Goal: Task Accomplishment & Management: Manage account settings

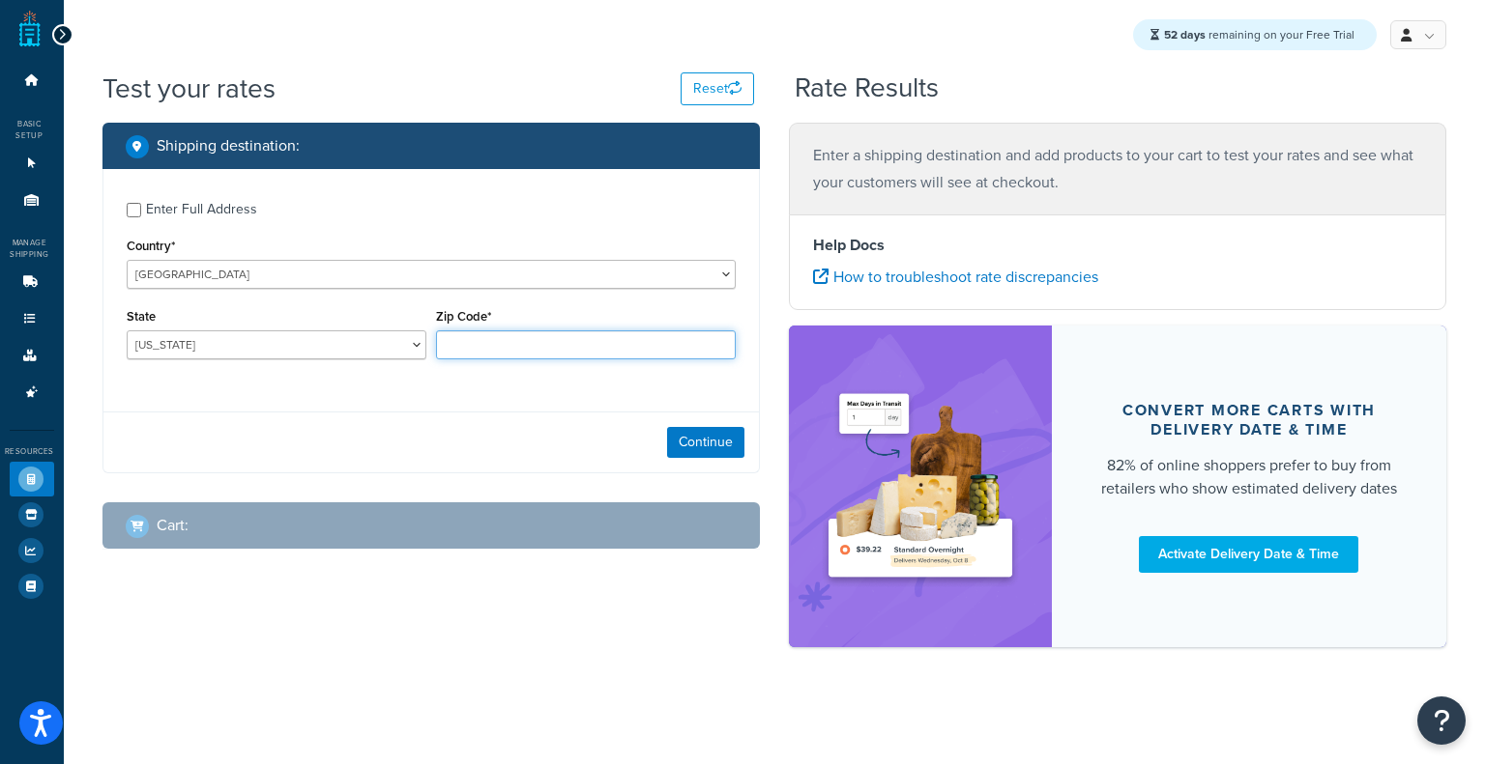
click at [563, 349] on input "Zip Code*" at bounding box center [586, 345] width 300 height 29
type input "60193"
select select "IL"
click at [682, 447] on button "Continue" at bounding box center [705, 442] width 77 height 31
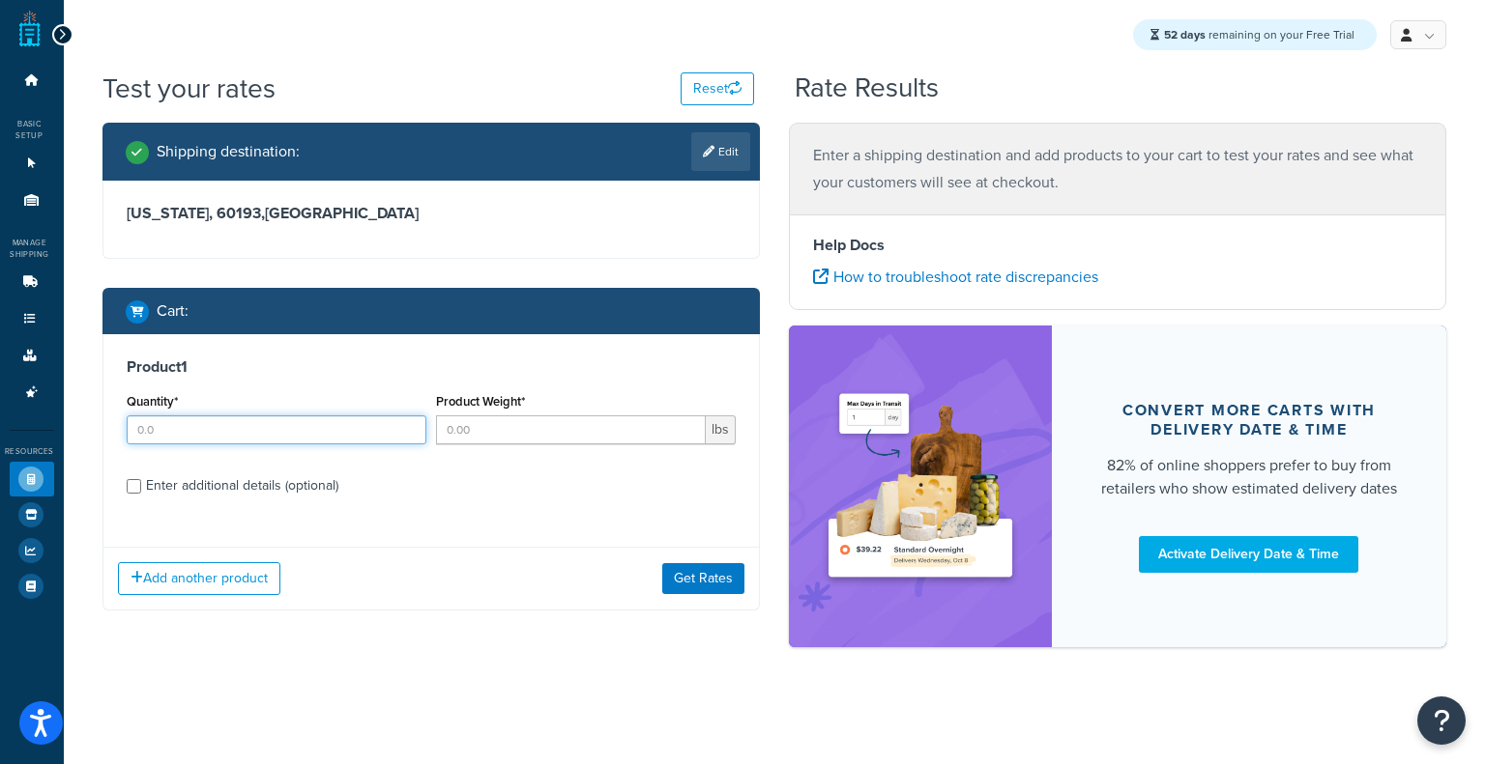
click at [244, 428] on input "Quantity*" at bounding box center [277, 430] width 300 height 29
type input "10"
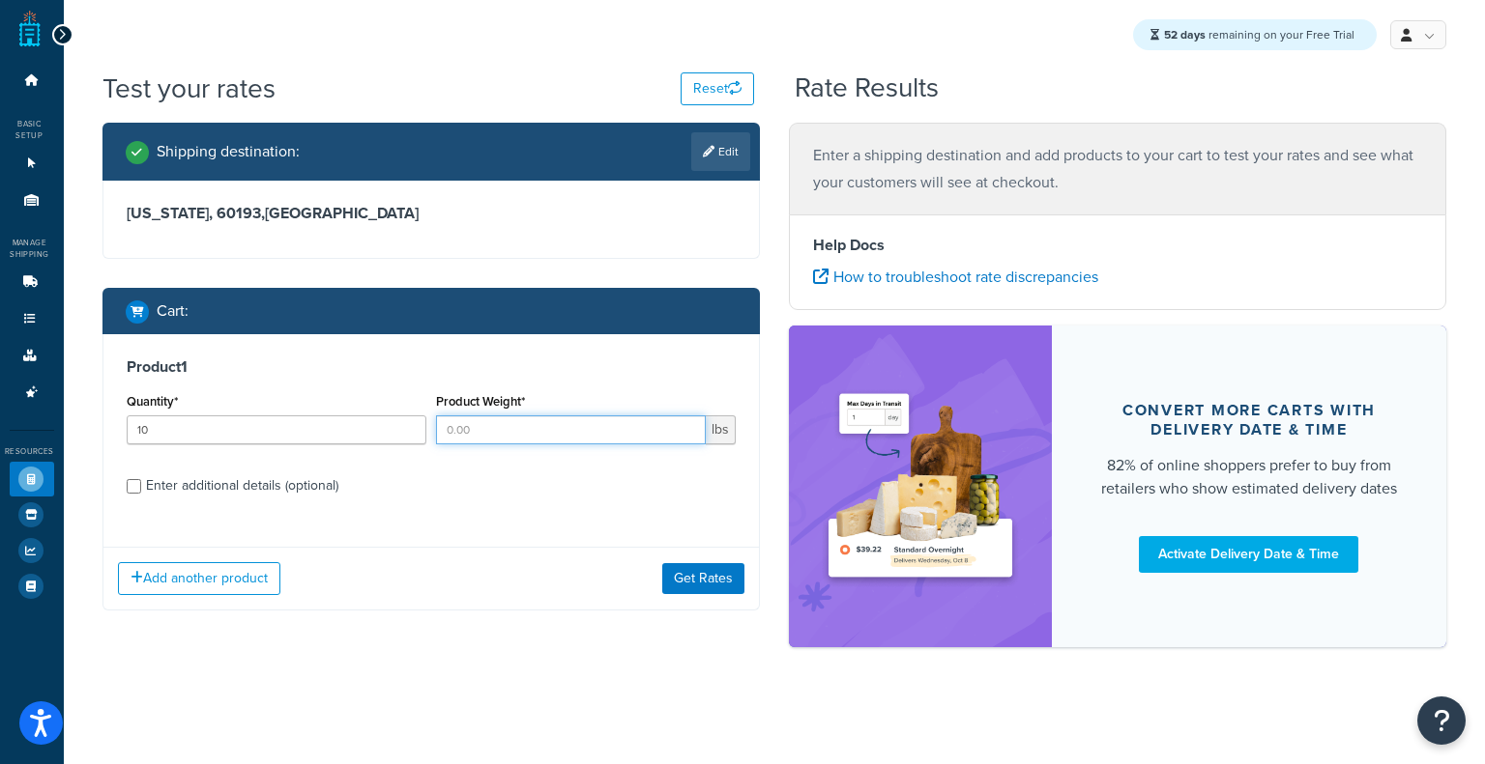
click at [467, 430] on input "Product Weight*" at bounding box center [571, 430] width 270 height 29
type input "100"
click at [275, 475] on label "Enter additional details (optional)" at bounding box center [441, 484] width 590 height 31
click at [159, 493] on div "Enter additional details (optional)" at bounding box center [242, 486] width 192 height 27
click at [131, 489] on input "Enter additional details (optional)" at bounding box center [134, 486] width 14 height 14
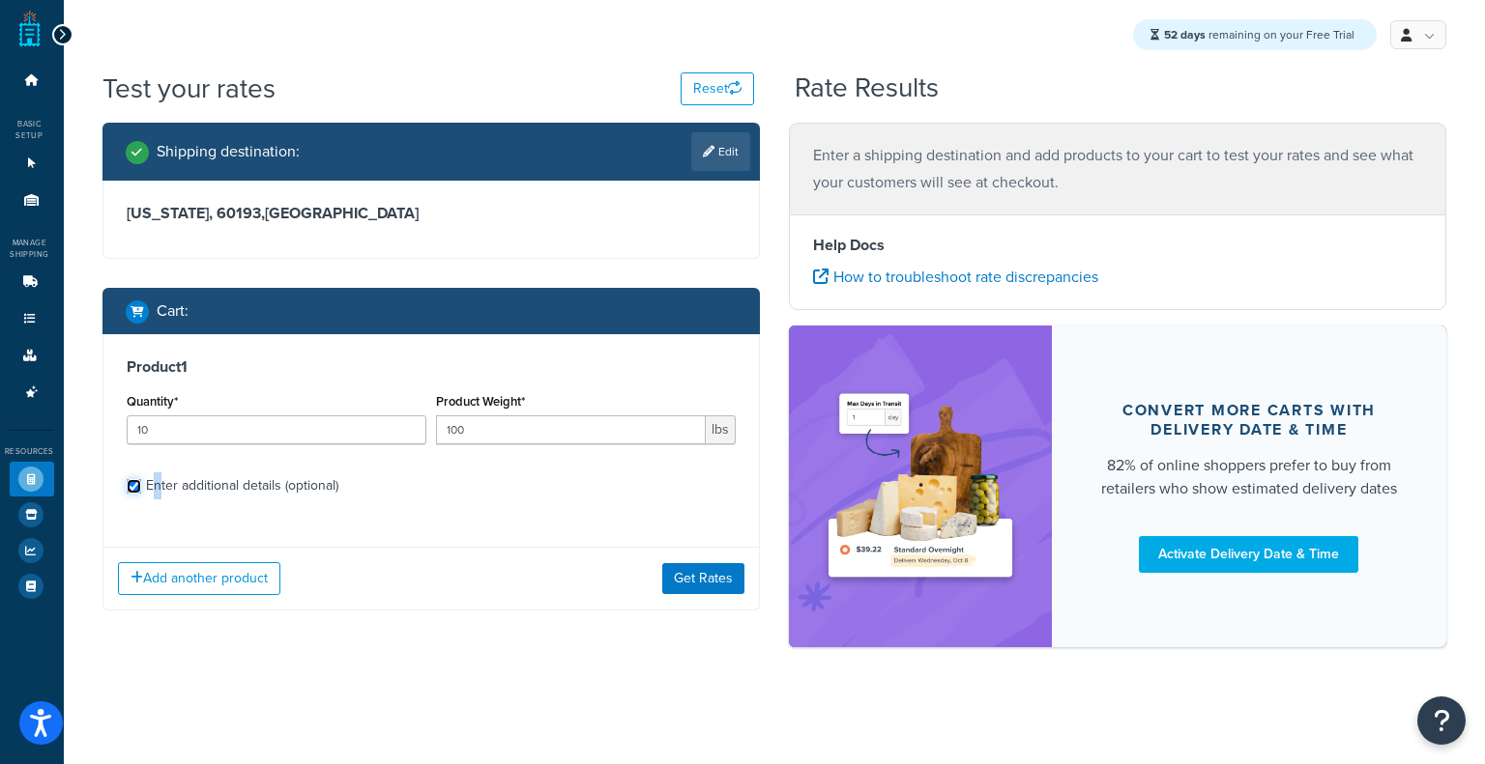
checkbox input "true"
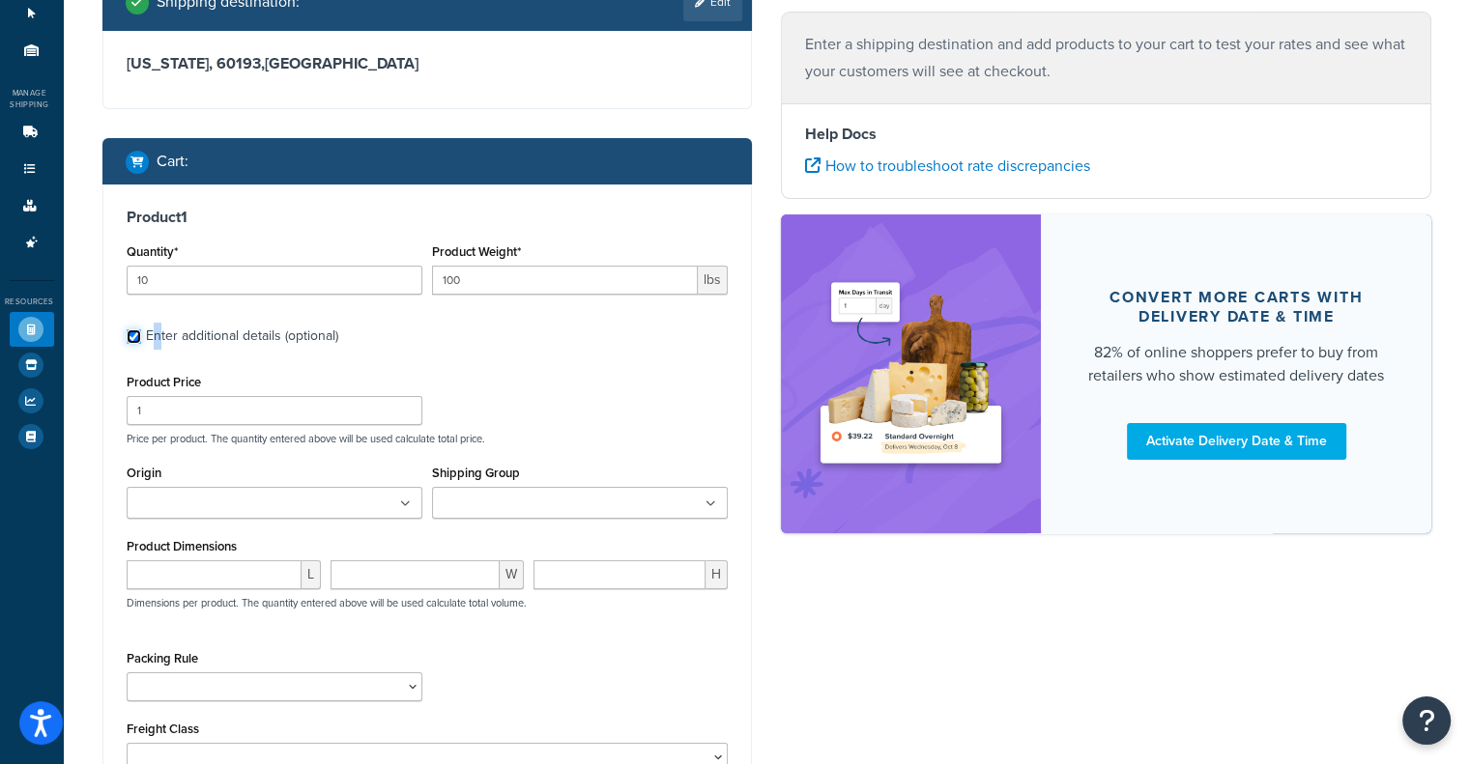
scroll to position [156, 0]
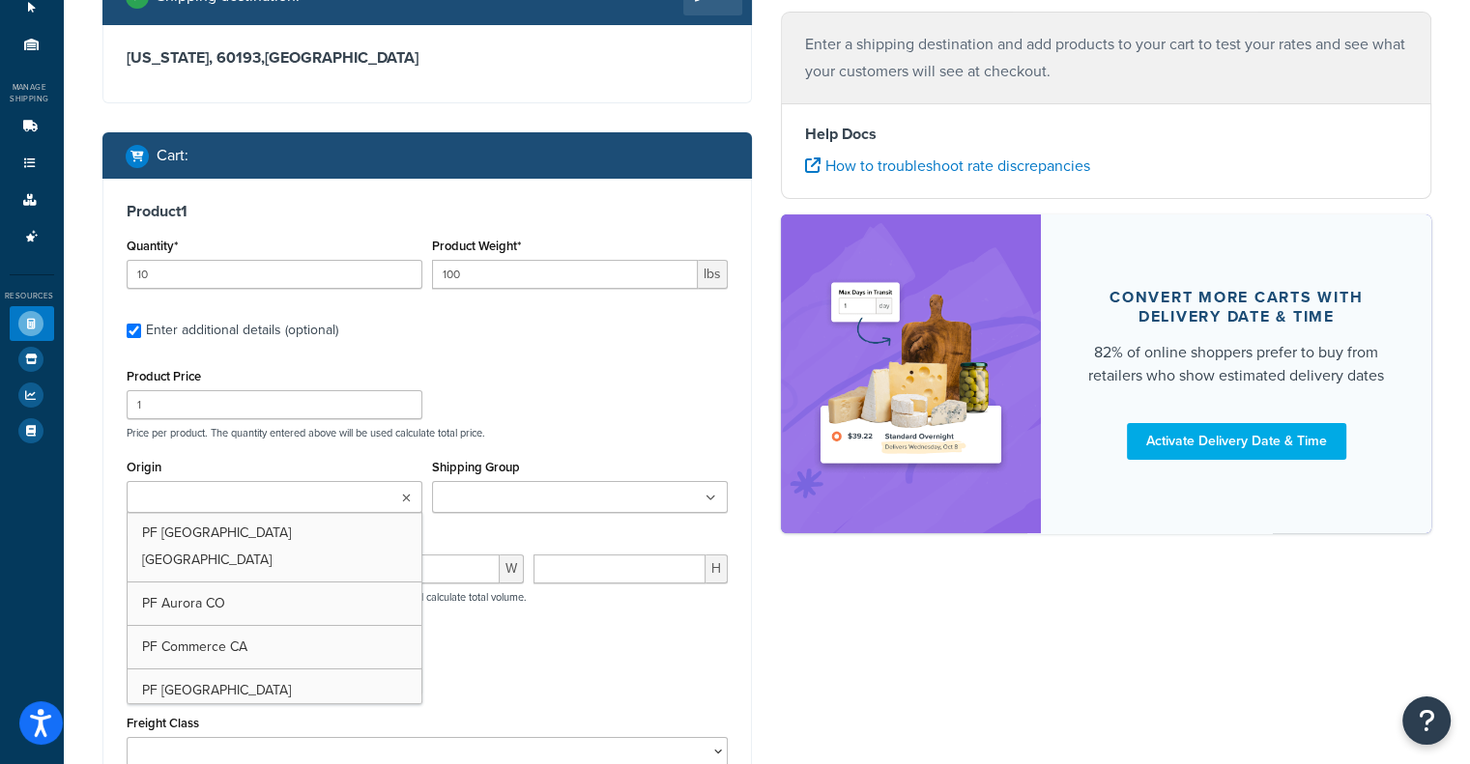
click at [394, 495] on ul at bounding box center [275, 497] width 296 height 32
drag, startPoint x: 289, startPoint y: 522, endPoint x: 300, endPoint y: 521, distance: 10.7
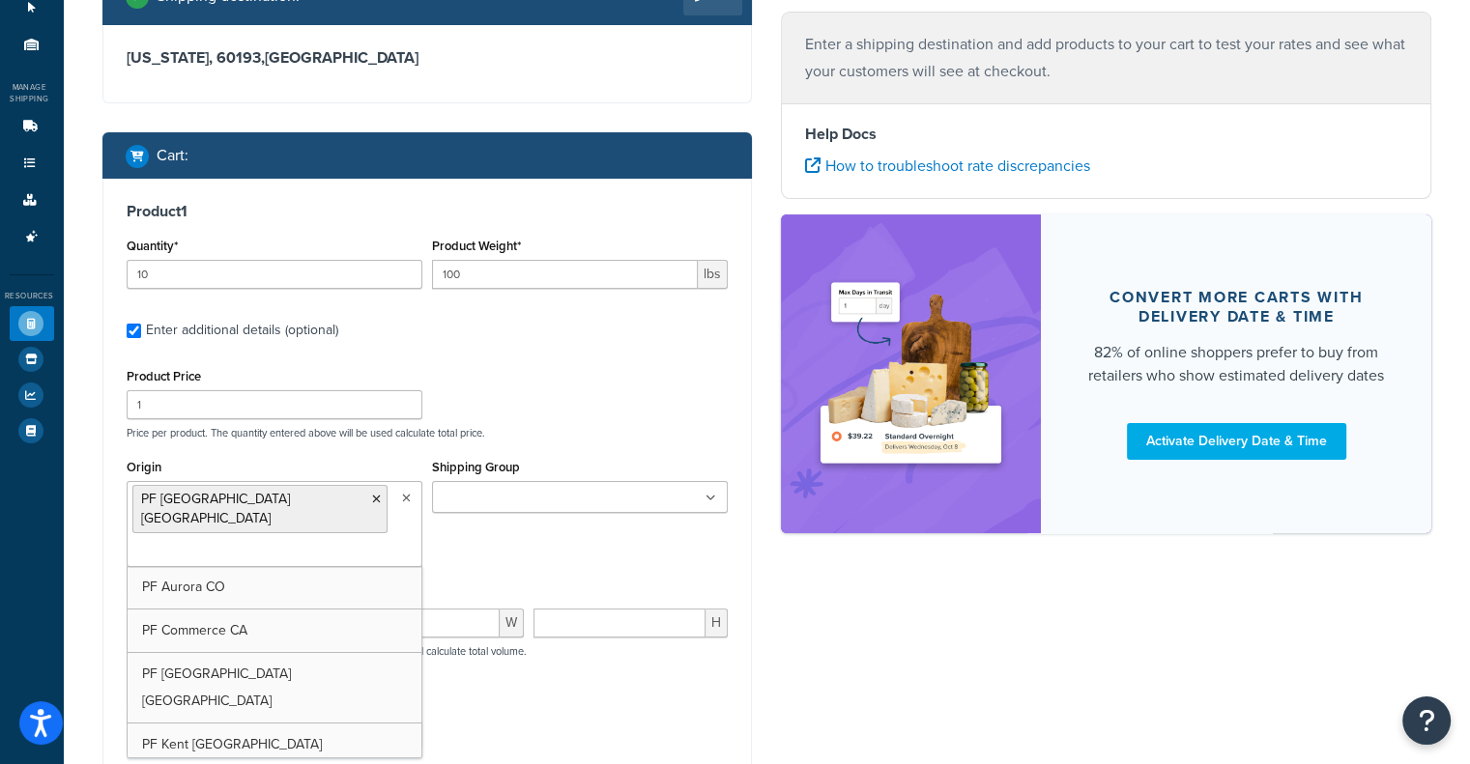
click at [591, 489] on input "Shipping Group" at bounding box center [523, 498] width 171 height 21
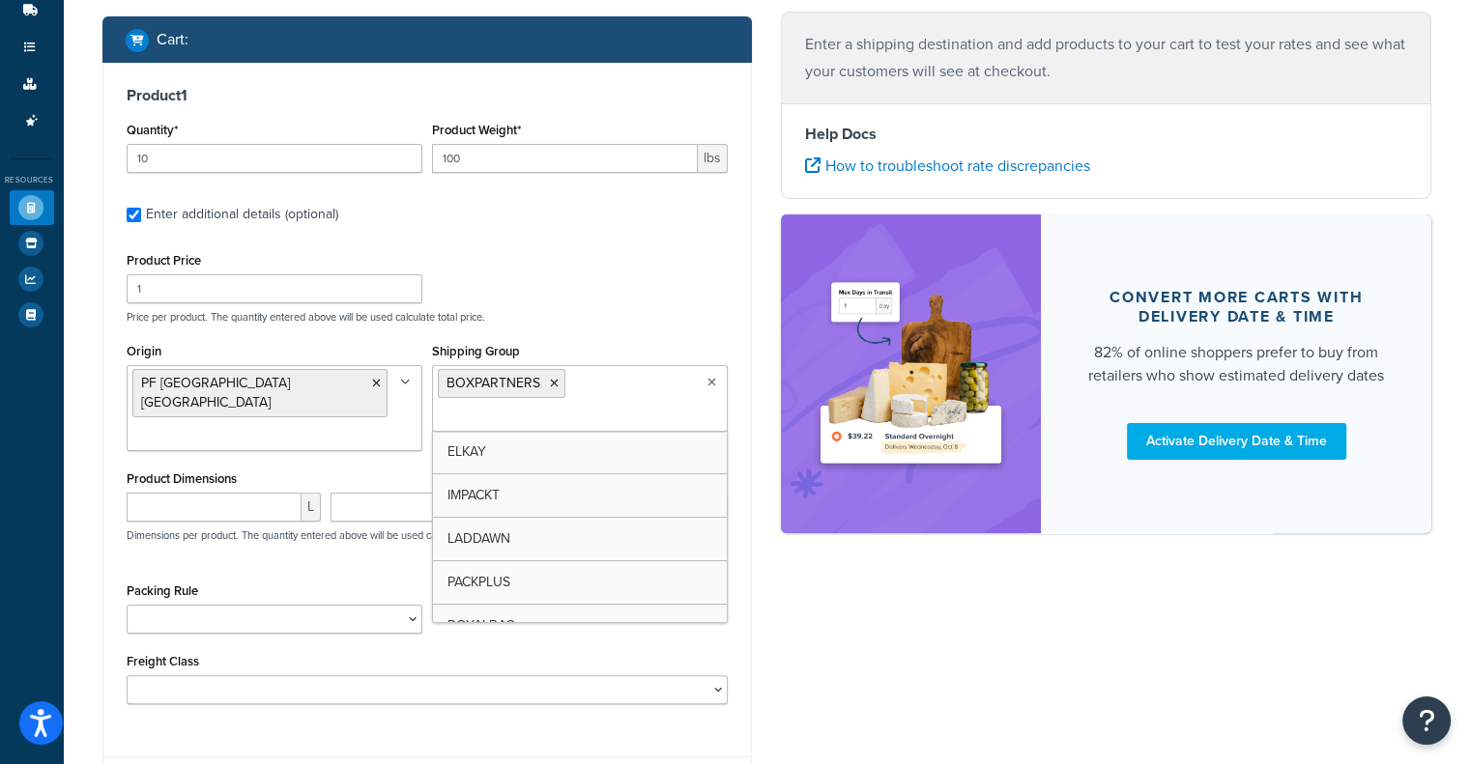
scroll to position [436, 0]
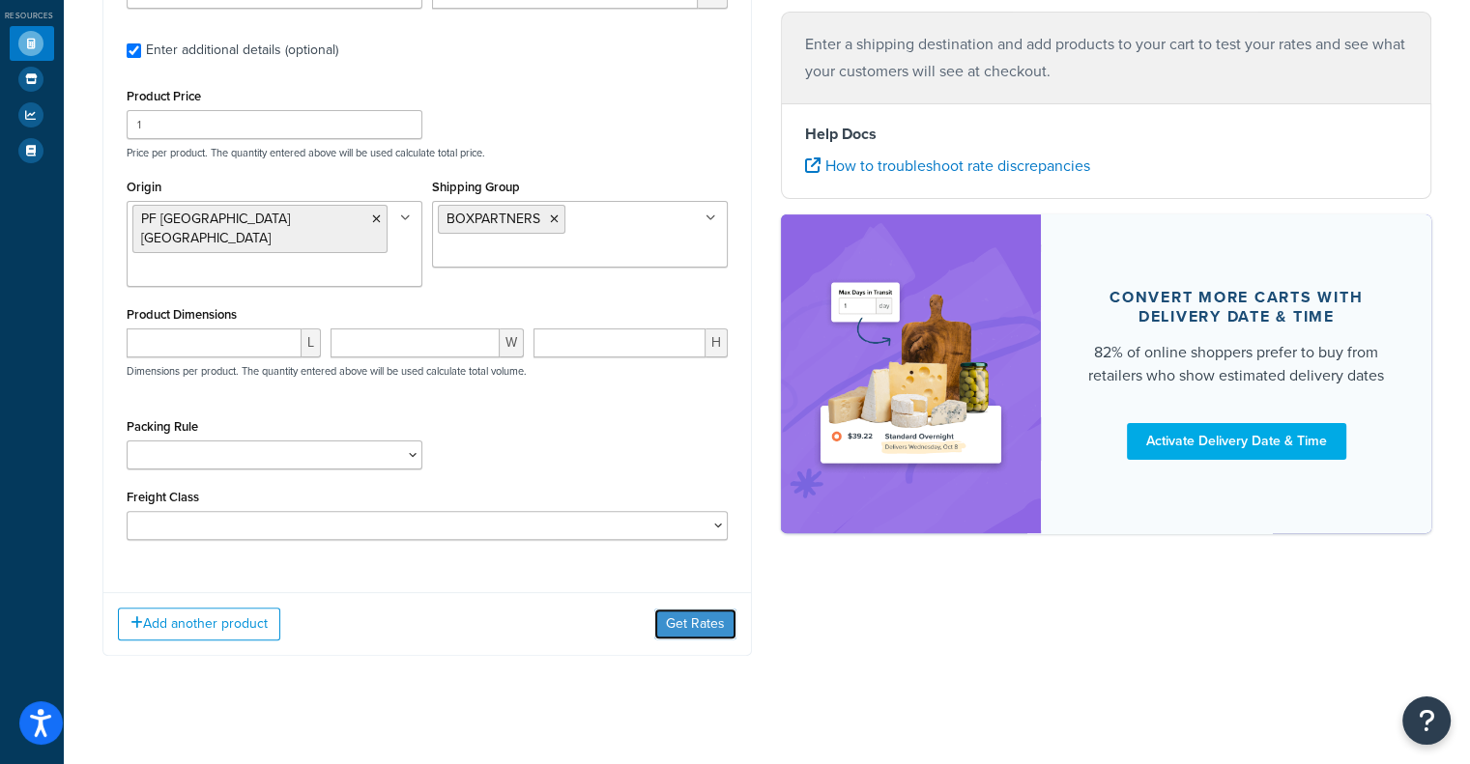
drag, startPoint x: 703, startPoint y: 599, endPoint x: 692, endPoint y: 595, distance: 11.3
click at [704, 609] on button "Get Rates" at bounding box center [695, 624] width 82 height 31
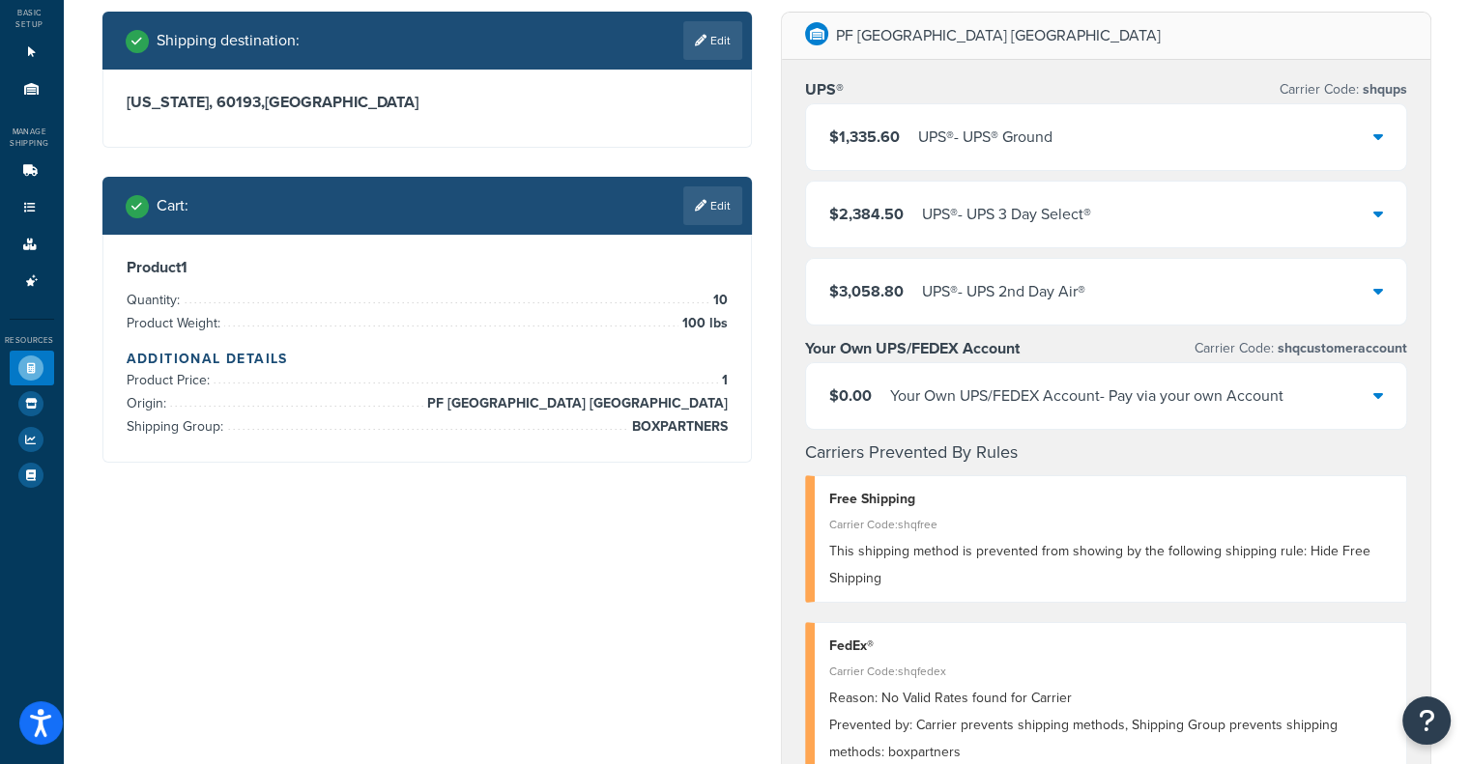
scroll to position [0, 0]
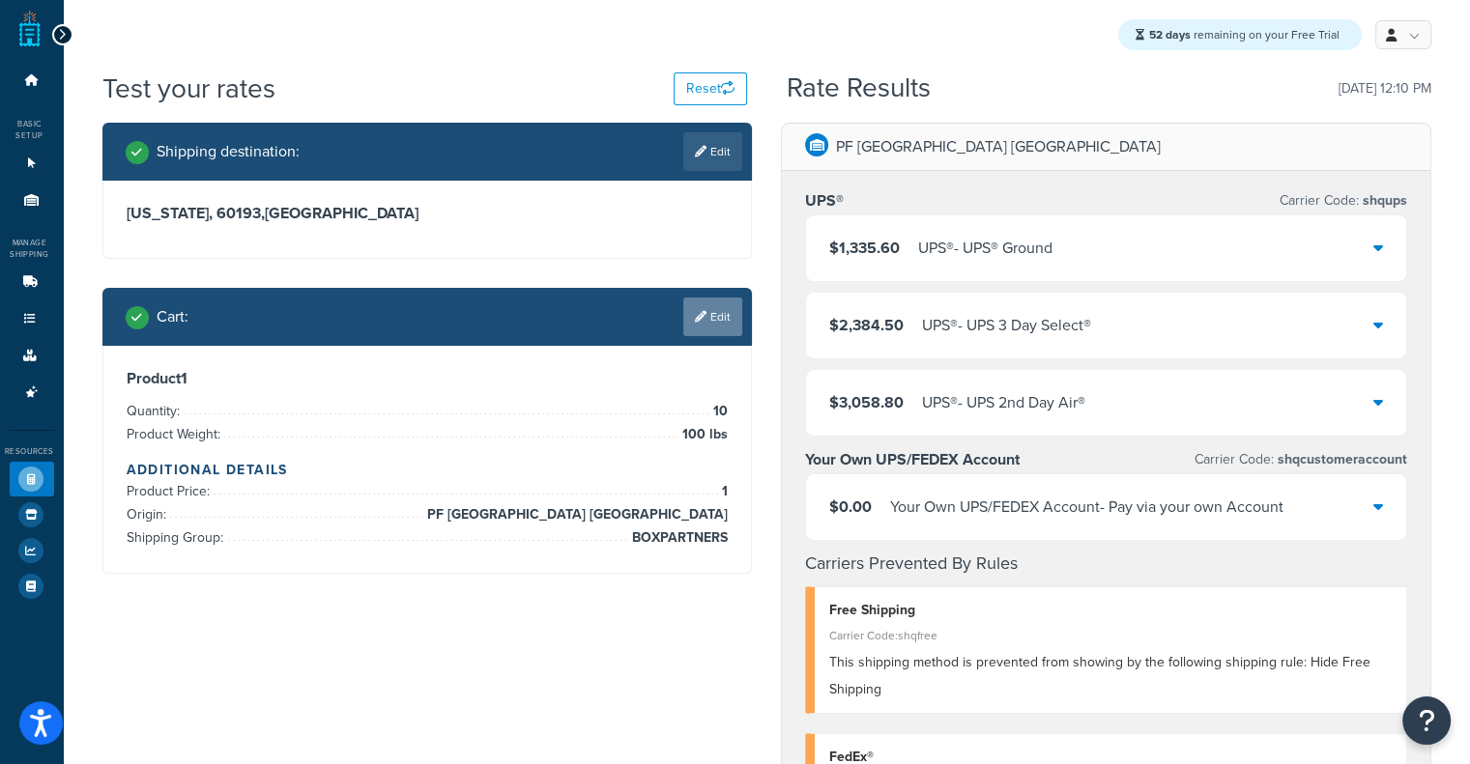
click at [686, 316] on link "Edit" at bounding box center [712, 317] width 59 height 39
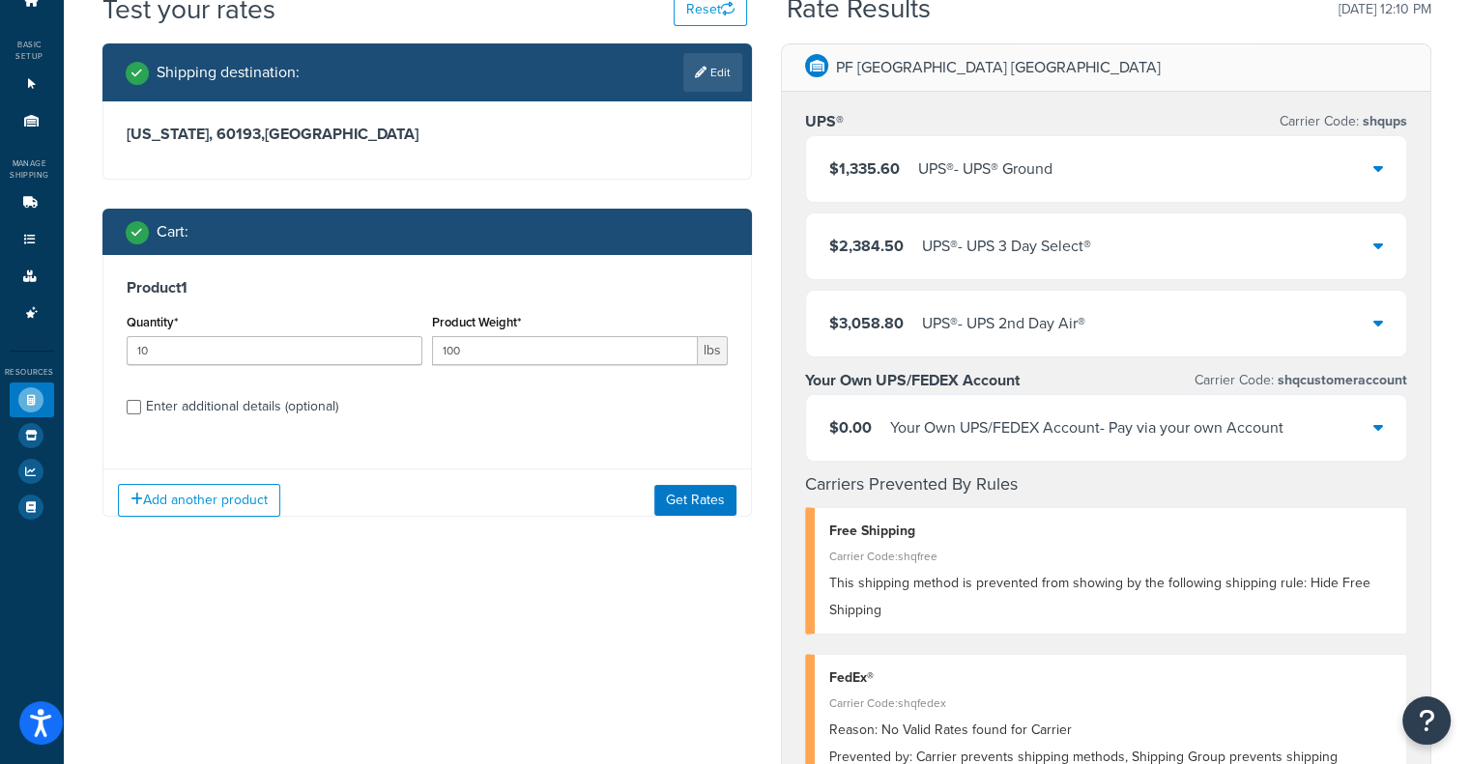
scroll to position [290, 0]
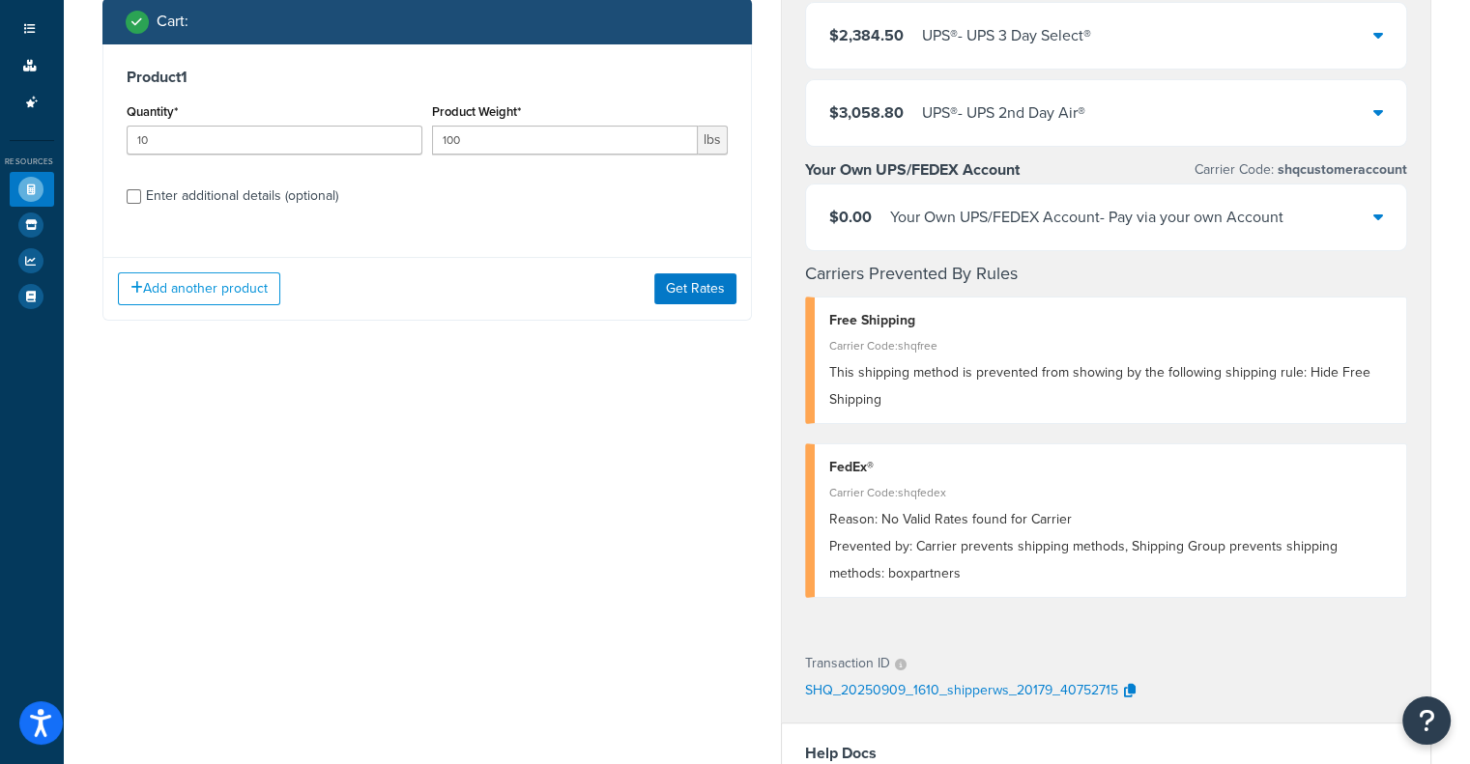
drag, startPoint x: 530, startPoint y: 161, endPoint x: 355, endPoint y: 148, distance: 175.5
click at [360, 148] on div "Quantity* 10 Product Weight* 100 lbs" at bounding box center [428, 134] width 612 height 71
drag, startPoint x: 603, startPoint y: 144, endPoint x: 203, endPoint y: 169, distance: 400.9
click at [223, 172] on div "Product 1 Quantity* 10 Product Weight* 100 lbs Enter additional details (option…" at bounding box center [427, 143] width 649 height 198
type input "10"
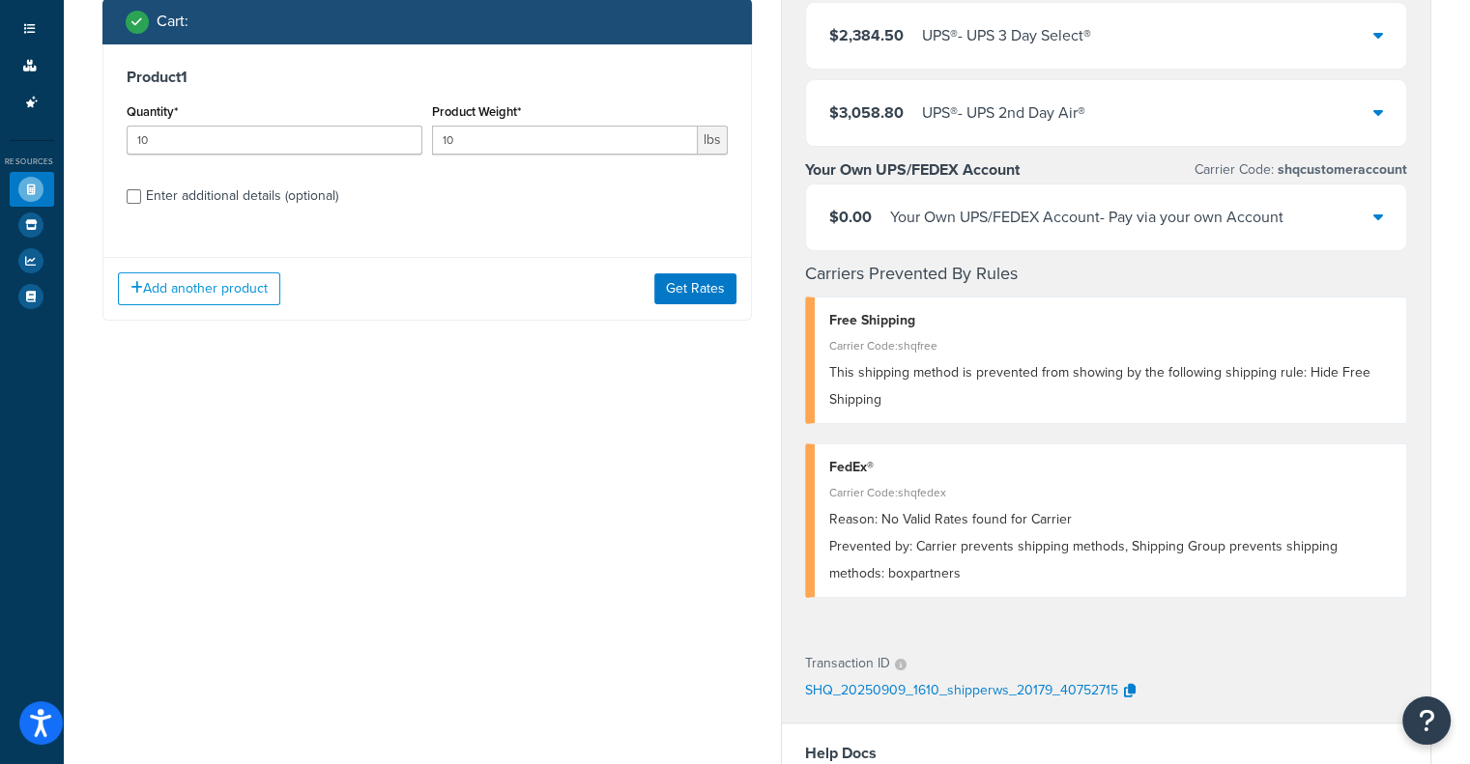
click at [199, 203] on div "Enter additional details (optional)" at bounding box center [242, 196] width 192 height 27
click at [168, 186] on div "Enter additional details (optional)" at bounding box center [242, 196] width 192 height 27
click at [141, 189] on input "Enter additional details (optional)" at bounding box center [134, 196] width 14 height 14
checkbox input "true"
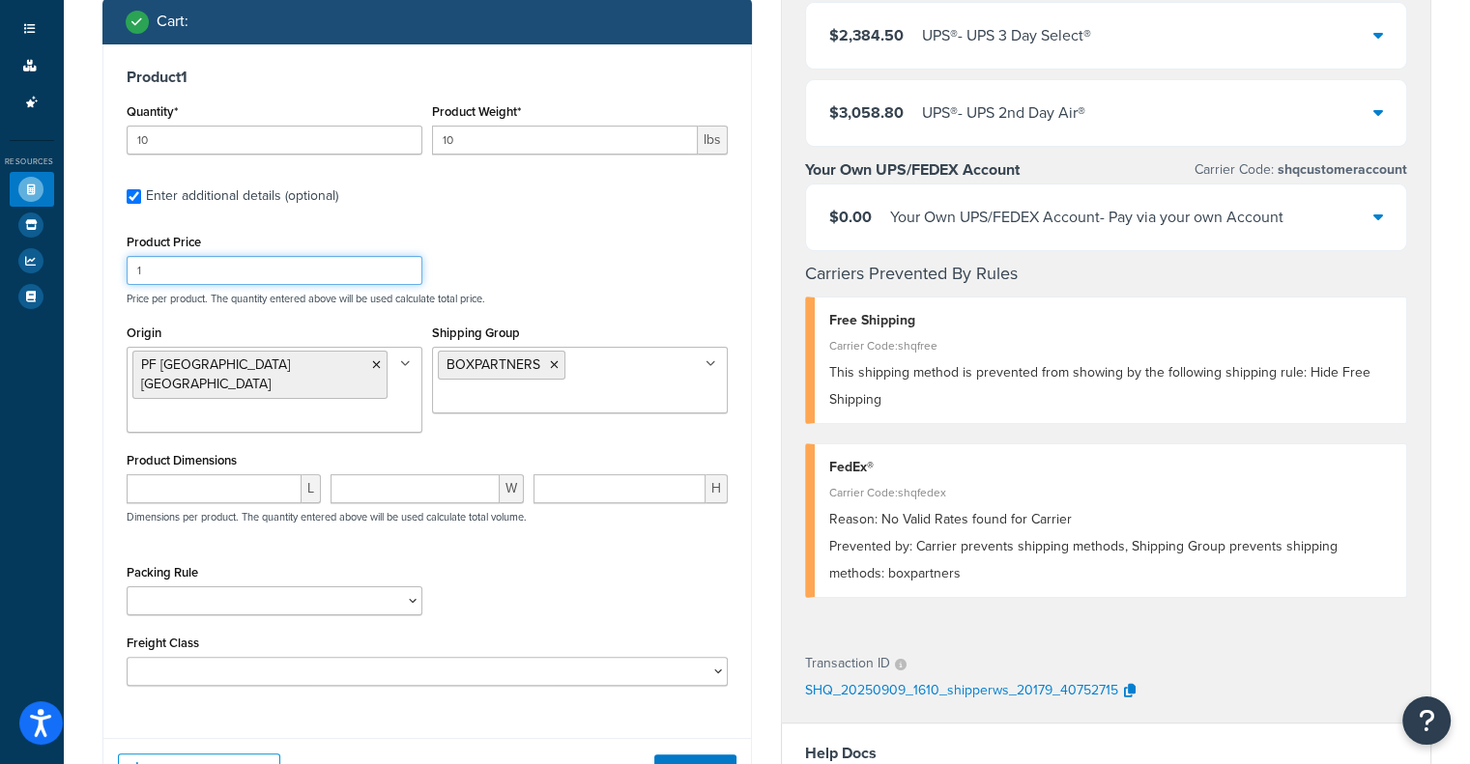
drag, startPoint x: 0, startPoint y: 278, endPoint x: 165, endPoint y: 219, distance: 175.5
click at [0, 273] on div "Dashboard Basic Setup Websites 1 Origins 11 Manage Shipping Carriers Carriers A…" at bounding box center [735, 489] width 1470 height 1559
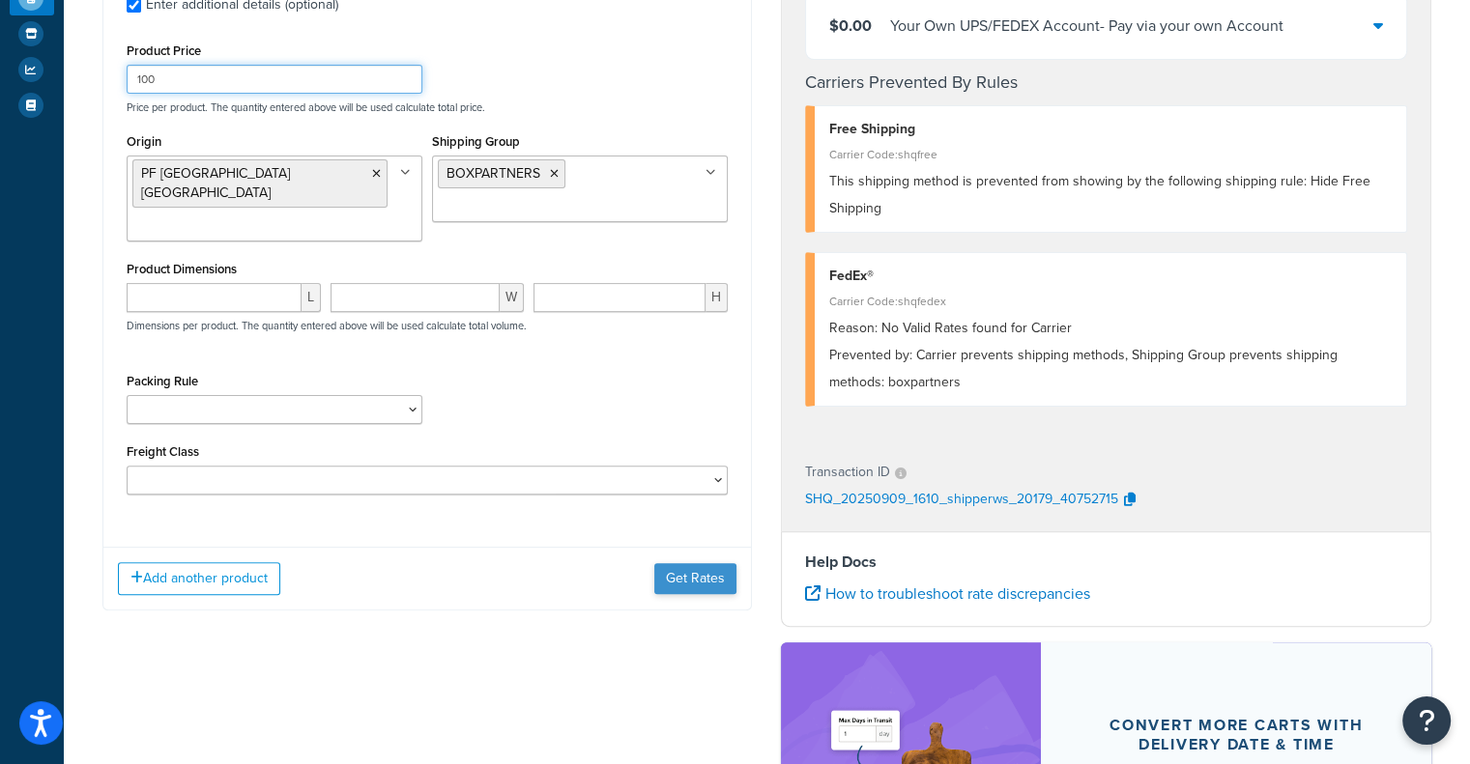
scroll to position [483, 0]
type input "100"
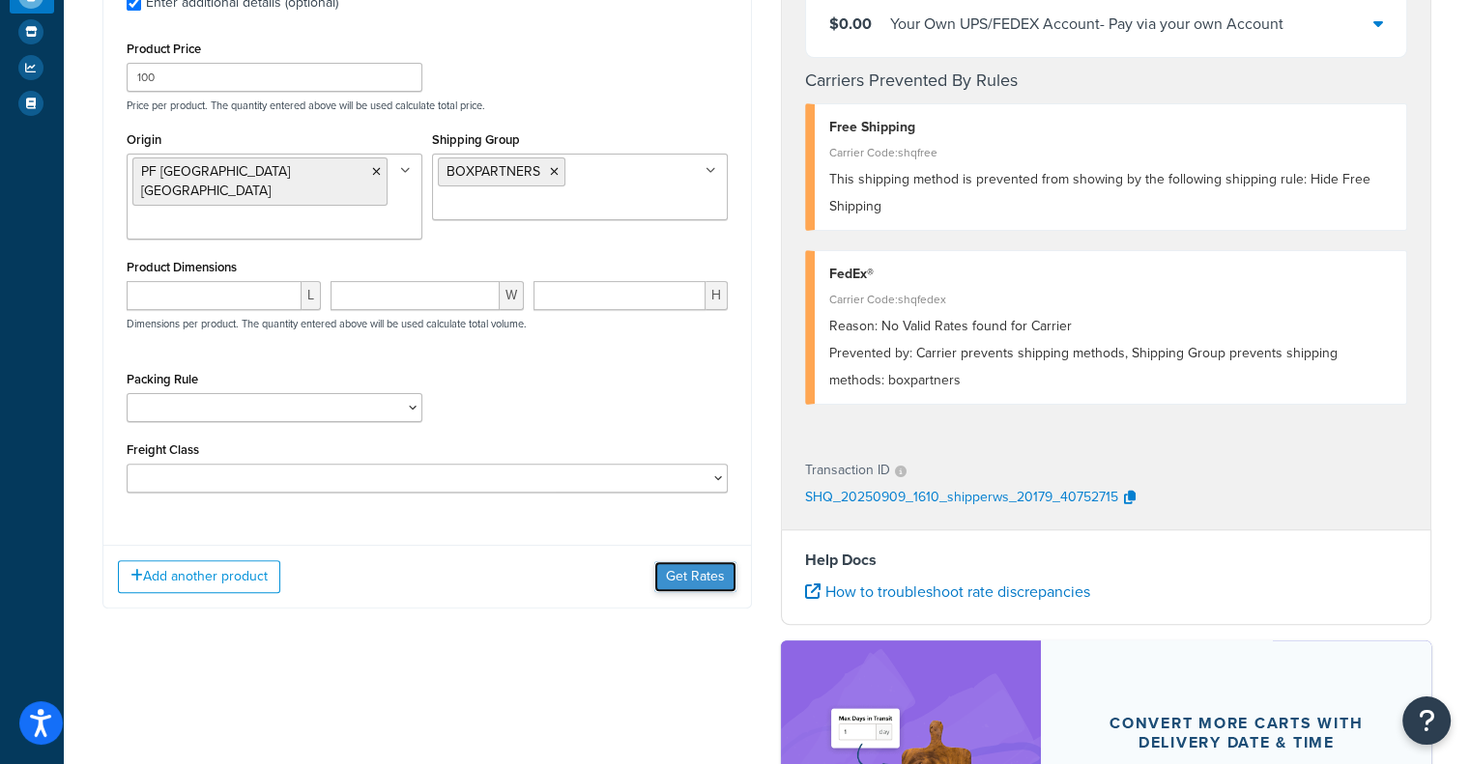
click at [706, 562] on button "Get Rates" at bounding box center [695, 577] width 82 height 31
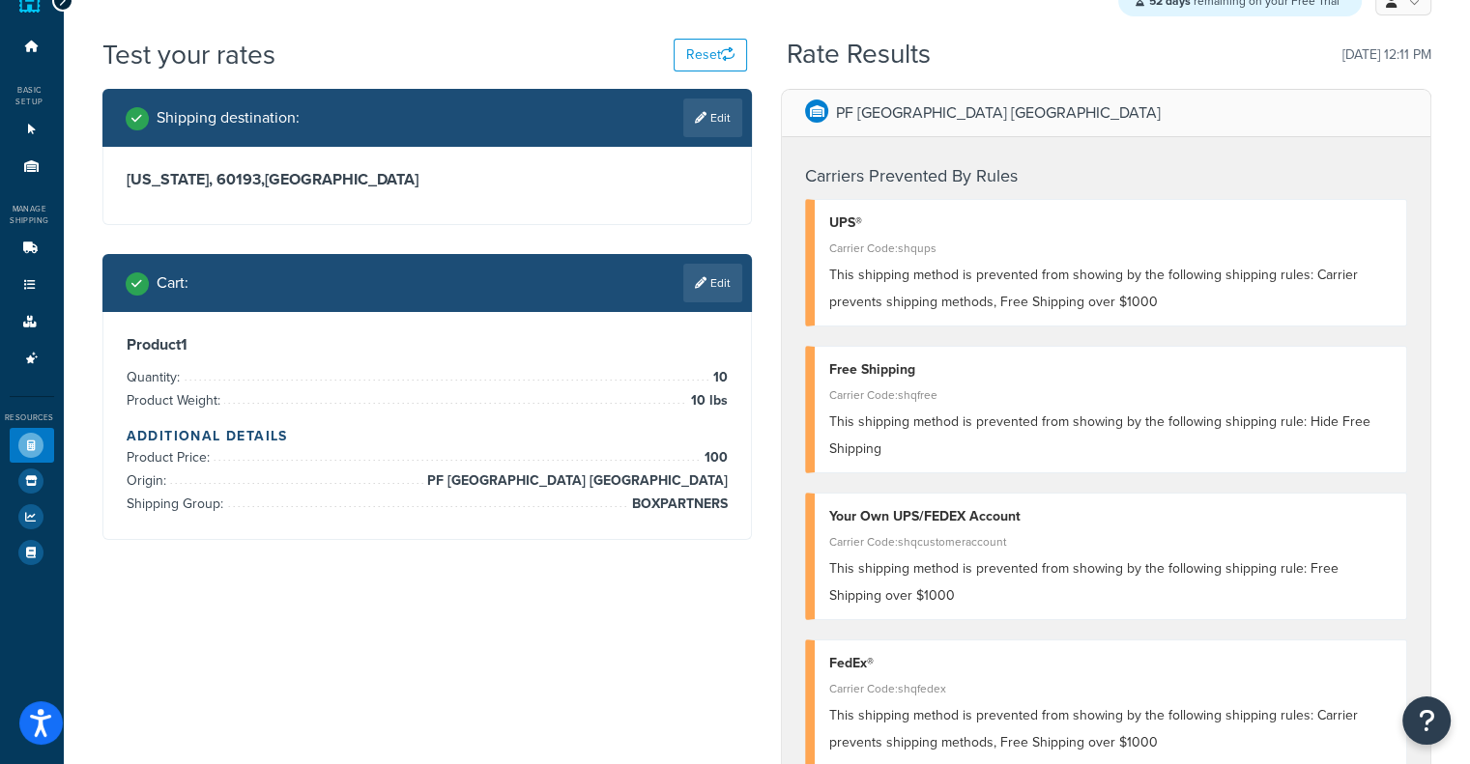
scroll to position [0, 0]
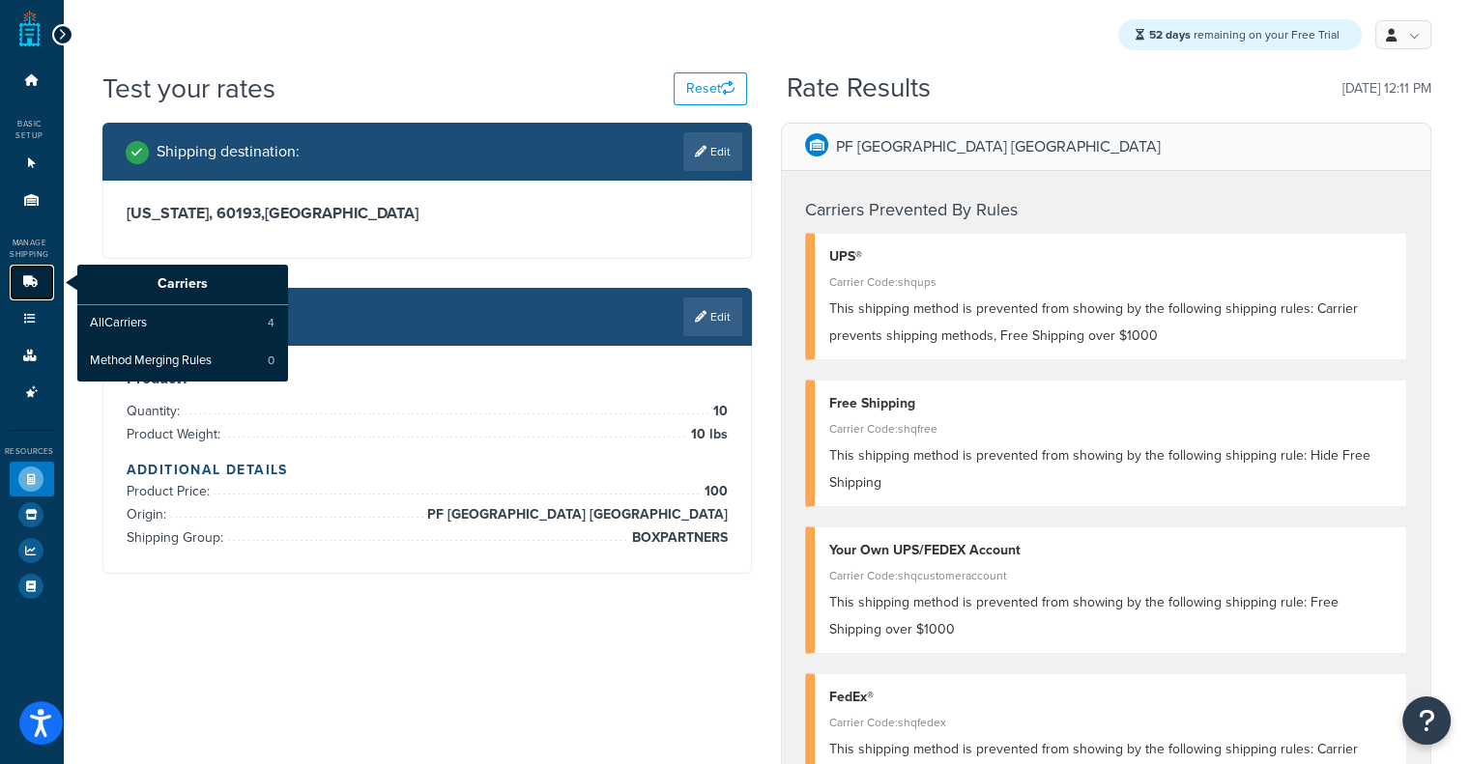
click at [43, 290] on link "Carriers" at bounding box center [32, 283] width 44 height 36
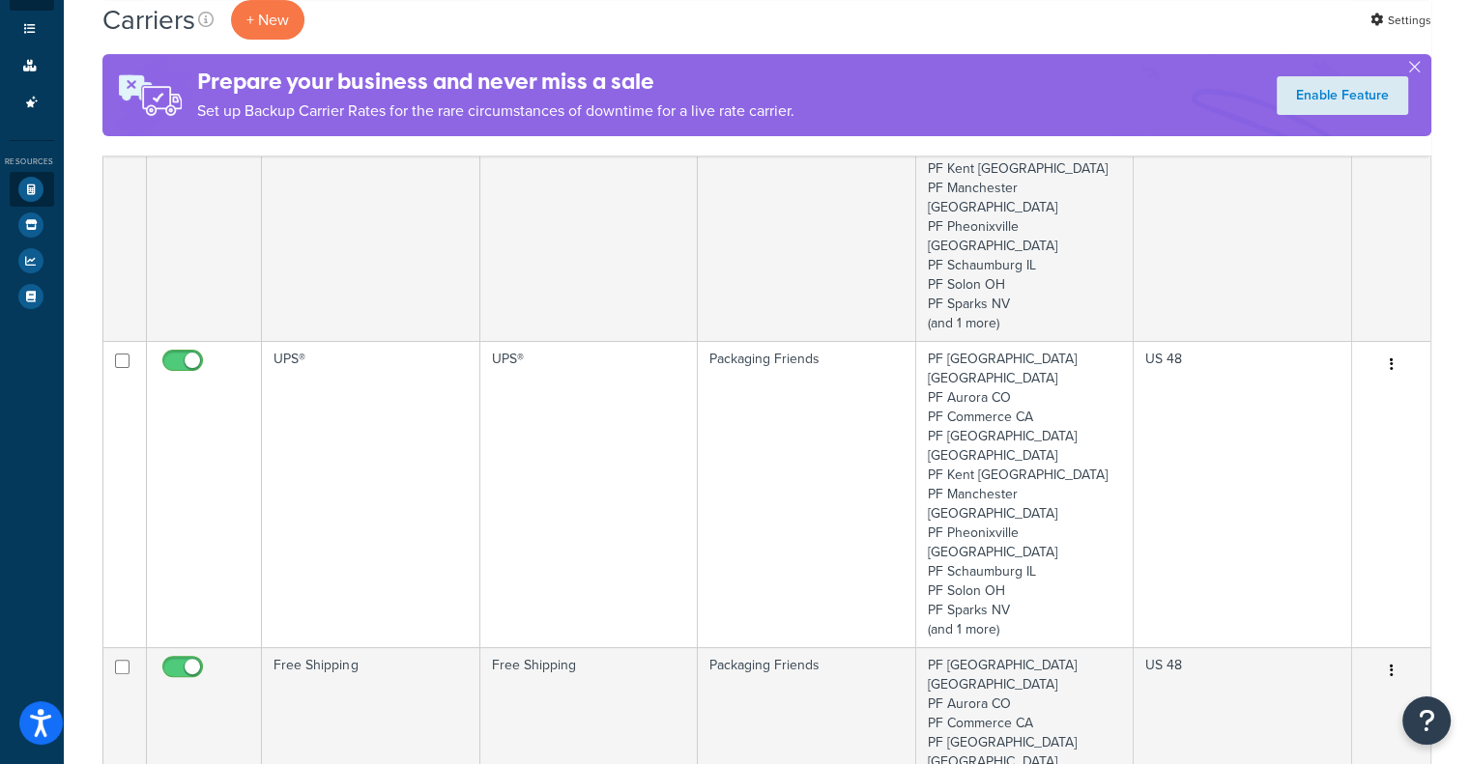
scroll to position [97, 0]
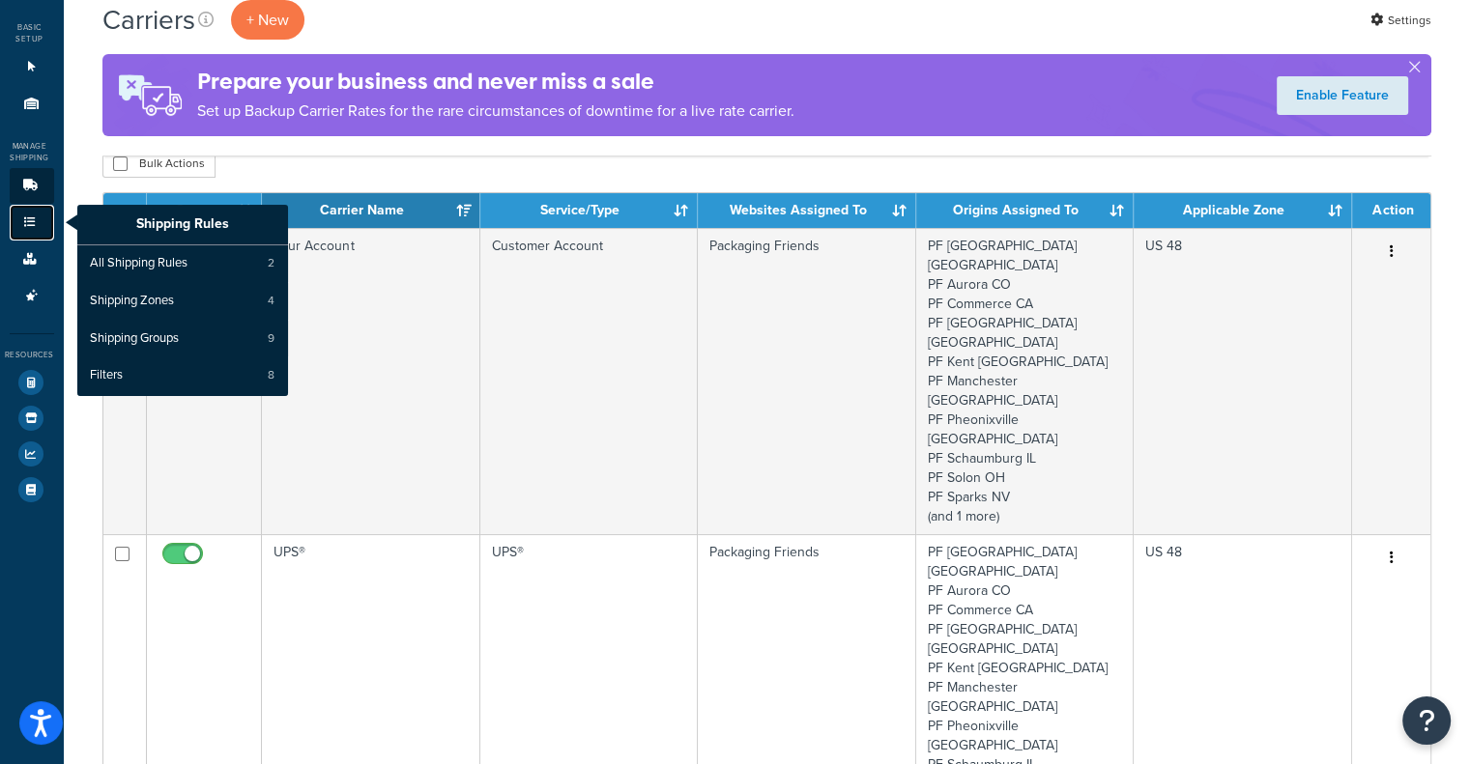
click at [25, 217] on icon at bounding box center [29, 222] width 19 height 12
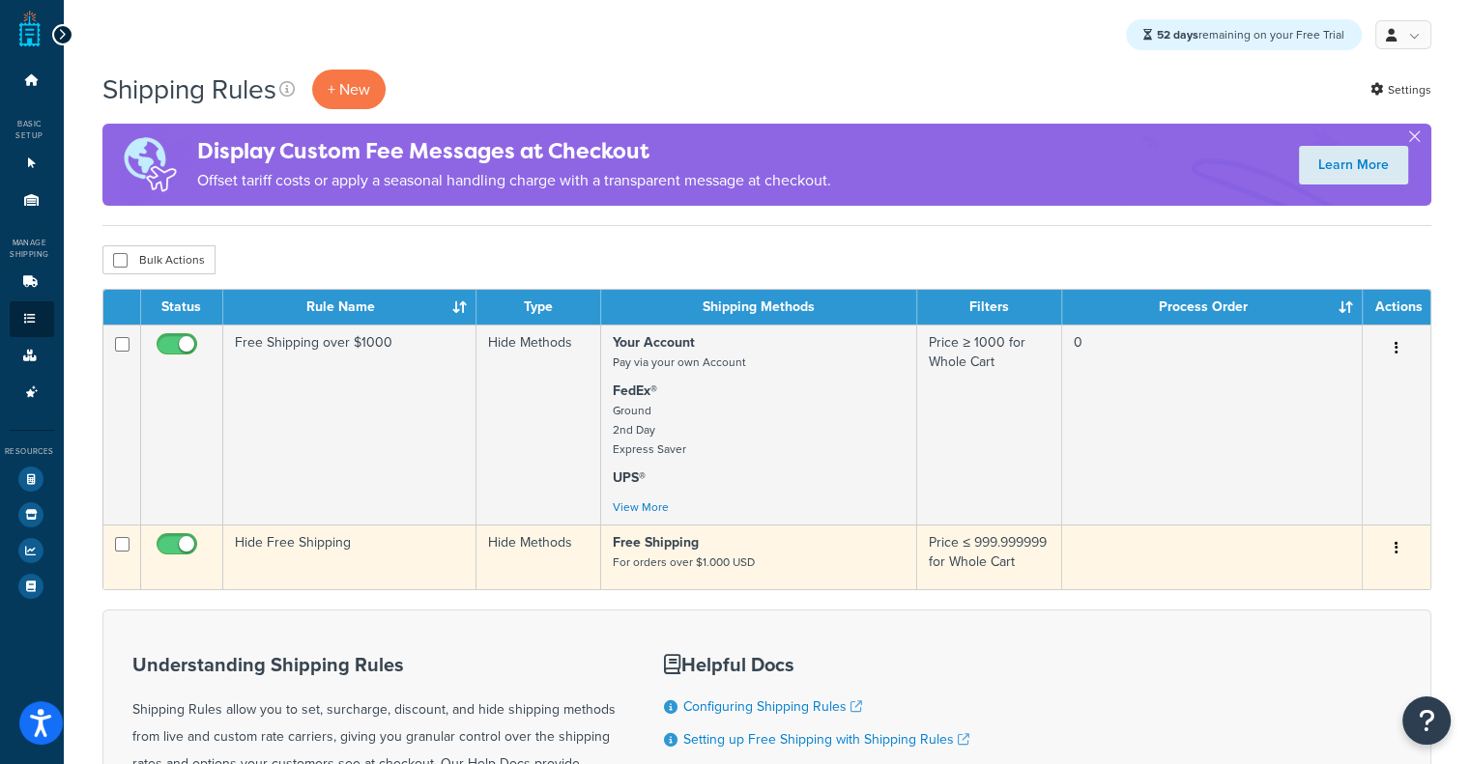
click at [1396, 555] on icon "button" at bounding box center [1397, 548] width 4 height 14
click at [1338, 573] on link "Edit" at bounding box center [1332, 585] width 153 height 40
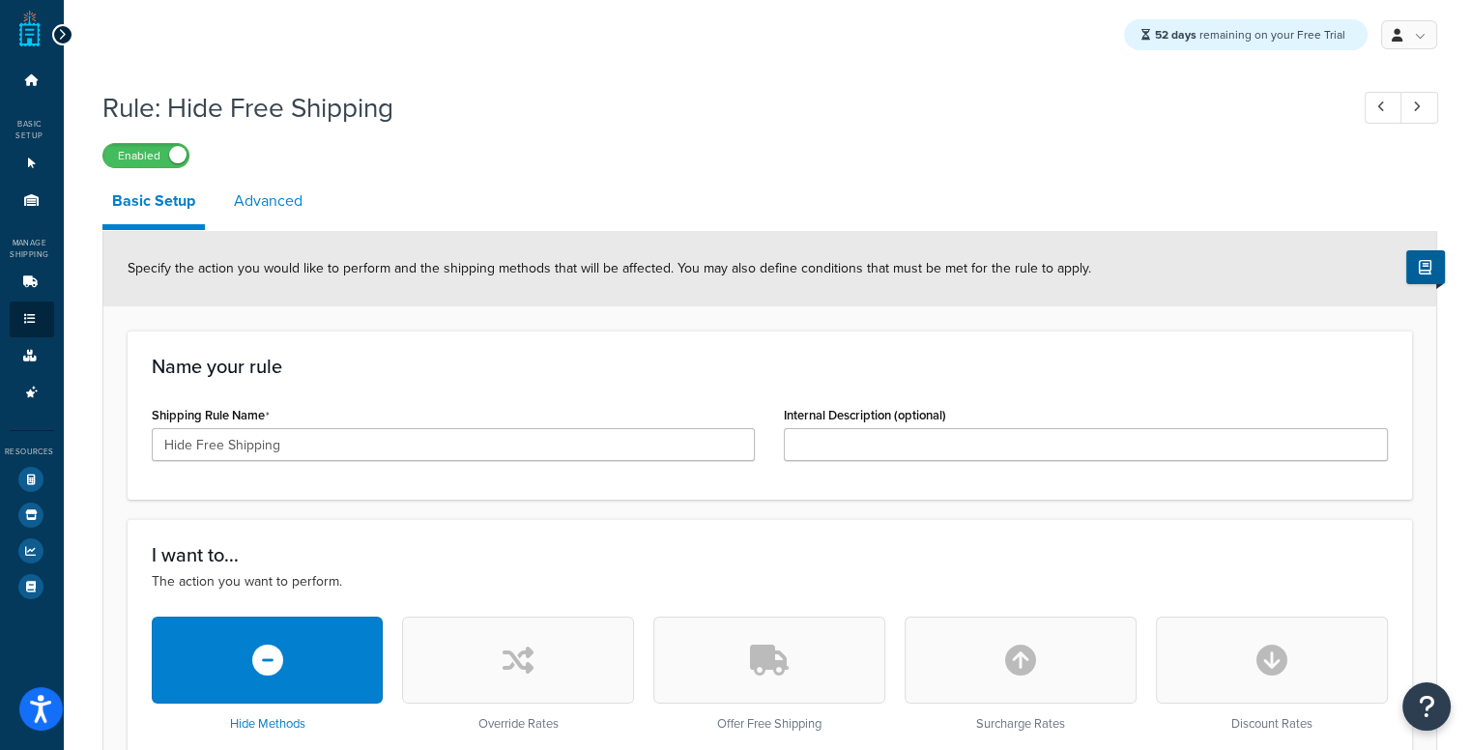
click at [255, 204] on link "Advanced" at bounding box center [268, 201] width 88 height 46
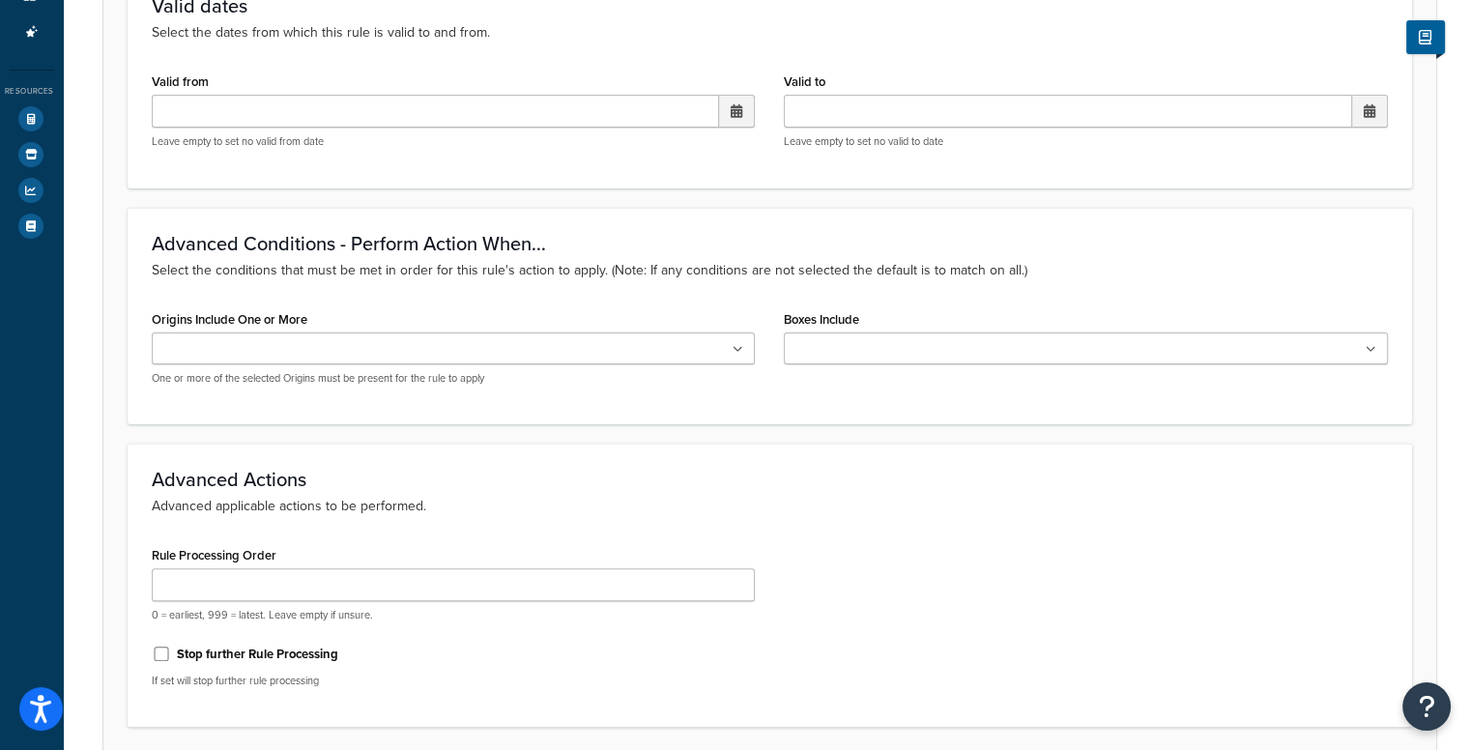
scroll to position [483, 0]
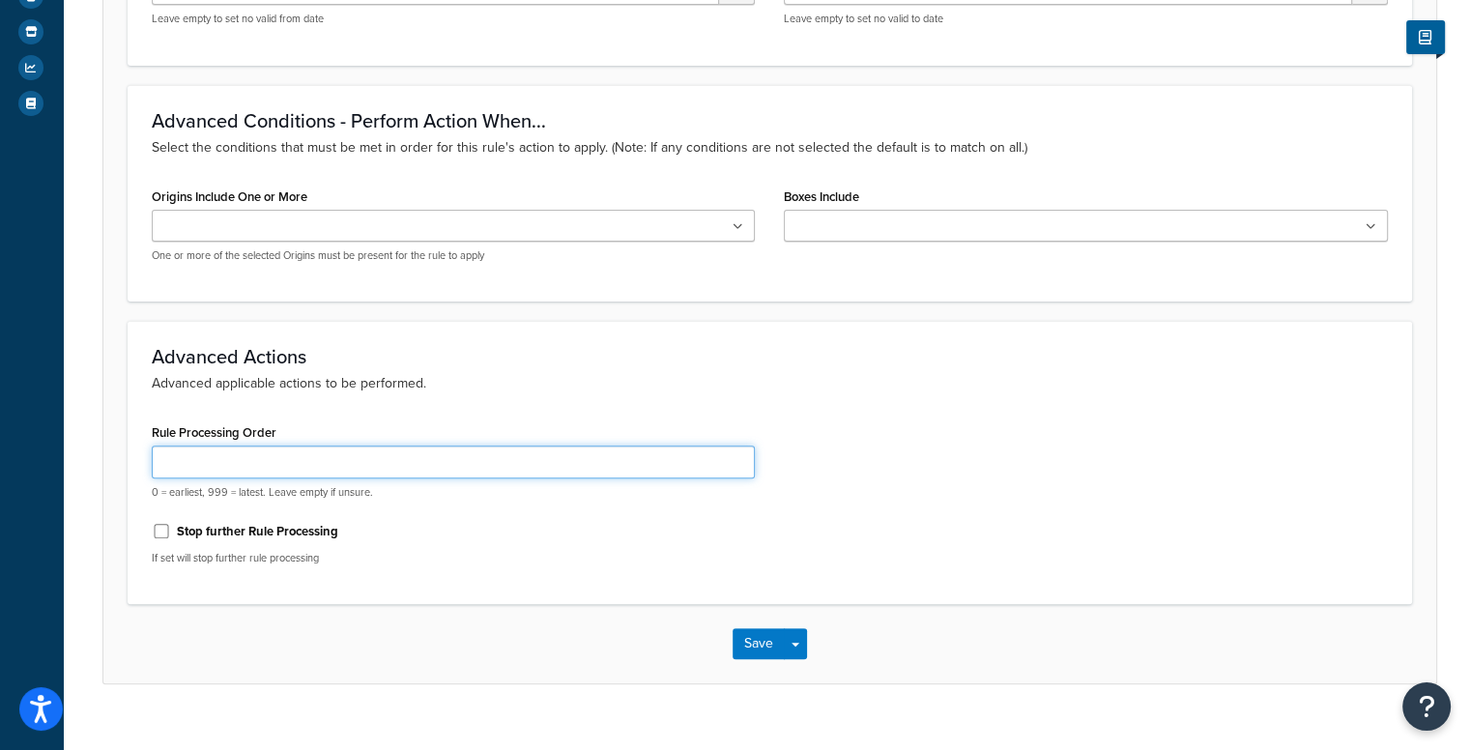
click at [367, 447] on input "Rule Processing Order" at bounding box center [454, 462] width 604 height 33
click at [568, 478] on input "1" at bounding box center [454, 462] width 604 height 33
type input "1"
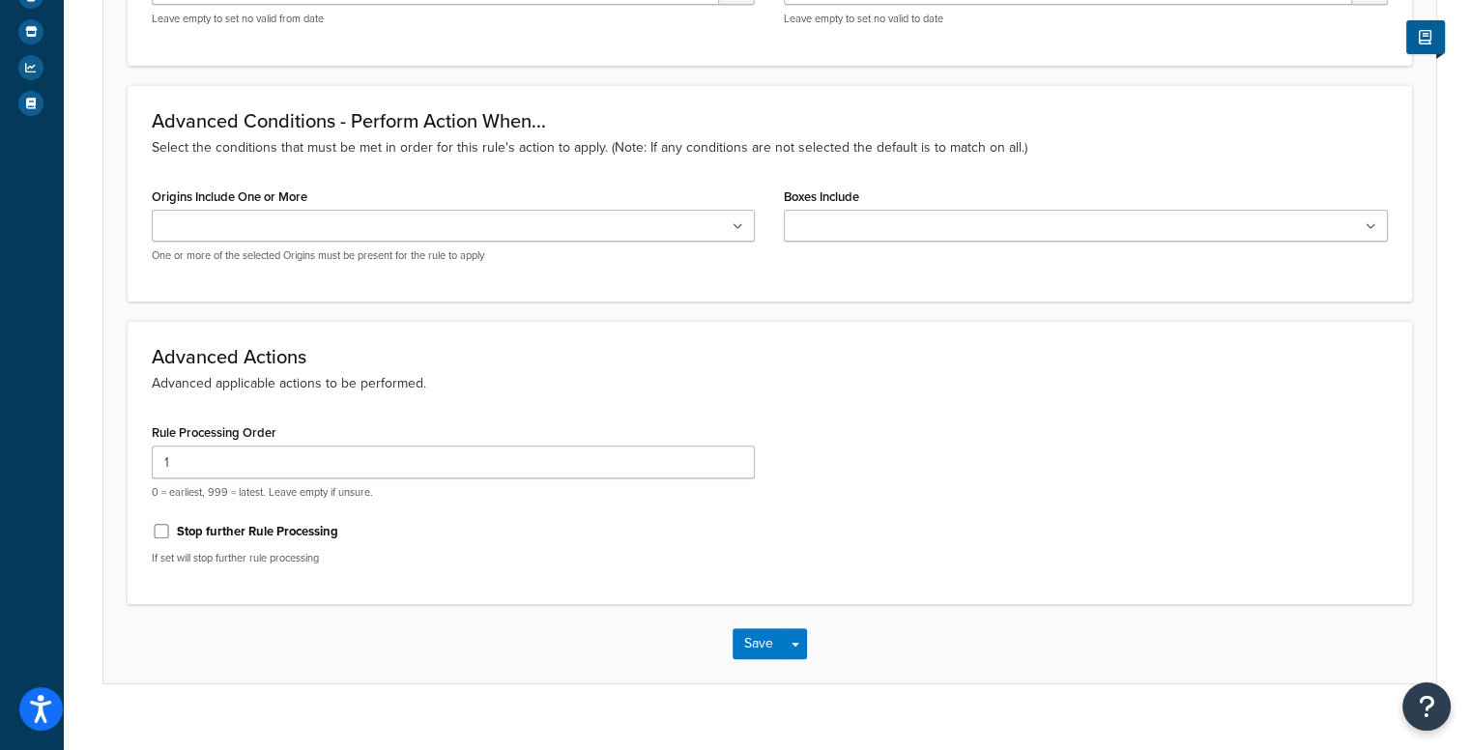
click at [275, 521] on div "Stop further Rule Processing" at bounding box center [454, 529] width 604 height 29
click at [276, 533] on label "Stop further Rule Processing" at bounding box center [257, 531] width 161 height 17
click at [171, 533] on input "Stop further Rule Processing" at bounding box center [161, 531] width 19 height 14
checkbox input "true"
click at [759, 643] on button "Save" at bounding box center [759, 643] width 52 height 31
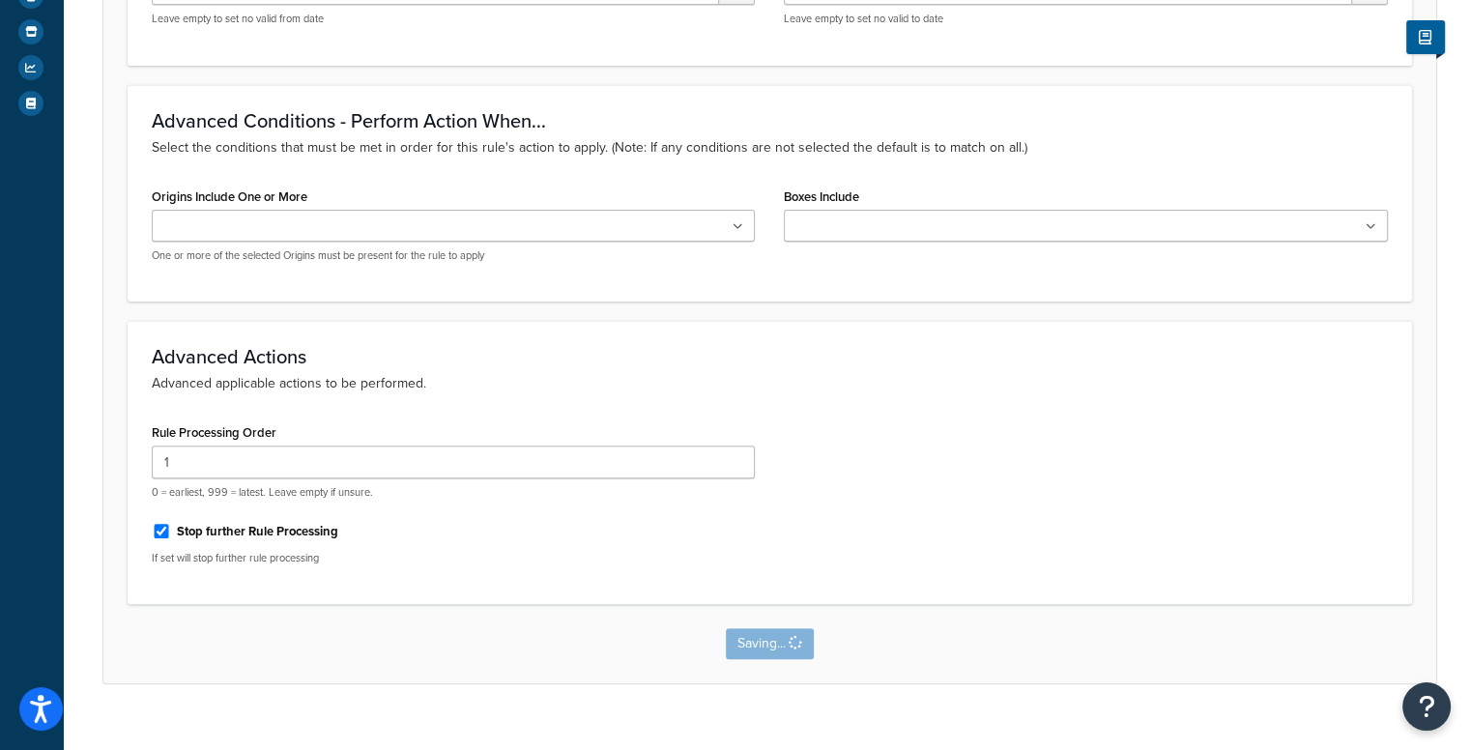
scroll to position [0, 0]
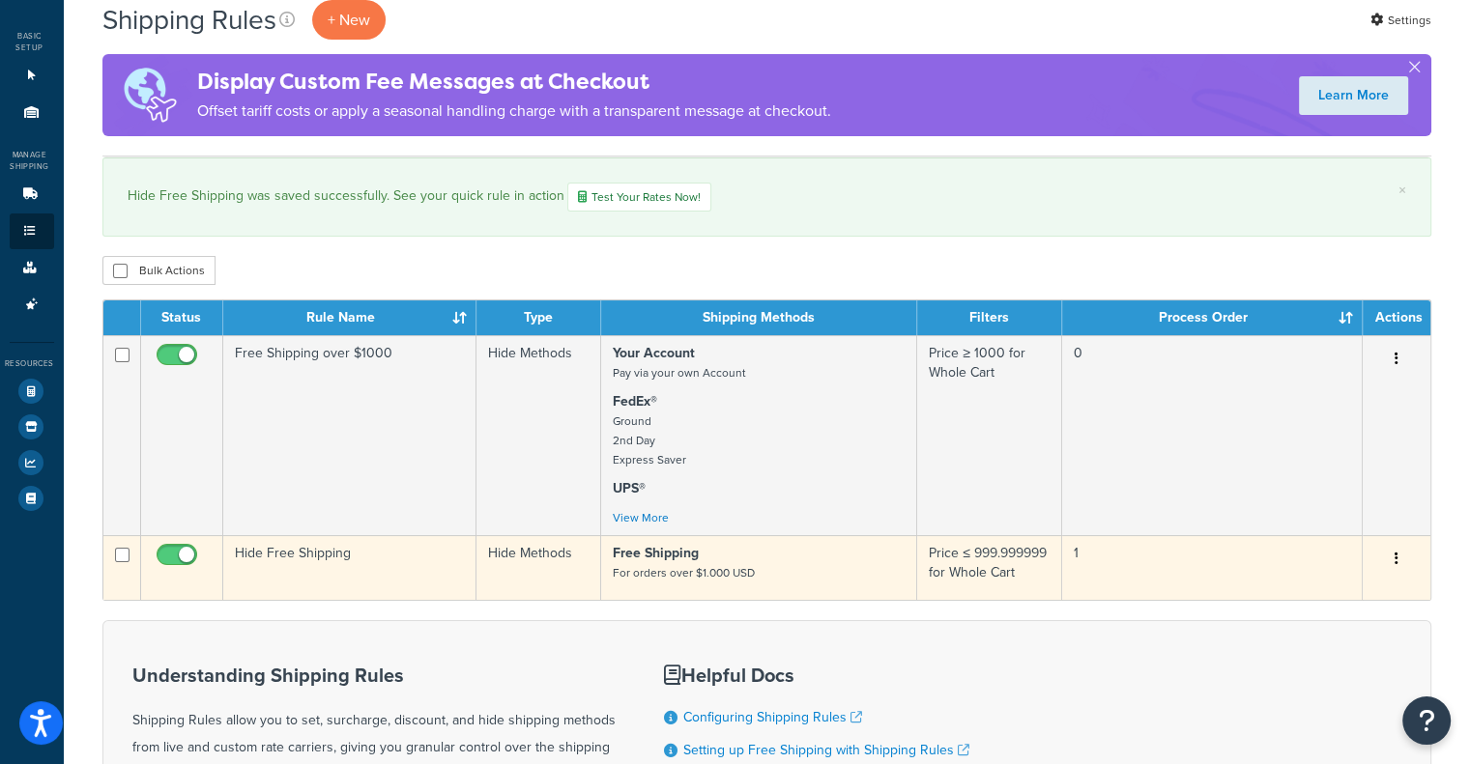
click at [326, 558] on td "Hide Free Shipping" at bounding box center [349, 567] width 253 height 65
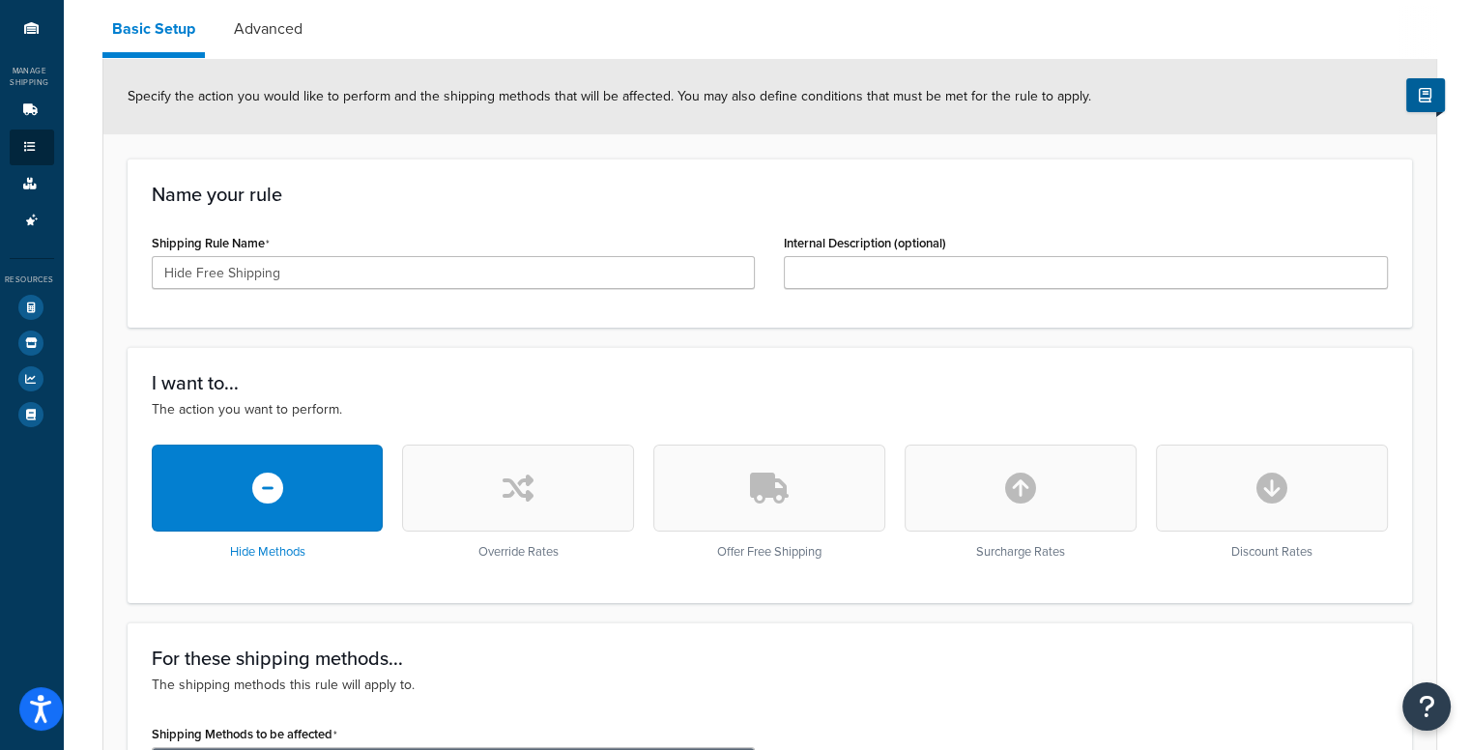
scroll to position [29, 0]
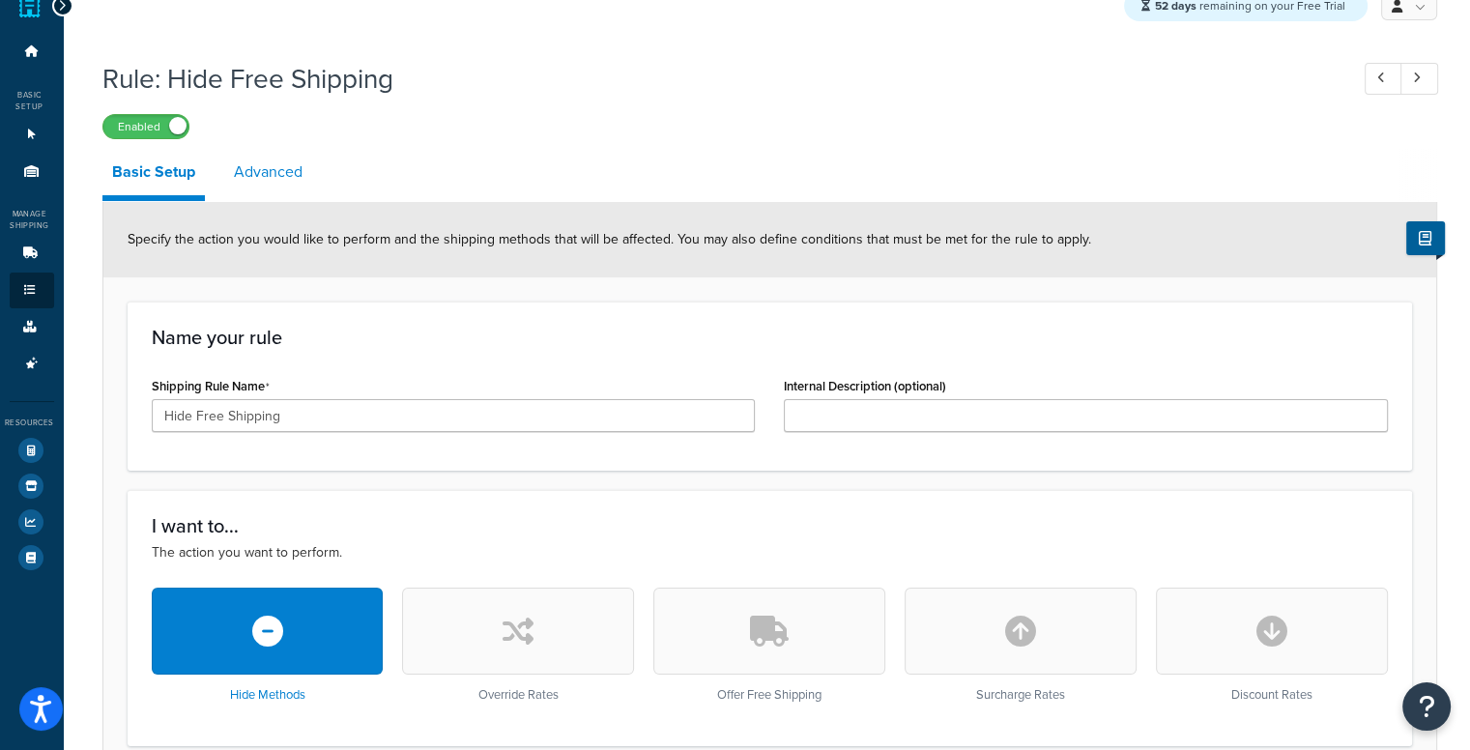
click at [267, 173] on link "Advanced" at bounding box center [268, 172] width 88 height 46
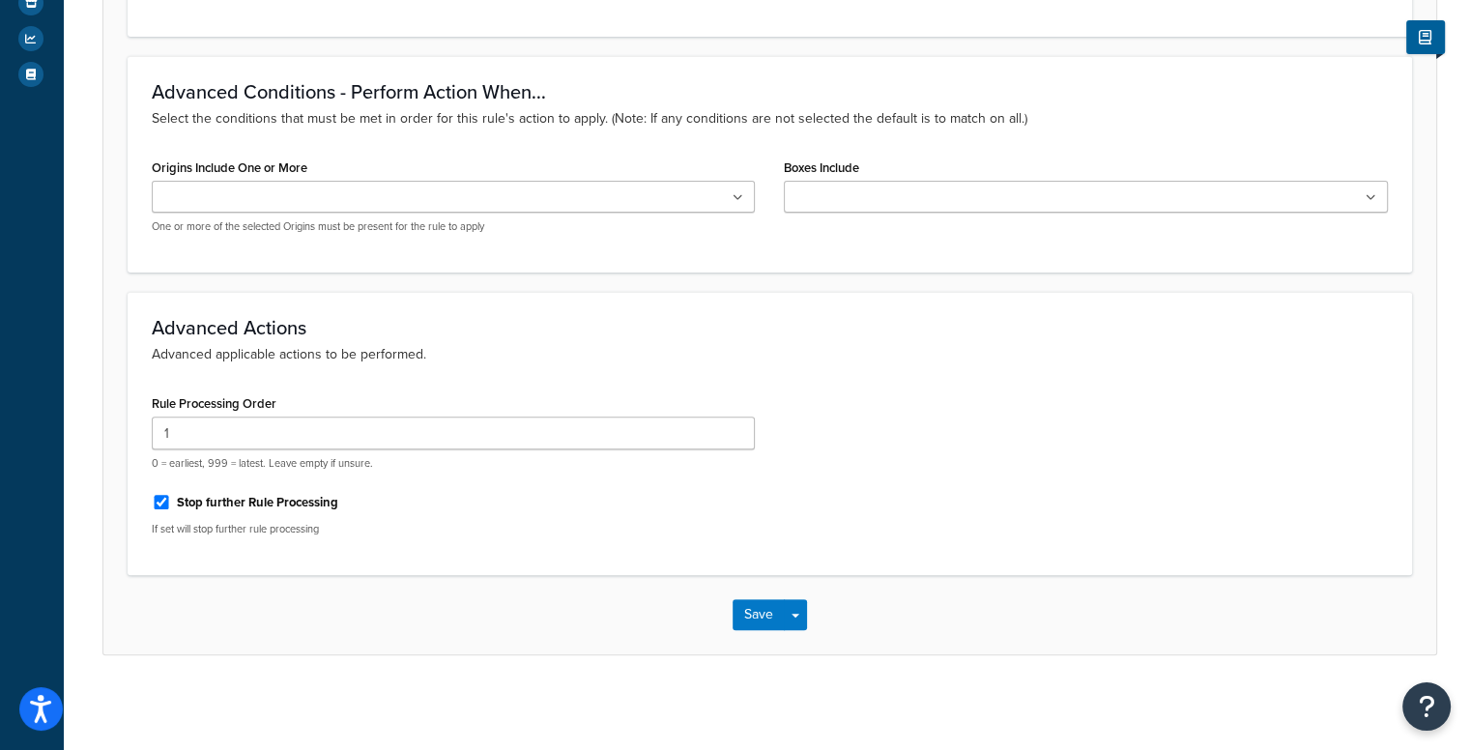
scroll to position [514, 0]
click at [197, 508] on label "Stop further Rule Processing" at bounding box center [257, 500] width 161 height 17
click at [171, 507] on input "Stop further Rule Processing" at bounding box center [161, 500] width 19 height 14
checkbox input "false"
click at [763, 610] on button "Save" at bounding box center [759, 612] width 52 height 31
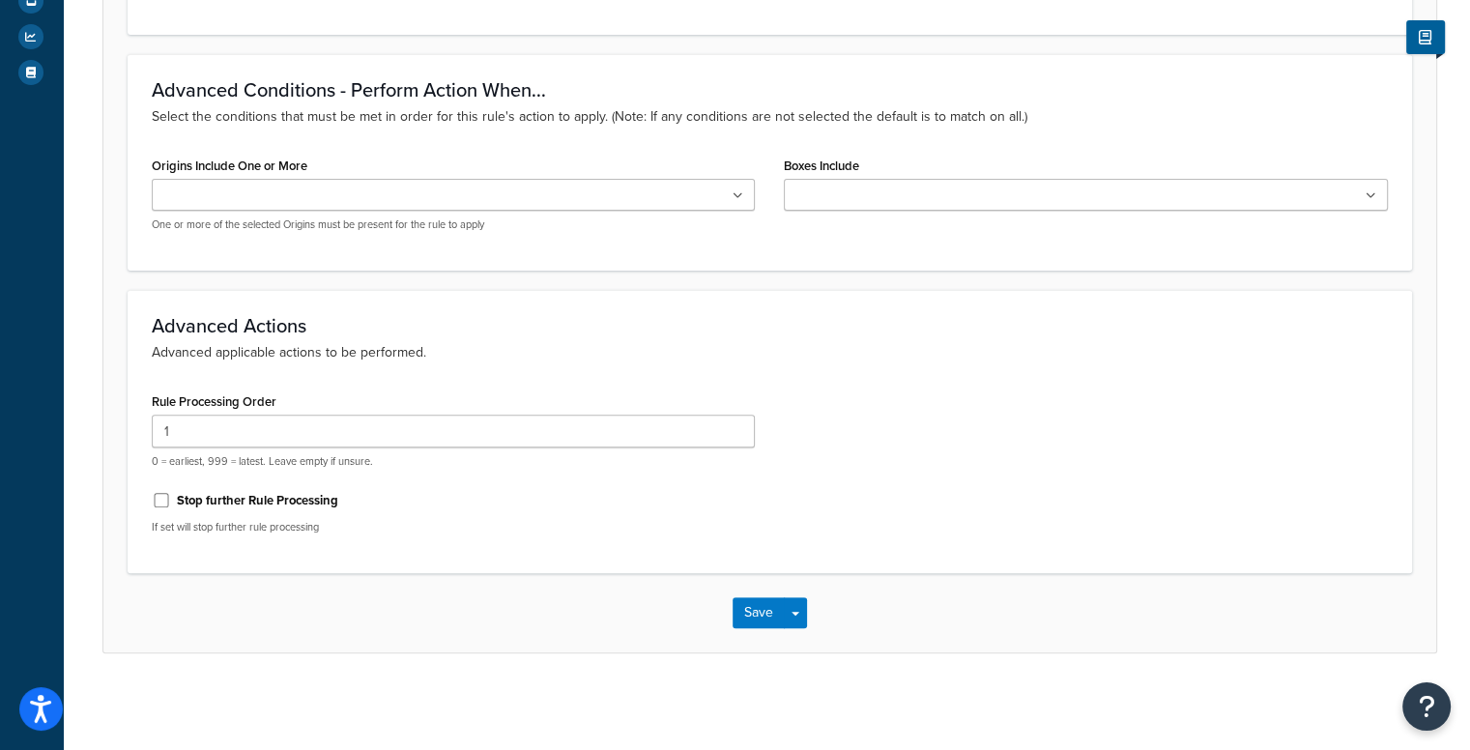
scroll to position [0, 0]
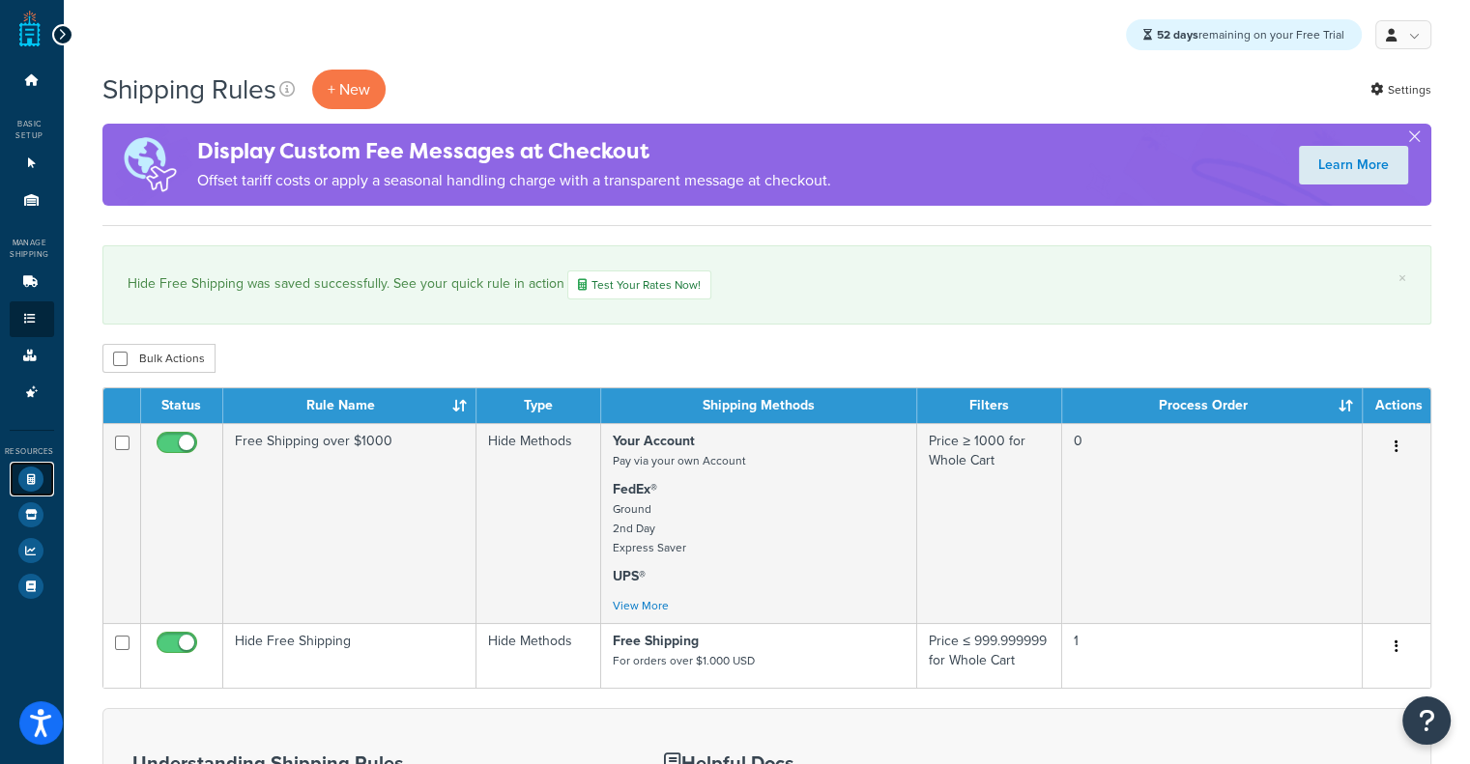
click at [27, 490] on icon at bounding box center [30, 479] width 25 height 25
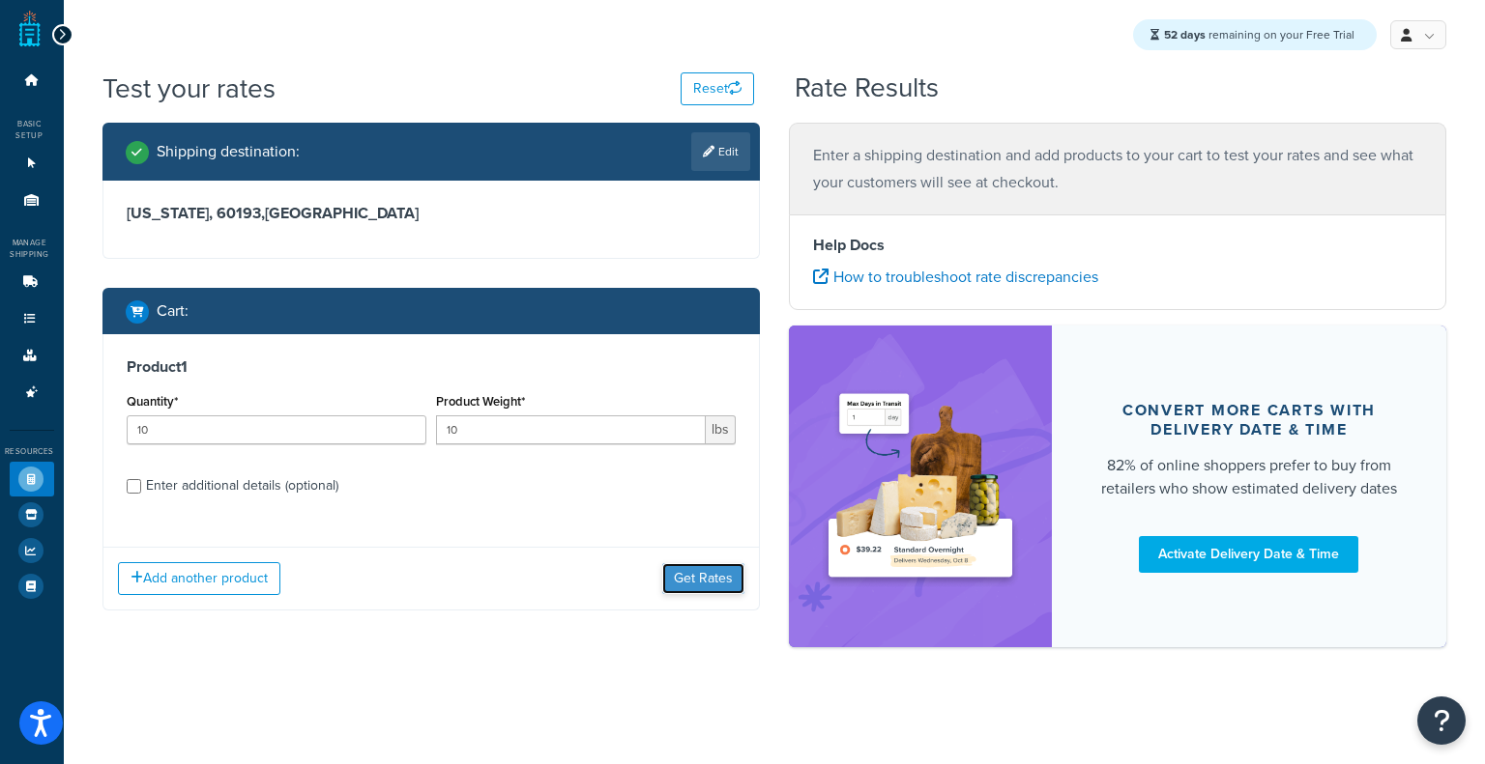
click at [703, 576] on button "Get Rates" at bounding box center [703, 578] width 82 height 31
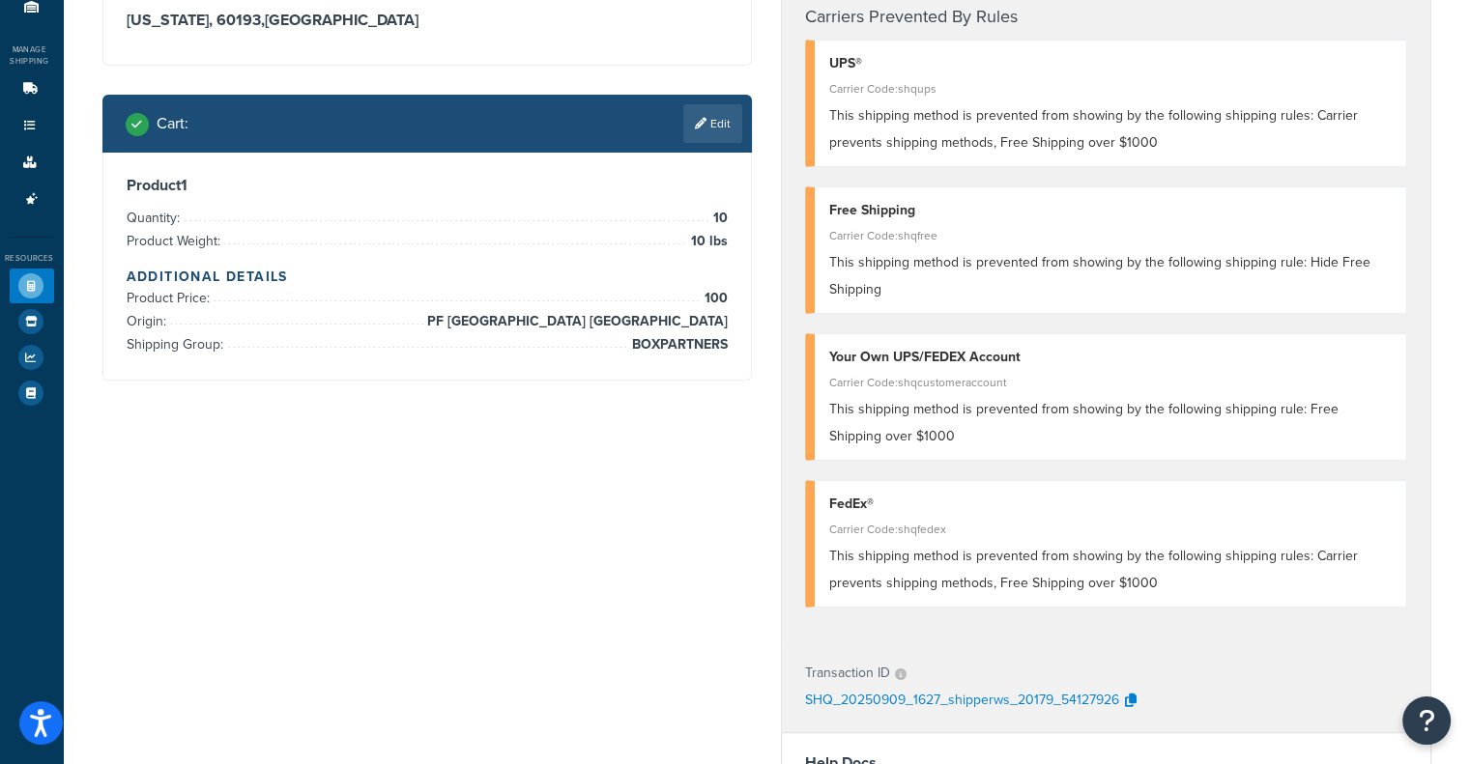
scroll to position [97, 0]
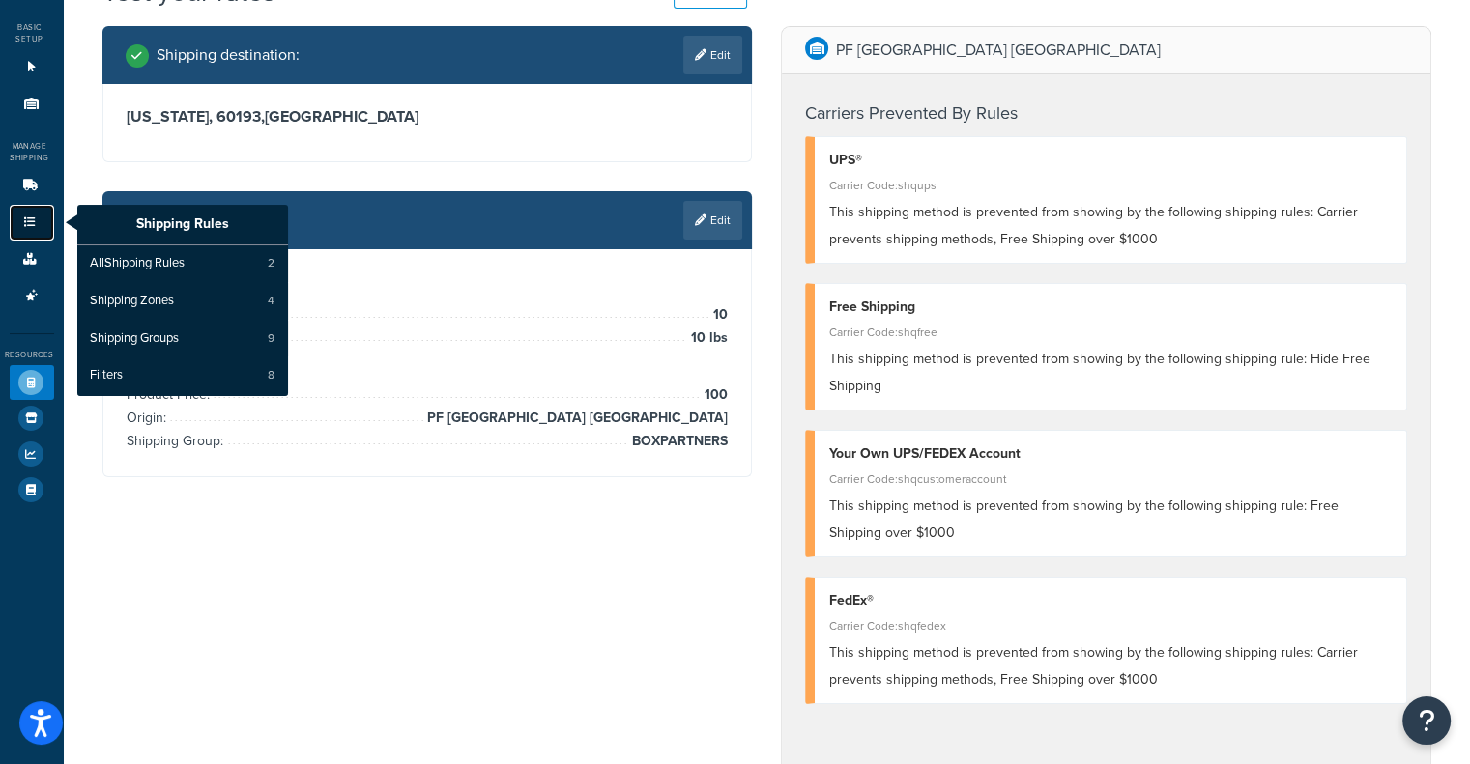
click at [35, 225] on icon at bounding box center [29, 222] width 19 height 12
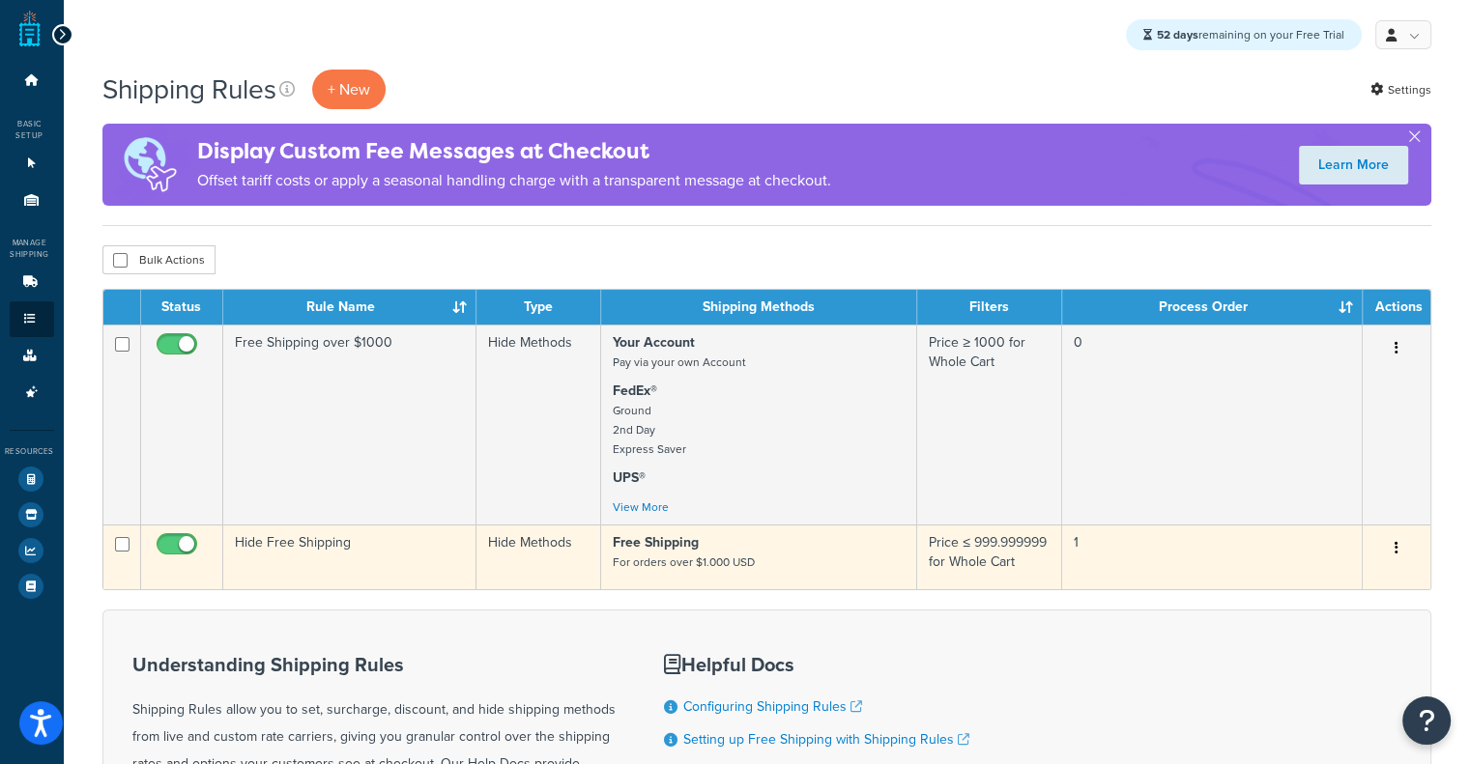
click at [305, 548] on td "Hide Free Shipping" at bounding box center [349, 557] width 253 height 65
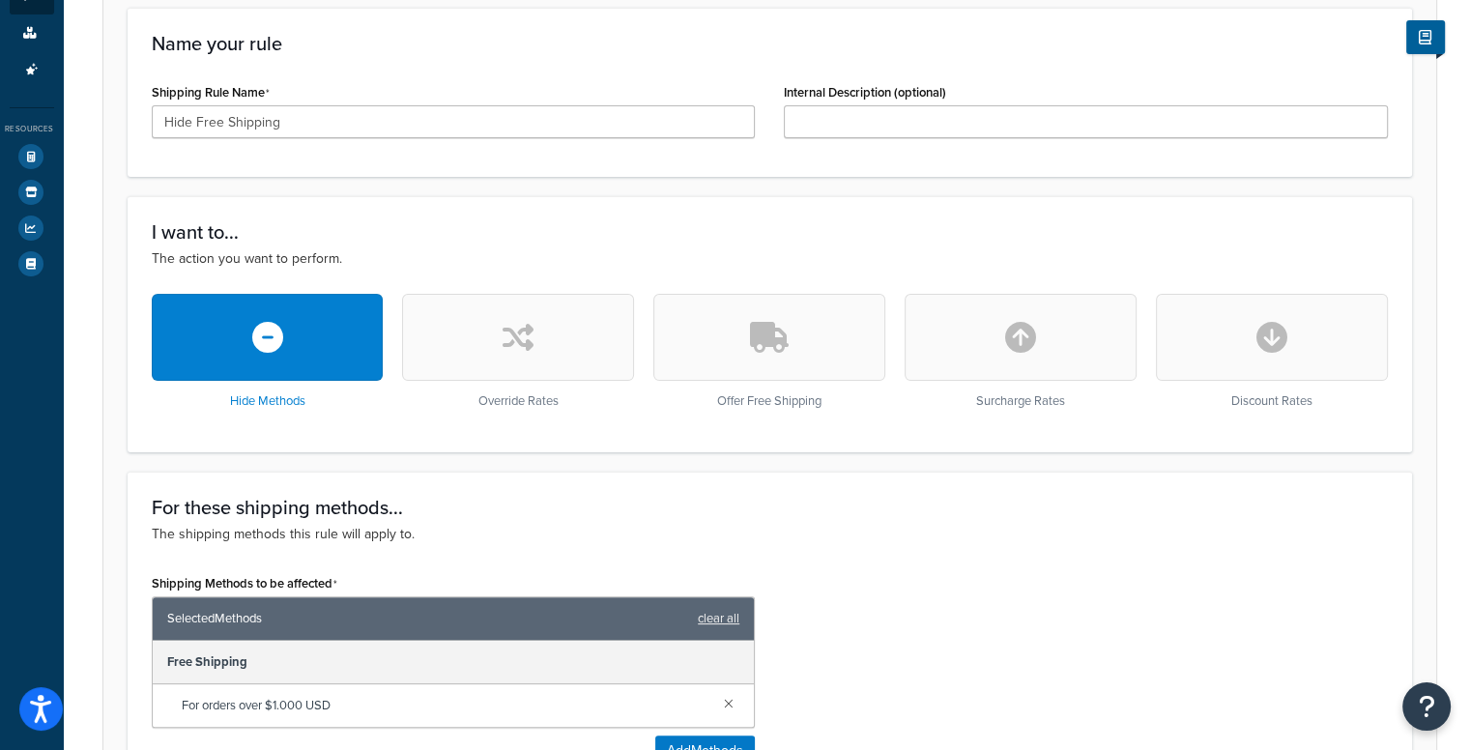
scroll to position [193, 0]
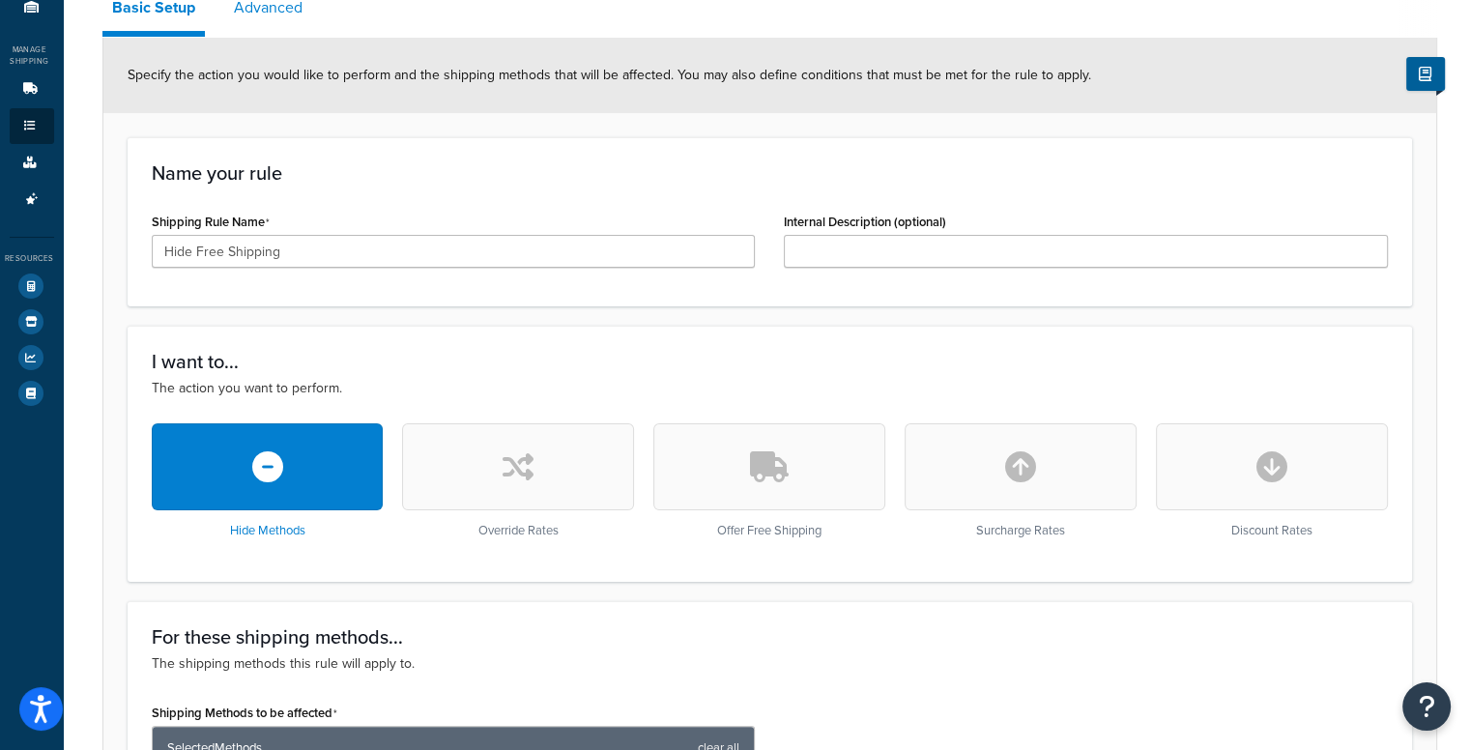
click at [270, 11] on link "Advanced" at bounding box center [268, 8] width 88 height 46
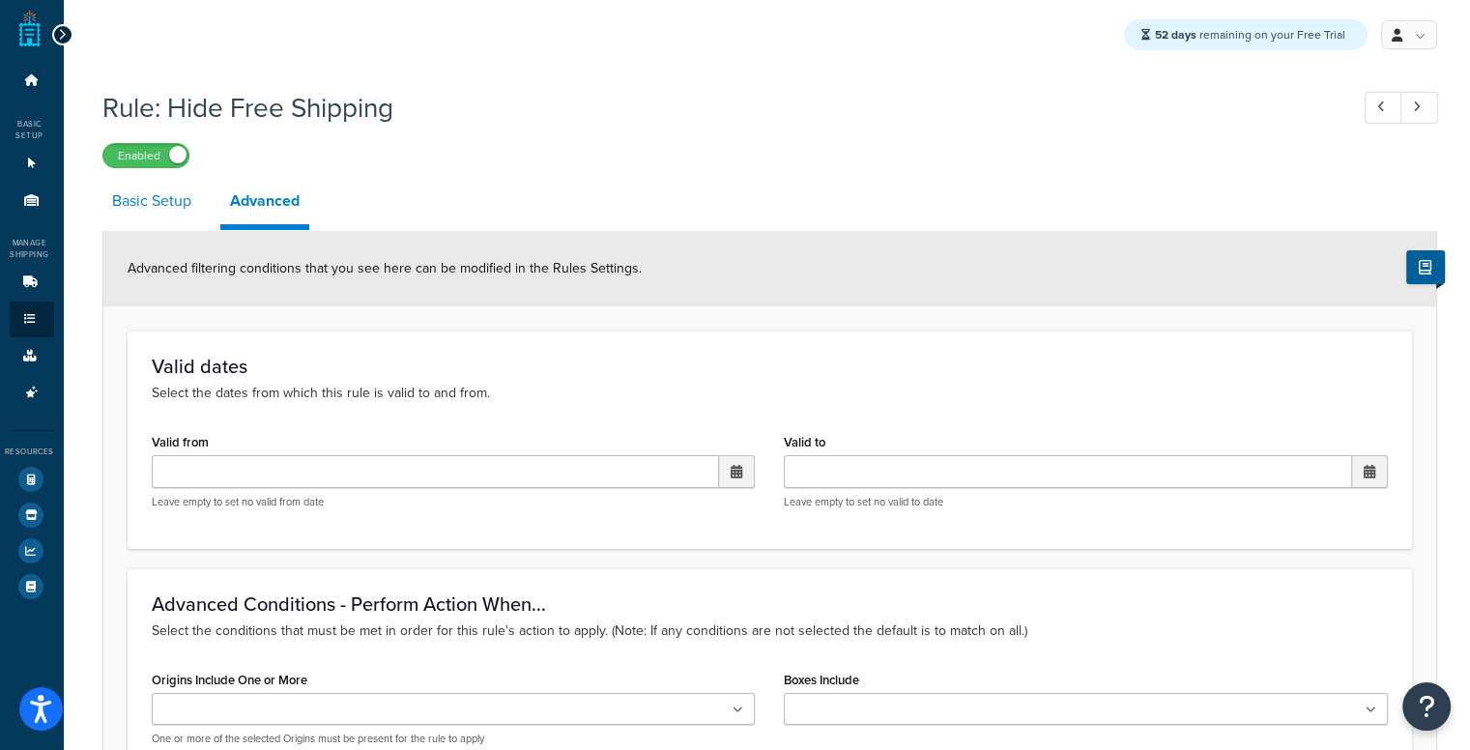
click at [120, 207] on link "Basic Setup" at bounding box center [151, 201] width 99 height 46
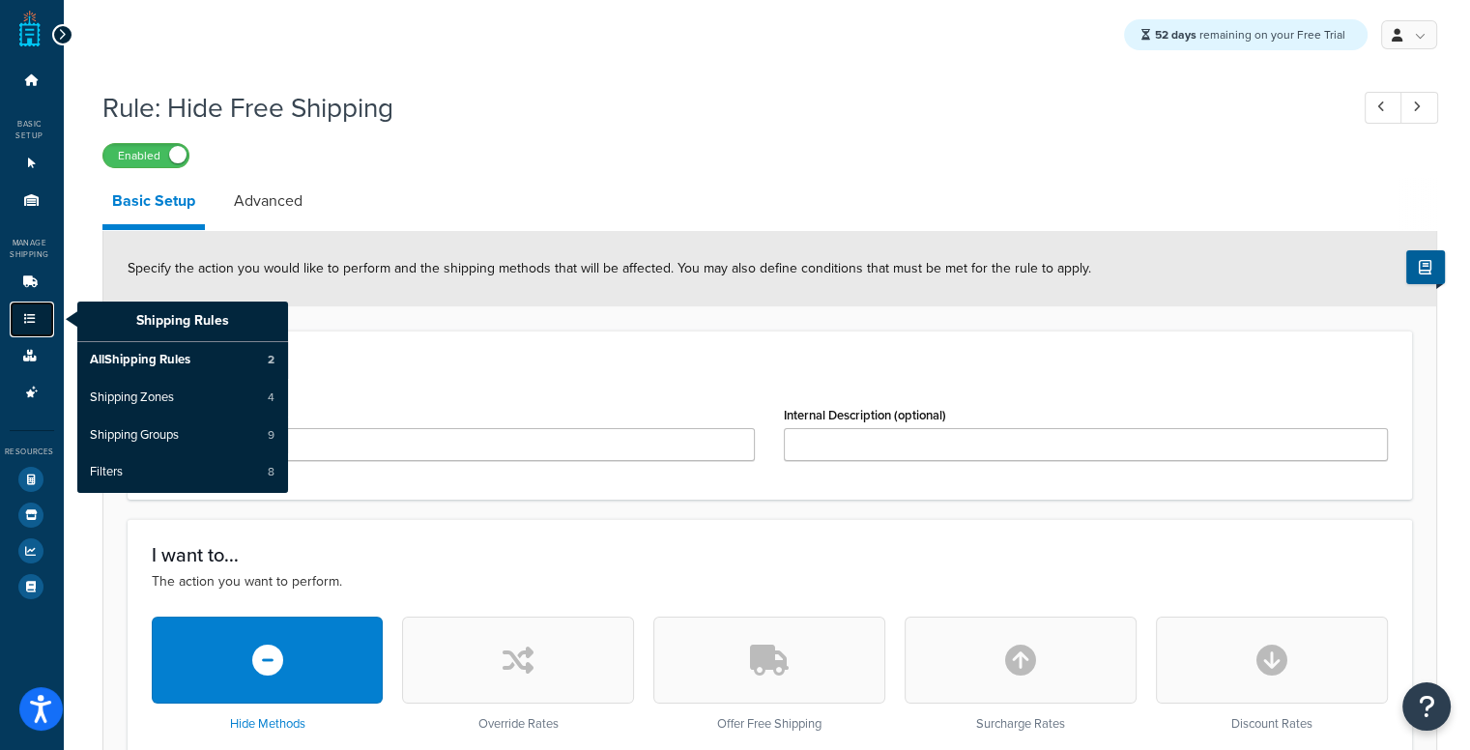
click at [23, 325] on icon at bounding box center [29, 319] width 19 height 12
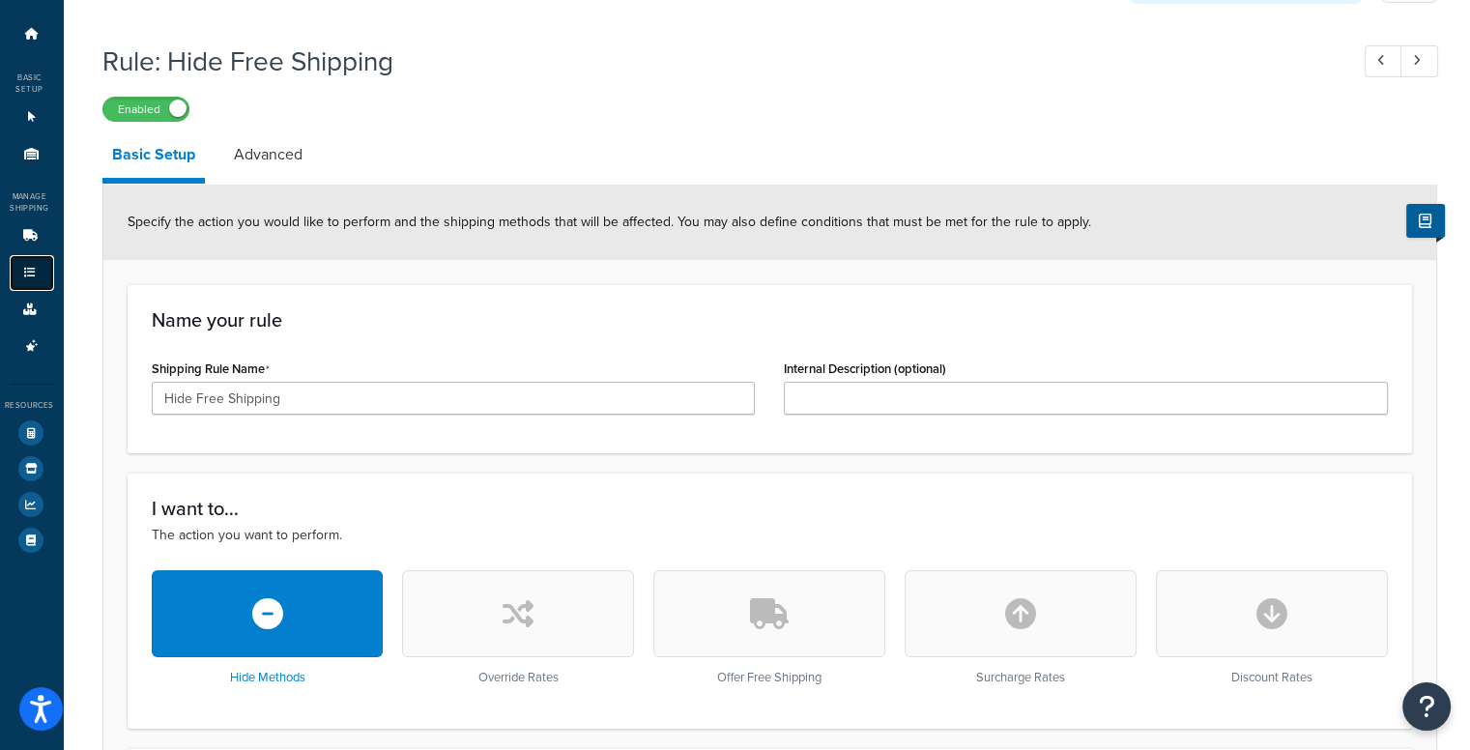
scroll to position [29, 0]
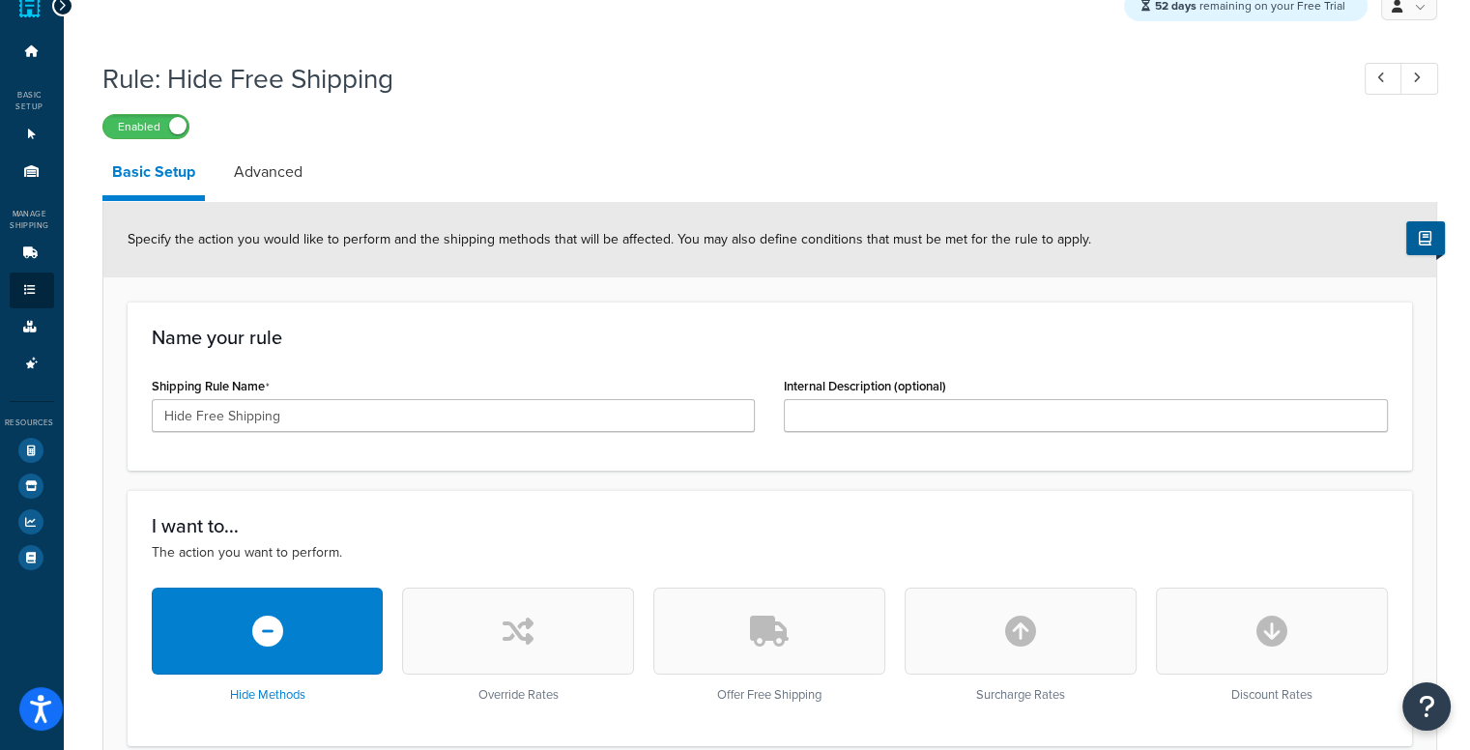
click at [244, 203] on div "Specify the action you would like to perform and the shipping methods that will…" at bounding box center [769, 239] width 1333 height 75
click at [244, 168] on link "Advanced" at bounding box center [268, 172] width 88 height 46
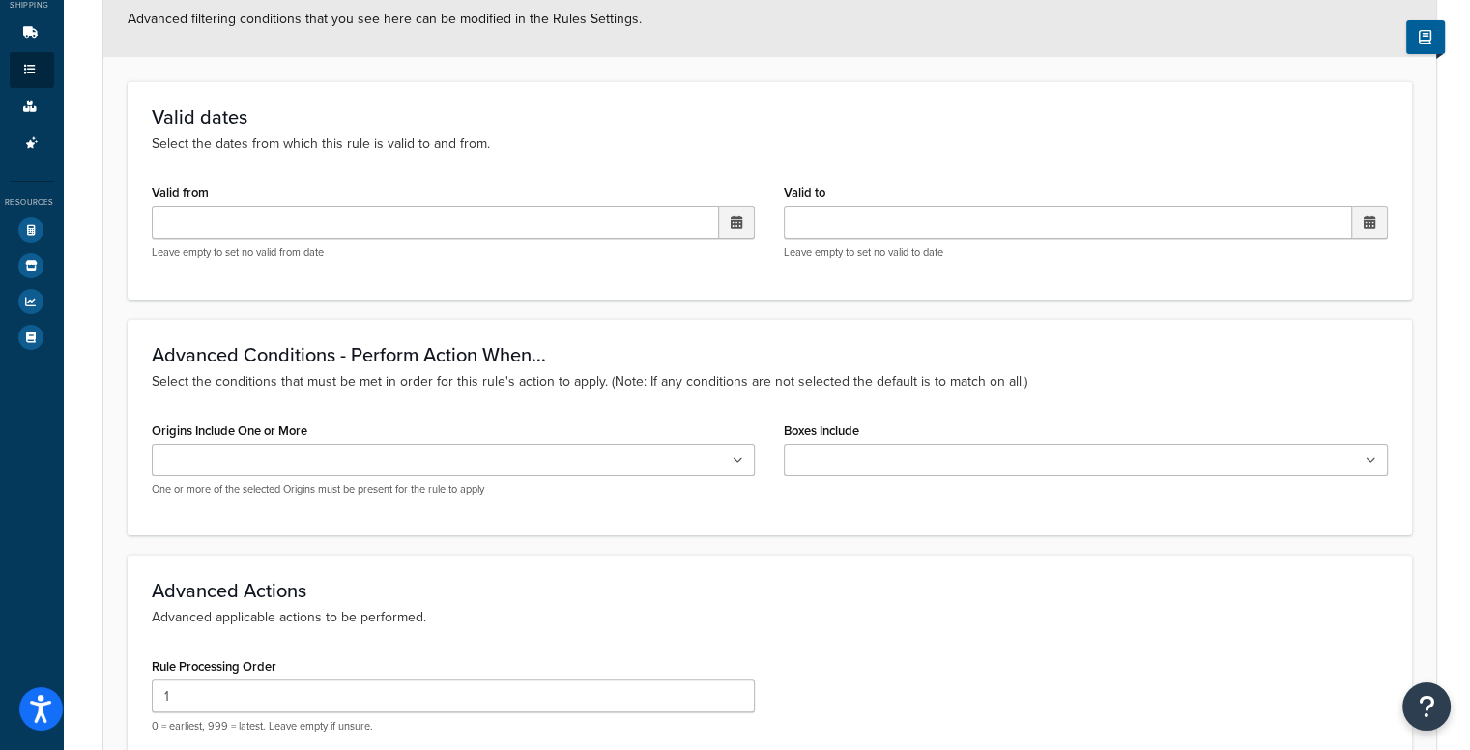
scroll to position [512, 0]
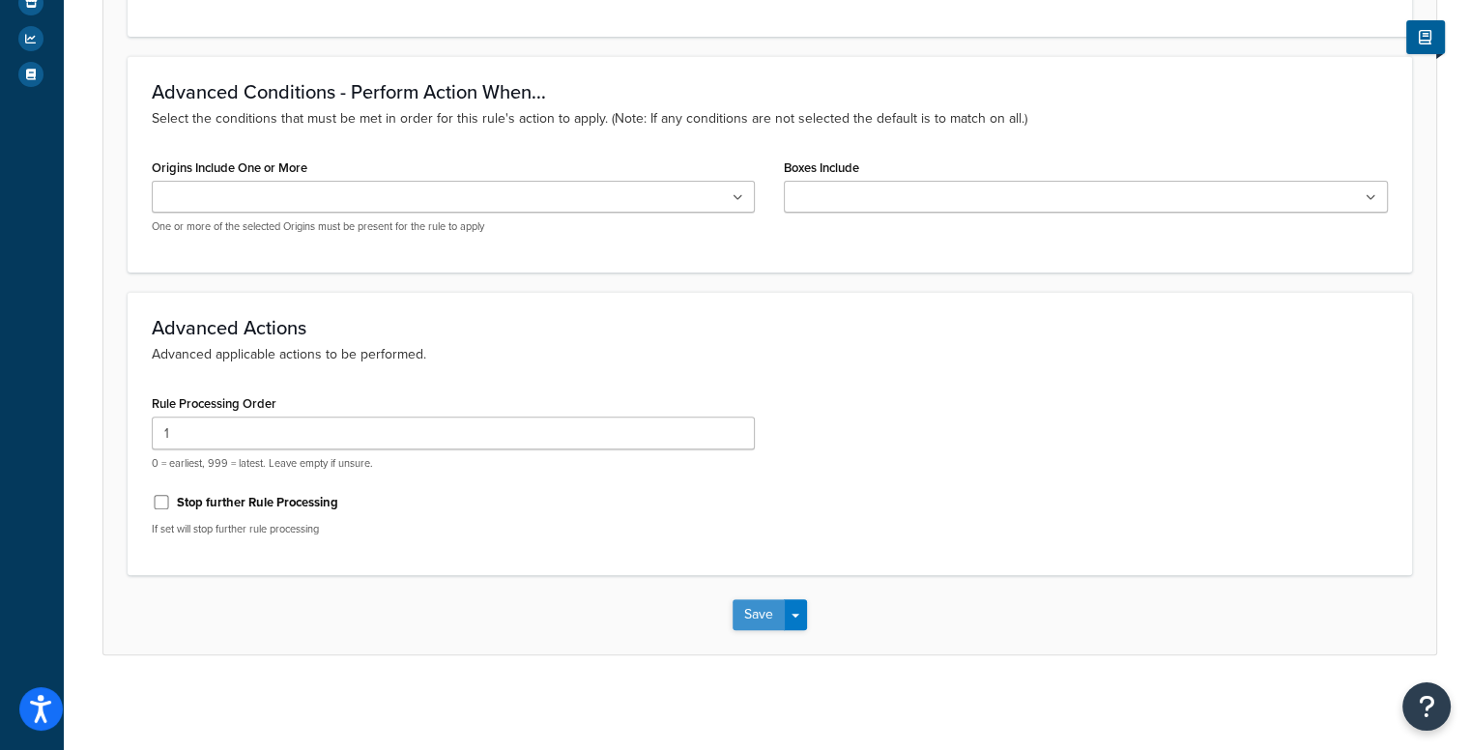
click at [742, 619] on button "Save" at bounding box center [759, 614] width 52 height 31
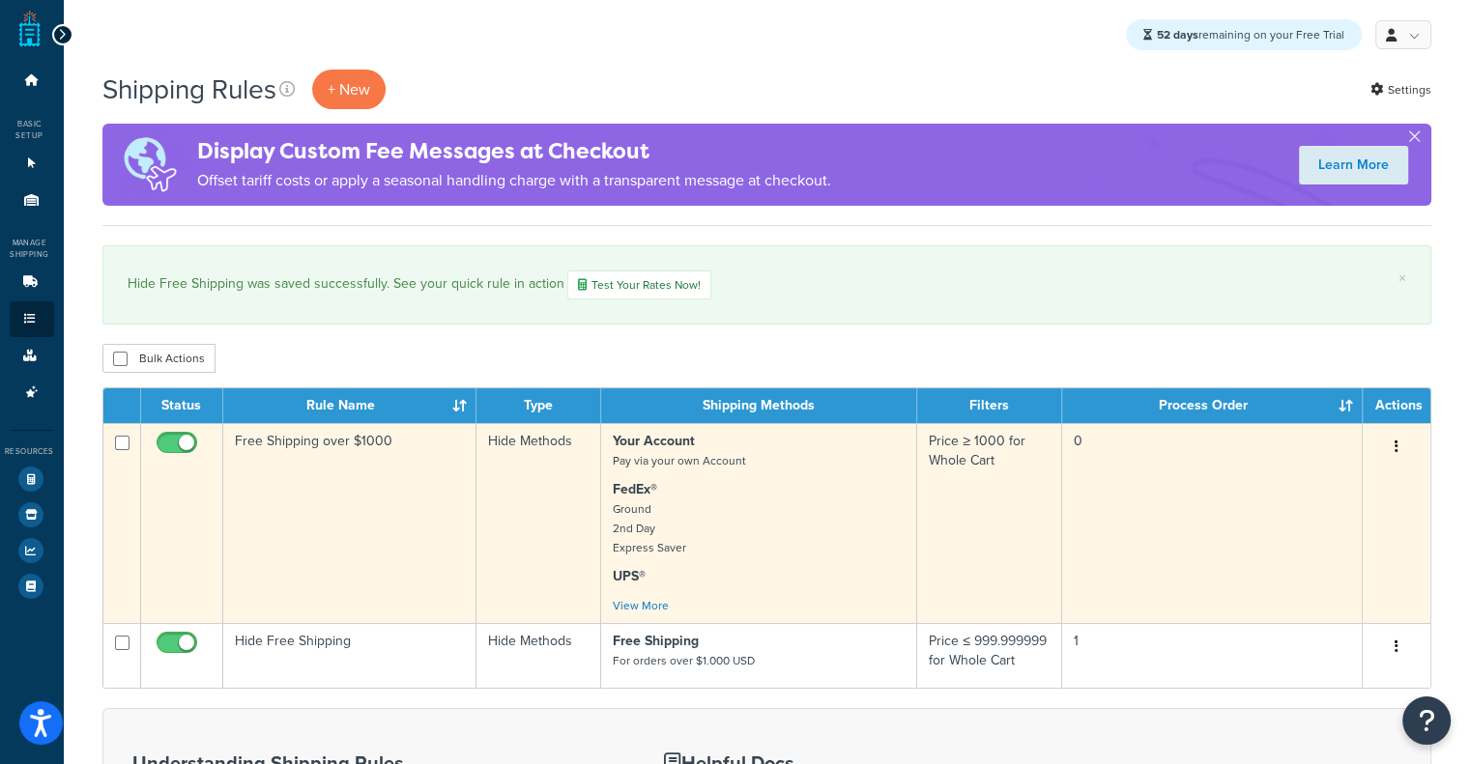
click at [431, 495] on td "Free Shipping over $1000" at bounding box center [349, 523] width 253 height 200
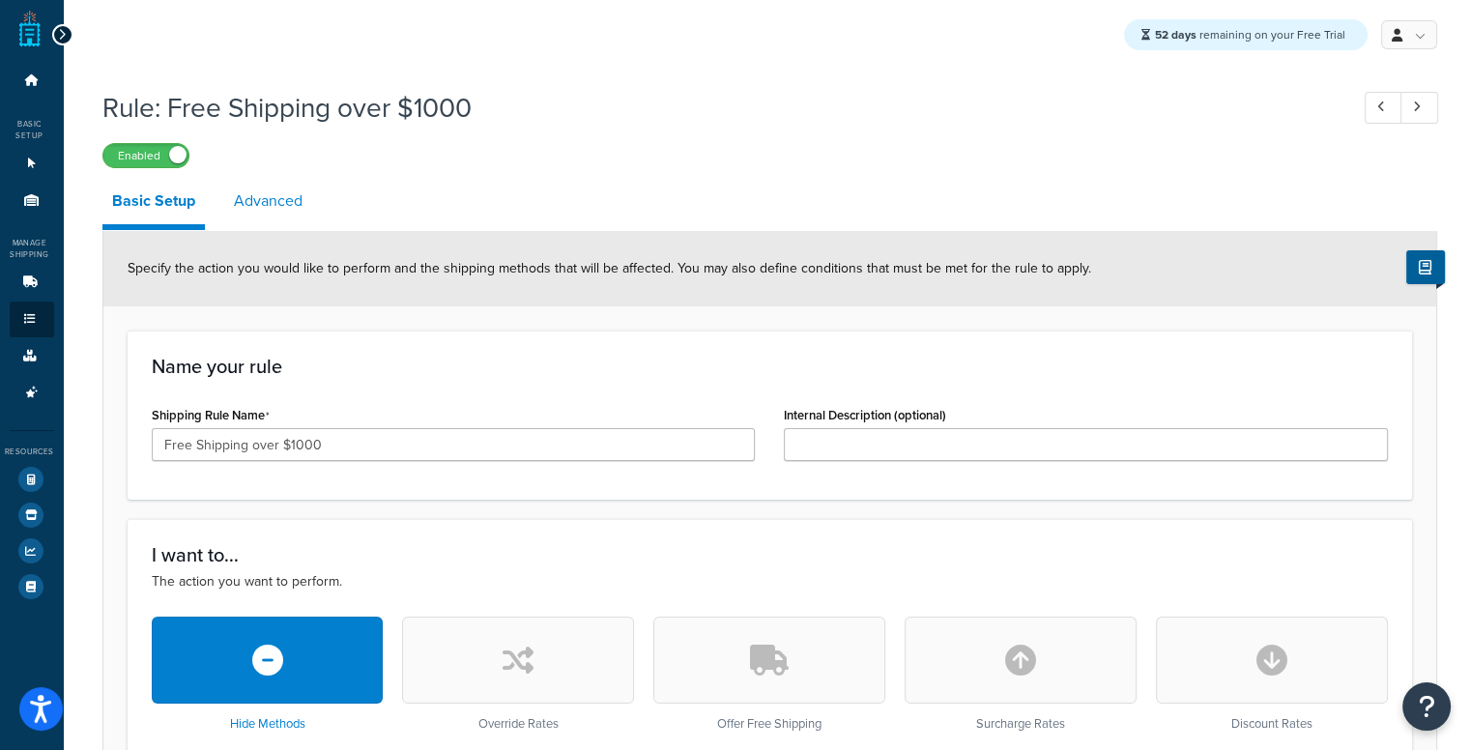
click at [280, 189] on link "Advanced" at bounding box center [268, 201] width 88 height 46
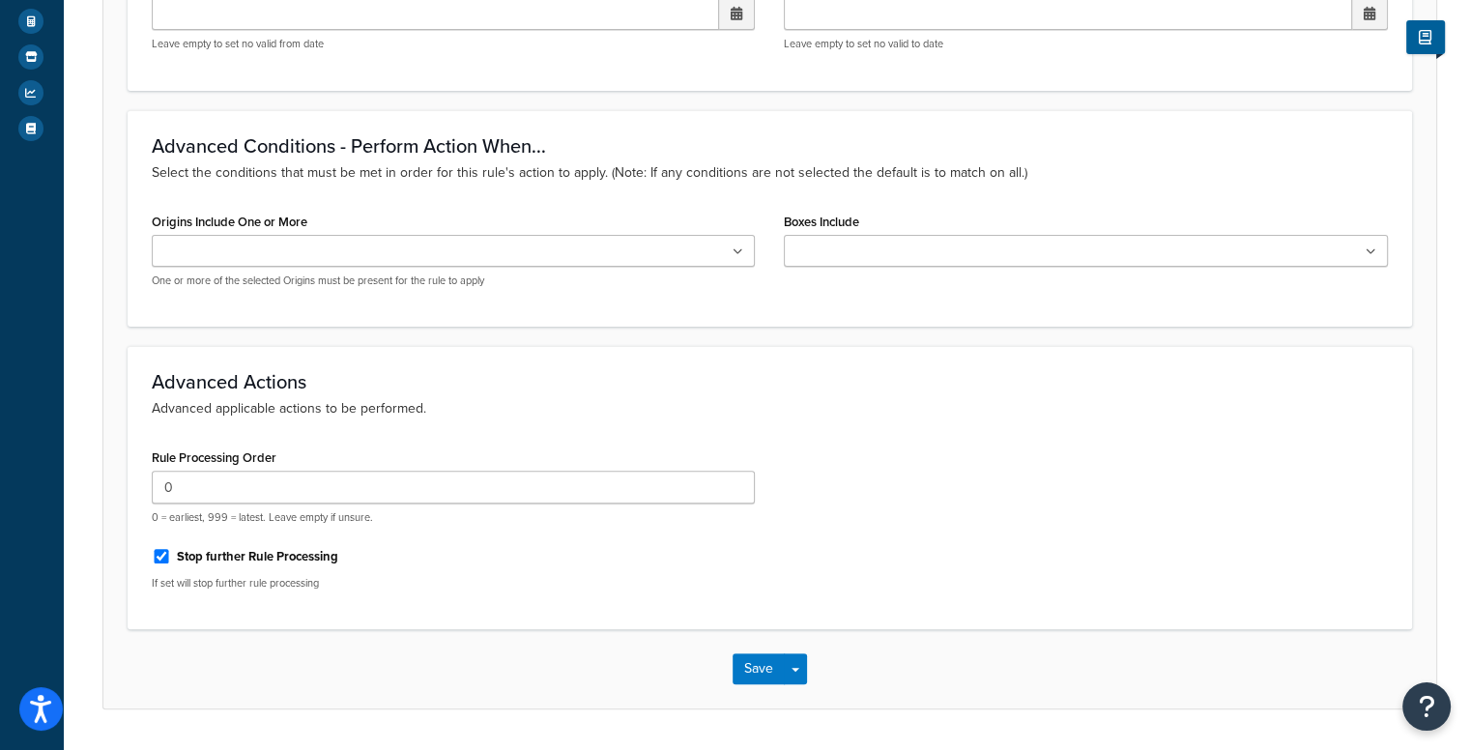
scroll to position [514, 0]
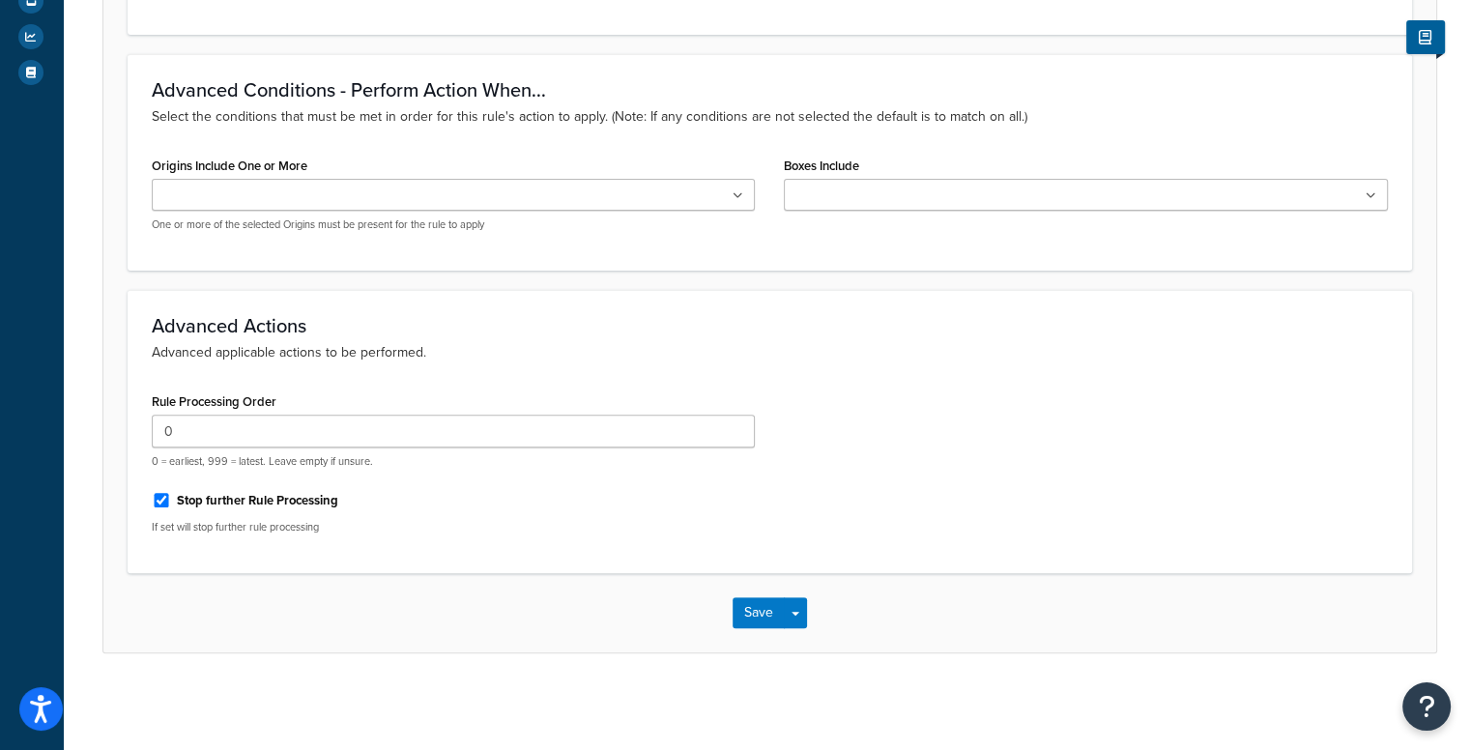
click at [182, 502] on label "Stop further Rule Processing" at bounding box center [257, 500] width 161 height 17
click at [171, 502] on input "Stop further Rule Processing" at bounding box center [161, 500] width 19 height 14
checkbox input "false"
click at [762, 619] on button "Save" at bounding box center [759, 612] width 52 height 31
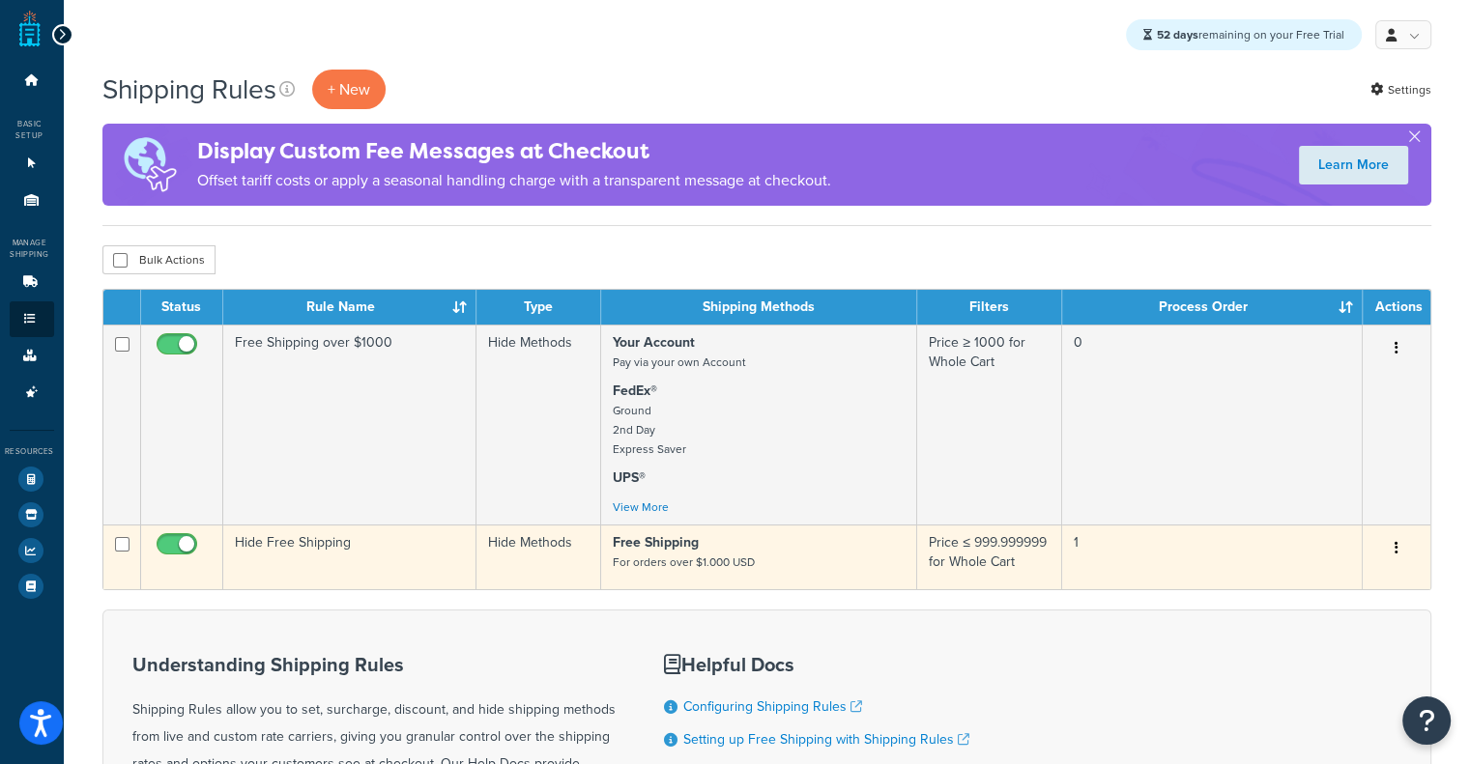
click at [299, 551] on td "Hide Free Shipping" at bounding box center [349, 557] width 253 height 65
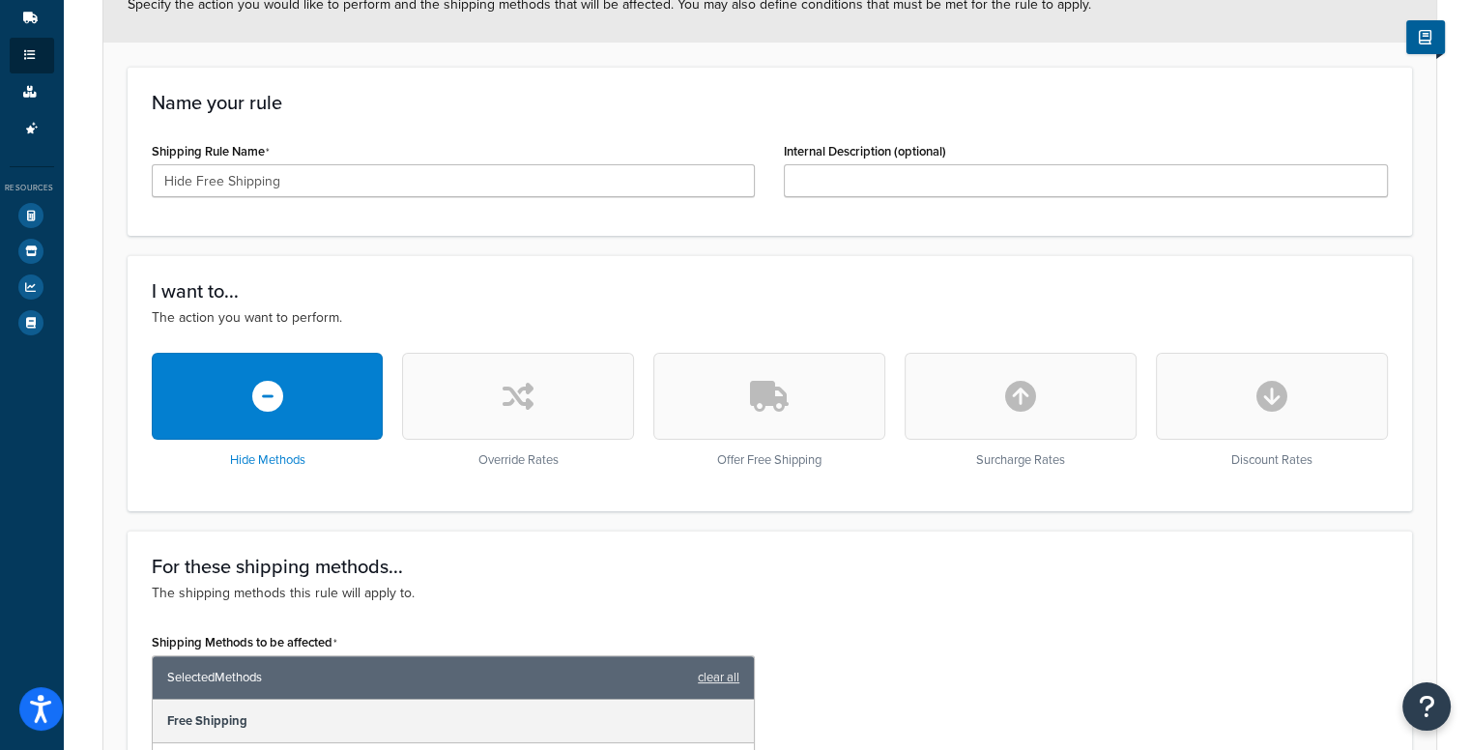
scroll to position [97, 0]
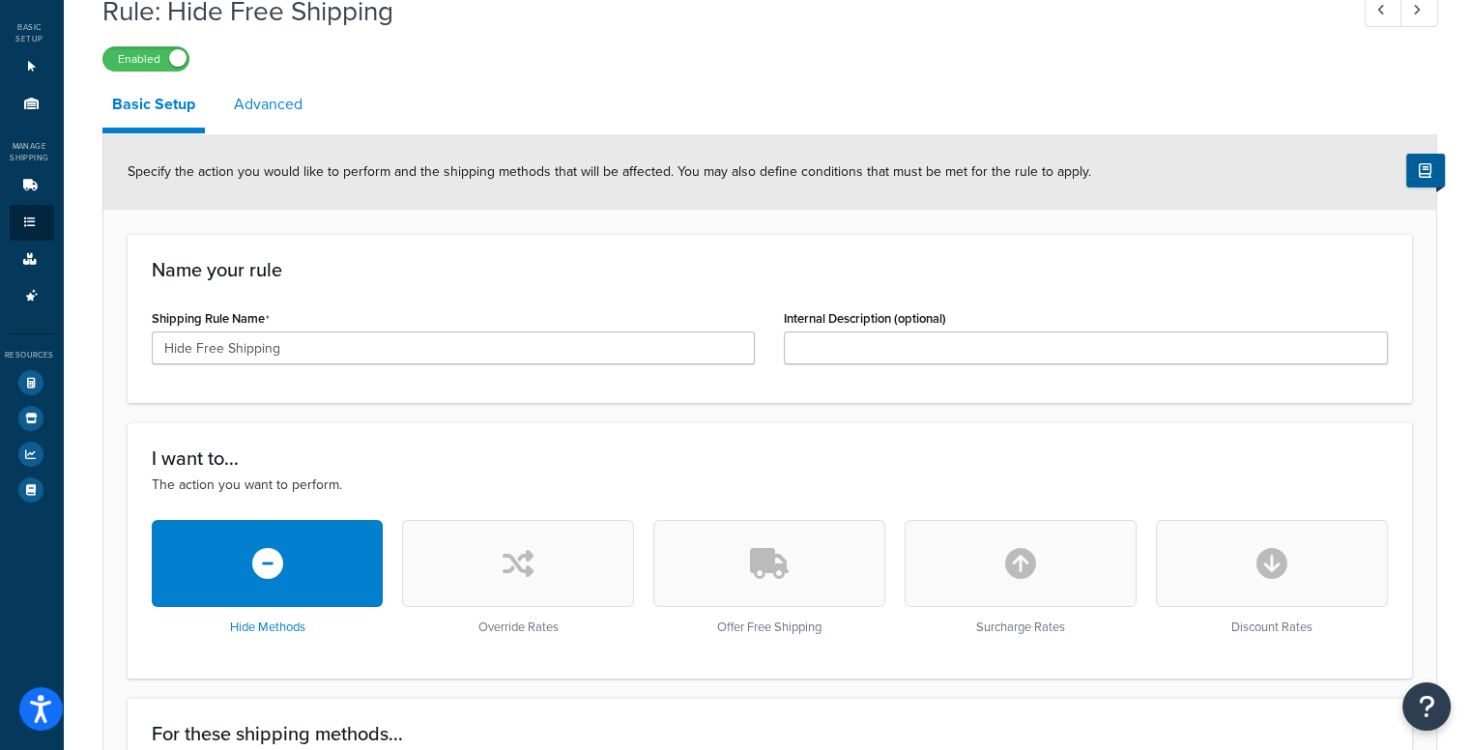
click at [251, 106] on link "Advanced" at bounding box center [268, 104] width 88 height 46
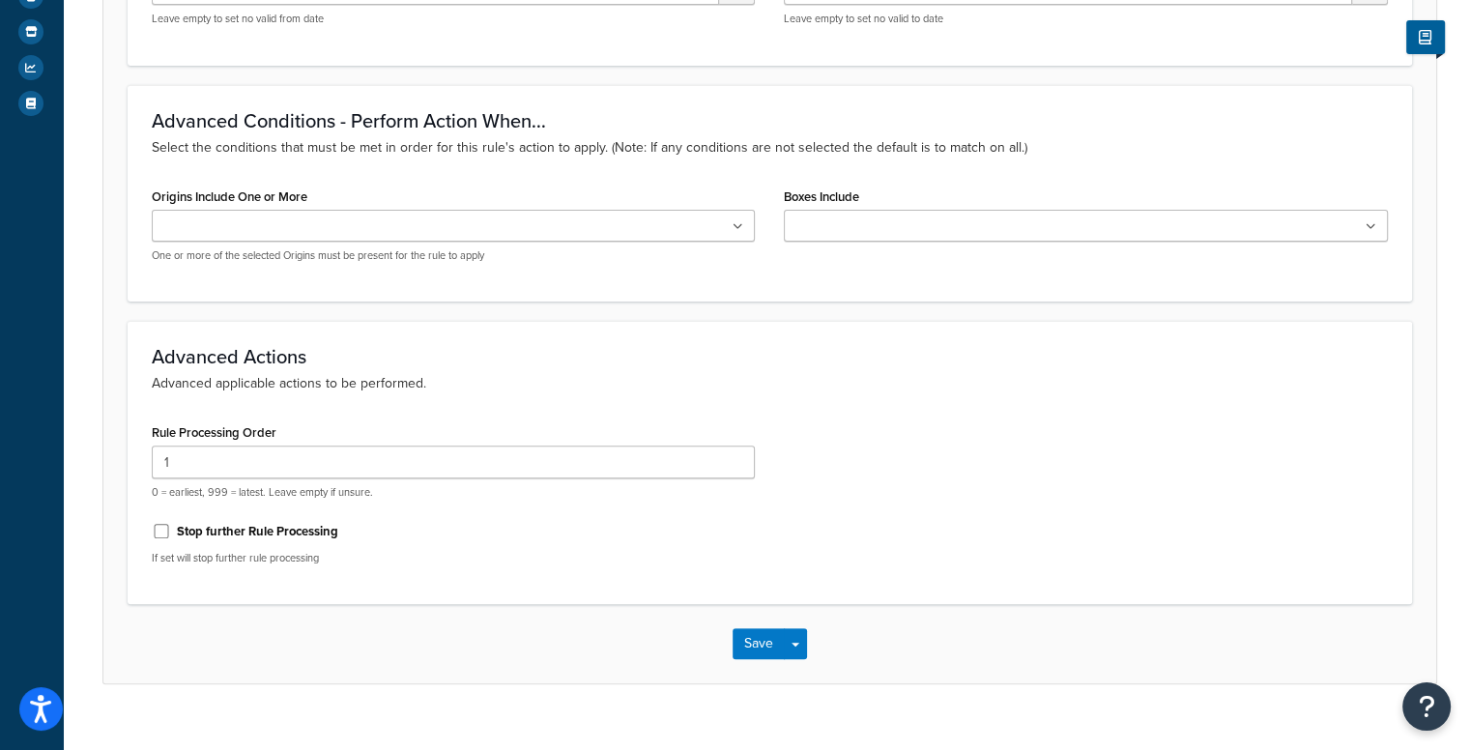
scroll to position [514, 0]
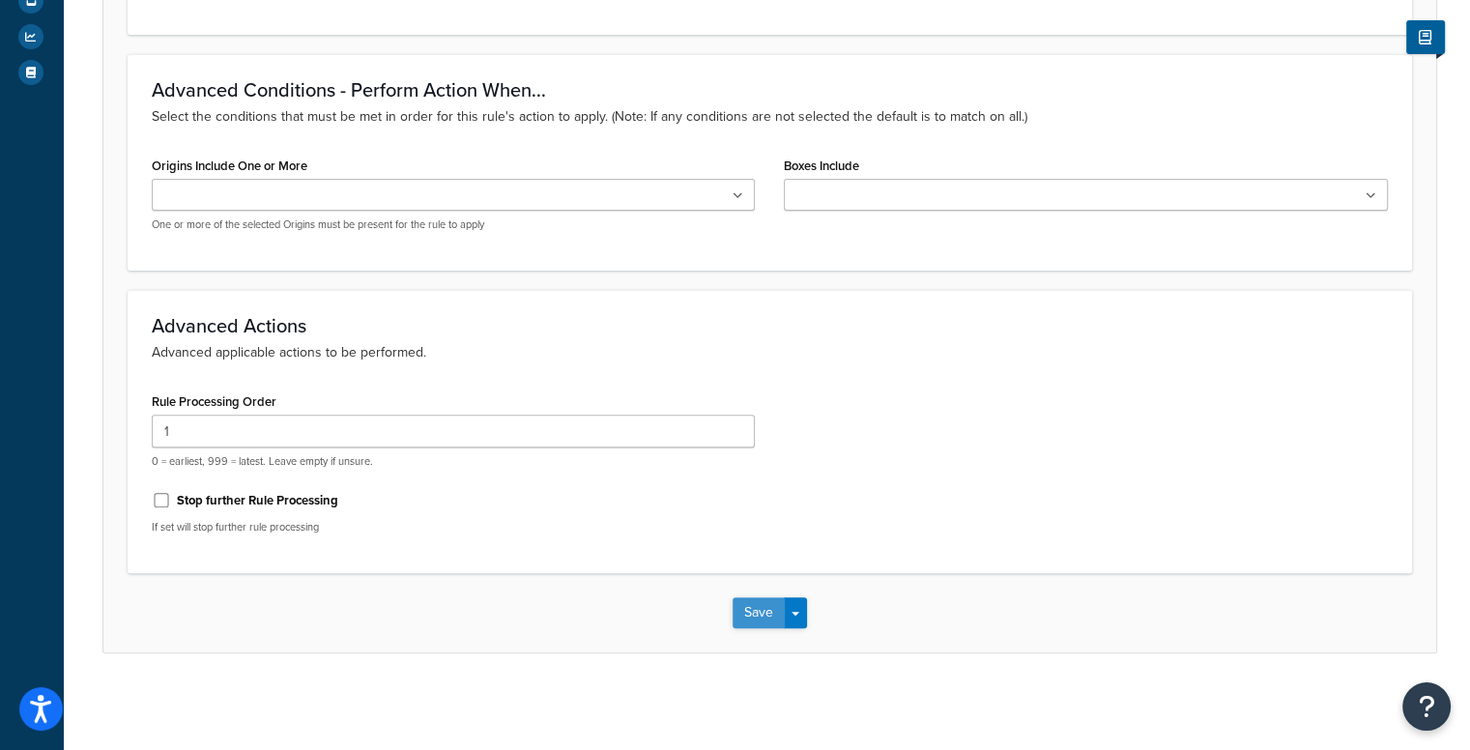
click at [737, 618] on button "Save" at bounding box center [759, 612] width 52 height 31
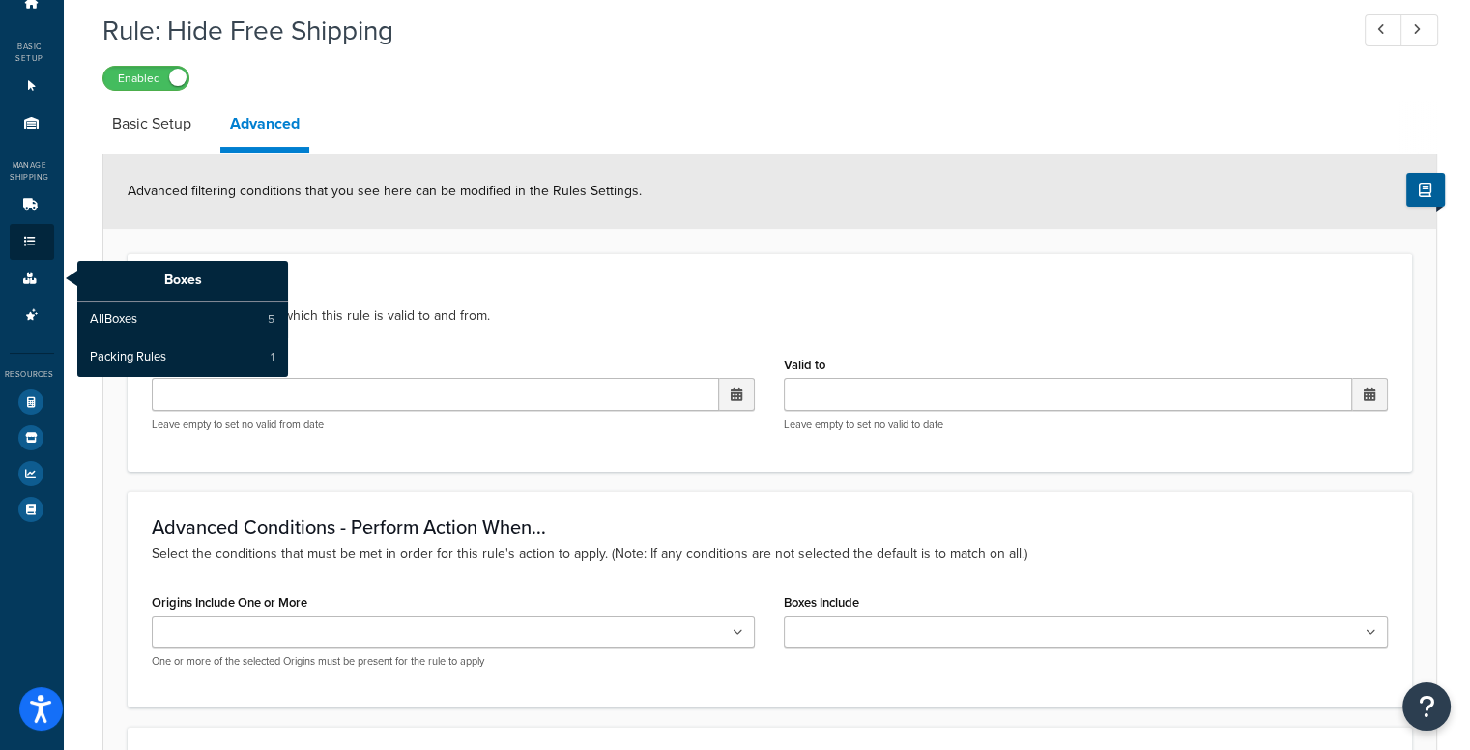
scroll to position [193, 0]
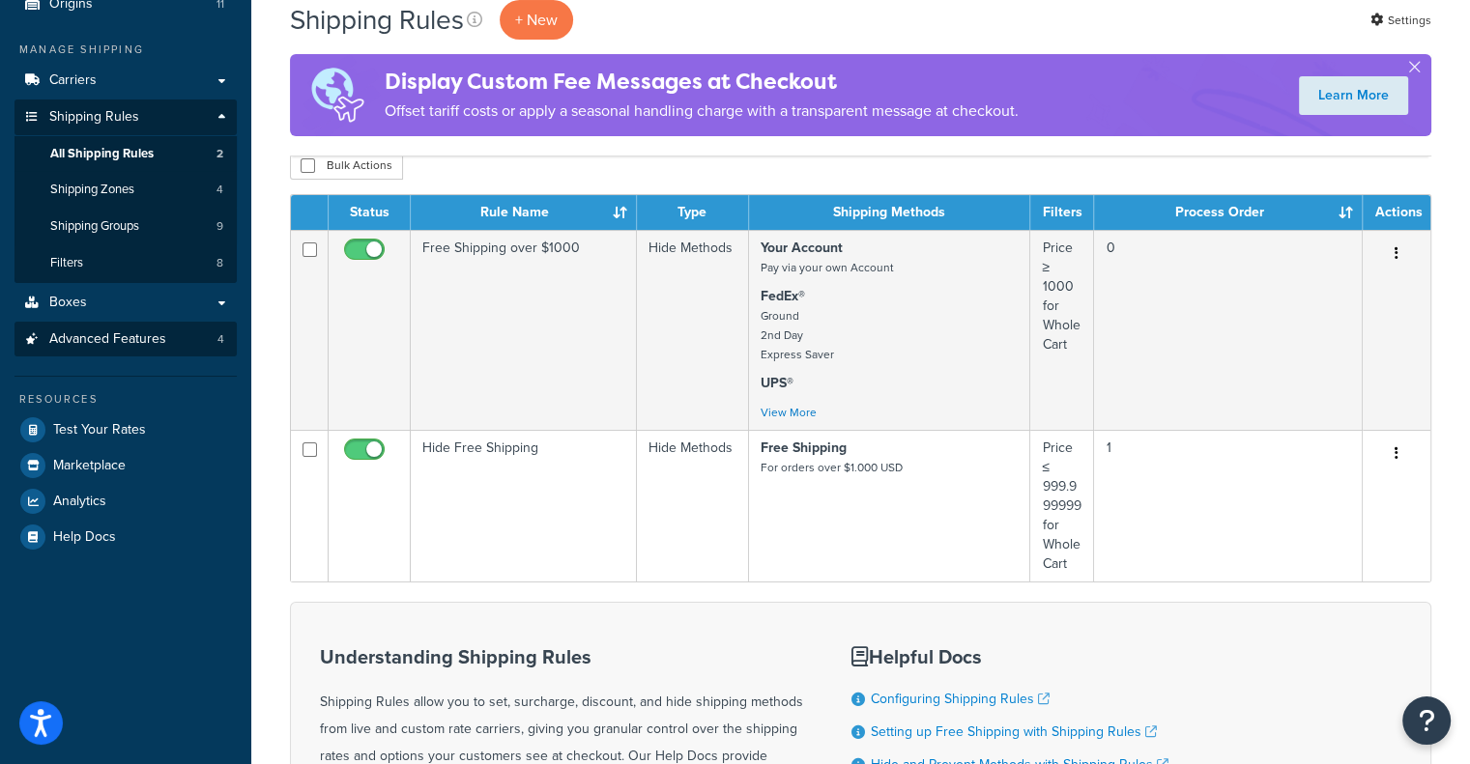
scroll to position [193, 0]
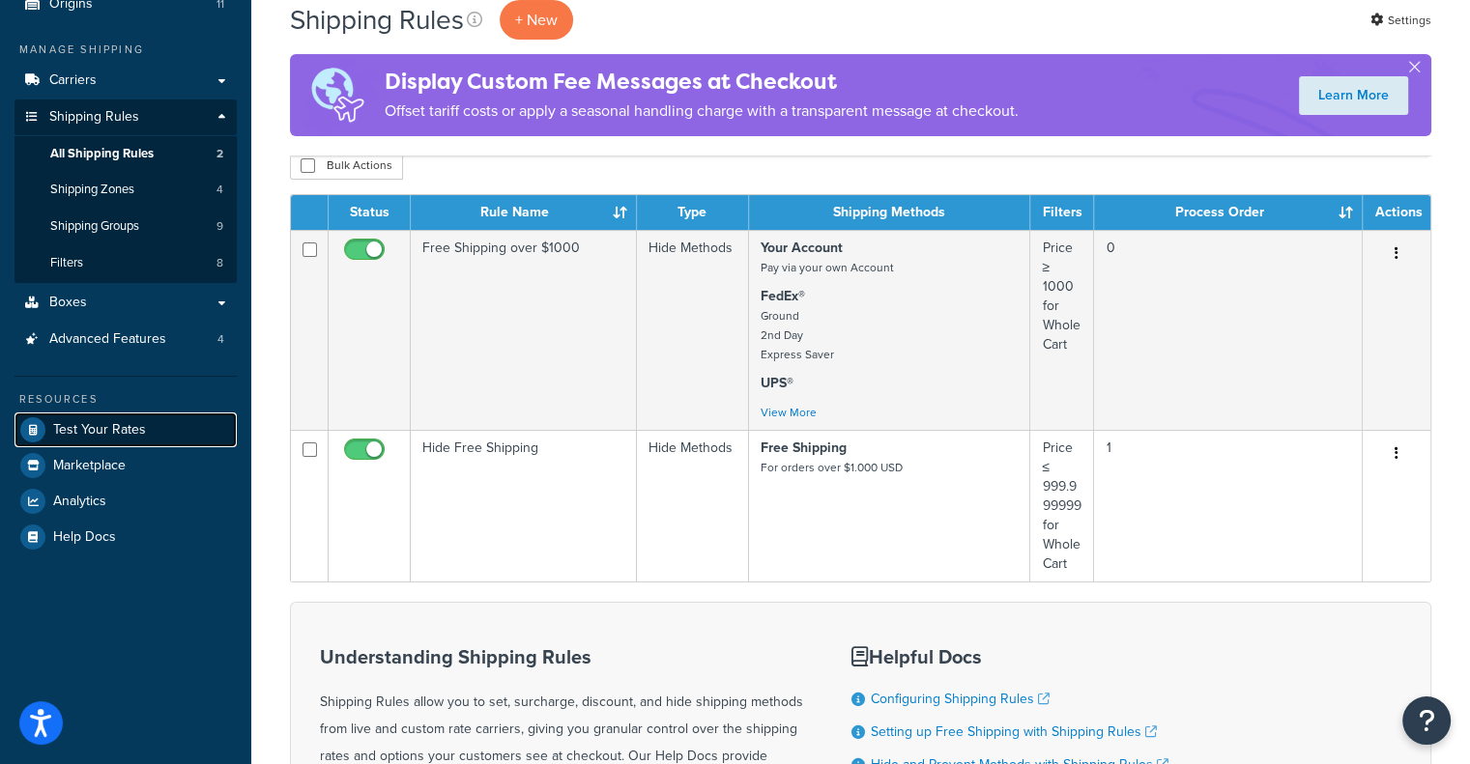
click at [77, 418] on link "Test Your Rates" at bounding box center [125, 430] width 222 height 35
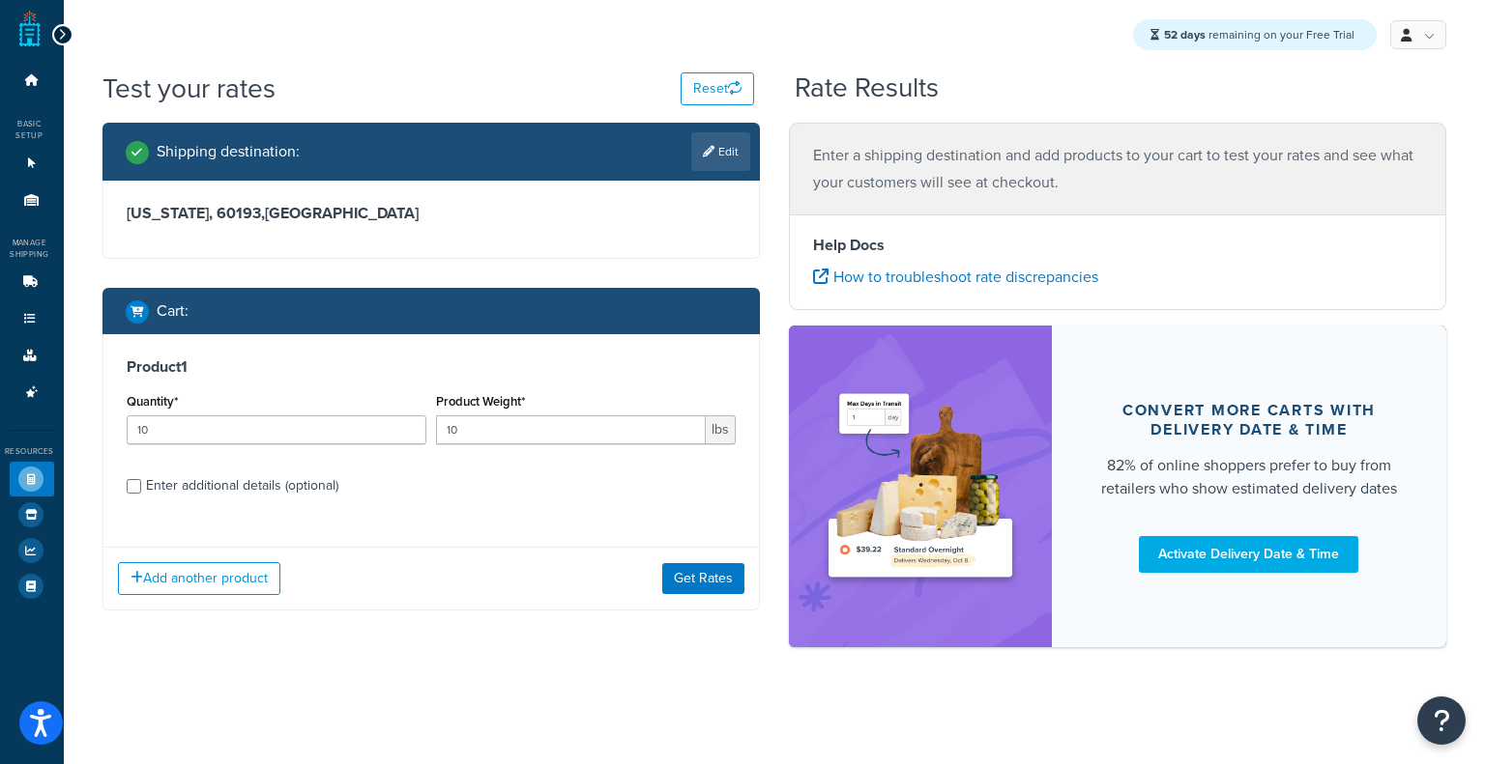
click at [166, 486] on div "Enter additional details (optional)" at bounding box center [242, 486] width 192 height 27
click at [141, 486] on input "Enter additional details (optional)" at bounding box center [134, 486] width 14 height 14
checkbox input "true"
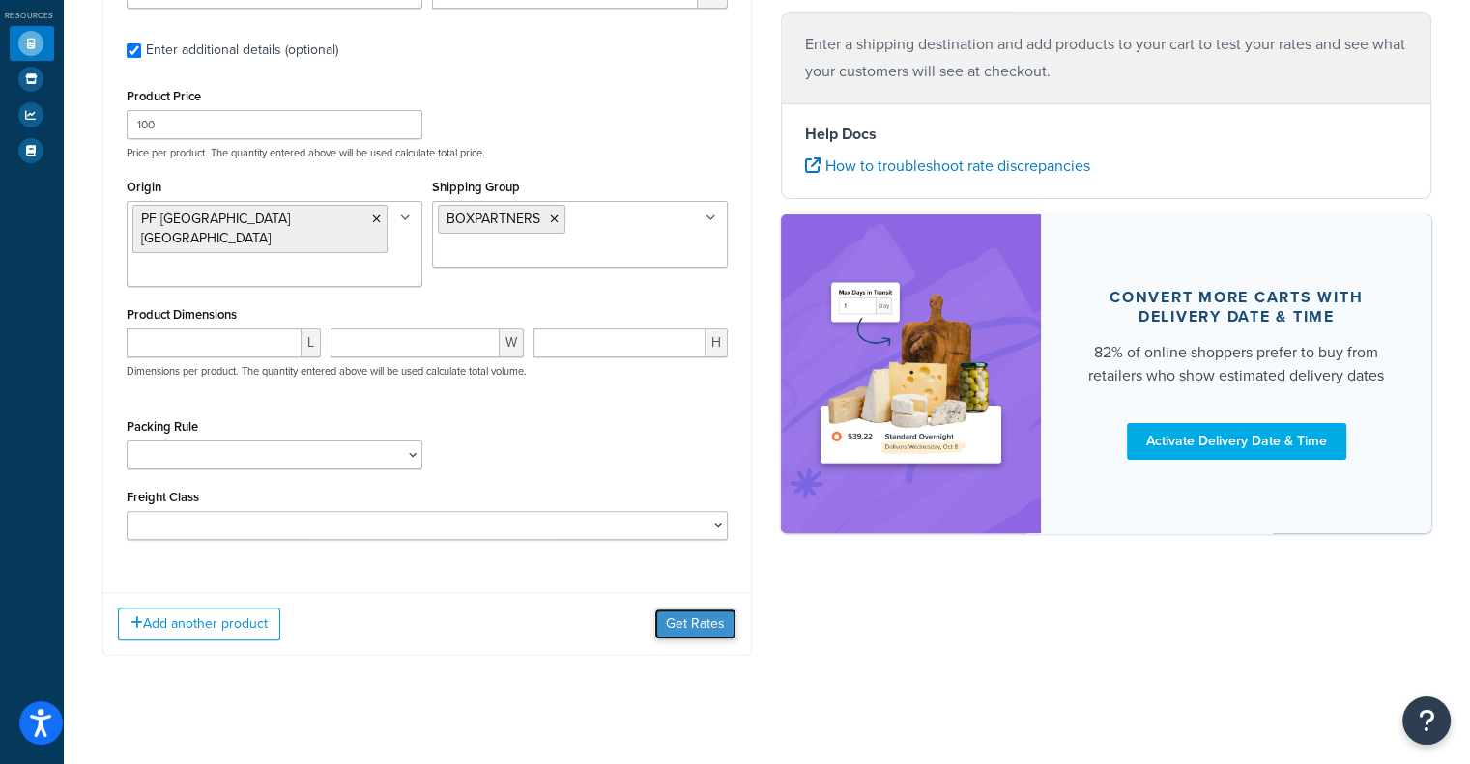
click at [702, 609] on button "Get Rates" at bounding box center [695, 624] width 82 height 31
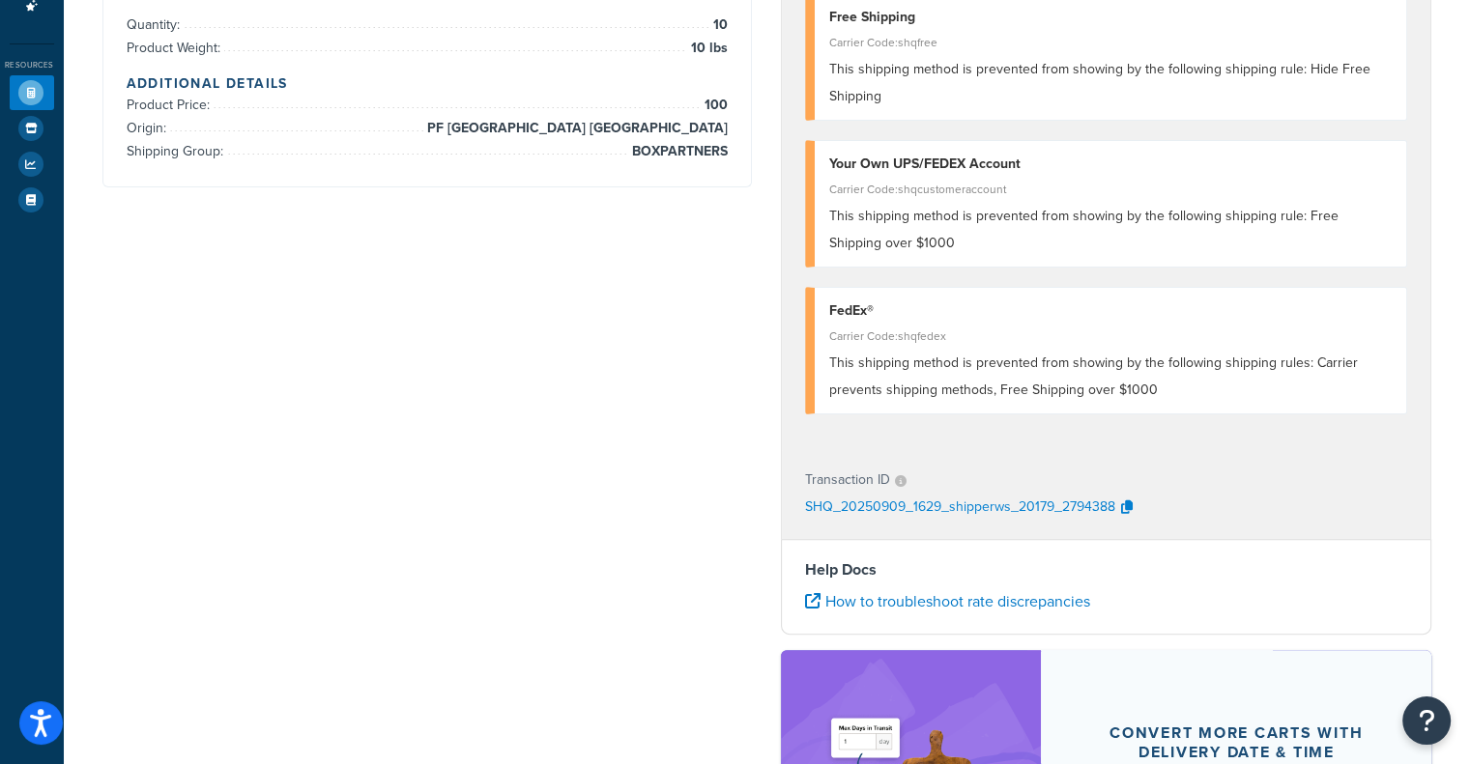
scroll to position [290, 0]
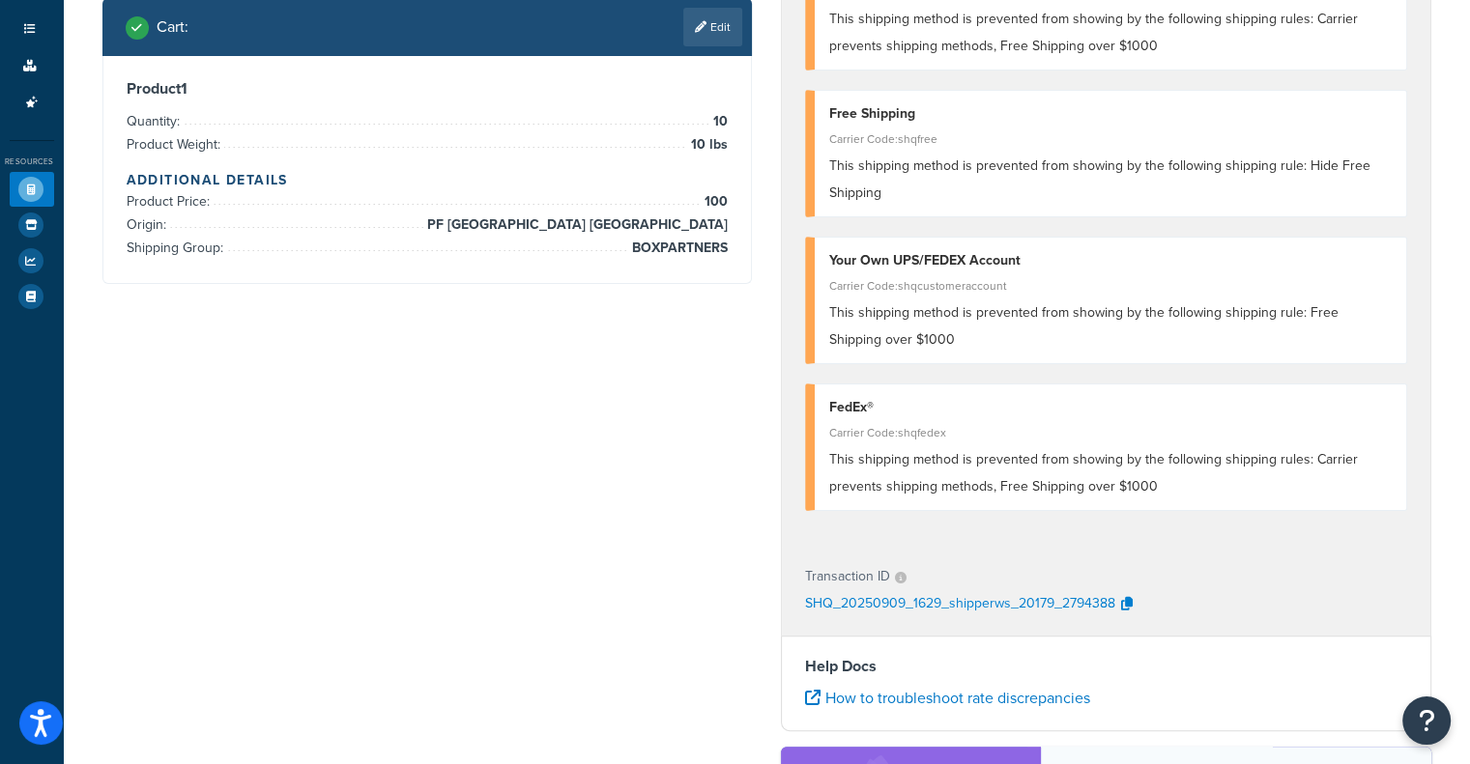
click at [978, 161] on span "This shipping method is prevented from showing by the following shipping rule: …" at bounding box center [1099, 179] width 541 height 47
click at [1024, 167] on span "This shipping method is prevented from showing by the following shipping rule: …" at bounding box center [1099, 179] width 541 height 47
click at [1024, 166] on span "This shipping method is prevented from showing by the following shipping rule: …" at bounding box center [1099, 179] width 541 height 47
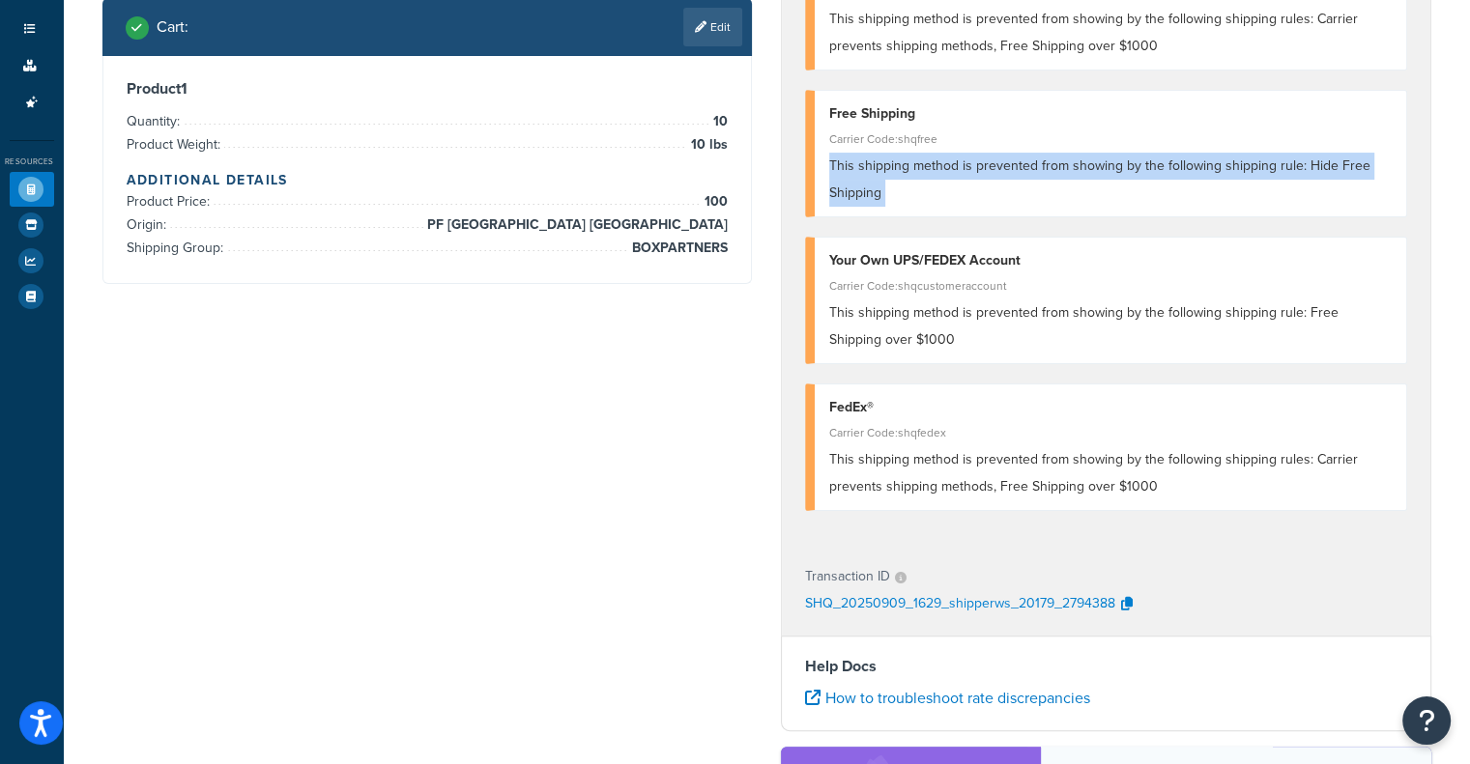
click at [1024, 166] on span "This shipping method is prevented from showing by the following shipping rule: …" at bounding box center [1099, 179] width 541 height 47
click at [963, 167] on span "This shipping method is prevented from showing by the following shipping rule: …" at bounding box center [1099, 179] width 541 height 47
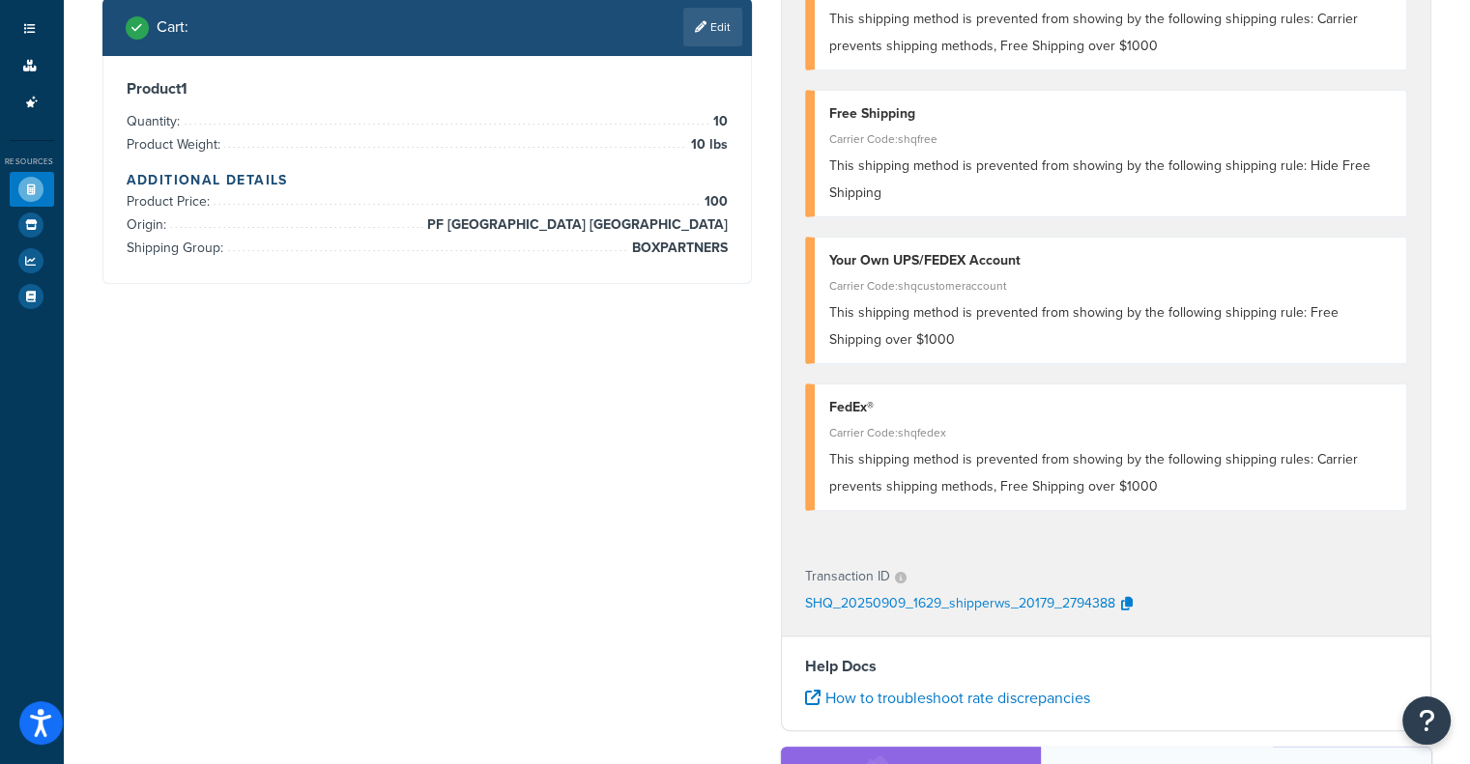
click at [958, 175] on span "This shipping method is prevented from showing by the following shipping rule: …" at bounding box center [1099, 179] width 541 height 47
click at [958, 177] on div "This shipping method is prevented from showing by the following shipping rule: …" at bounding box center [1110, 180] width 562 height 54
click at [965, 167] on span "This shipping method is prevented from showing by the following shipping rule: …" at bounding box center [1099, 179] width 541 height 47
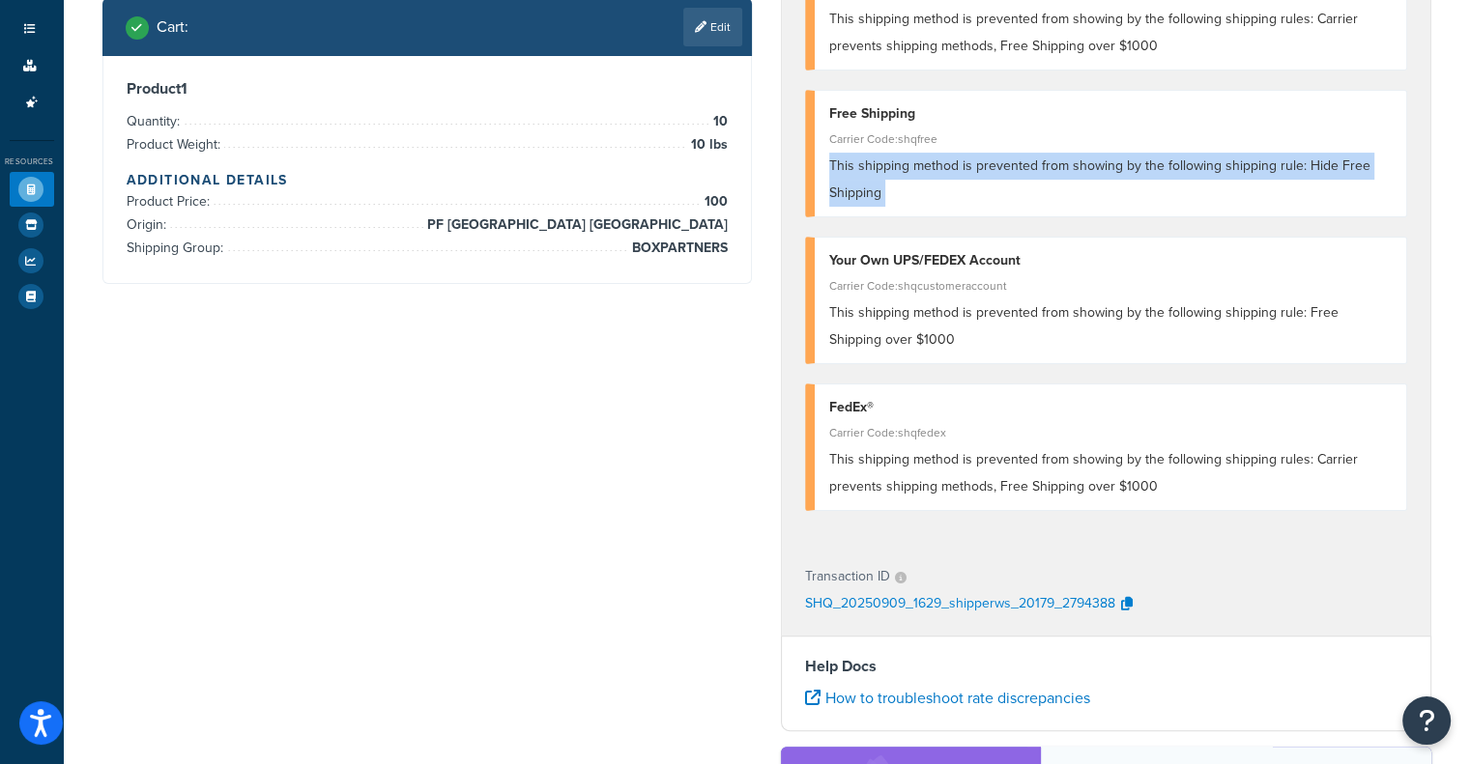
click at [965, 167] on span "This shipping method is prevented from showing by the following shipping rule: …" at bounding box center [1099, 179] width 541 height 47
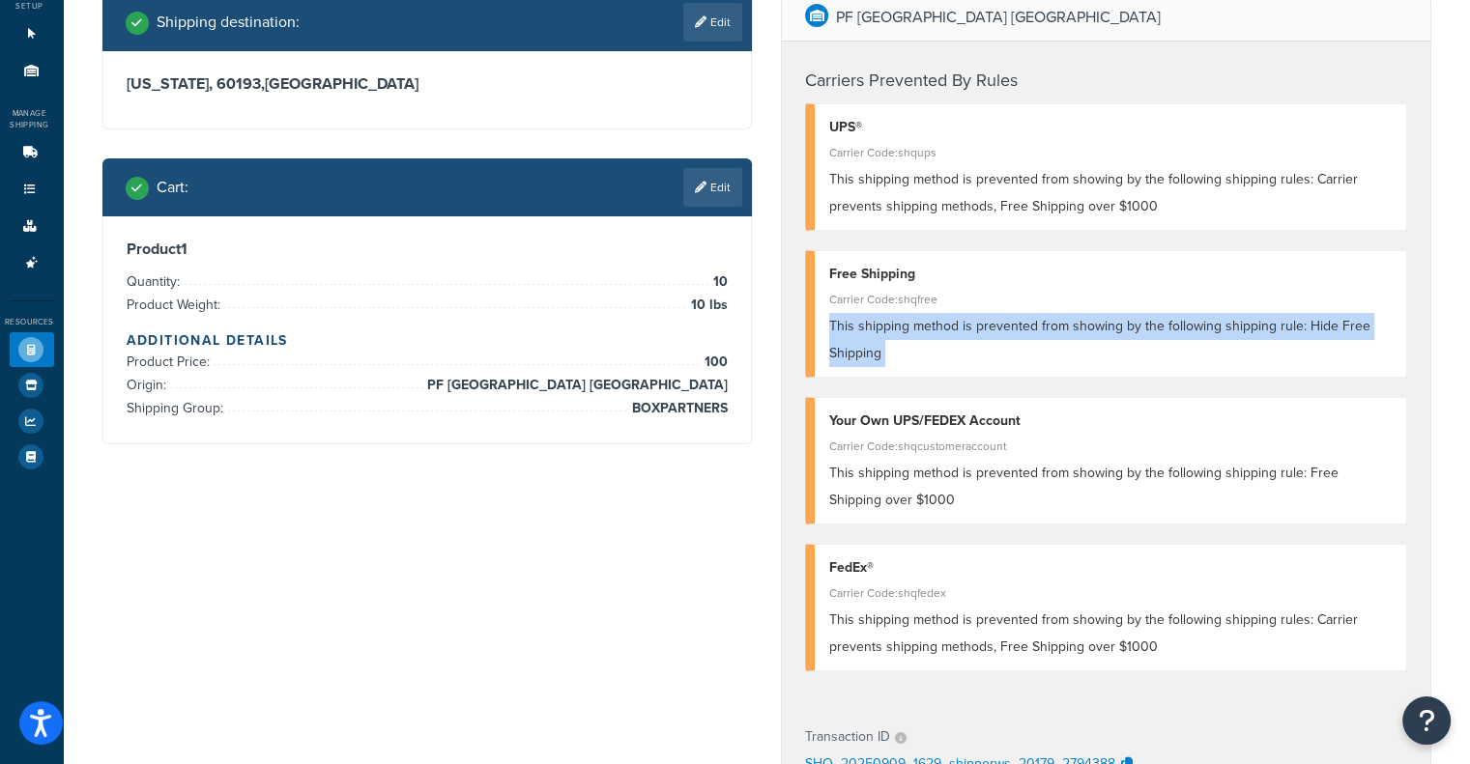
scroll to position [97, 0]
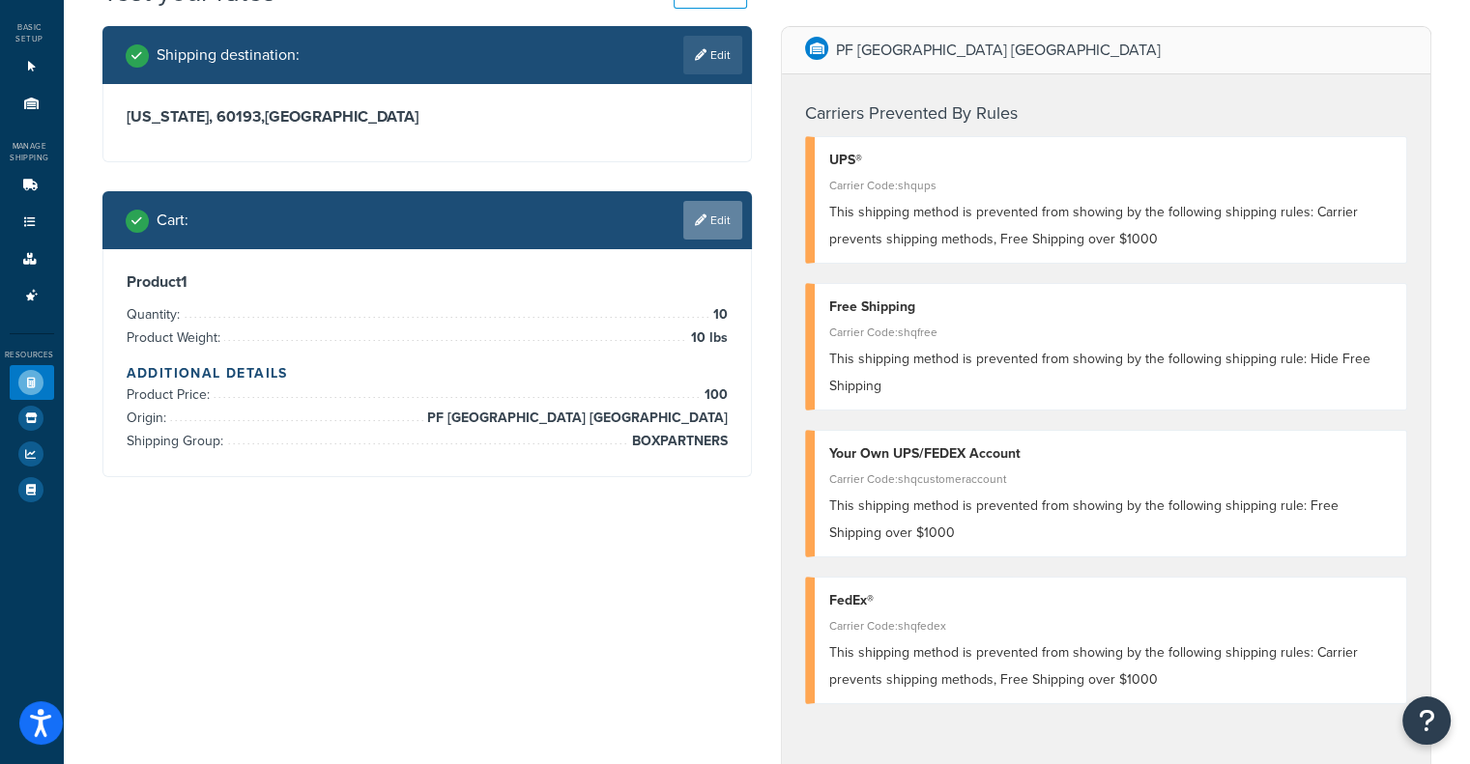
click at [729, 217] on link "Edit" at bounding box center [712, 220] width 59 height 39
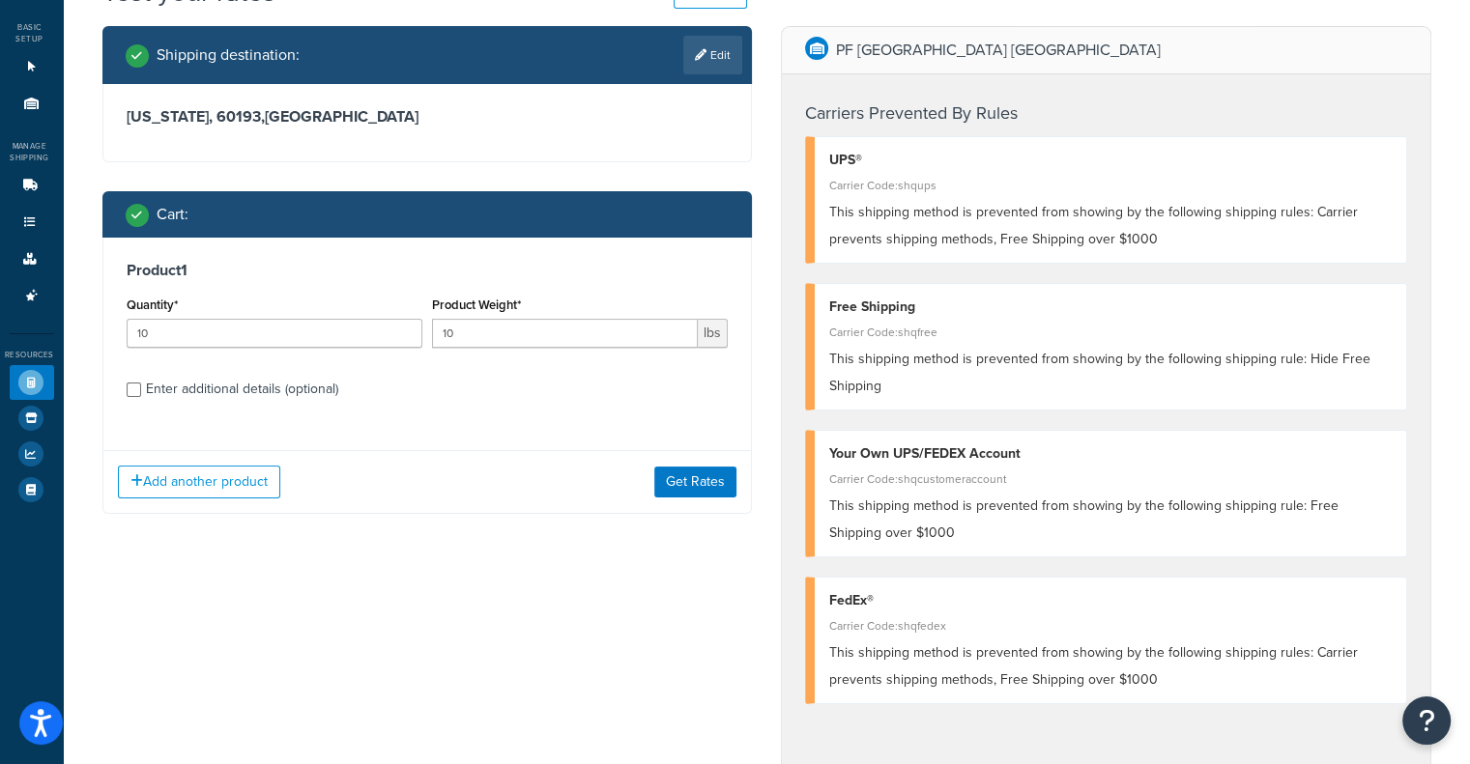
click at [162, 389] on div "Enter additional details (optional)" at bounding box center [242, 389] width 192 height 27
click at [141, 389] on input "Enter additional details (optional)" at bounding box center [134, 390] width 14 height 14
checkbox input "true"
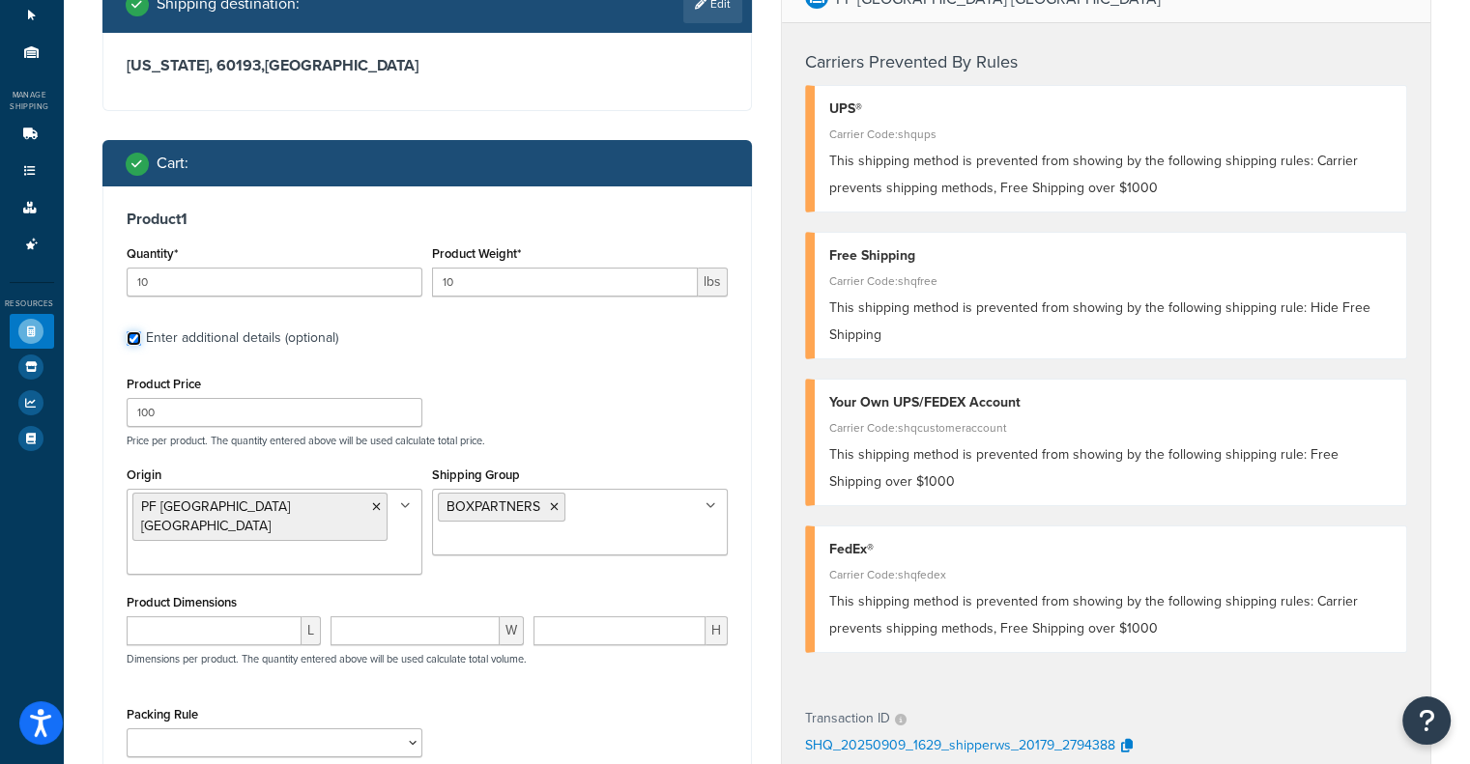
scroll to position [193, 0]
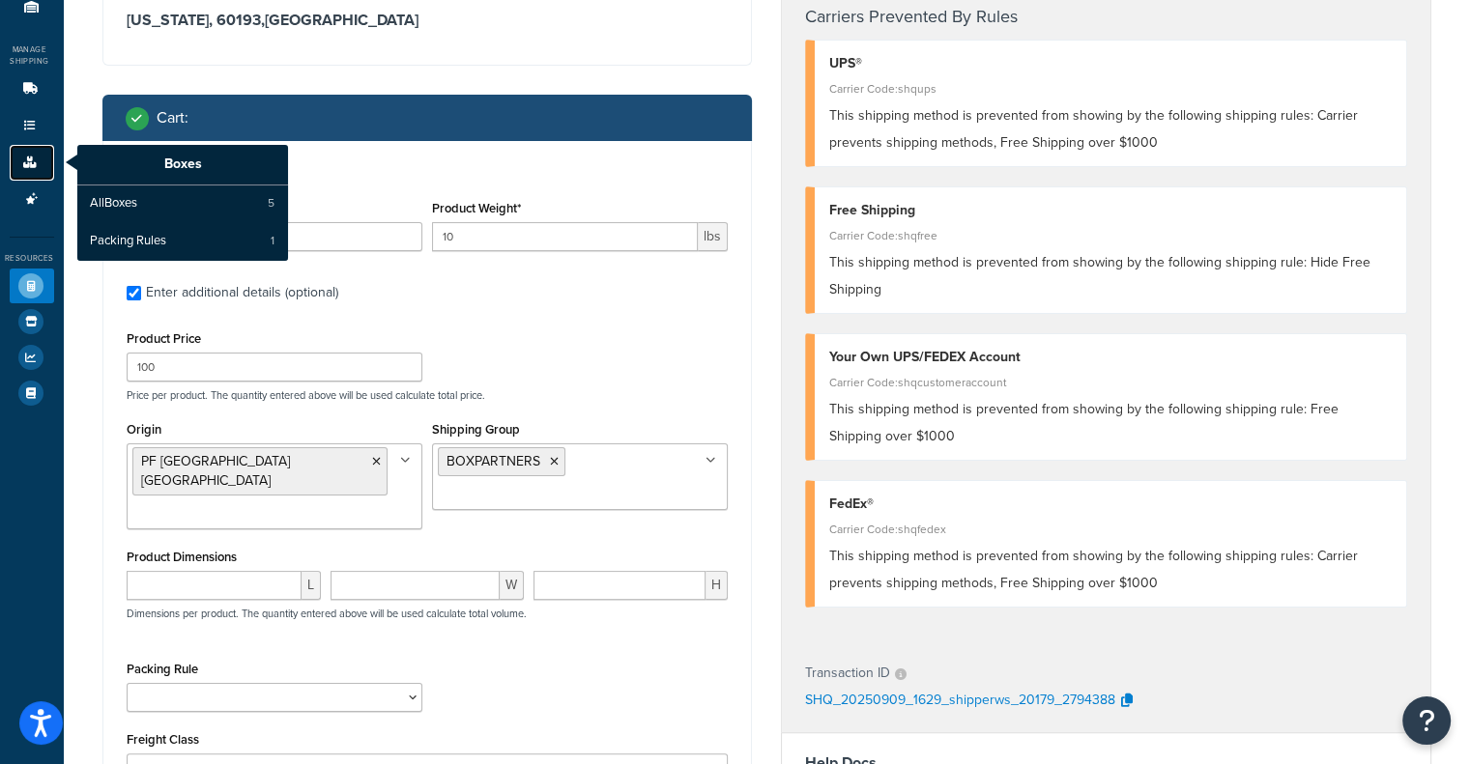
click at [36, 167] on icon at bounding box center [29, 163] width 19 height 12
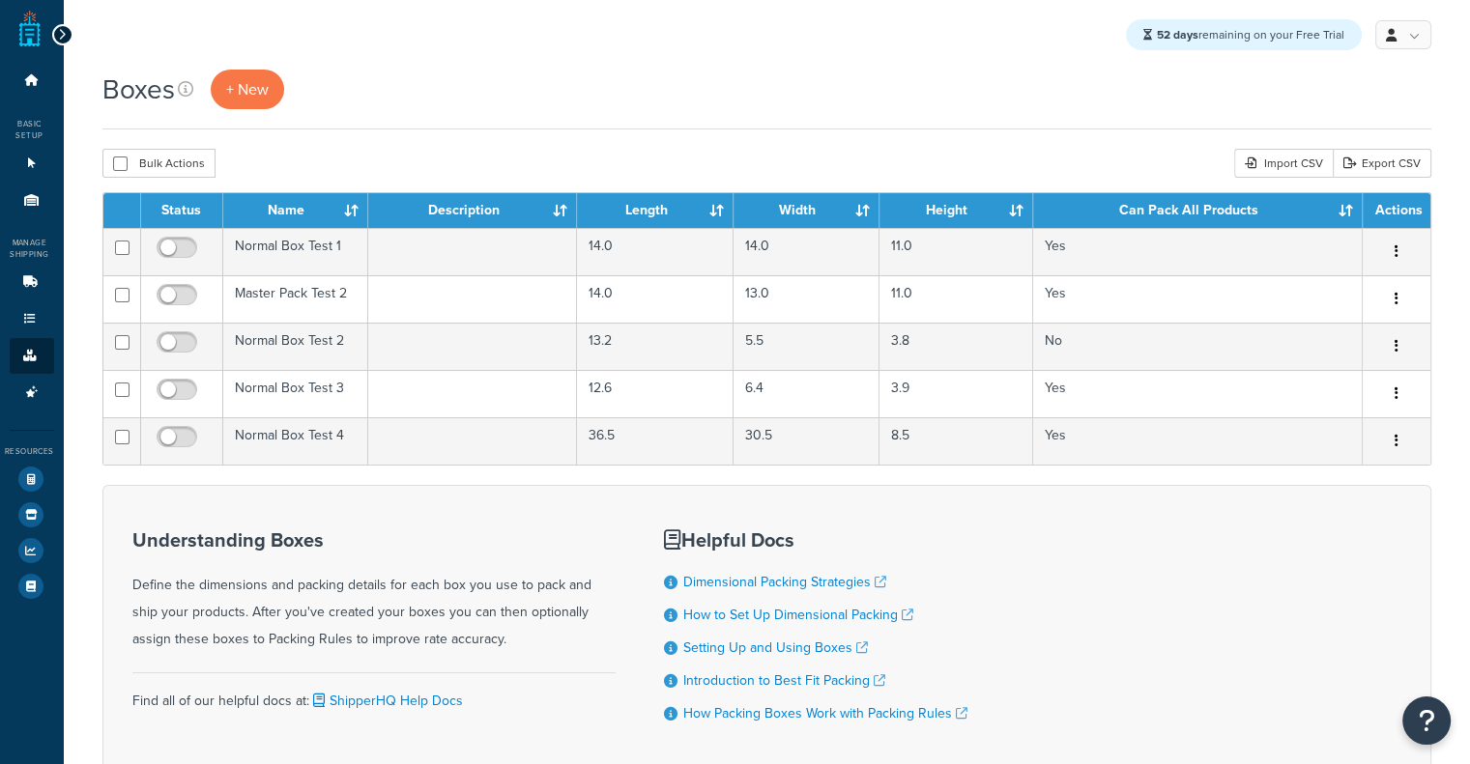
click at [36, 133] on div "Basic Setup" at bounding box center [27, 129] width 54 height 23
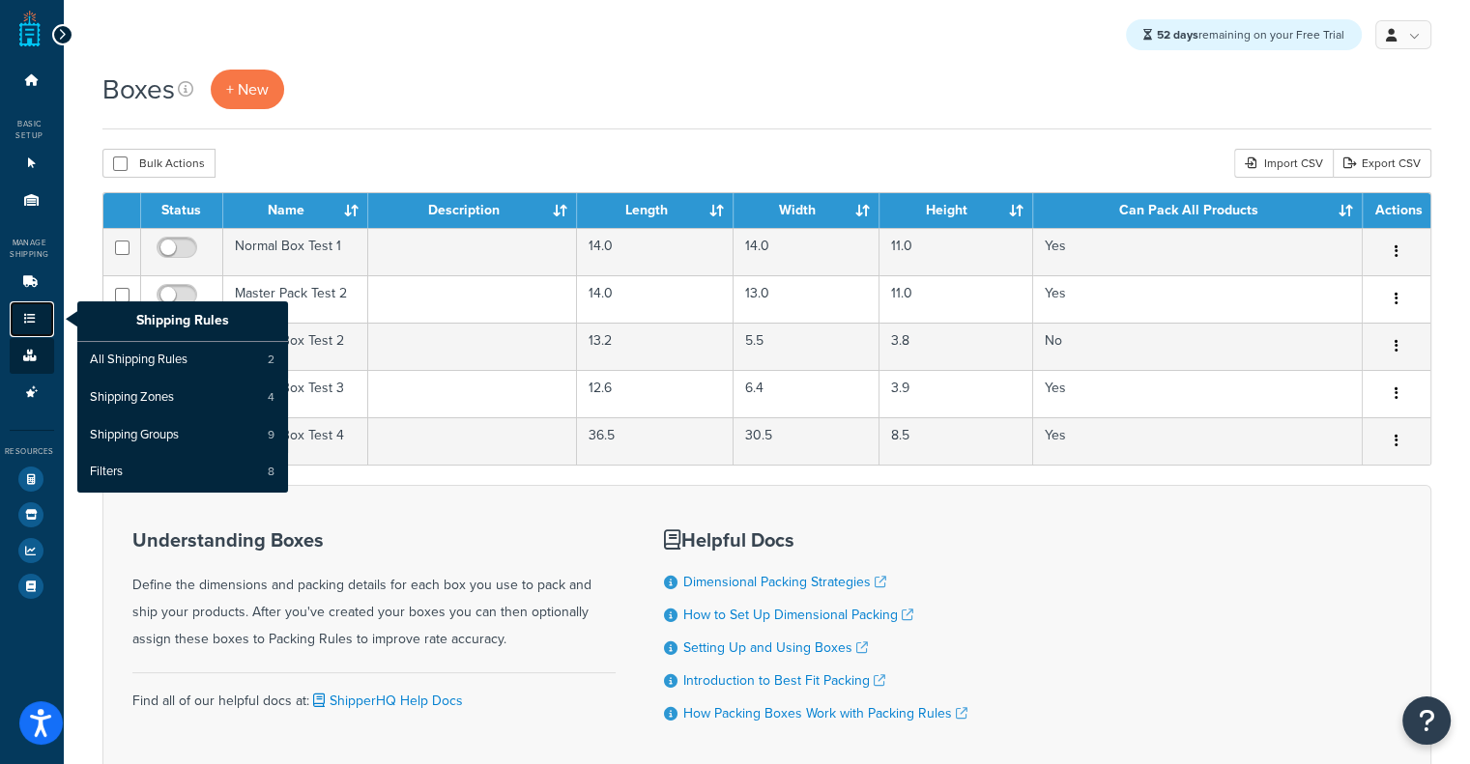
click at [37, 314] on icon at bounding box center [29, 319] width 19 height 12
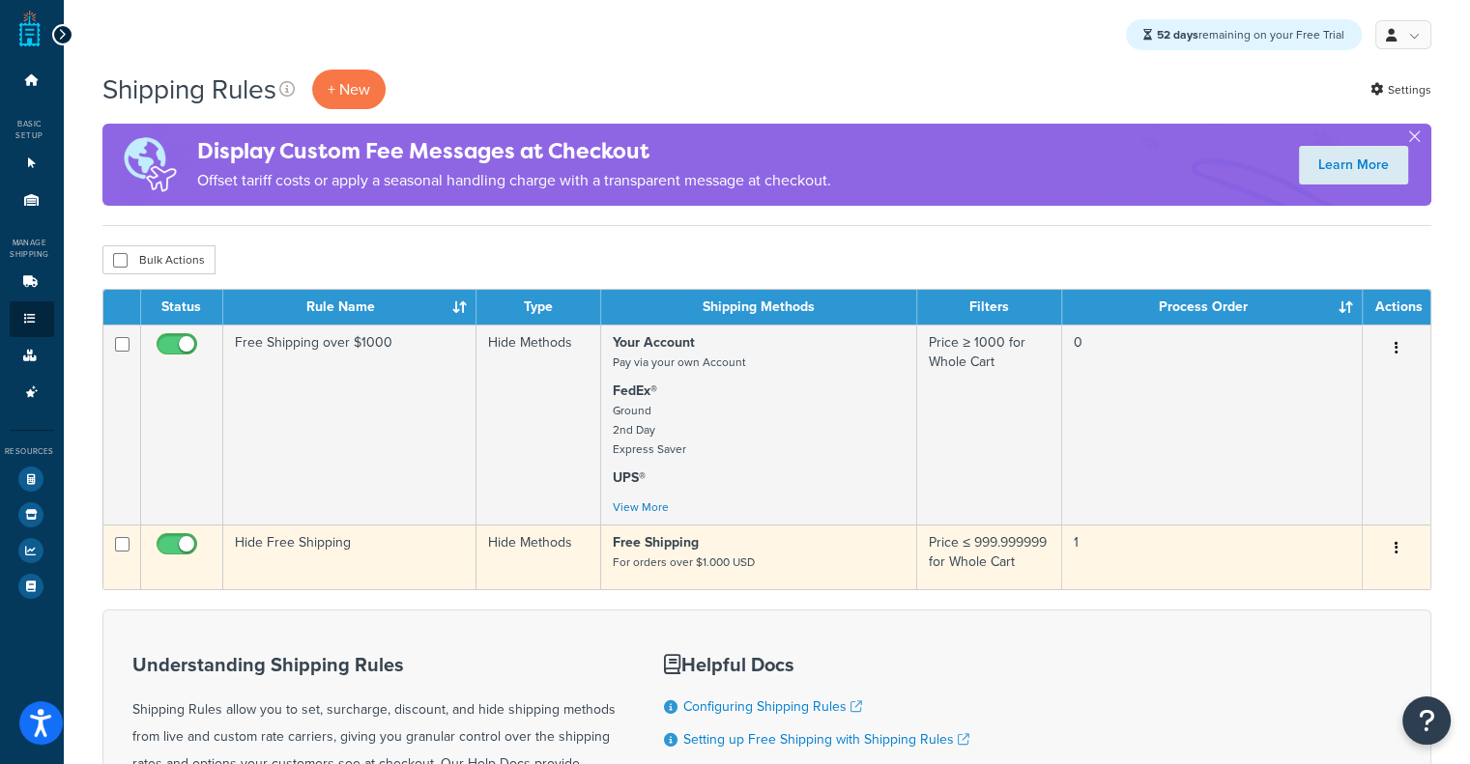
click at [308, 560] on td "Hide Free Shipping" at bounding box center [349, 557] width 253 height 65
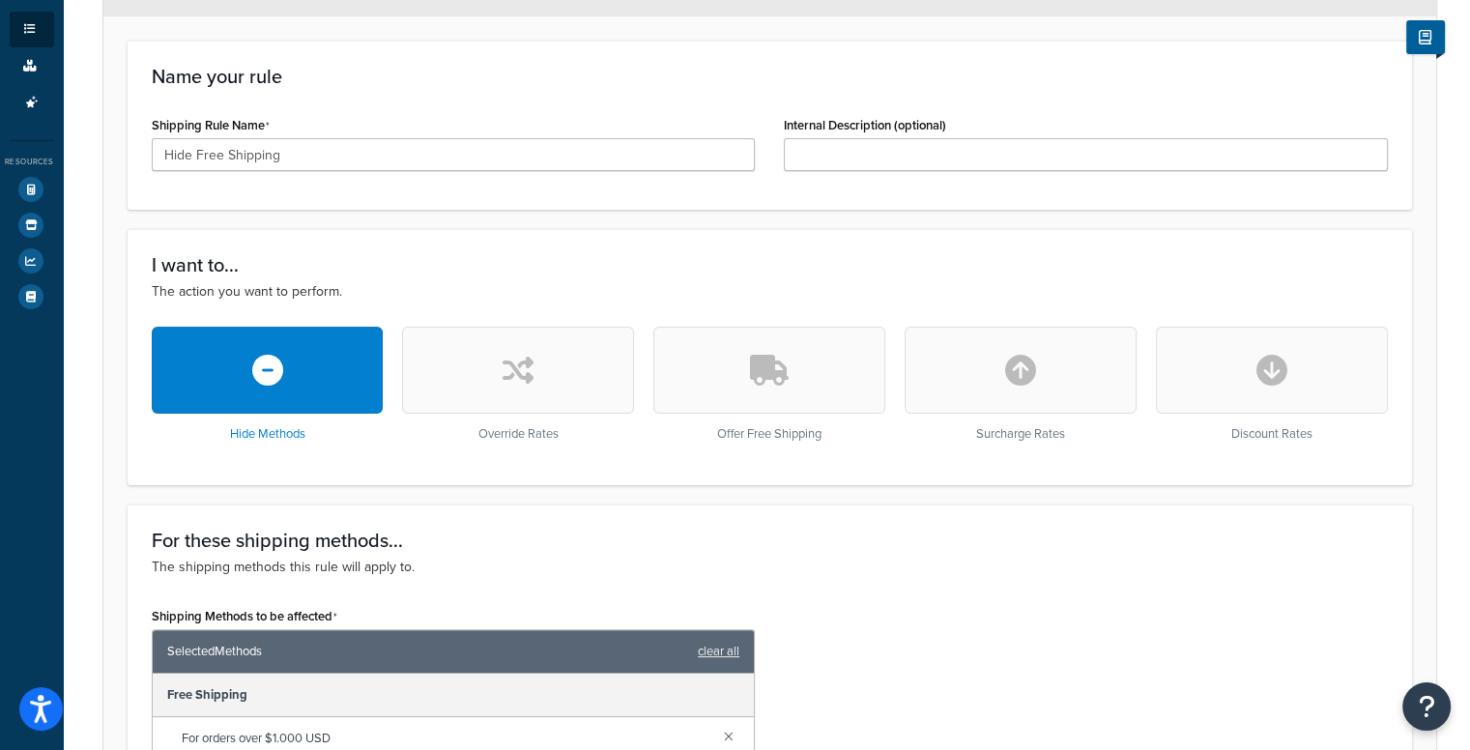
scroll to position [193, 0]
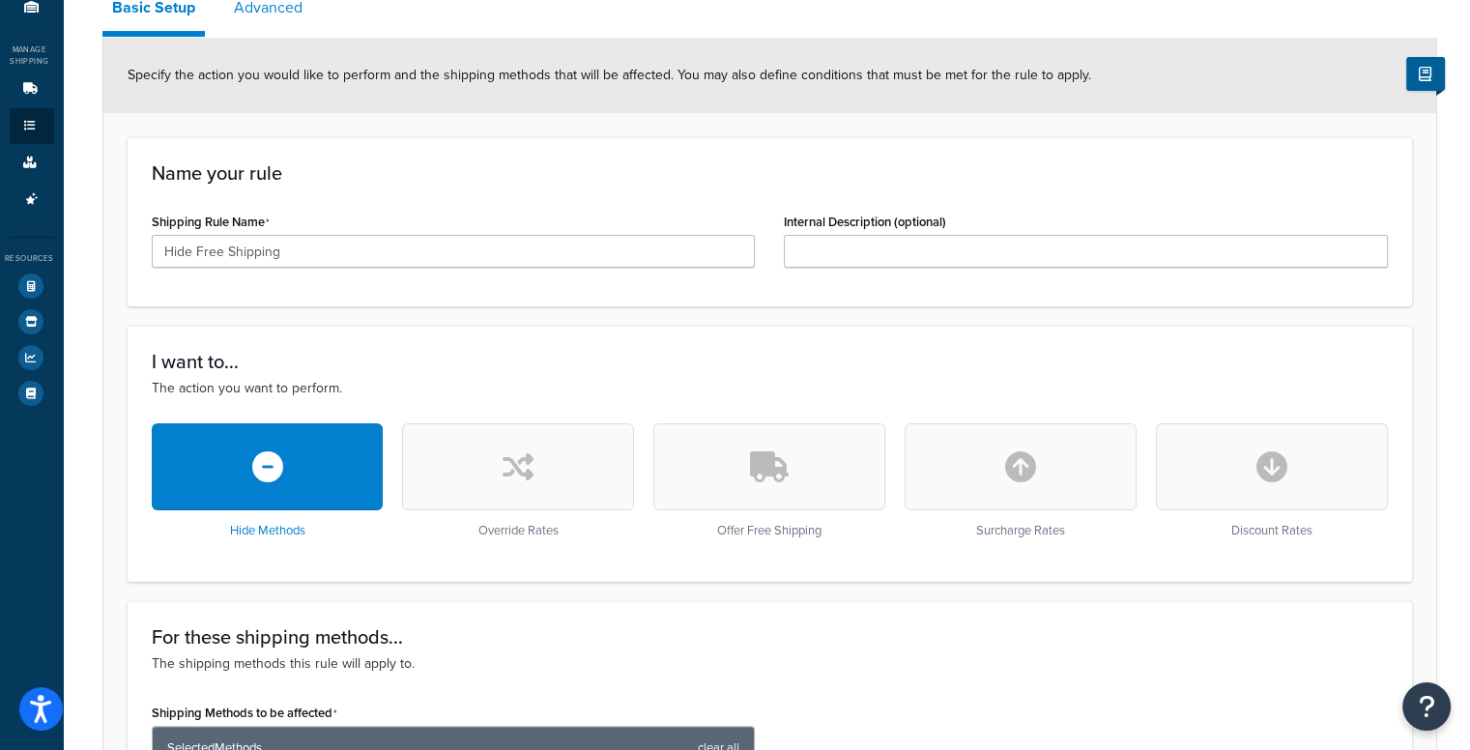
click at [273, 22] on link "Advanced" at bounding box center [268, 8] width 88 height 46
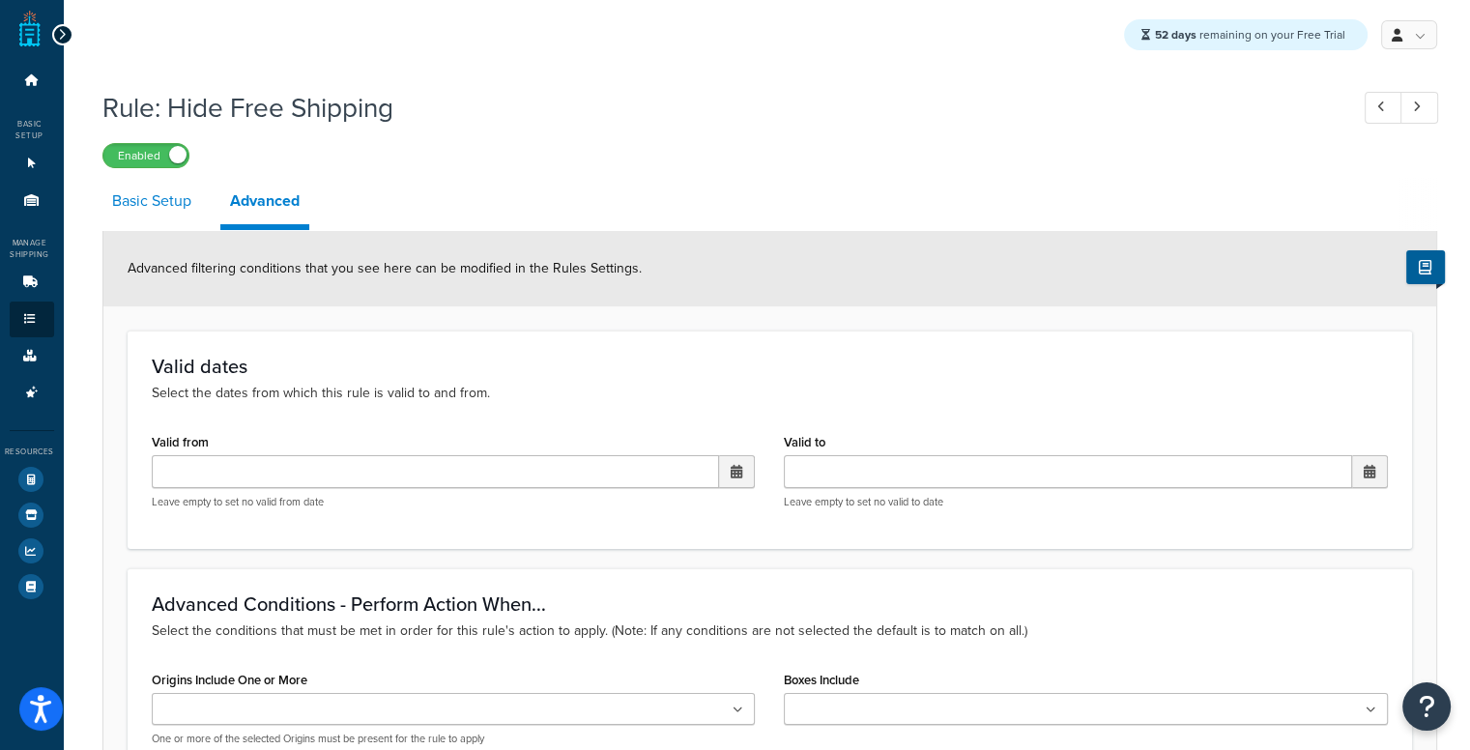
click at [174, 208] on link "Basic Setup" at bounding box center [151, 201] width 99 height 46
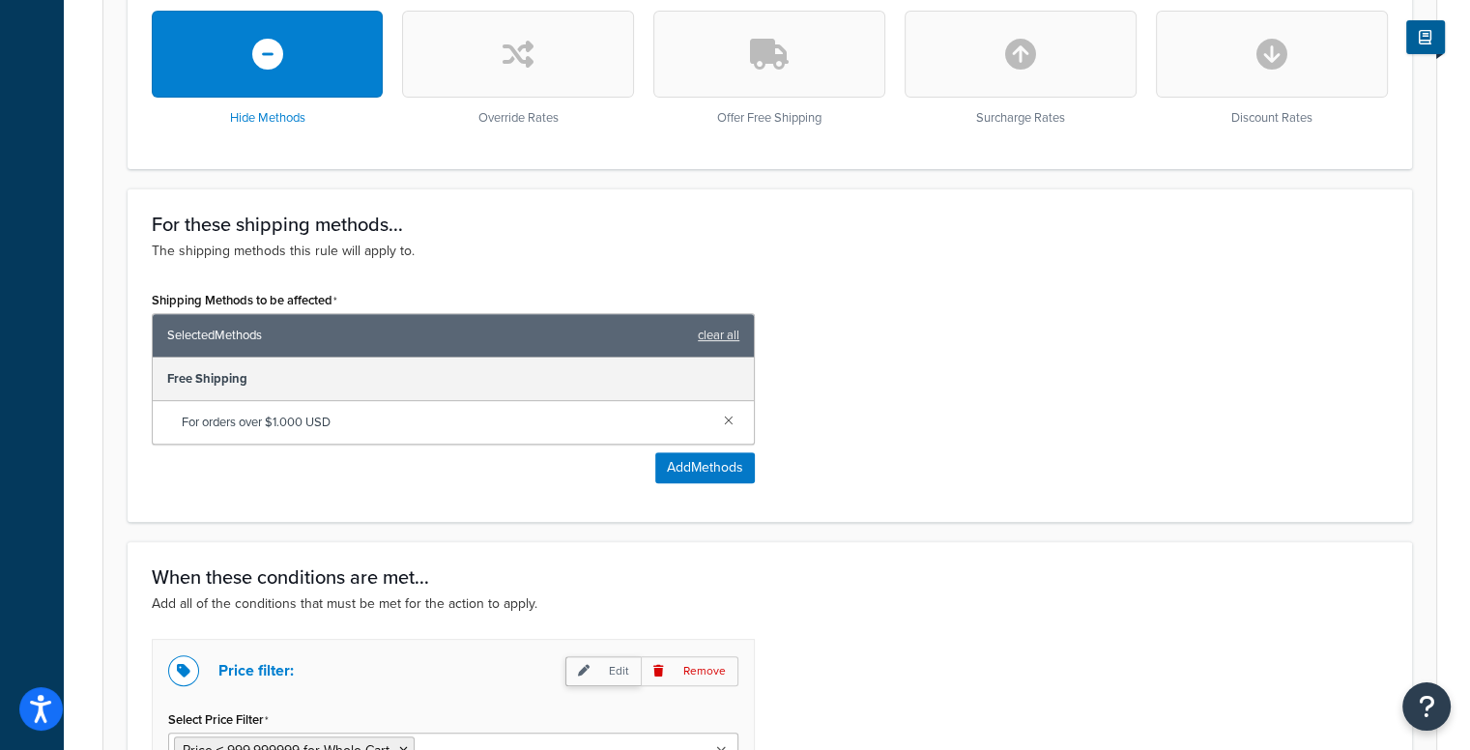
scroll to position [773, 0]
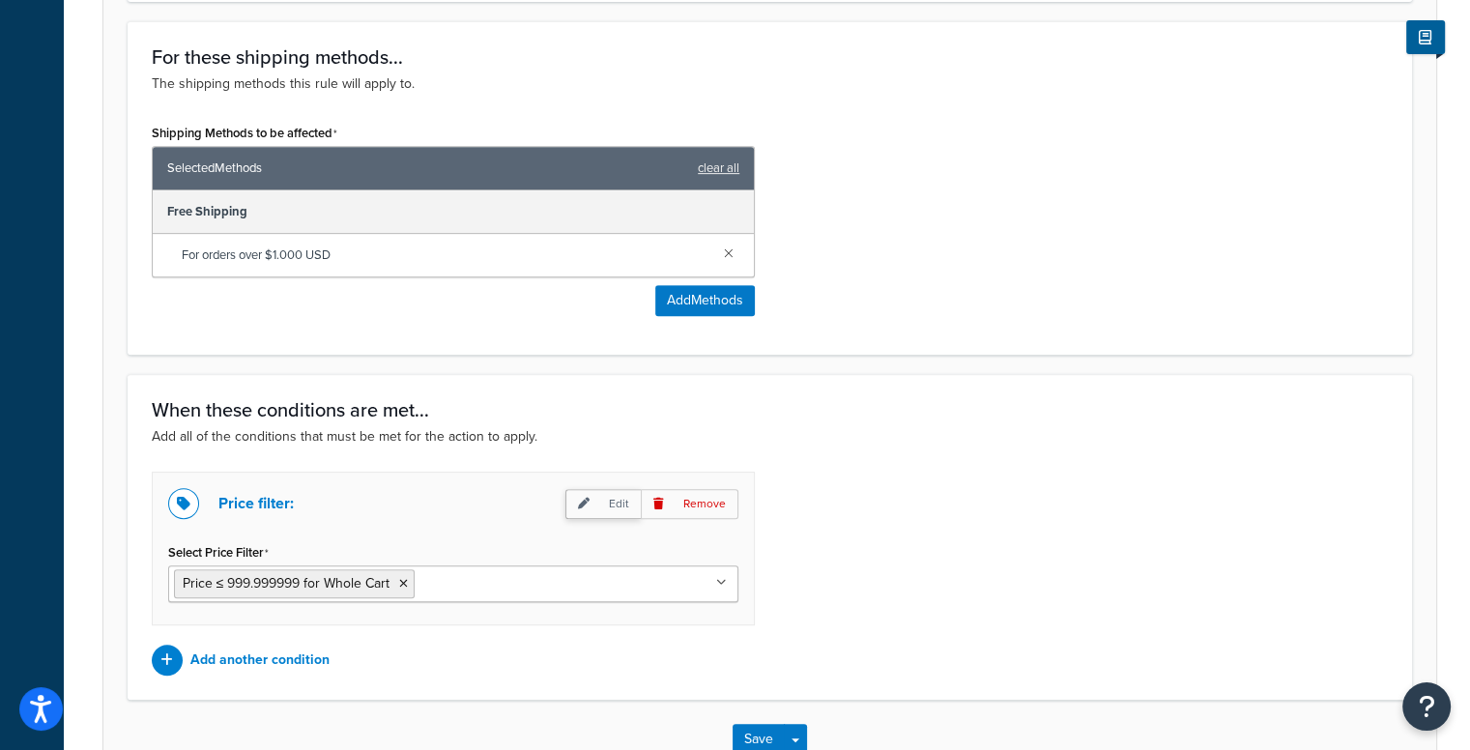
click at [600, 495] on p "Edit" at bounding box center [602, 504] width 75 height 30
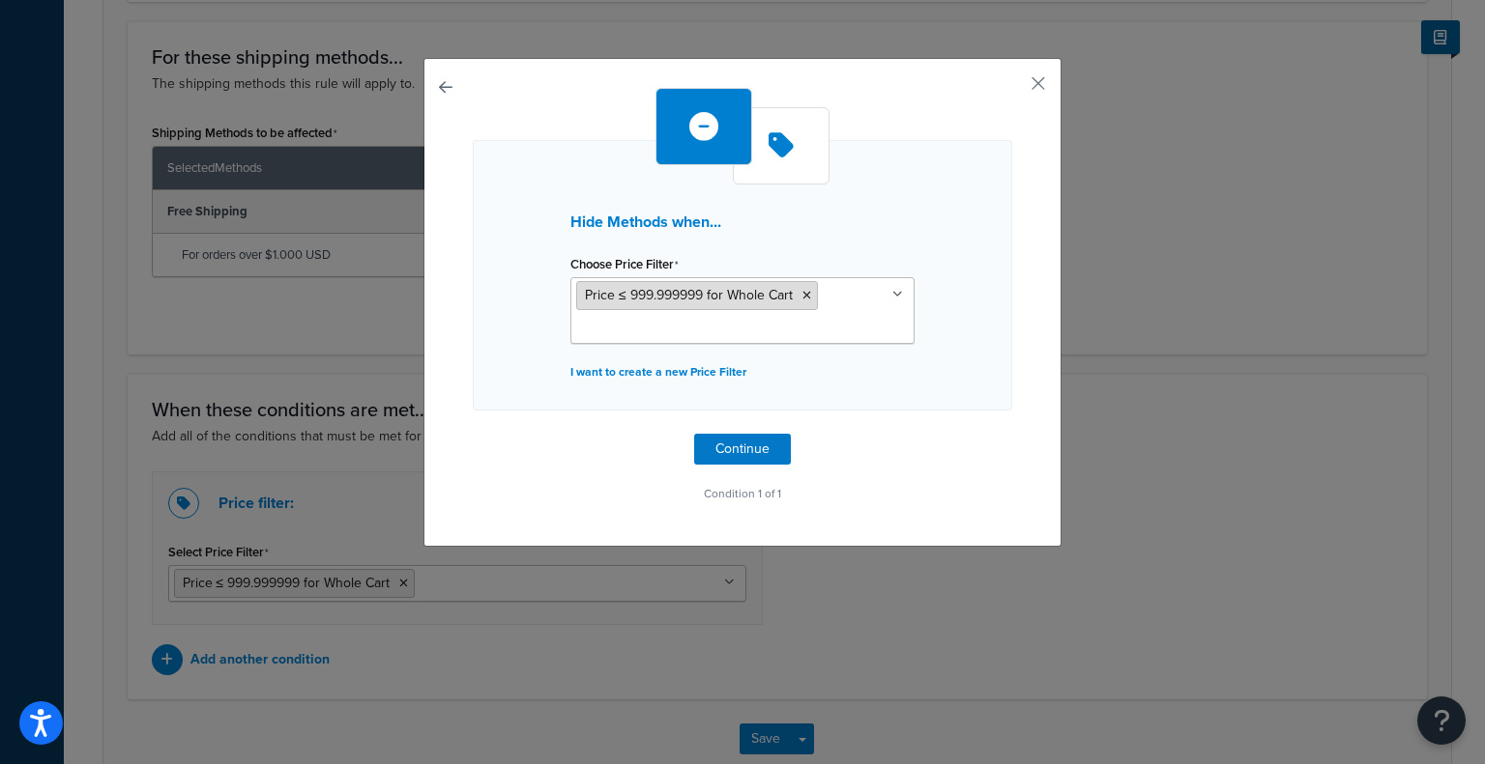
click at [706, 287] on span "Price ≤ 999.999999 for Whole Cart" at bounding box center [689, 295] width 208 height 20
click at [802, 293] on icon at bounding box center [806, 296] width 9 height 12
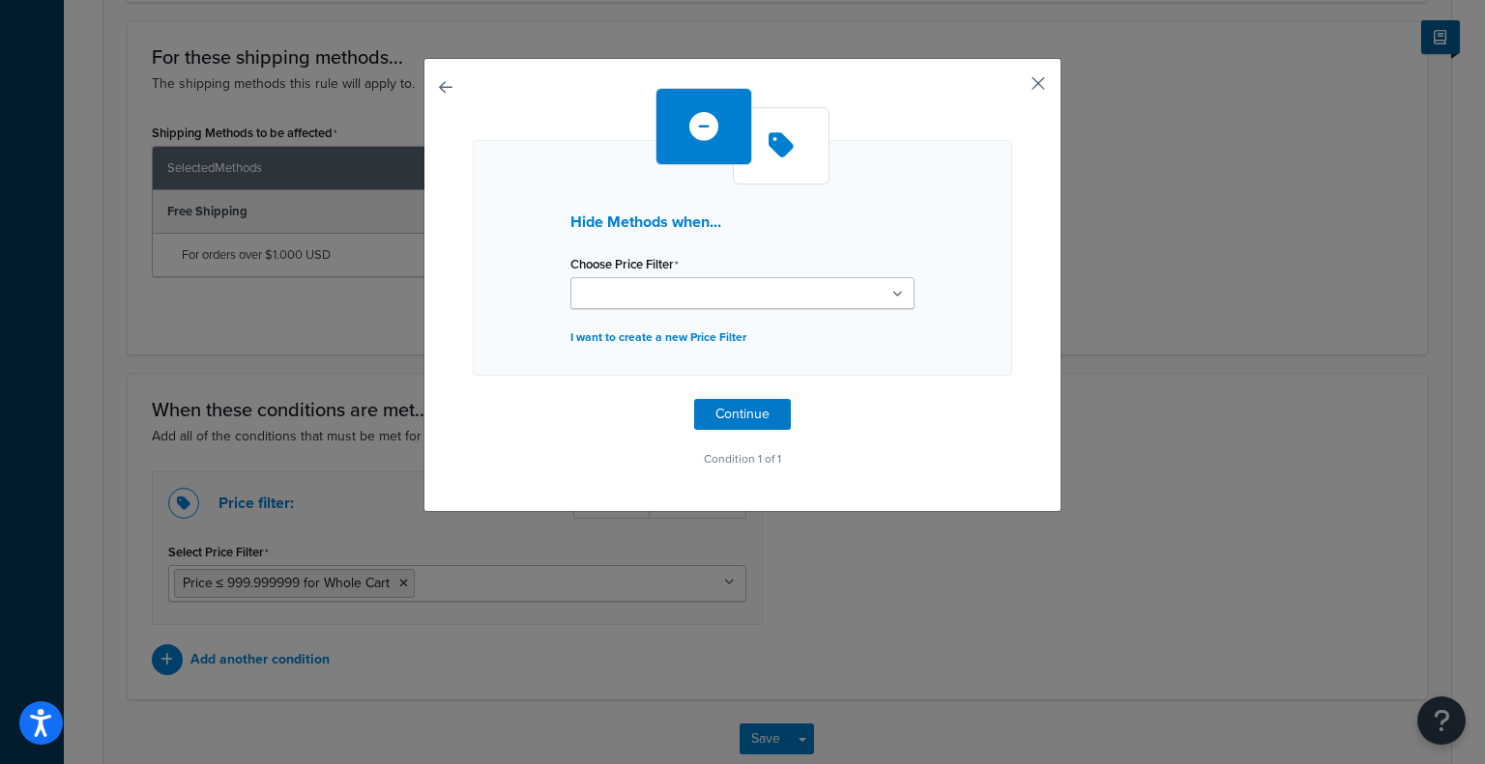
click at [1023, 87] on div "Hide Methods when... Choose Price Filter $1000 + Less than $1000 Price ≥ 10 for…" at bounding box center [742, 285] width 638 height 454
click at [1044, 68] on div "Hide Methods when... Choose Price Filter $1000 + Less than $1000 Price ≥ 10 for…" at bounding box center [742, 285] width 638 height 454
click at [1012, 88] on button "button" at bounding box center [1009, 90] width 5 height 5
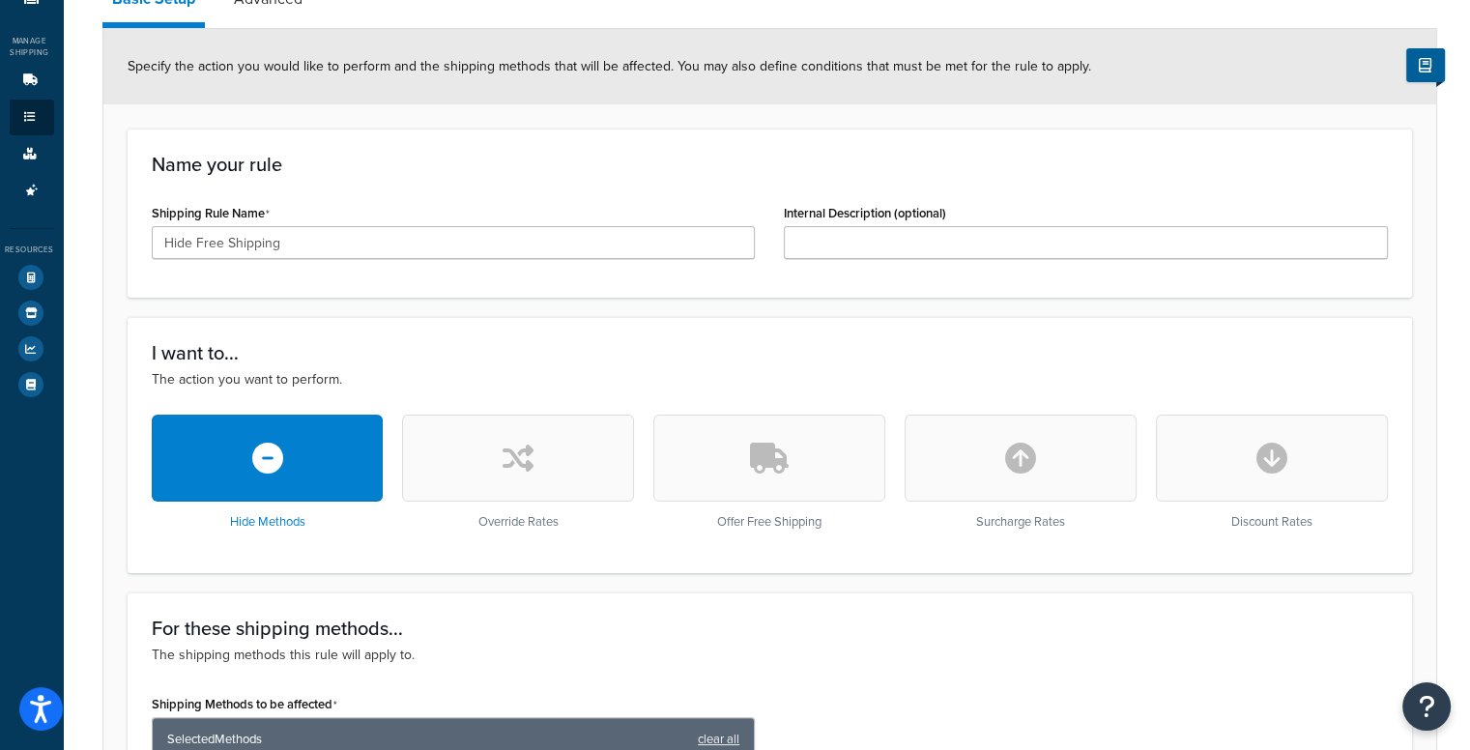
scroll to position [97, 0]
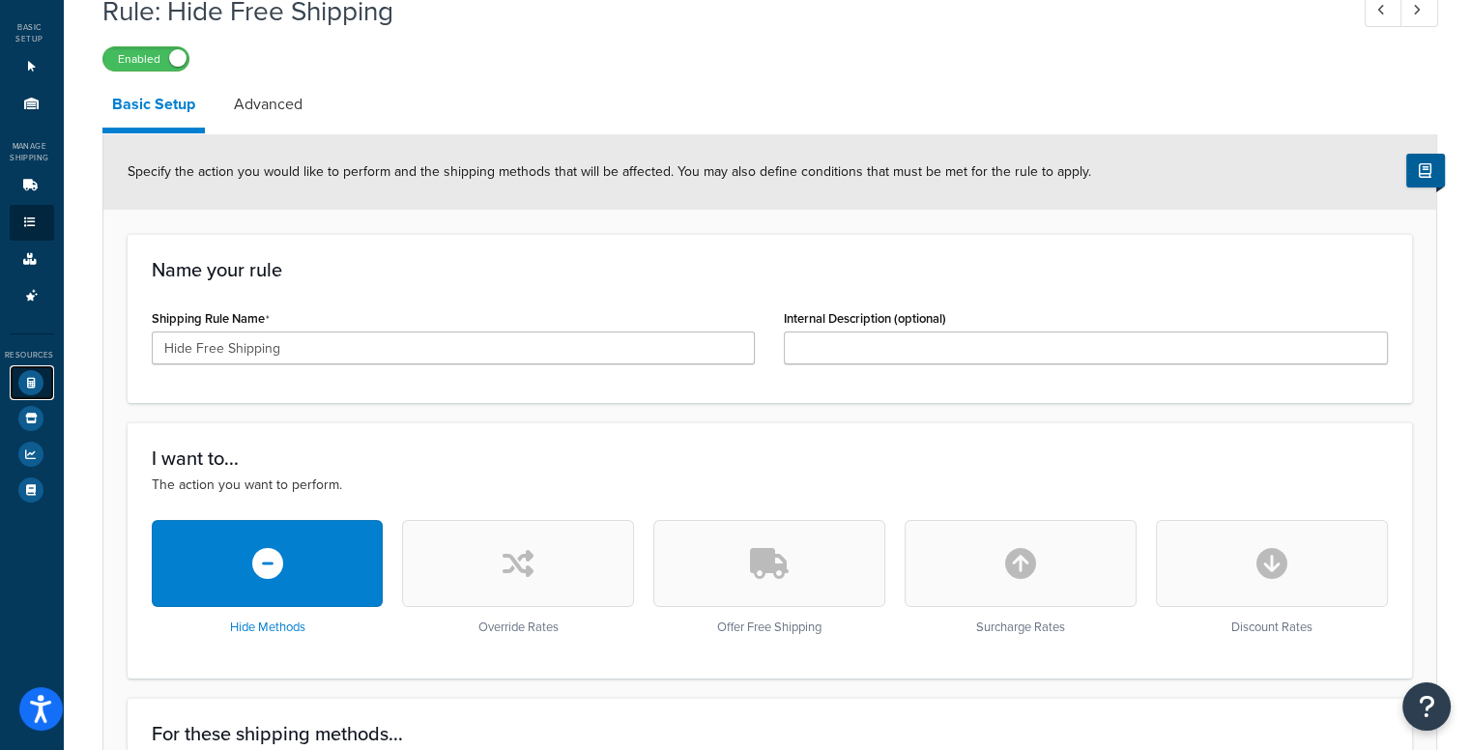
click at [25, 385] on icon at bounding box center [30, 382] width 25 height 25
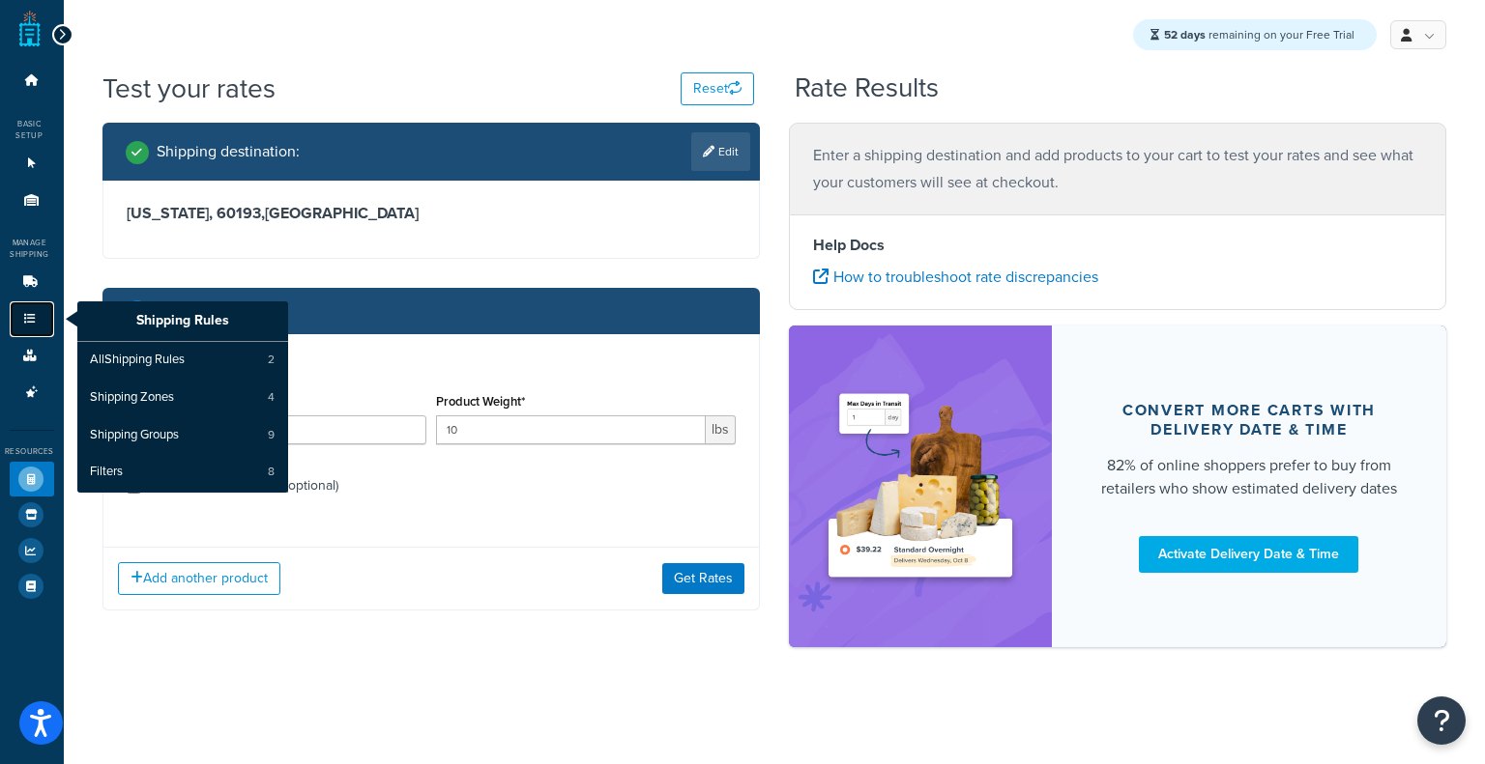
click at [32, 315] on icon at bounding box center [29, 319] width 19 height 12
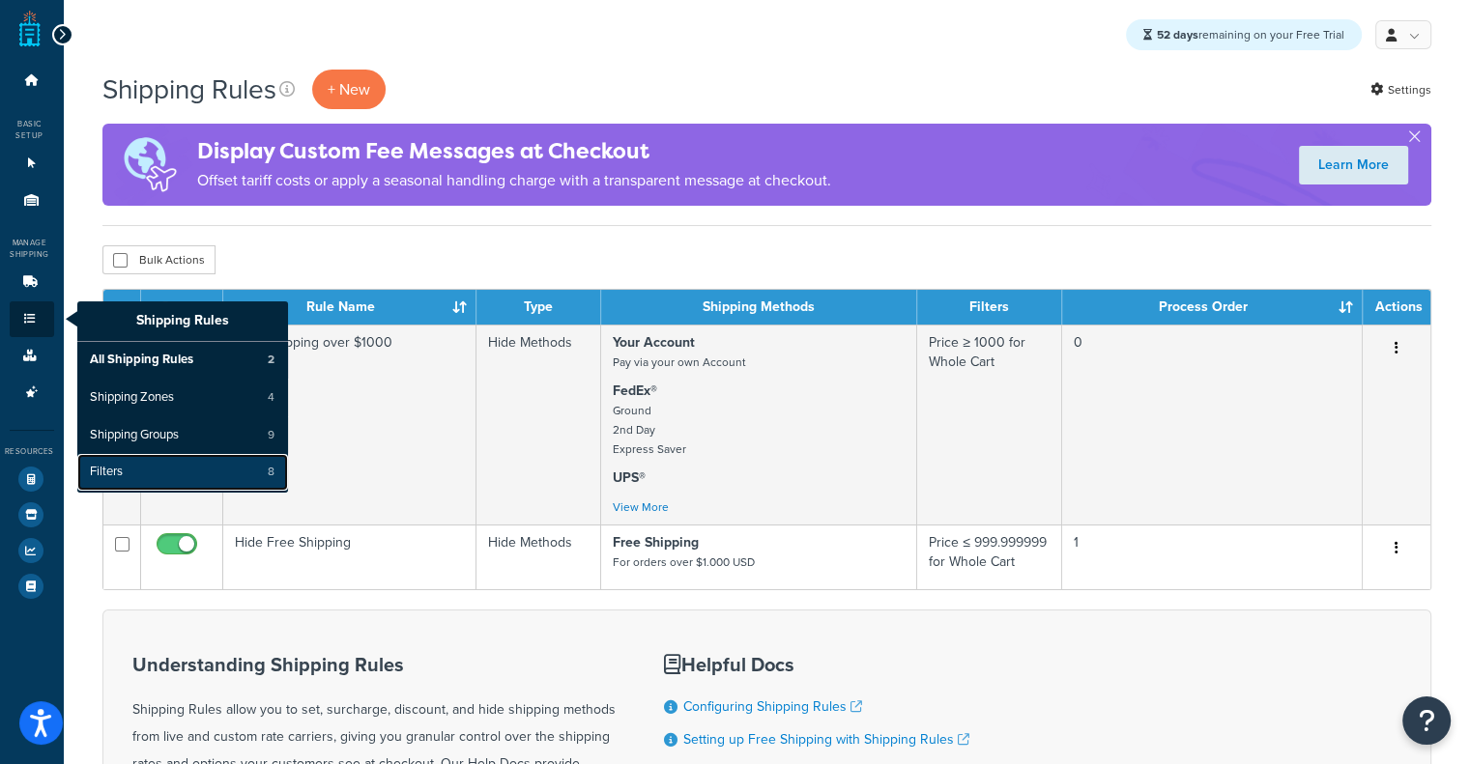
click at [148, 470] on link "Filters 8" at bounding box center [182, 472] width 211 height 37
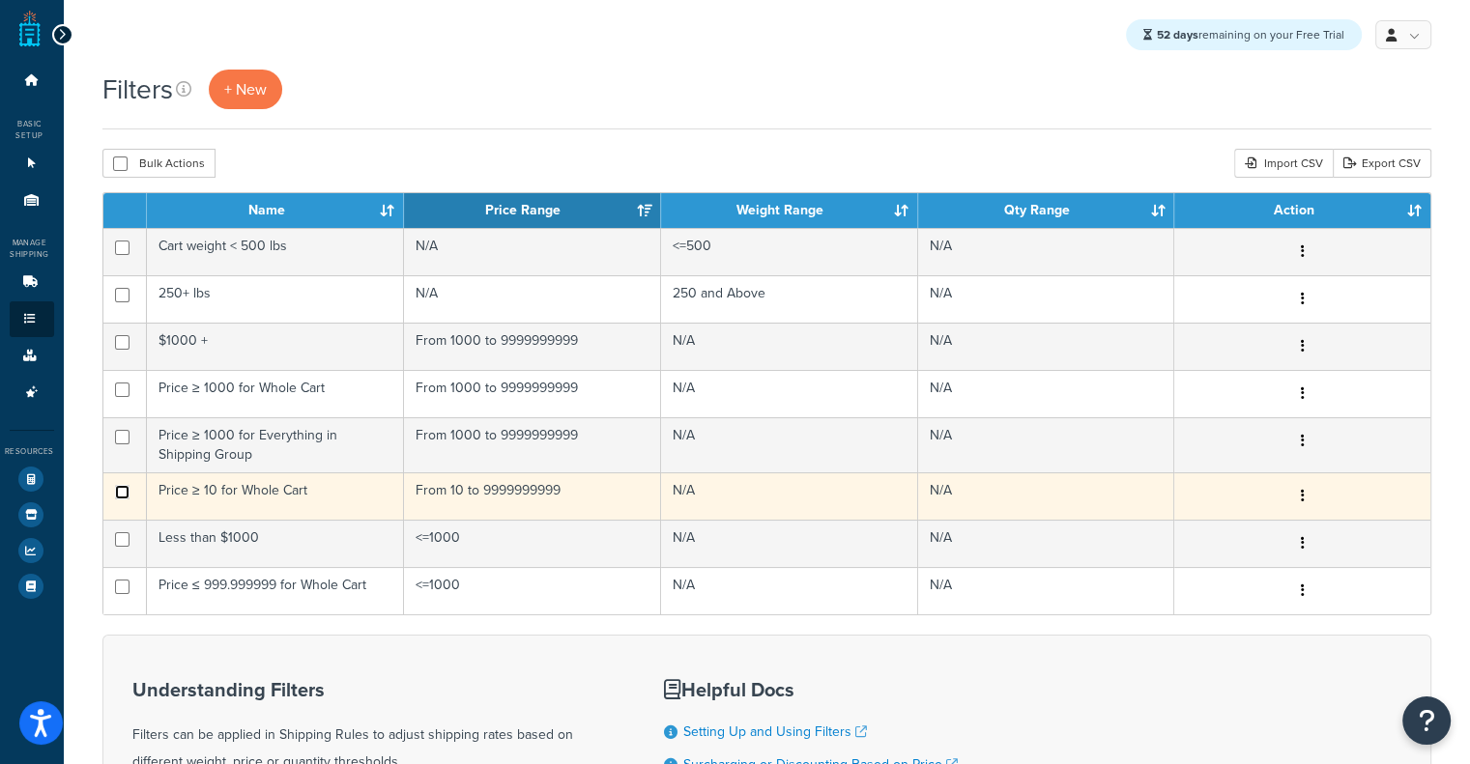
click at [115, 490] on input "checkbox" at bounding box center [122, 492] width 14 height 14
checkbox input "true"
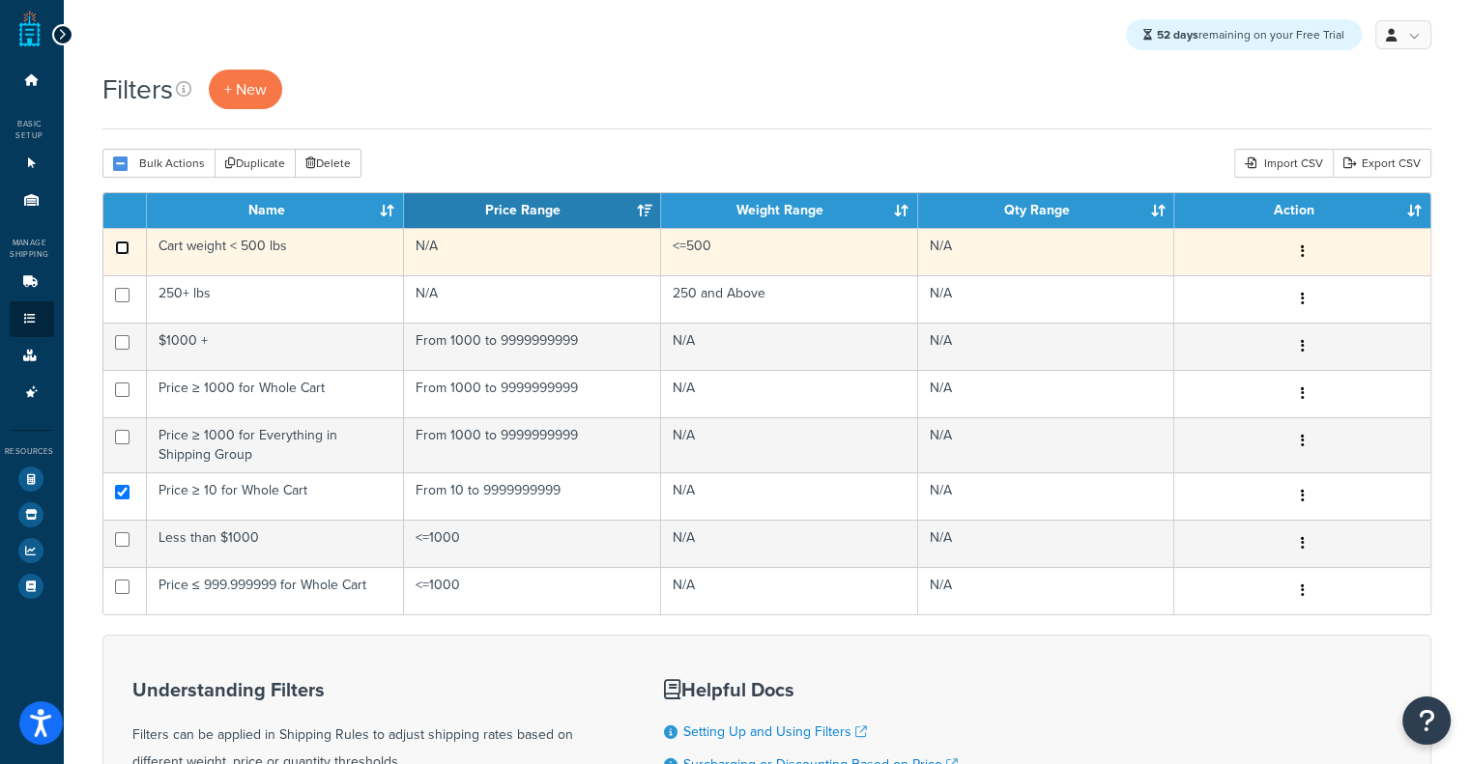
click at [118, 248] on input "checkbox" at bounding box center [122, 248] width 14 height 14
checkbox input "true"
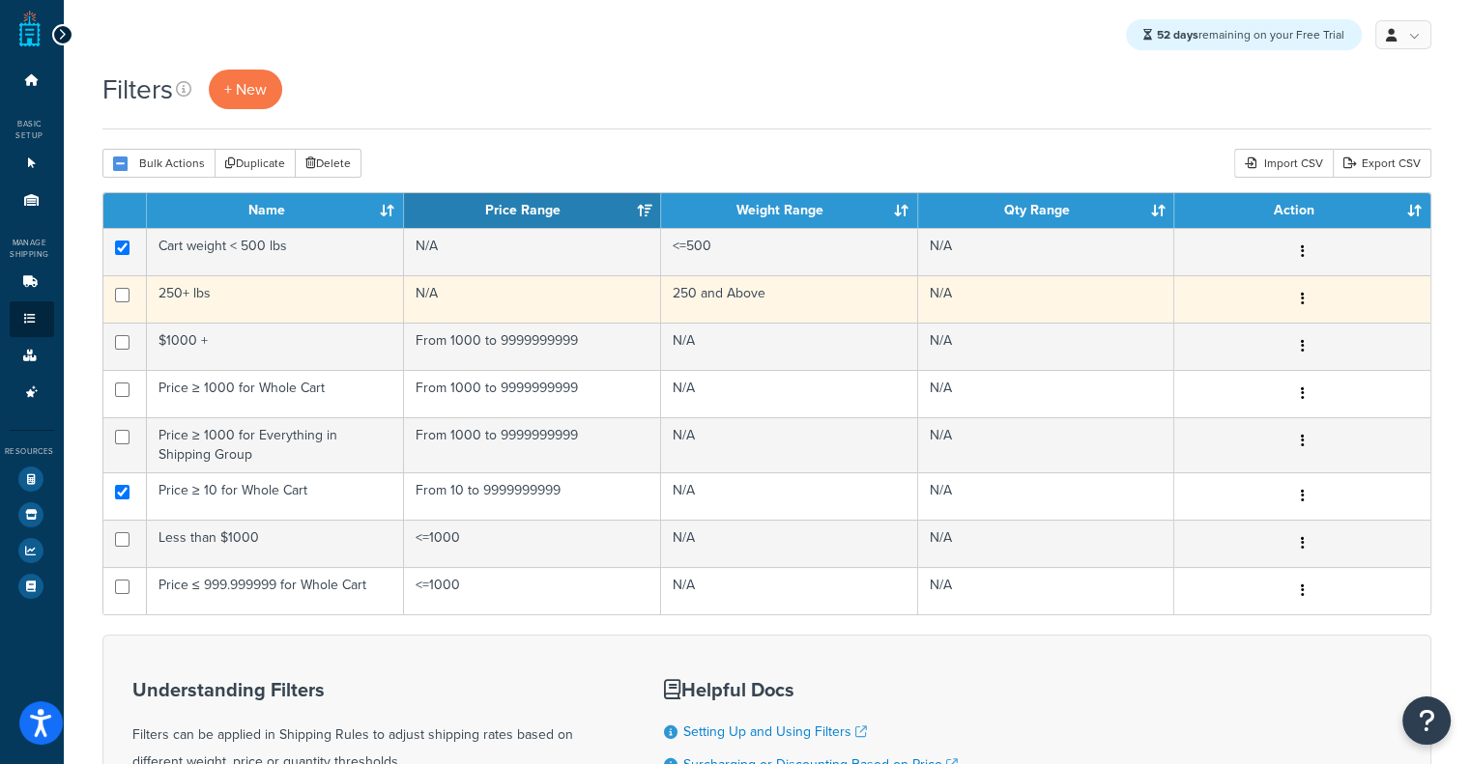
click at [108, 303] on td at bounding box center [124, 298] width 43 height 47
checkbox input "true"
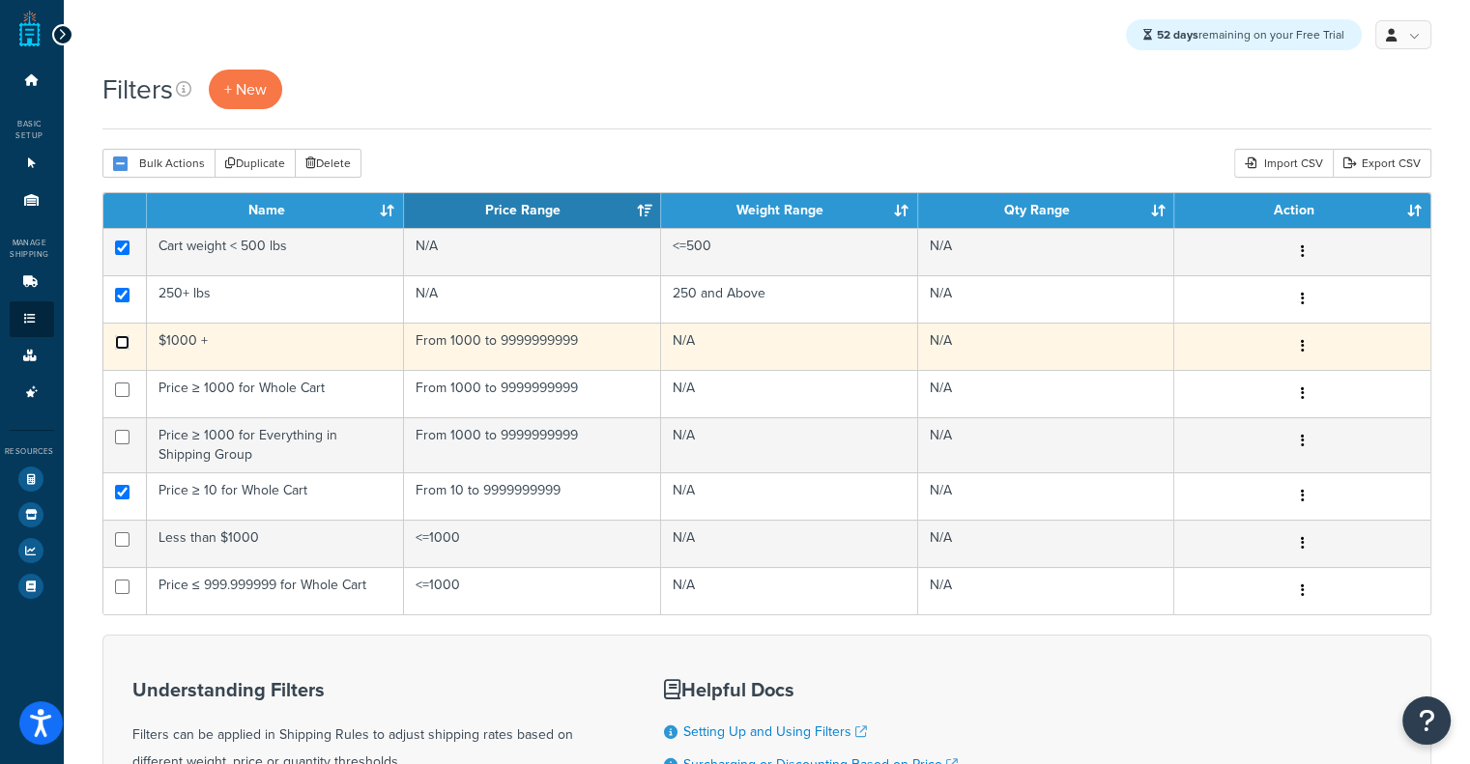
click at [115, 335] on input "checkbox" at bounding box center [122, 342] width 14 height 14
checkbox input "true"
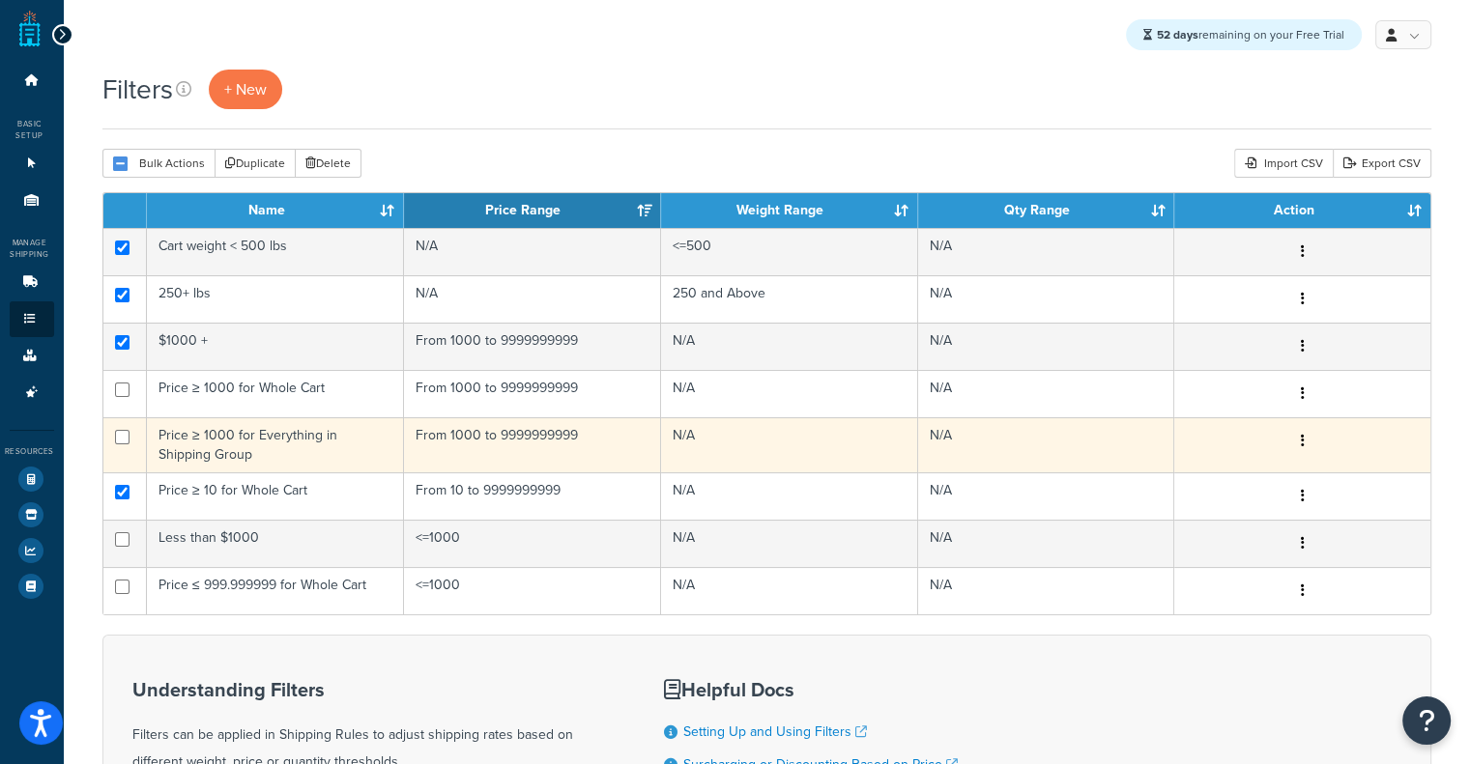
click at [105, 430] on td at bounding box center [124, 445] width 43 height 55
checkbox input "true"
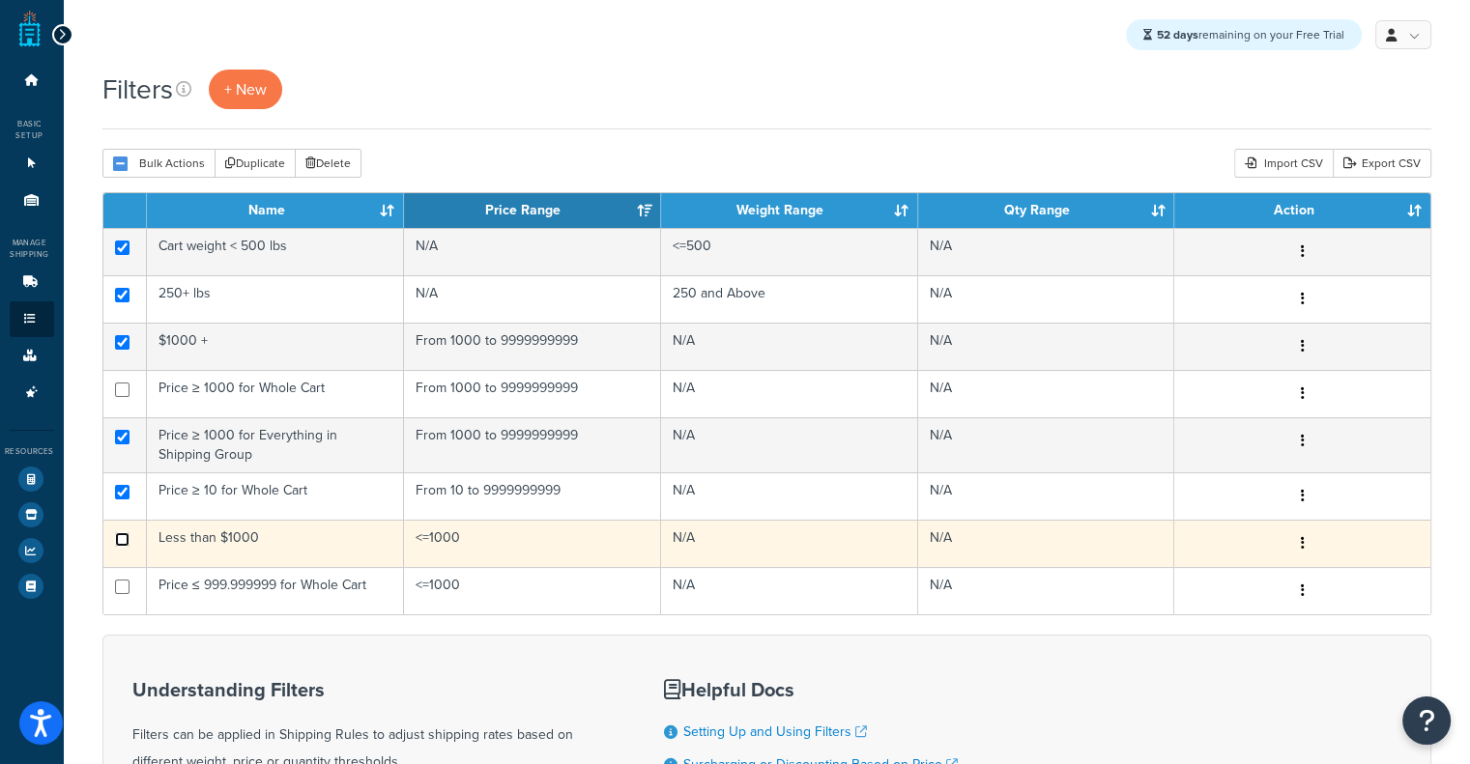
click at [122, 536] on input "checkbox" at bounding box center [122, 540] width 14 height 14
checkbox input "true"
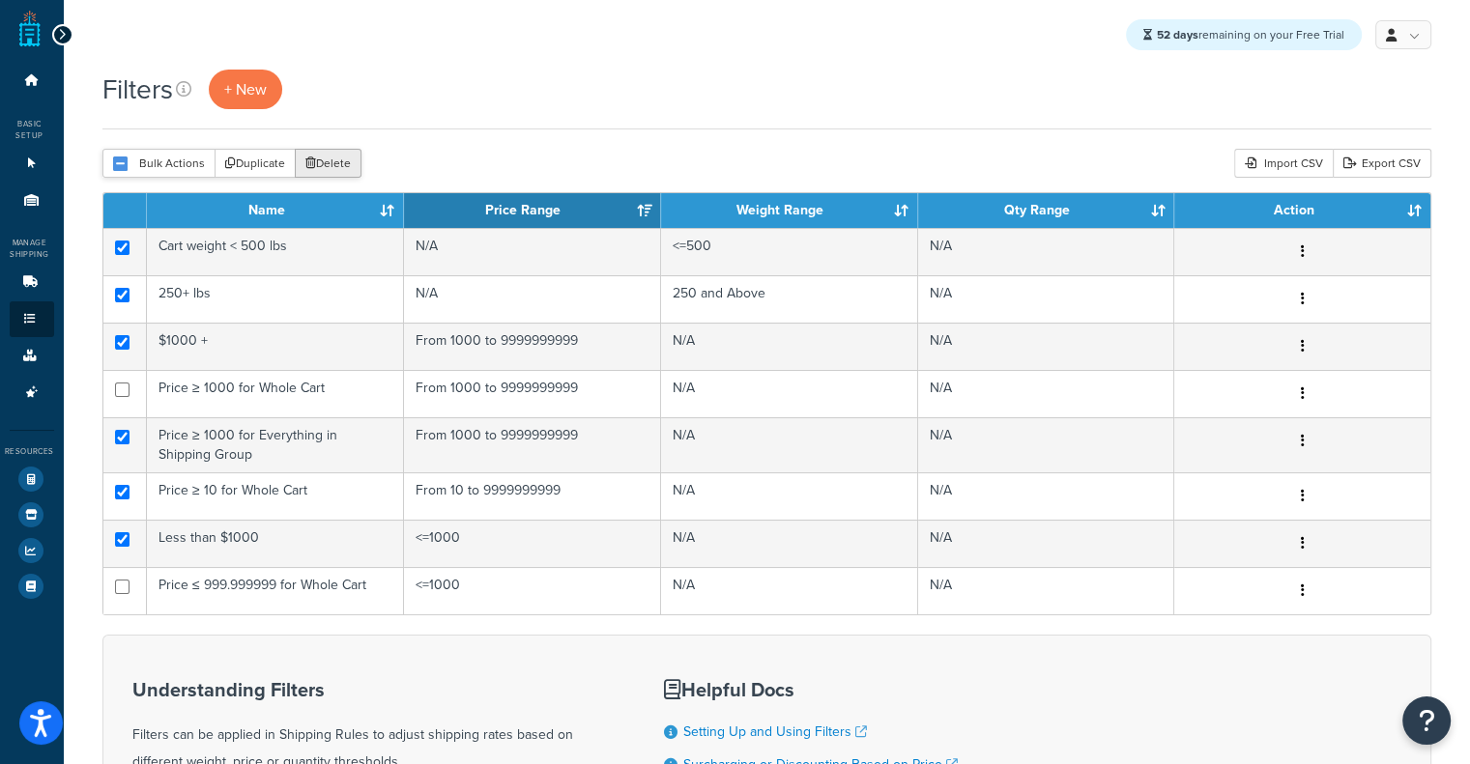
click at [336, 170] on button "Delete" at bounding box center [328, 163] width 67 height 29
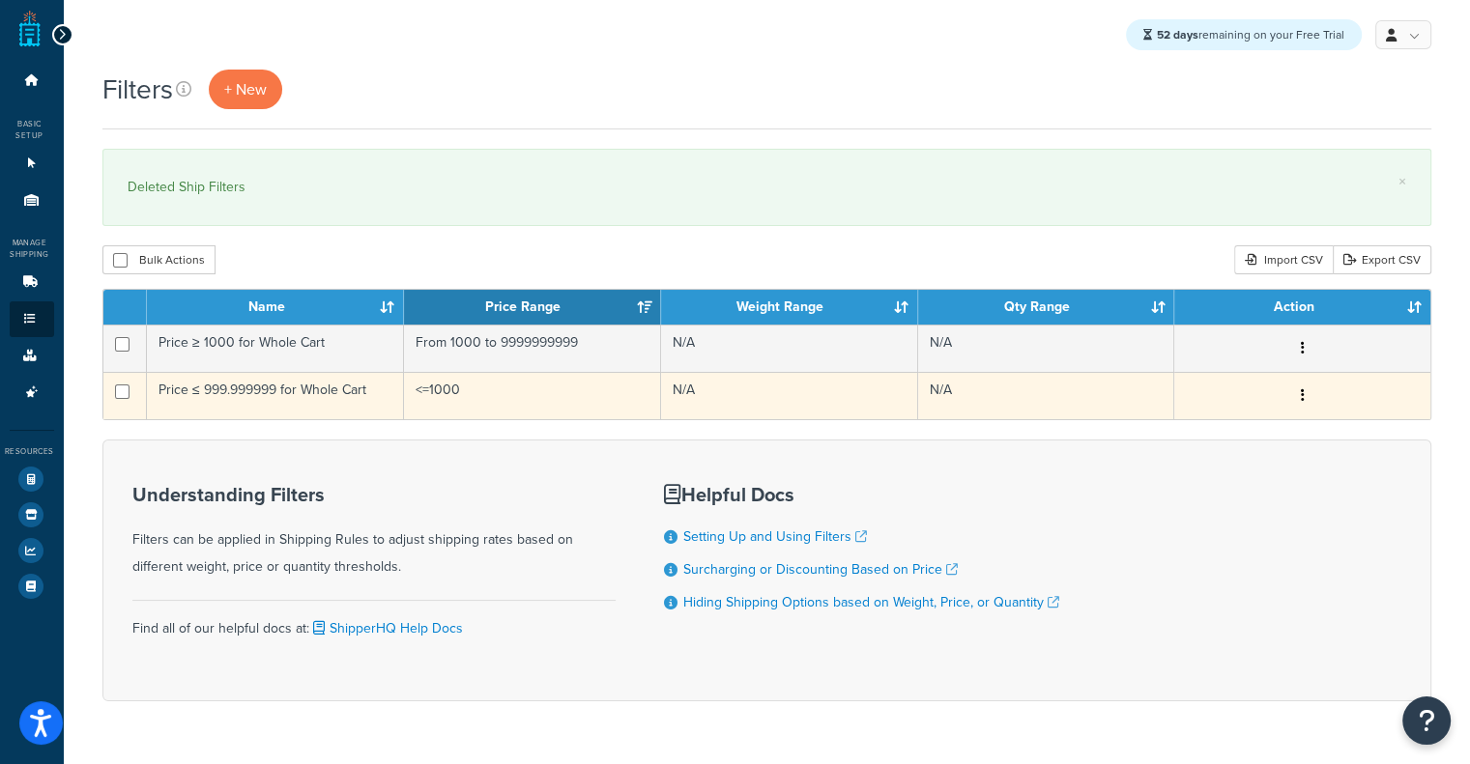
click at [297, 405] on td "Price ≤ 999.999999 for Whole Cart" at bounding box center [275, 395] width 257 height 47
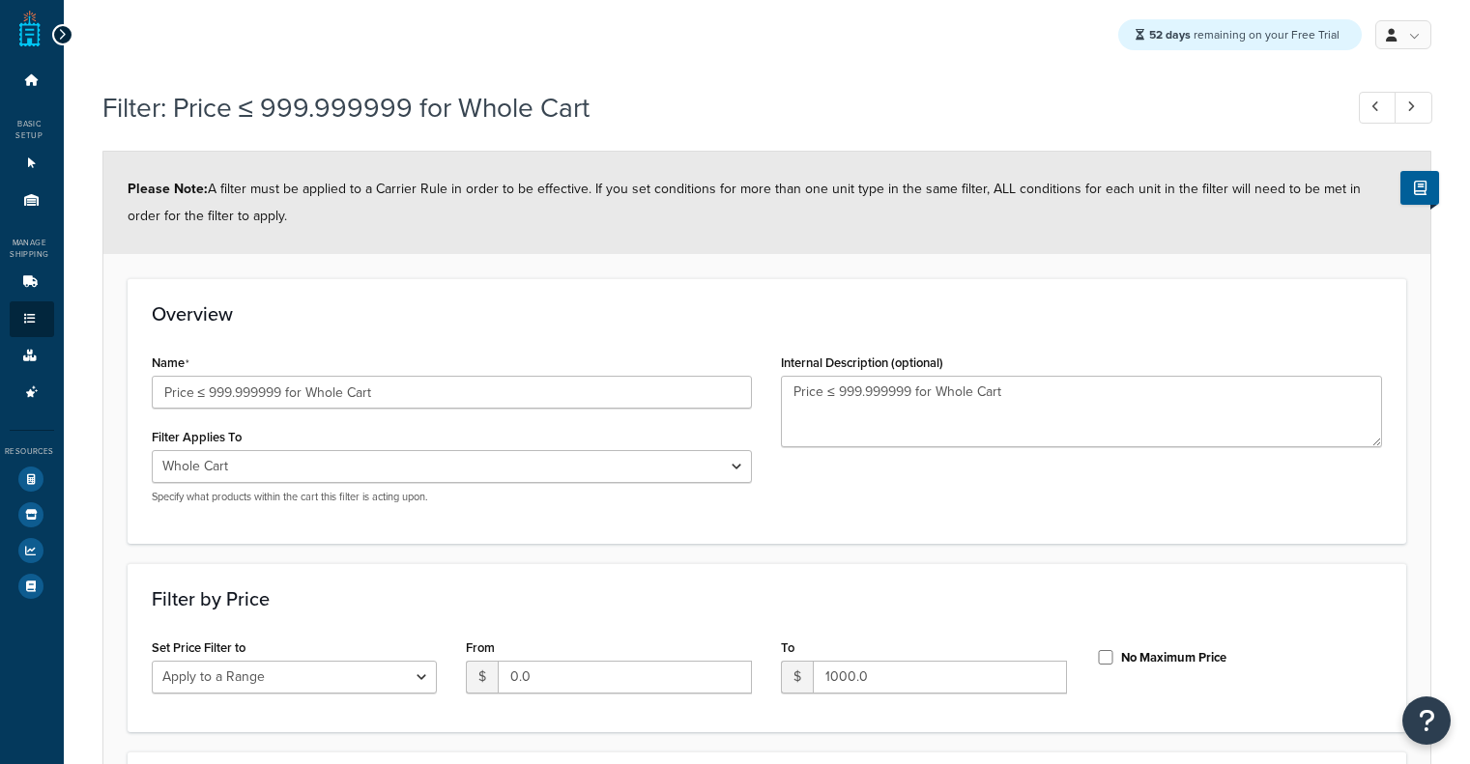
select select "range"
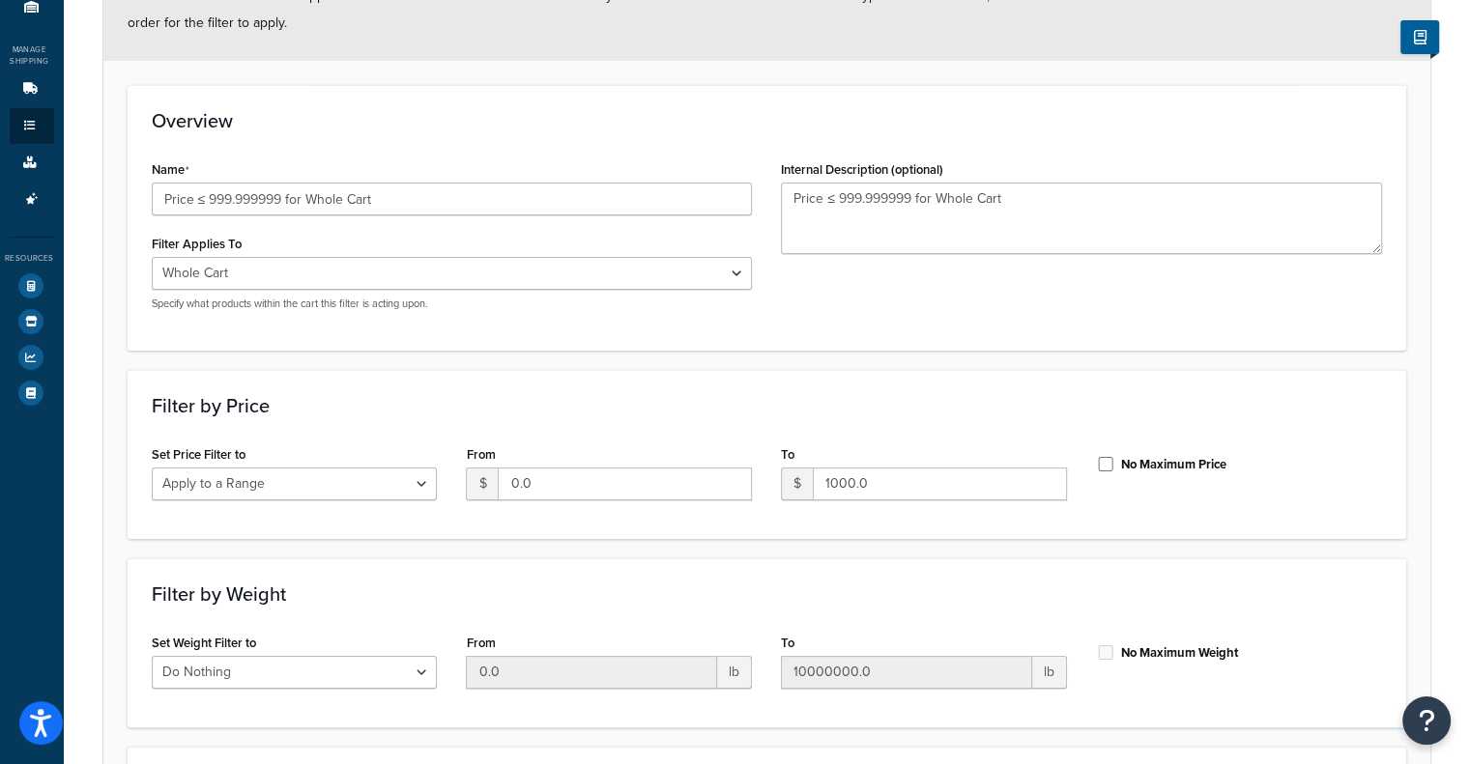
scroll to position [290, 0]
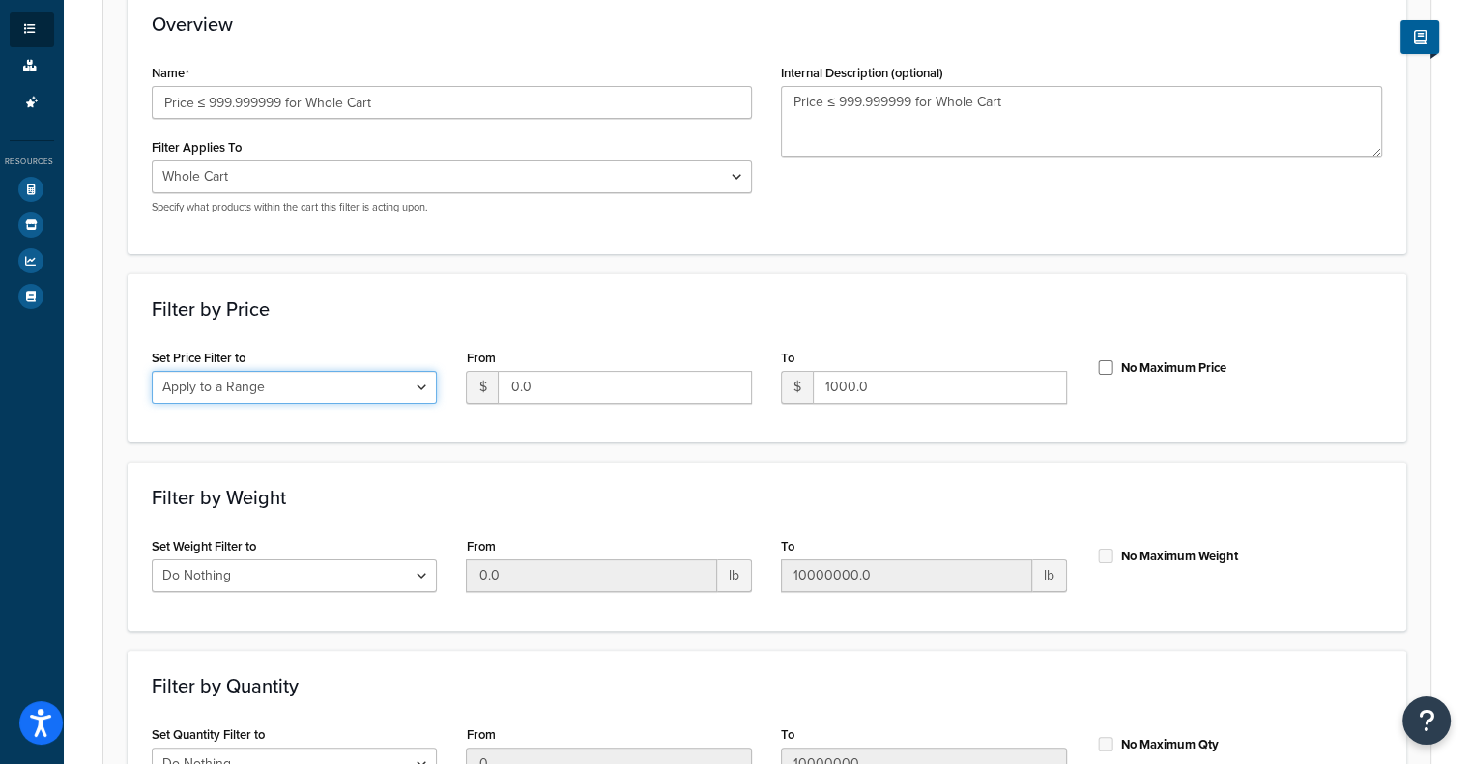
click at [405, 386] on select "Do Nothing Apply to a Range" at bounding box center [295, 387] width 286 height 33
click at [433, 350] on div "Set Price Filter to Do Nothing Apply to a Range" at bounding box center [295, 374] width 286 height 60
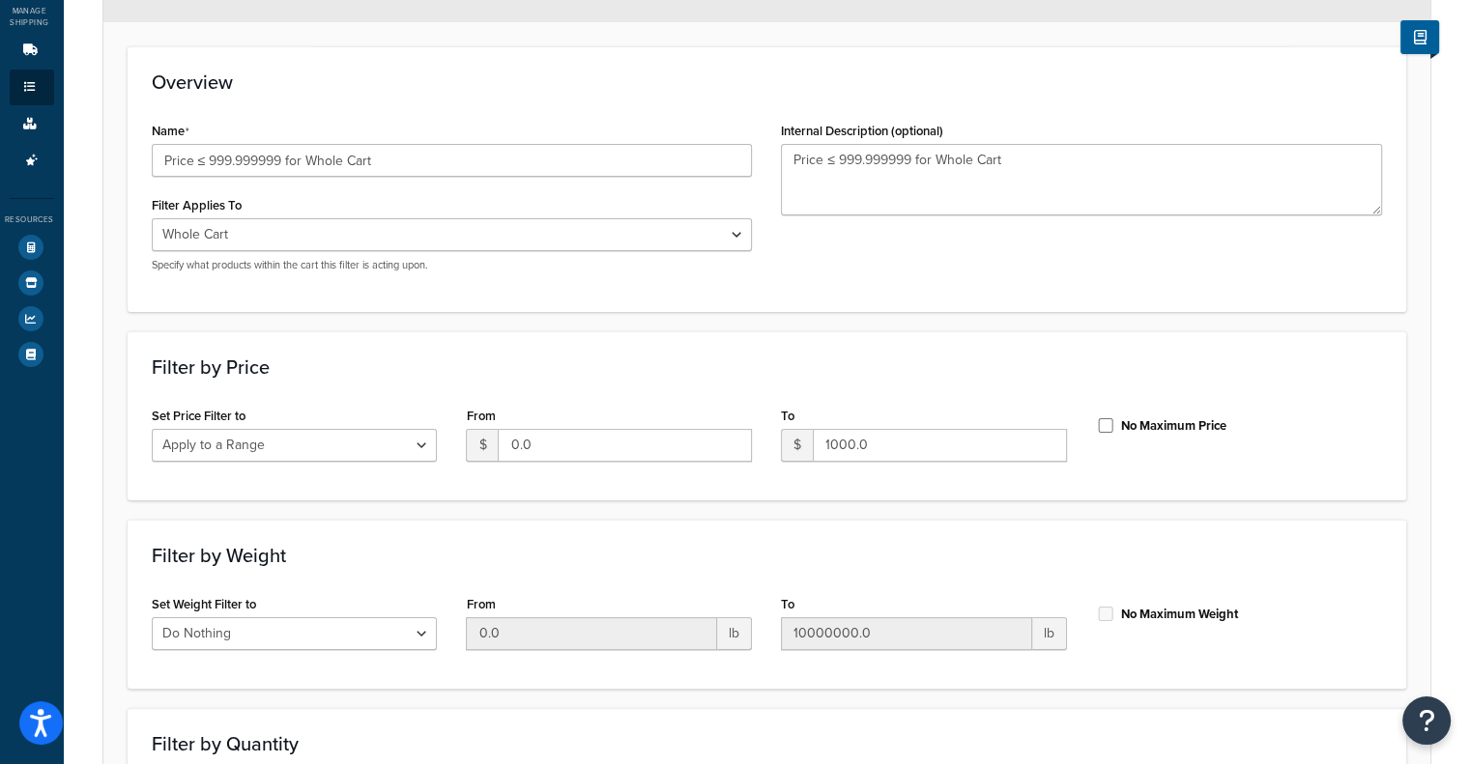
scroll to position [39, 0]
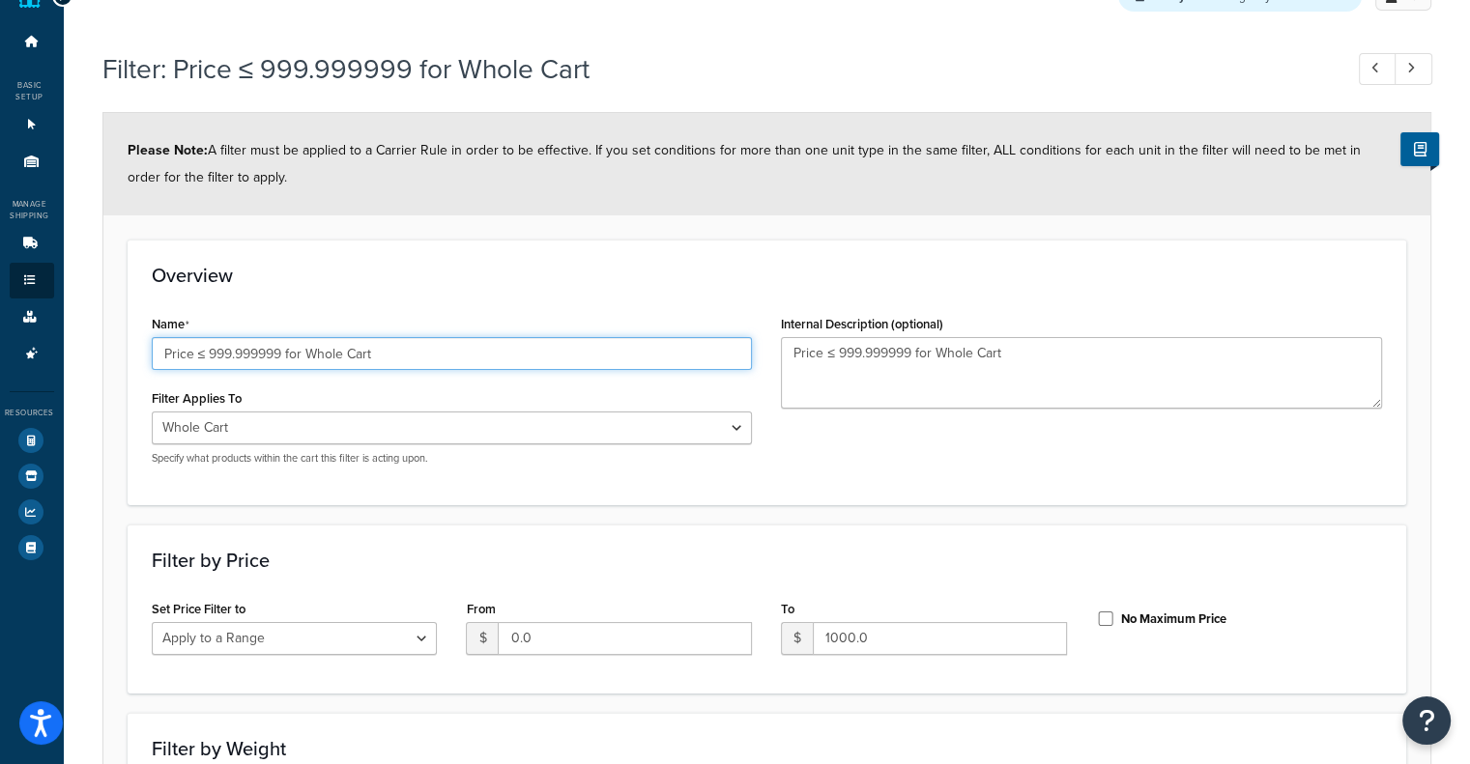
drag, startPoint x: 242, startPoint y: 358, endPoint x: 278, endPoint y: 359, distance: 36.7
click at [278, 359] on input "Price ≤ 999.999999 for Whole Cart" at bounding box center [452, 353] width 601 height 33
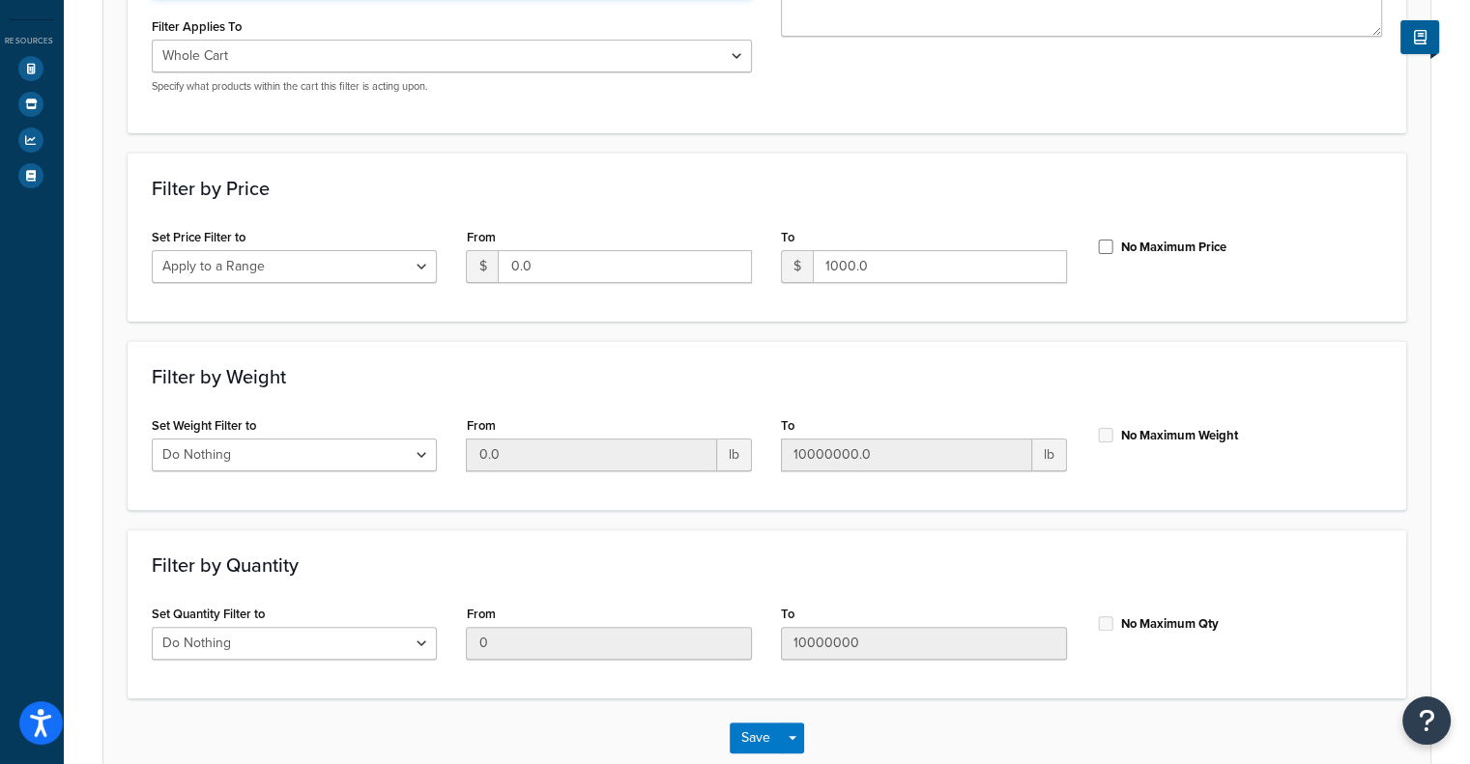
scroll to position [329, 0]
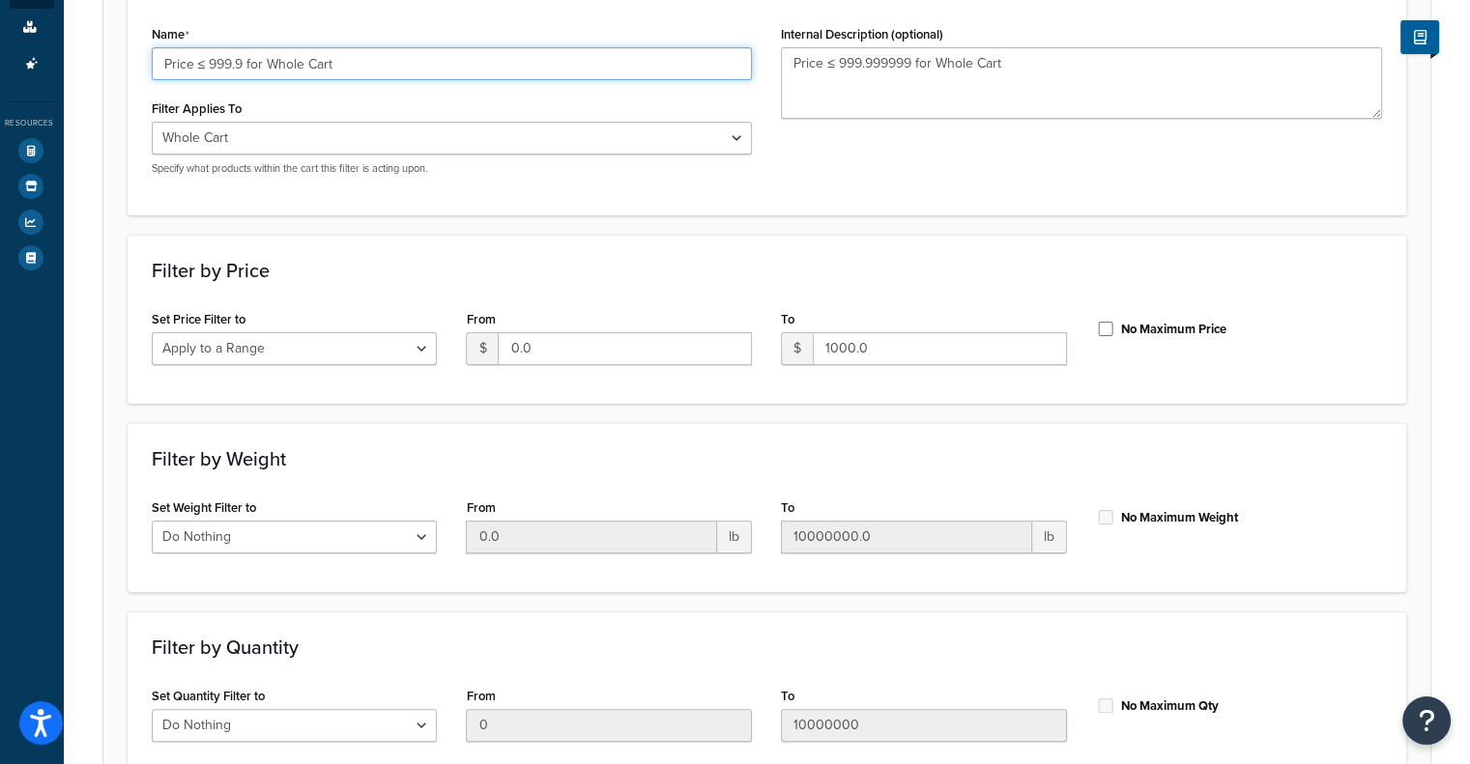
type input "Price ≤ 999.9 for Whole Cart"
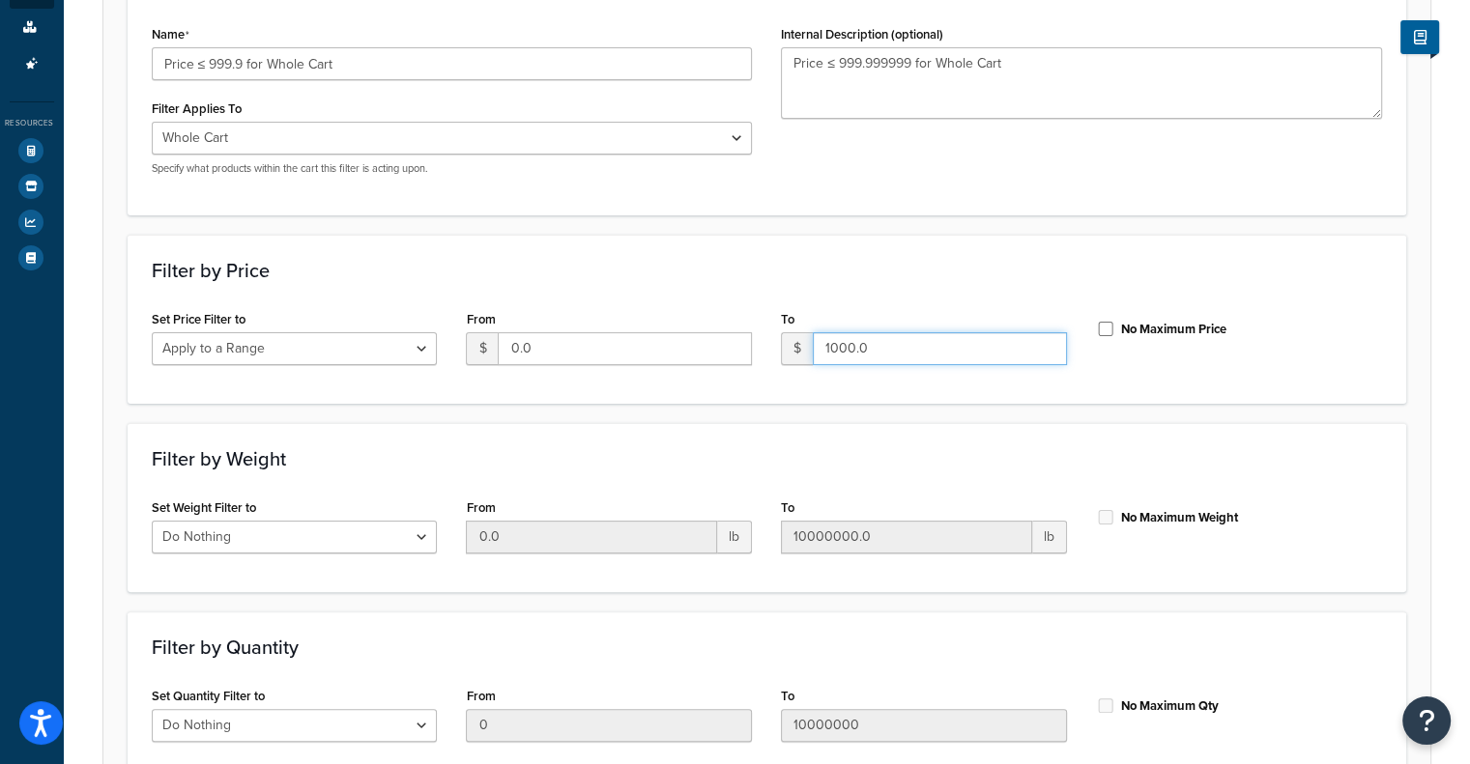
drag, startPoint x: 821, startPoint y: 349, endPoint x: 951, endPoint y: 345, distance: 130.5
click at [951, 345] on input "1000.0" at bounding box center [940, 348] width 254 height 33
type input "999.99"
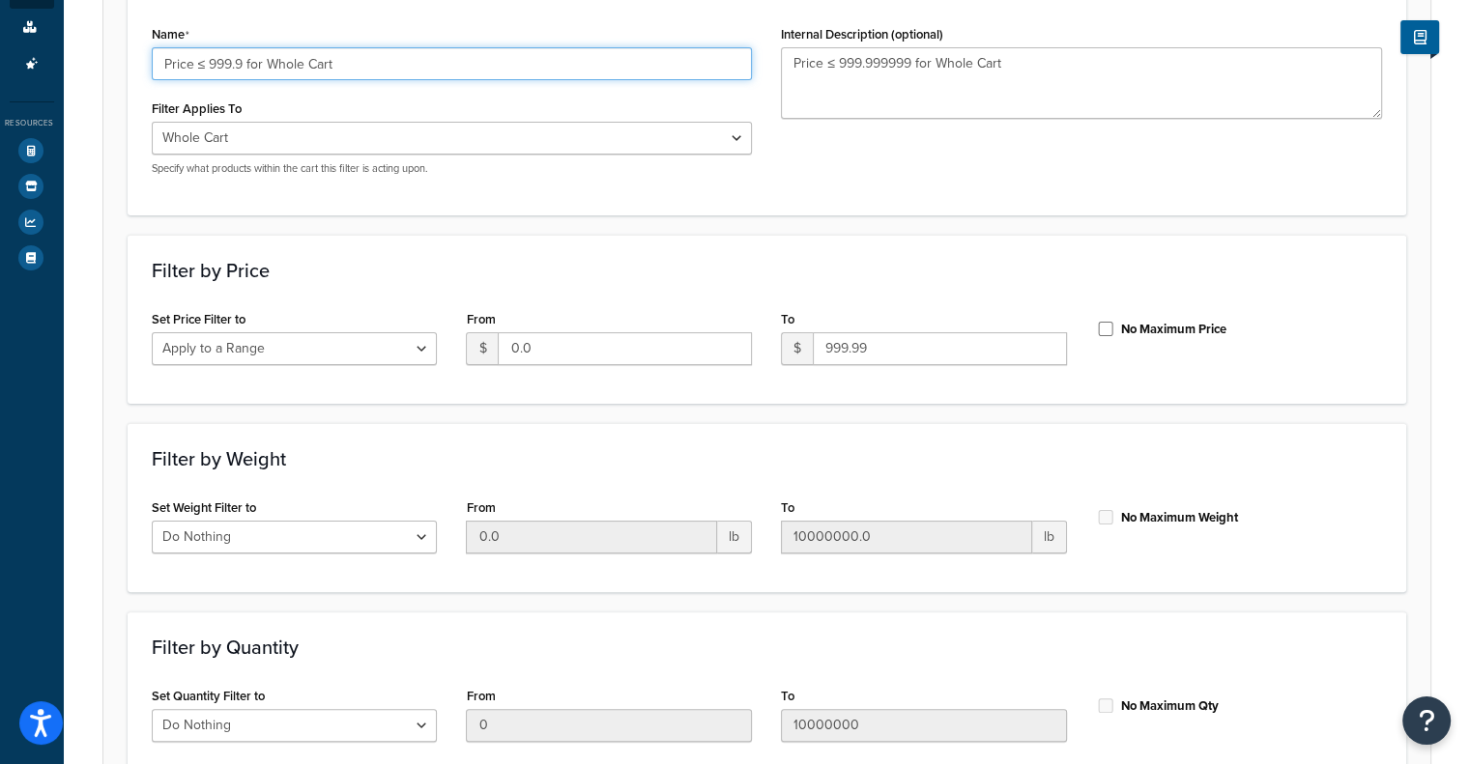
click at [242, 66] on input "Price ≤ 999.9 for Whole Cart" at bounding box center [452, 63] width 601 height 33
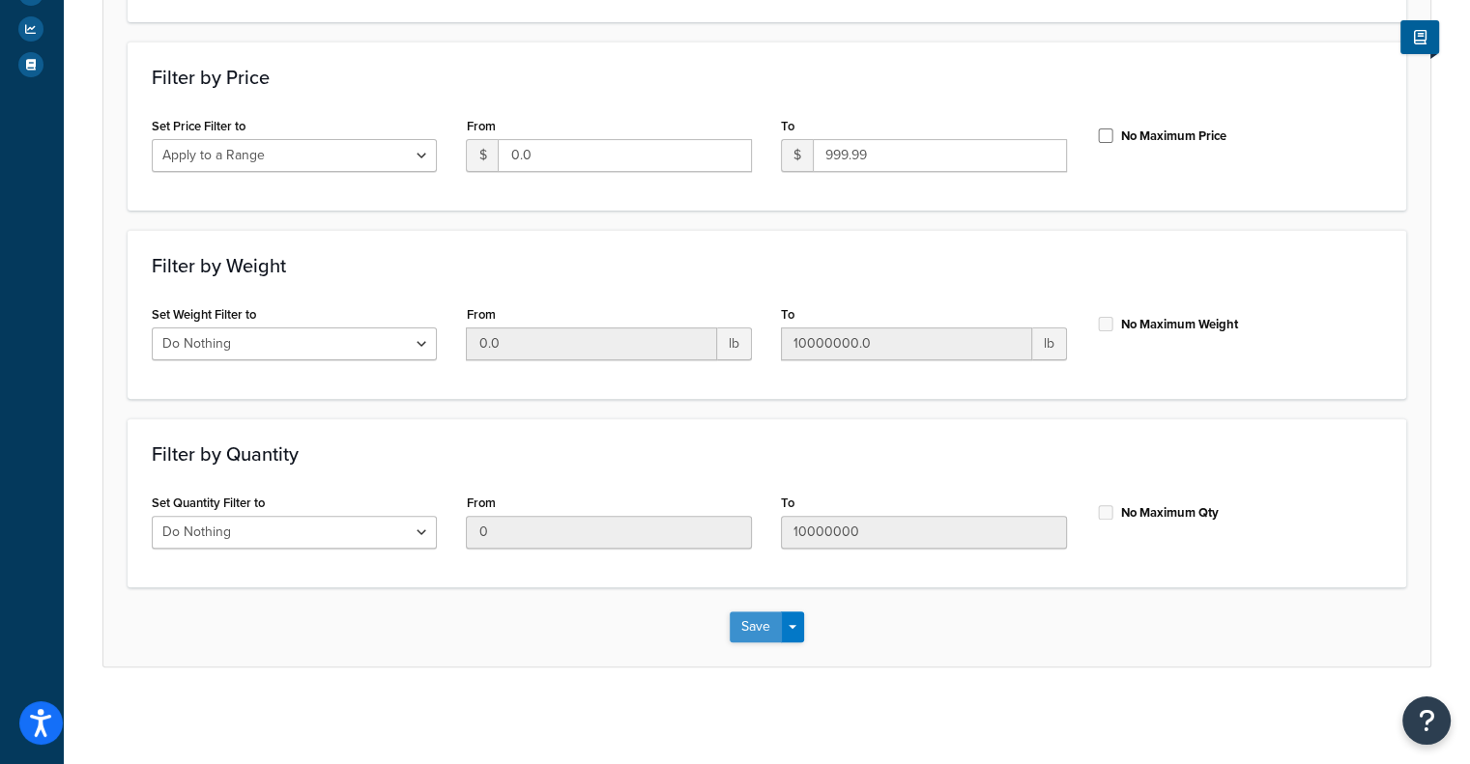
type input "Price ≤ 999.99 for Whole Cart"
click at [735, 620] on button "Save" at bounding box center [756, 627] width 52 height 31
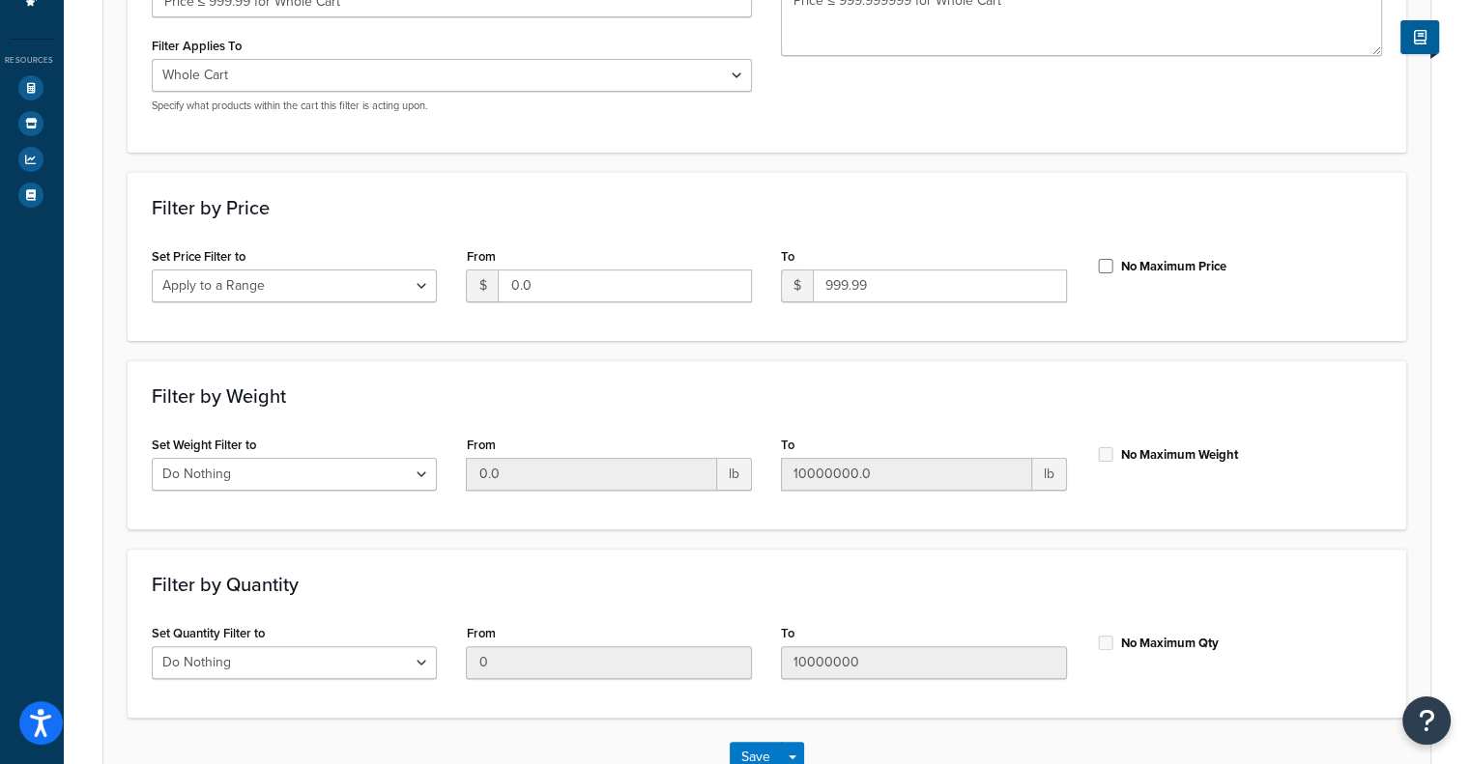
scroll to position [0, 0]
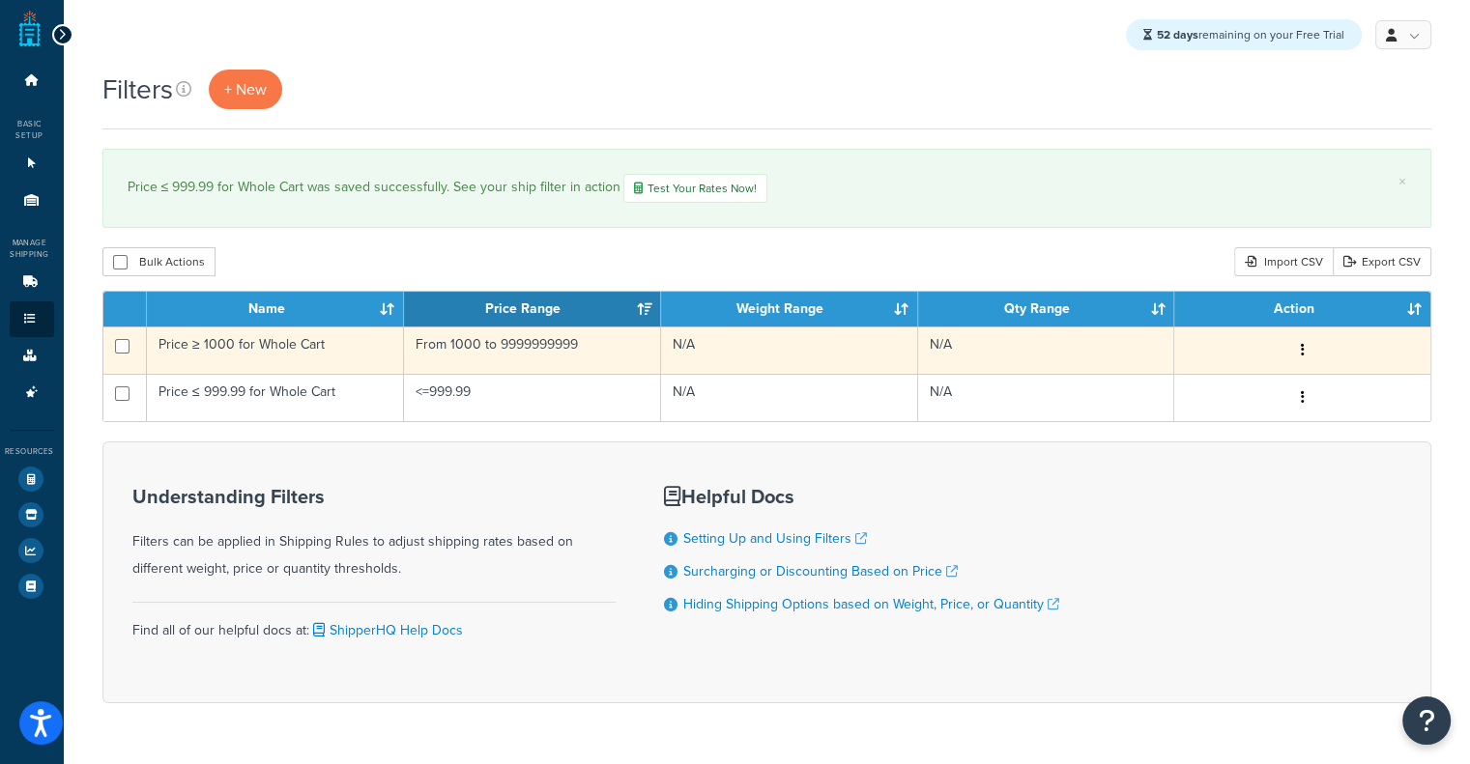
click at [404, 360] on td "From 1000 to 9999999999" at bounding box center [532, 350] width 257 height 47
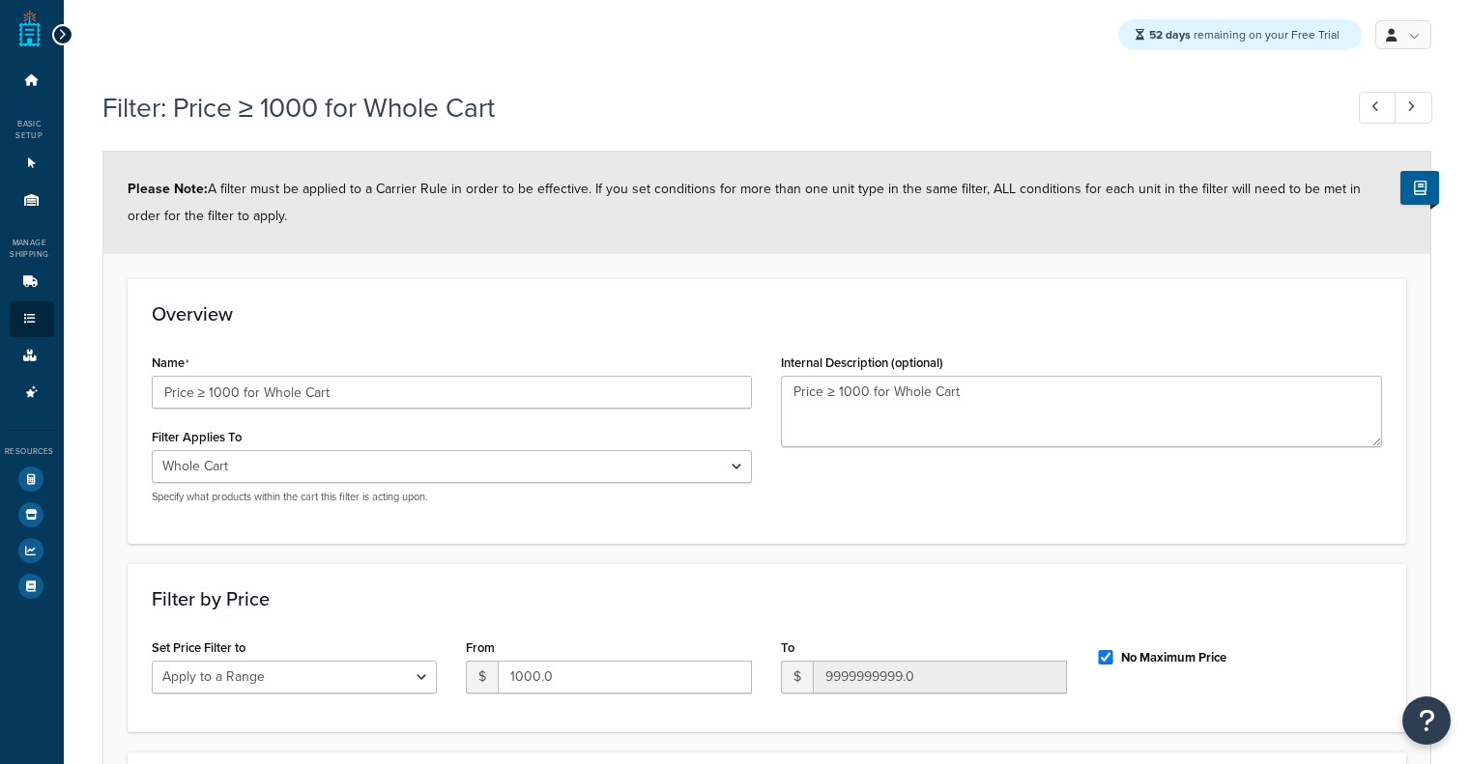
select select "range"
click at [26, 476] on icon at bounding box center [30, 479] width 25 height 25
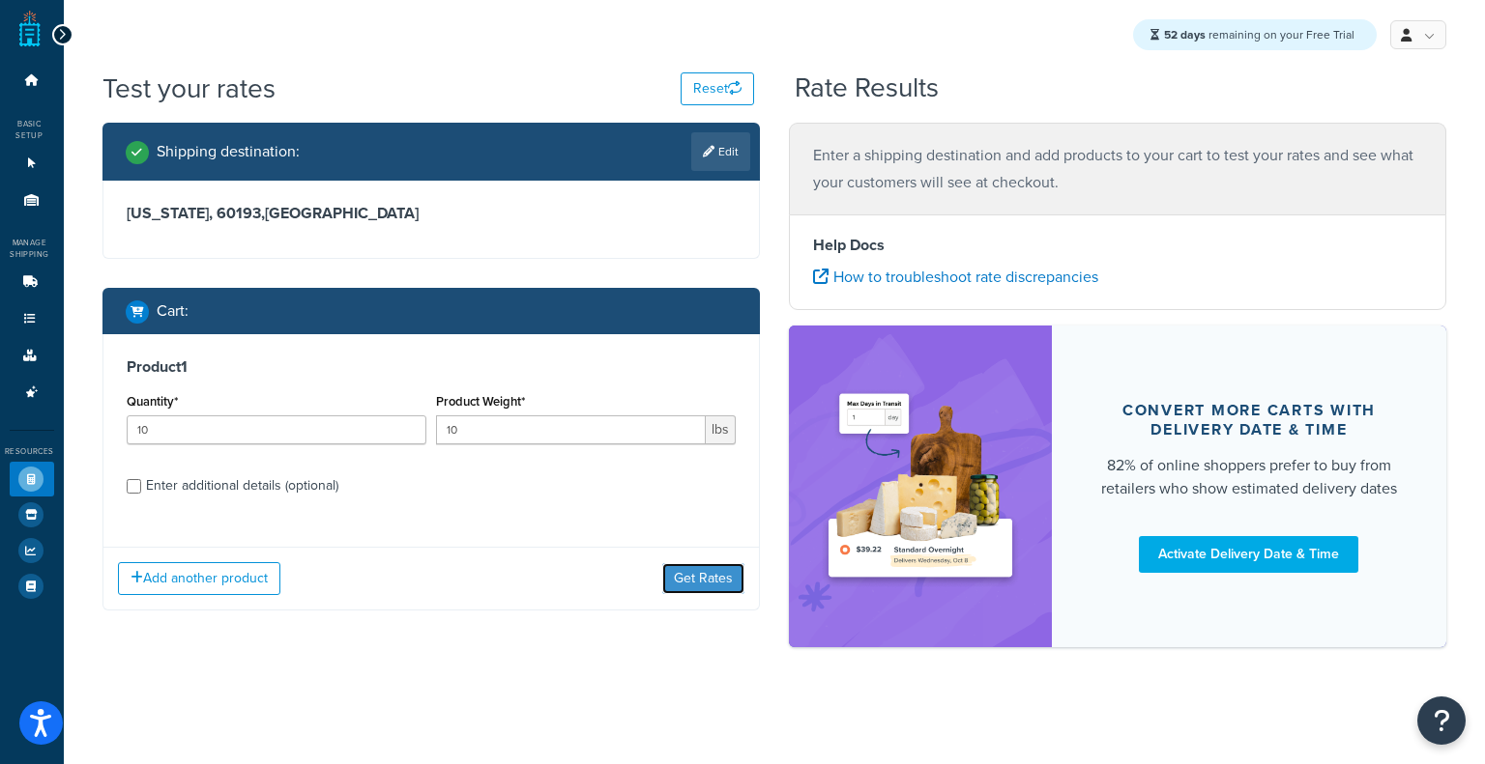
click at [699, 587] on button "Get Rates" at bounding box center [703, 578] width 82 height 31
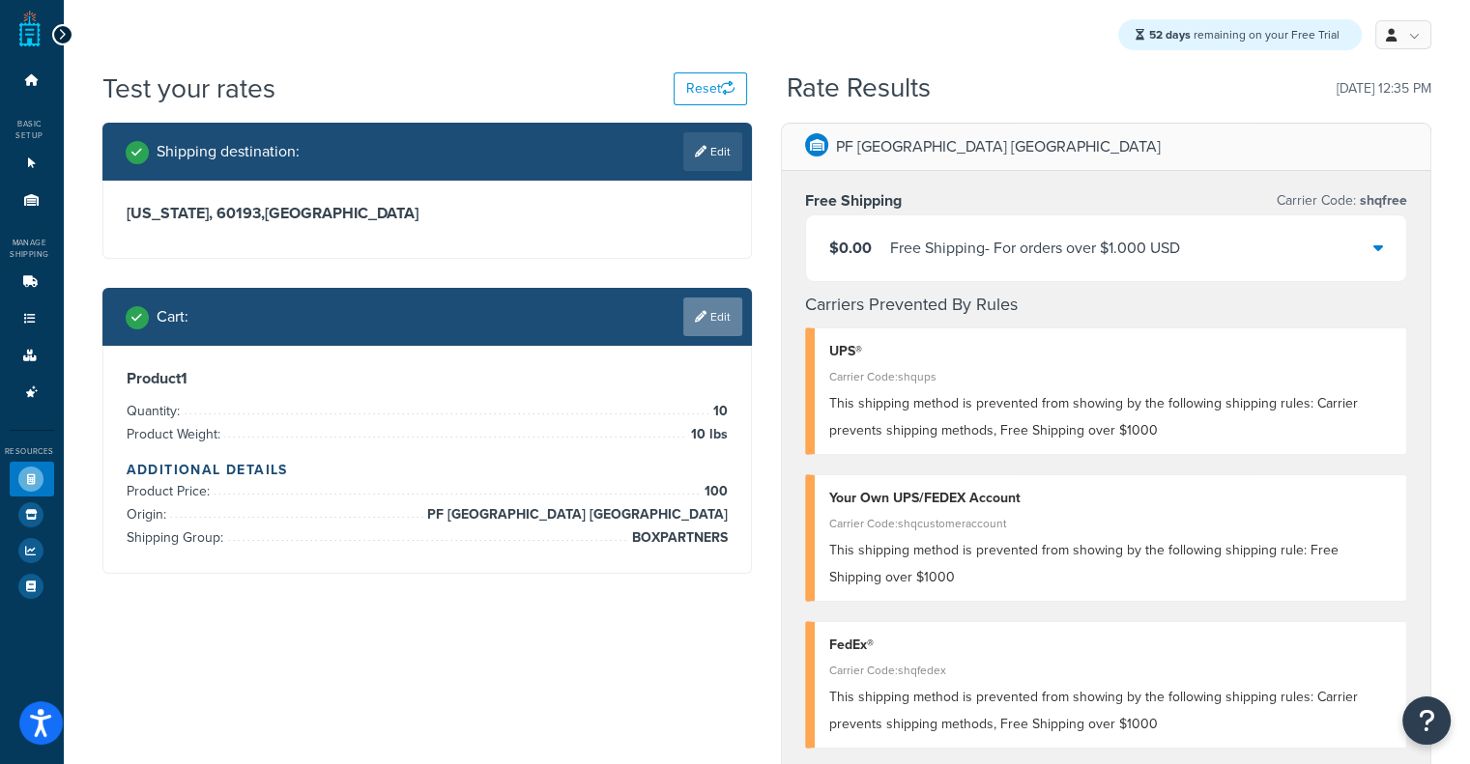
click at [721, 310] on link "Edit" at bounding box center [712, 317] width 59 height 39
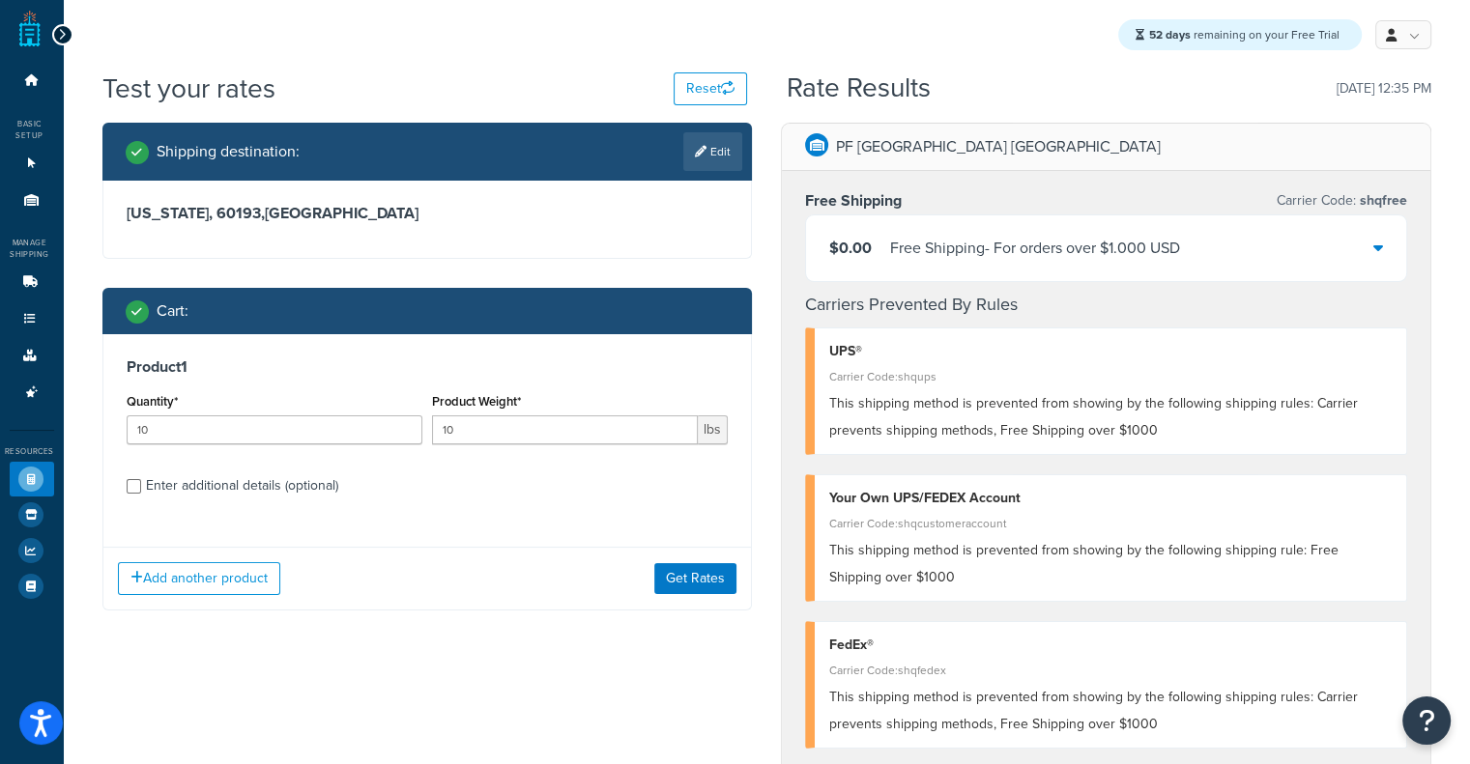
click at [247, 476] on div "Enter additional details (optional)" at bounding box center [242, 486] width 192 height 27
click at [141, 479] on input "Enter additional details (optional)" at bounding box center [134, 486] width 14 height 14
checkbox input "true"
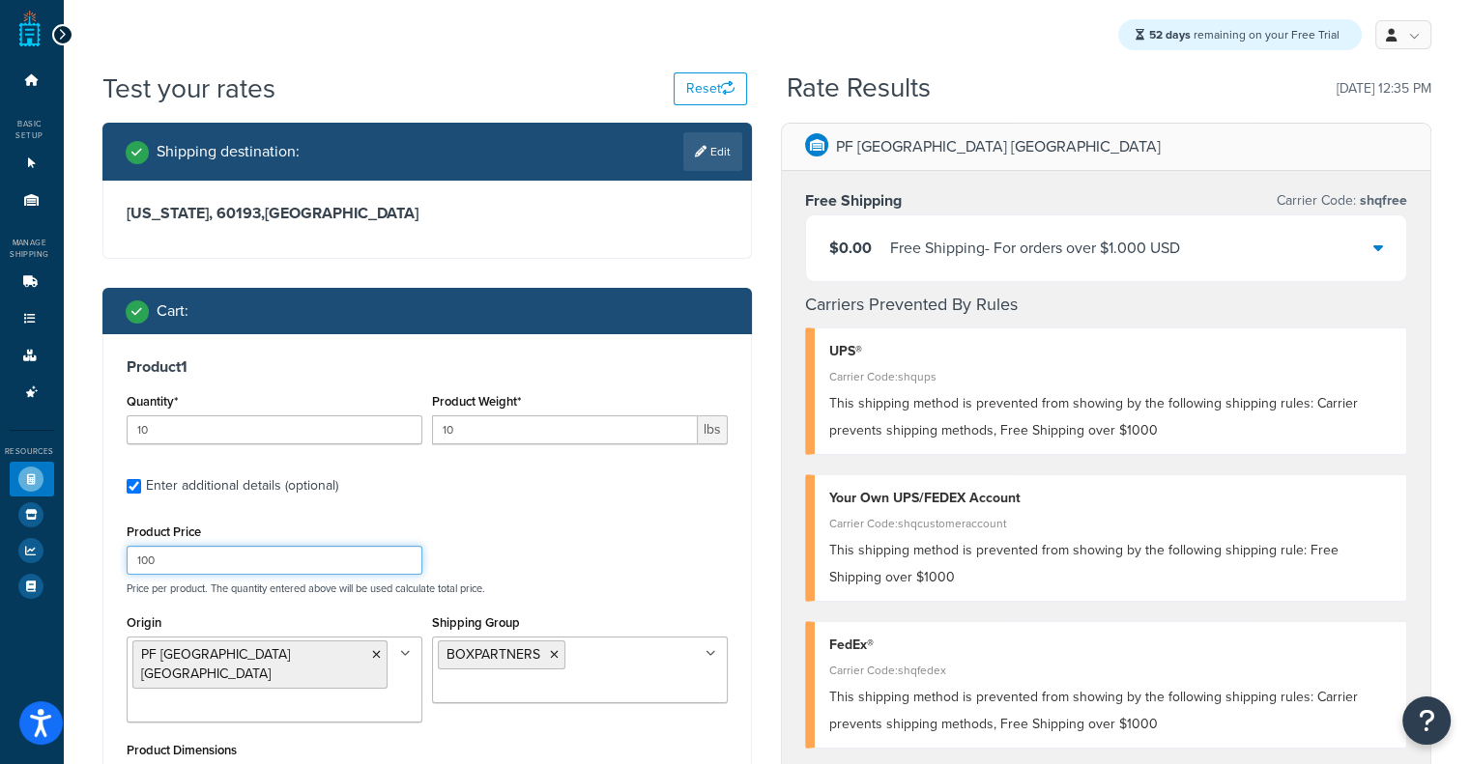
drag, startPoint x: 180, startPoint y: 559, endPoint x: 64, endPoint y: 551, distance: 116.2
click at [64, 551] on div "Test your rates Reset Rate Results [DATE] 12:35 PM Shipping destination : Edit …" at bounding box center [767, 721] width 1406 height 1302
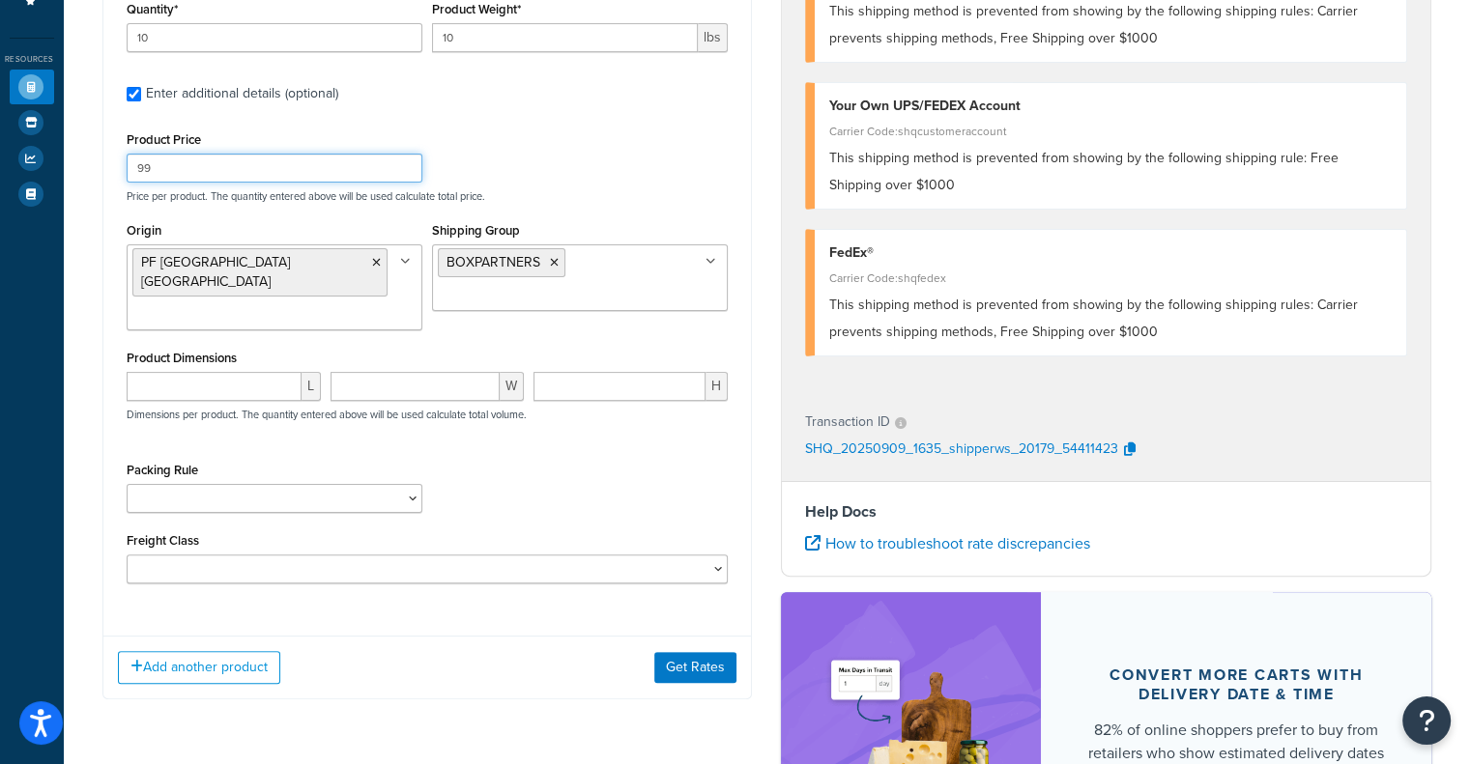
scroll to position [580, 0]
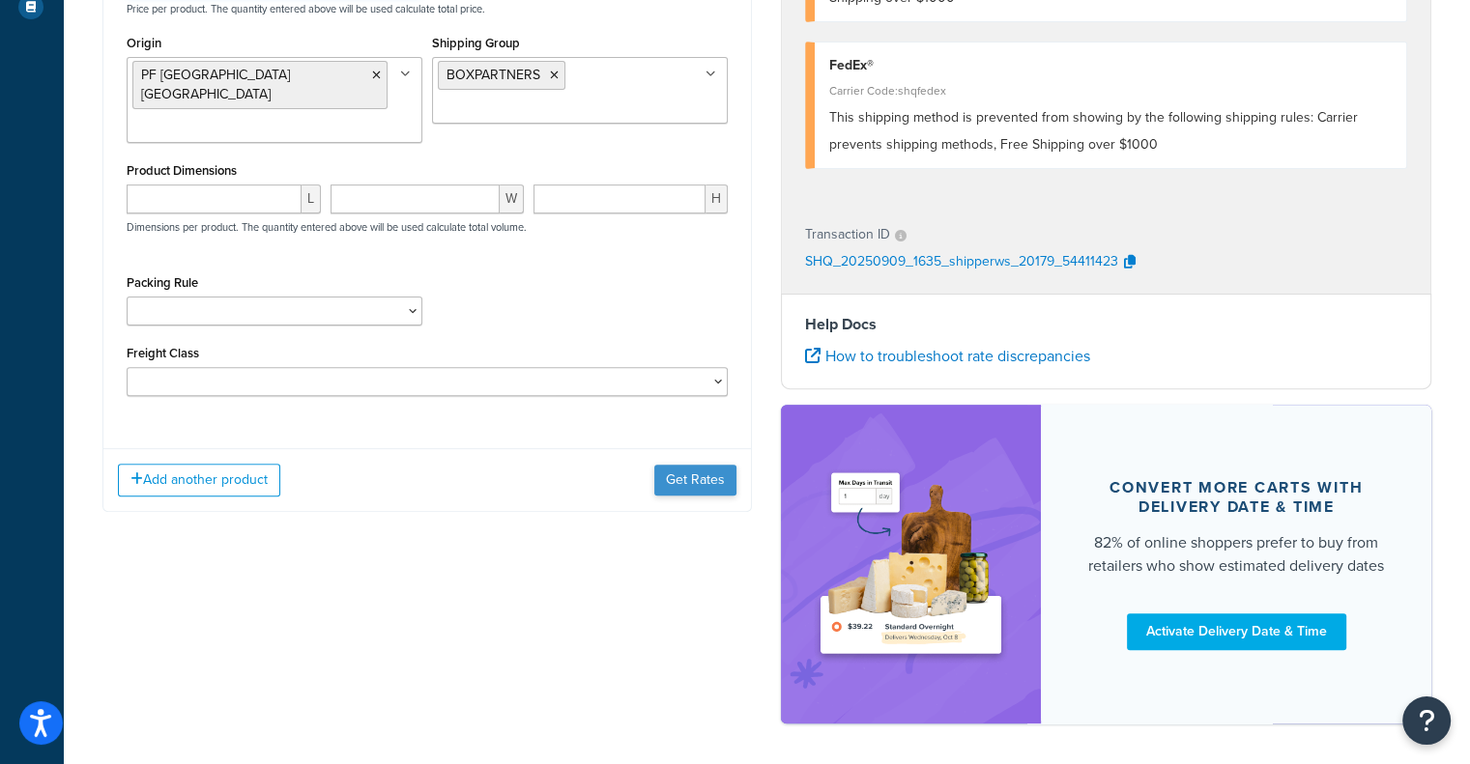
type input "99"
click at [713, 465] on button "Get Rates" at bounding box center [695, 480] width 82 height 31
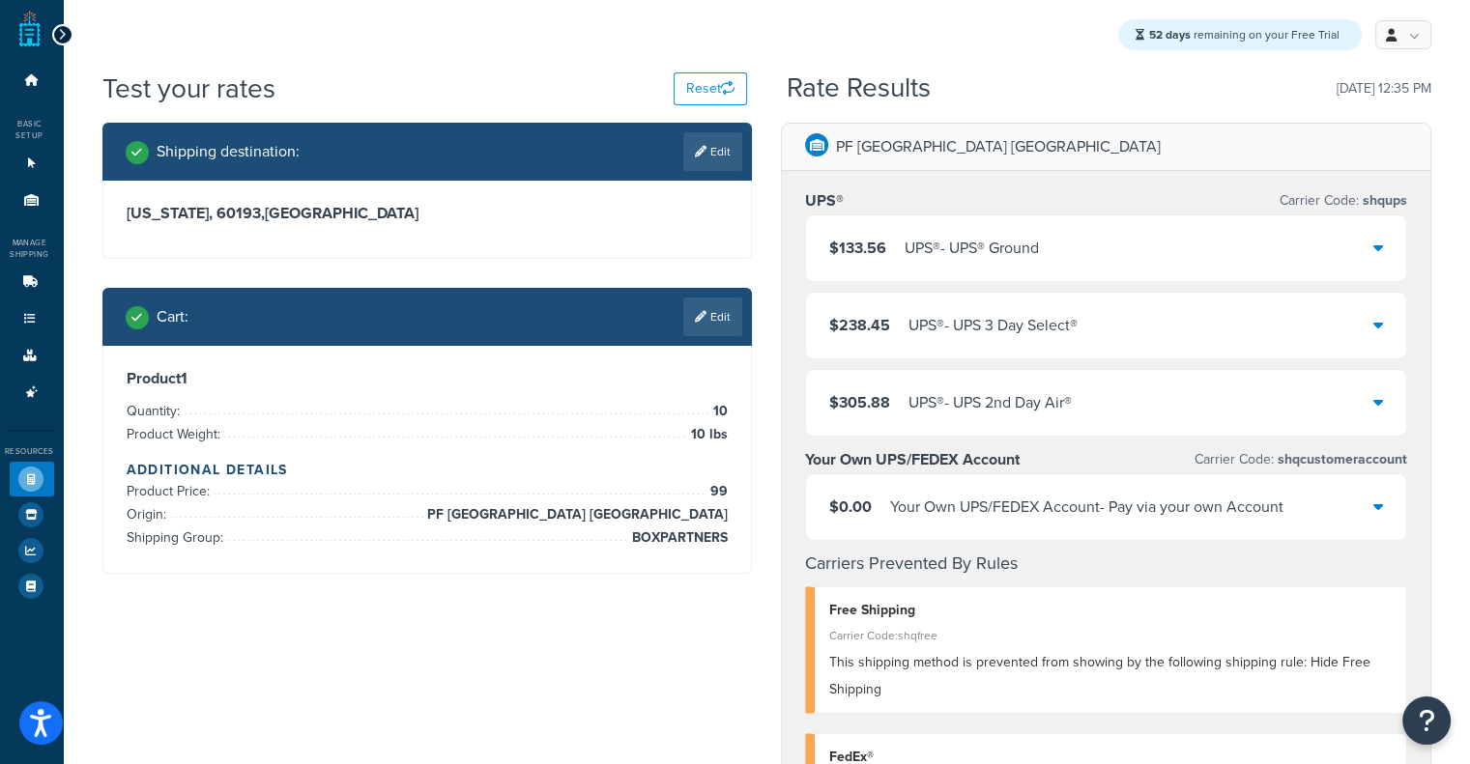
scroll to position [0, 0]
click at [715, 309] on link "Edit" at bounding box center [712, 317] width 59 height 39
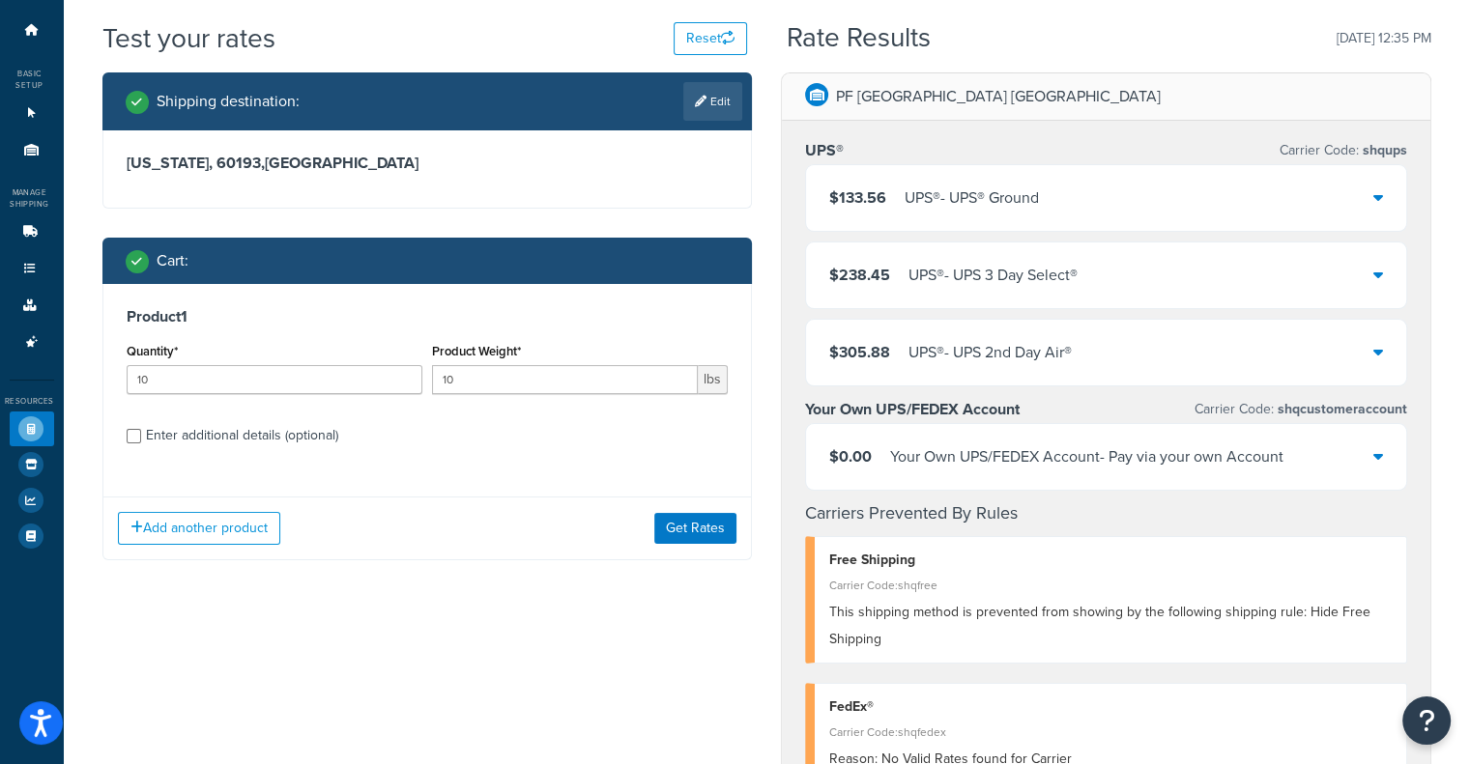
scroll to position [97, 0]
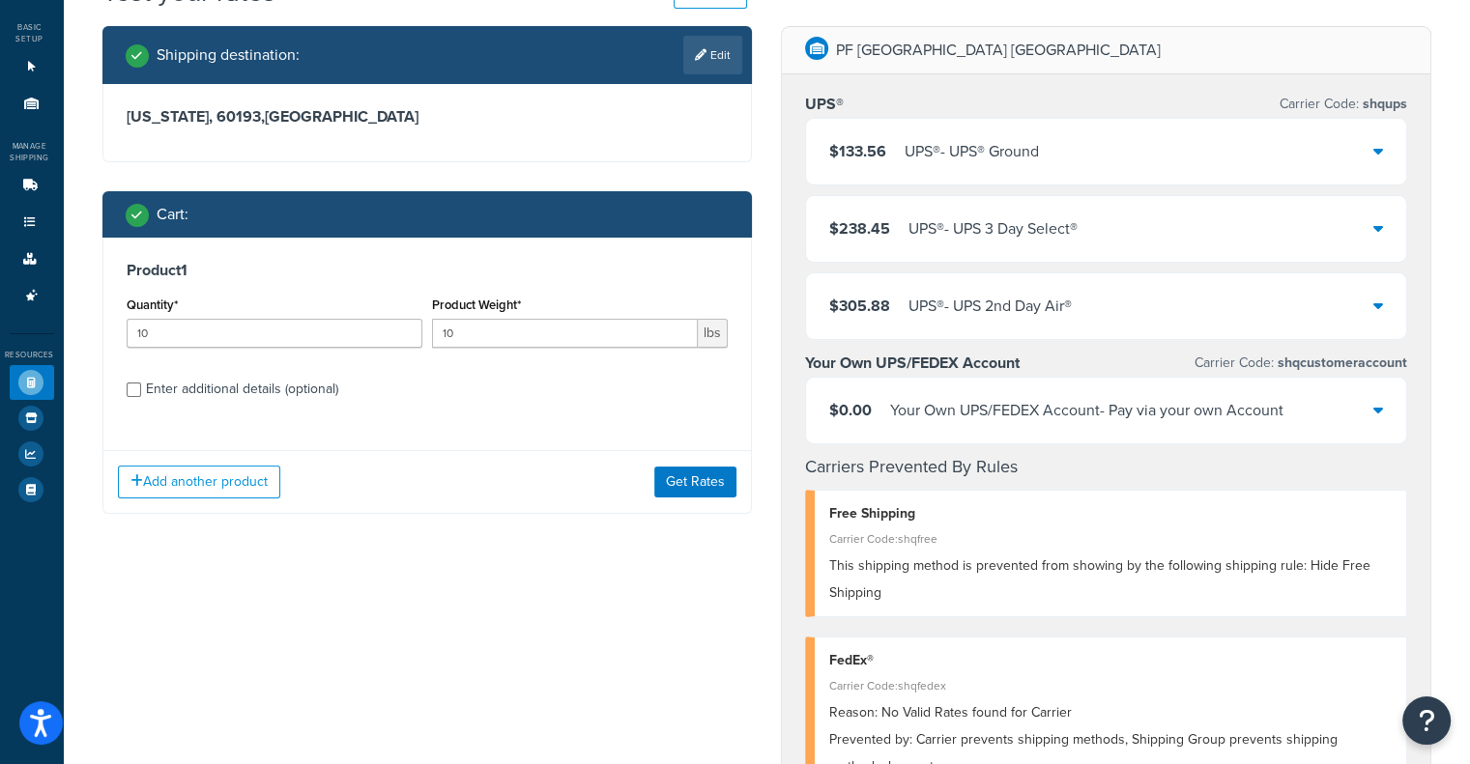
click at [207, 409] on div "Product 1 Quantity* 10 Product Weight* 10 lbs Enter additional details (optiona…" at bounding box center [427, 337] width 649 height 198
click at [209, 392] on div "Enter additional details (optional)" at bounding box center [242, 389] width 192 height 27
click at [141, 392] on input "Enter additional details (optional)" at bounding box center [134, 390] width 14 height 14
checkbox input "true"
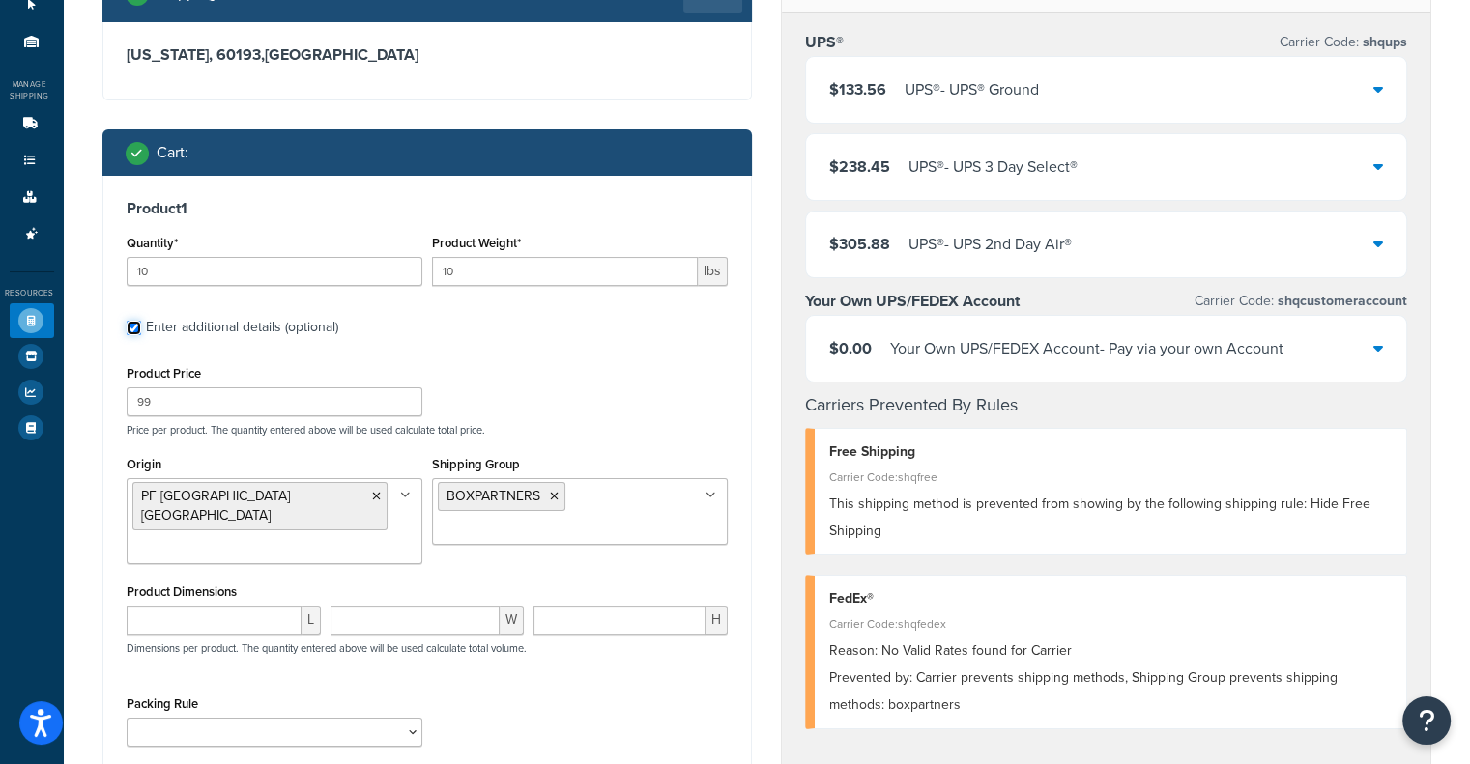
scroll to position [193, 0]
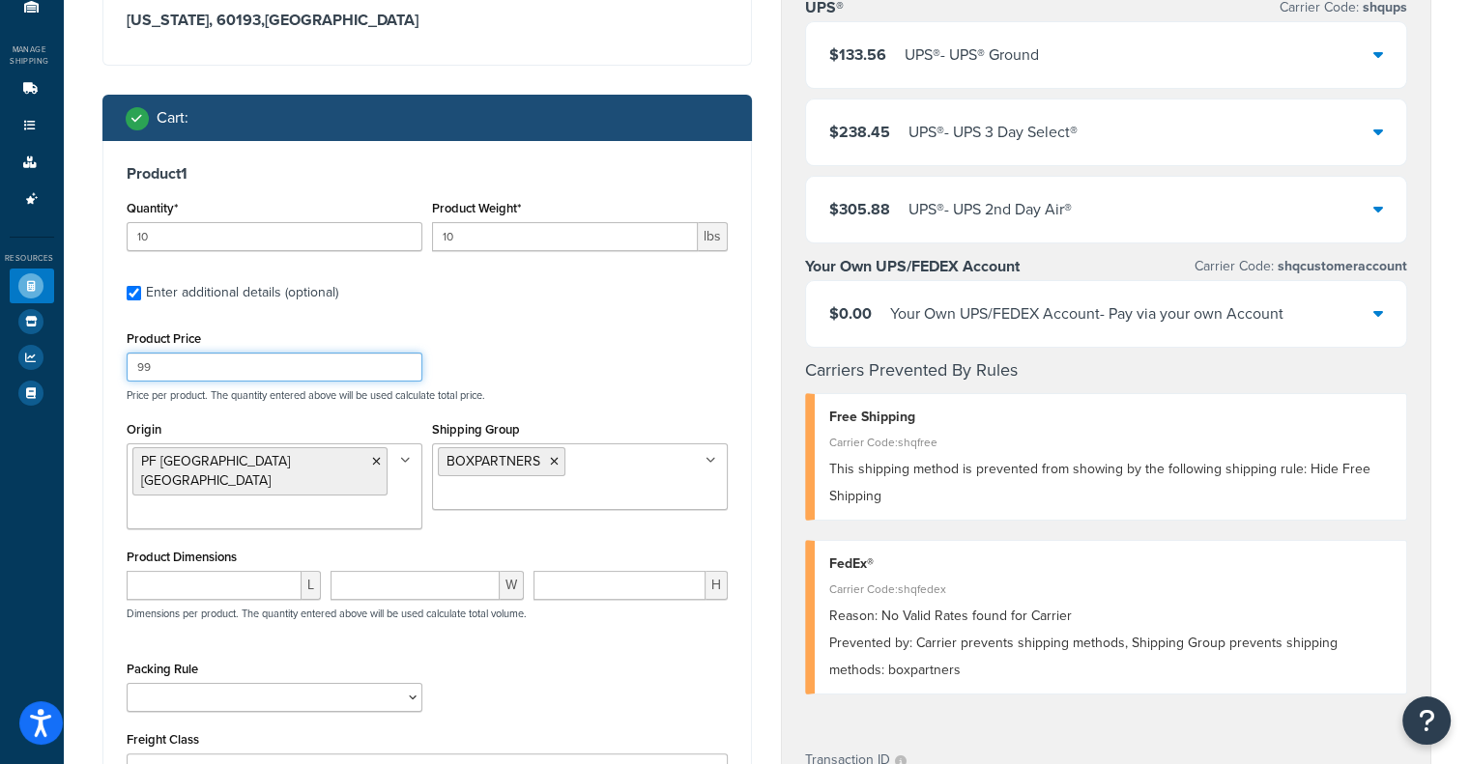
drag, startPoint x: 190, startPoint y: 377, endPoint x: 0, endPoint y: 423, distance: 196.0
click at [0, 422] on div "Dashboard Basic Setup Websites 1 Origins 11 Manage Shipping Carriers Carriers A…" at bounding box center [735, 586] width 1470 height 1559
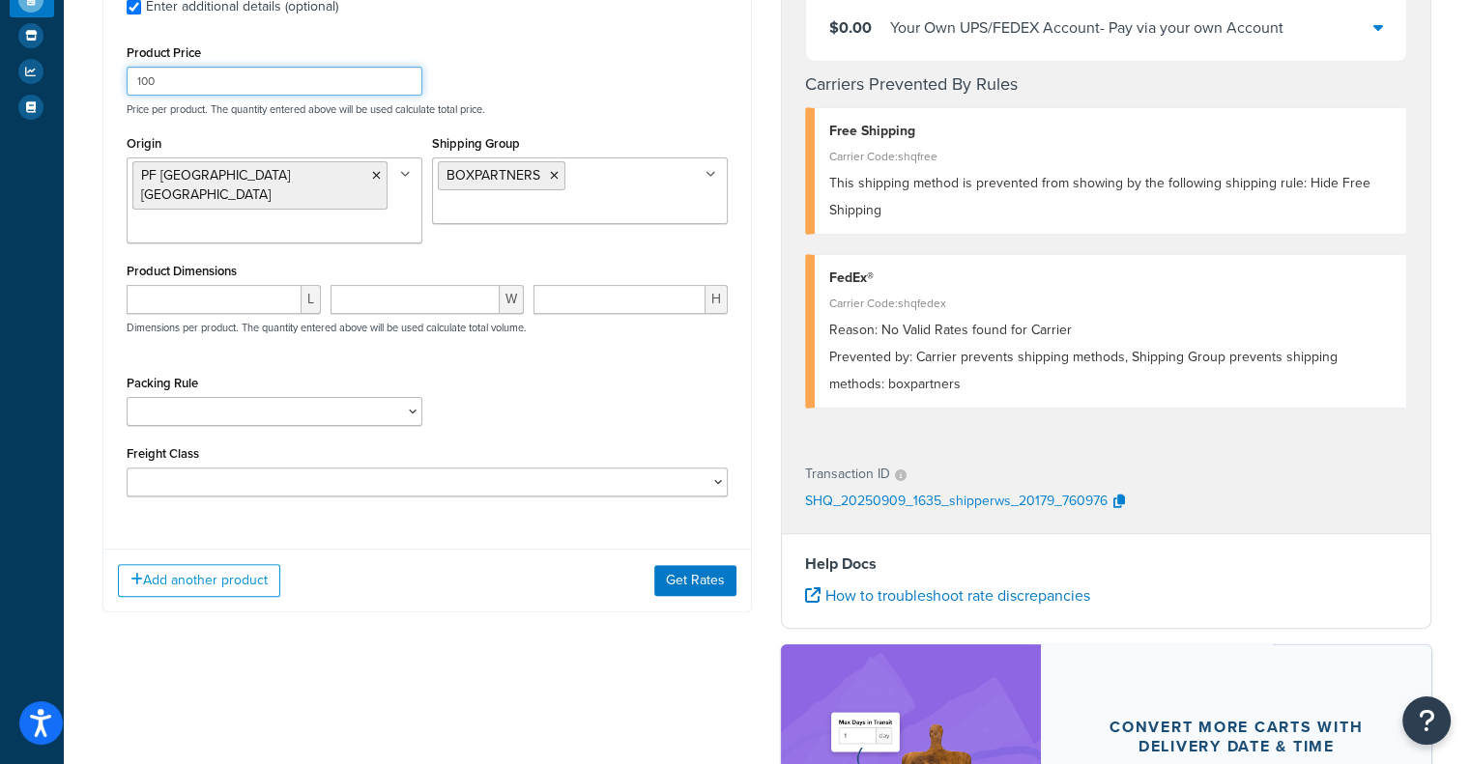
scroll to position [483, 0]
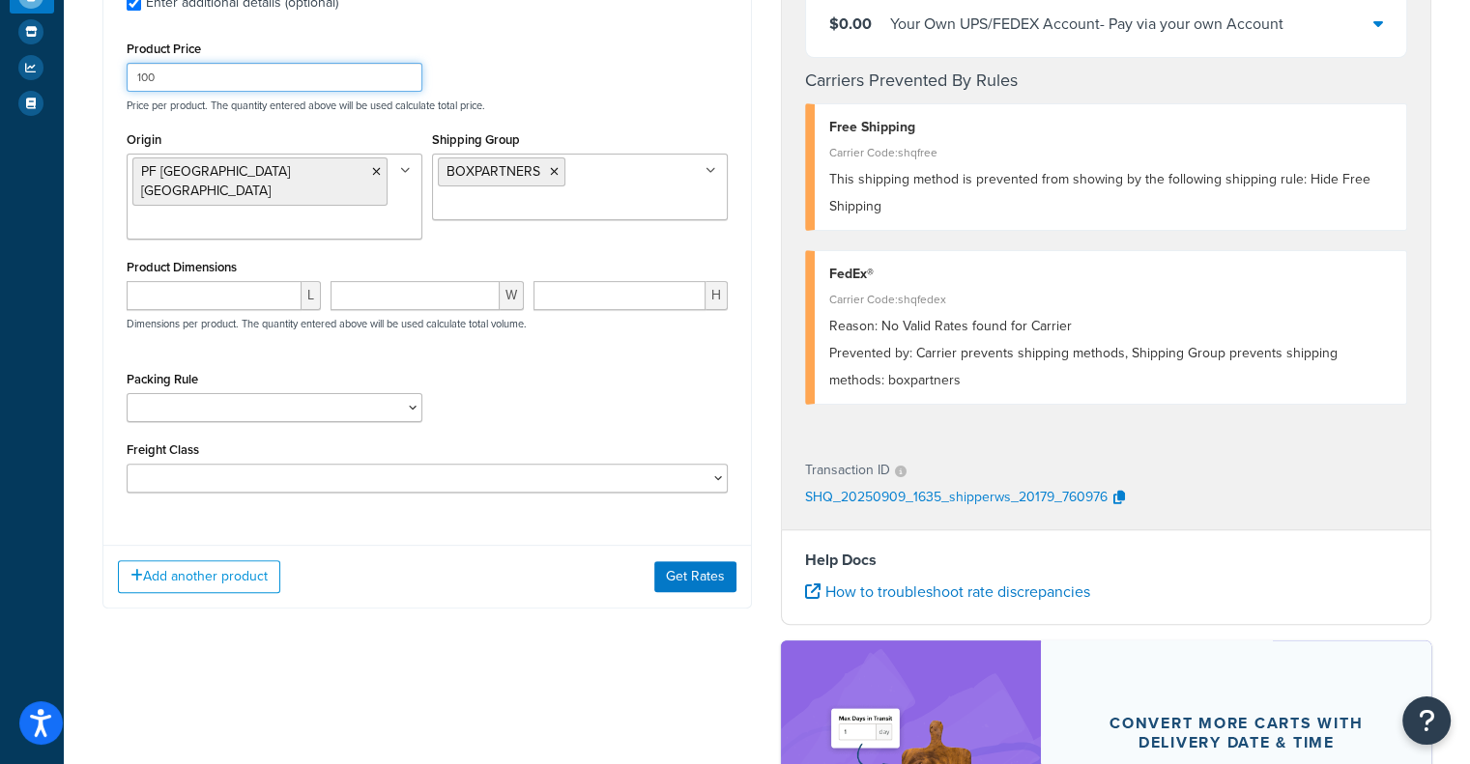
type input "100"
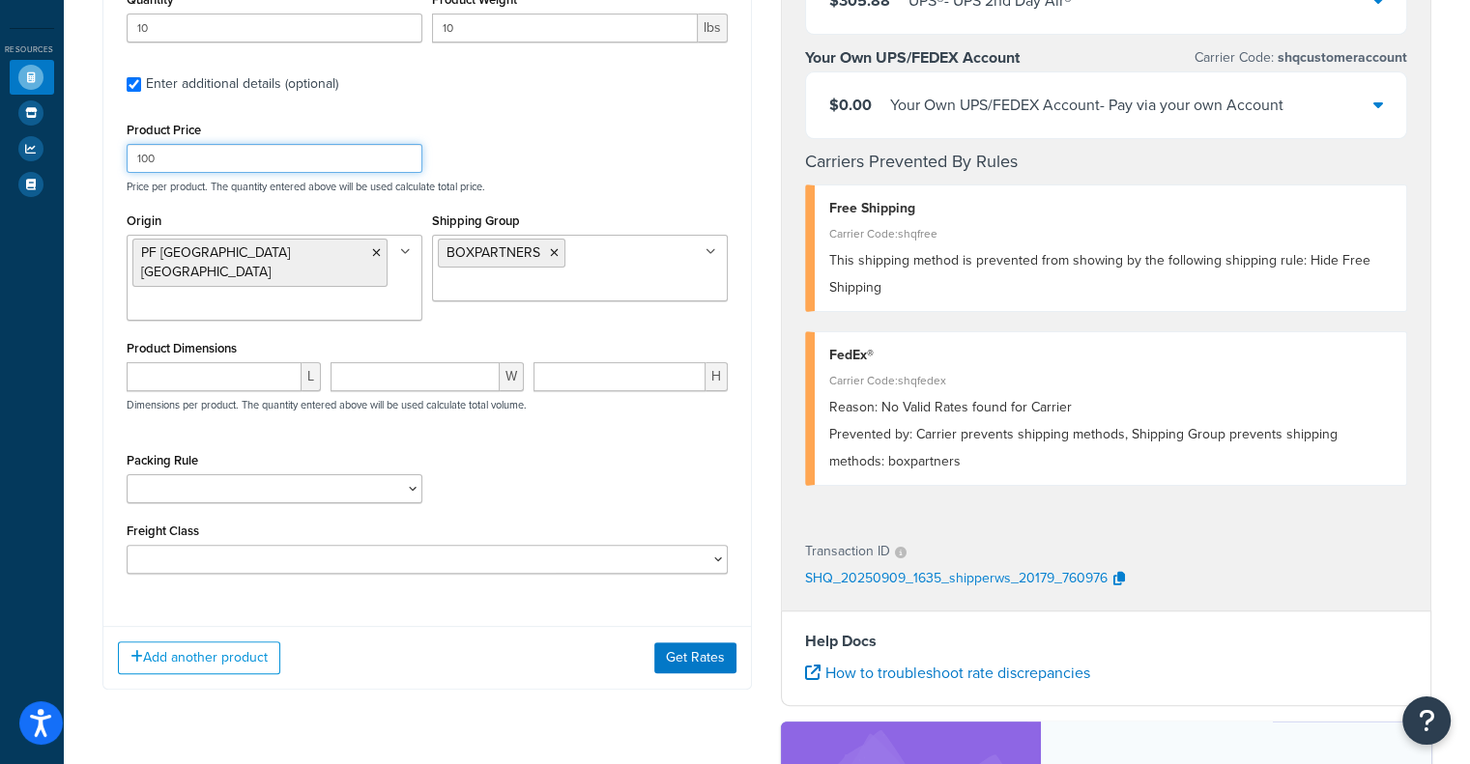
scroll to position [290, 0]
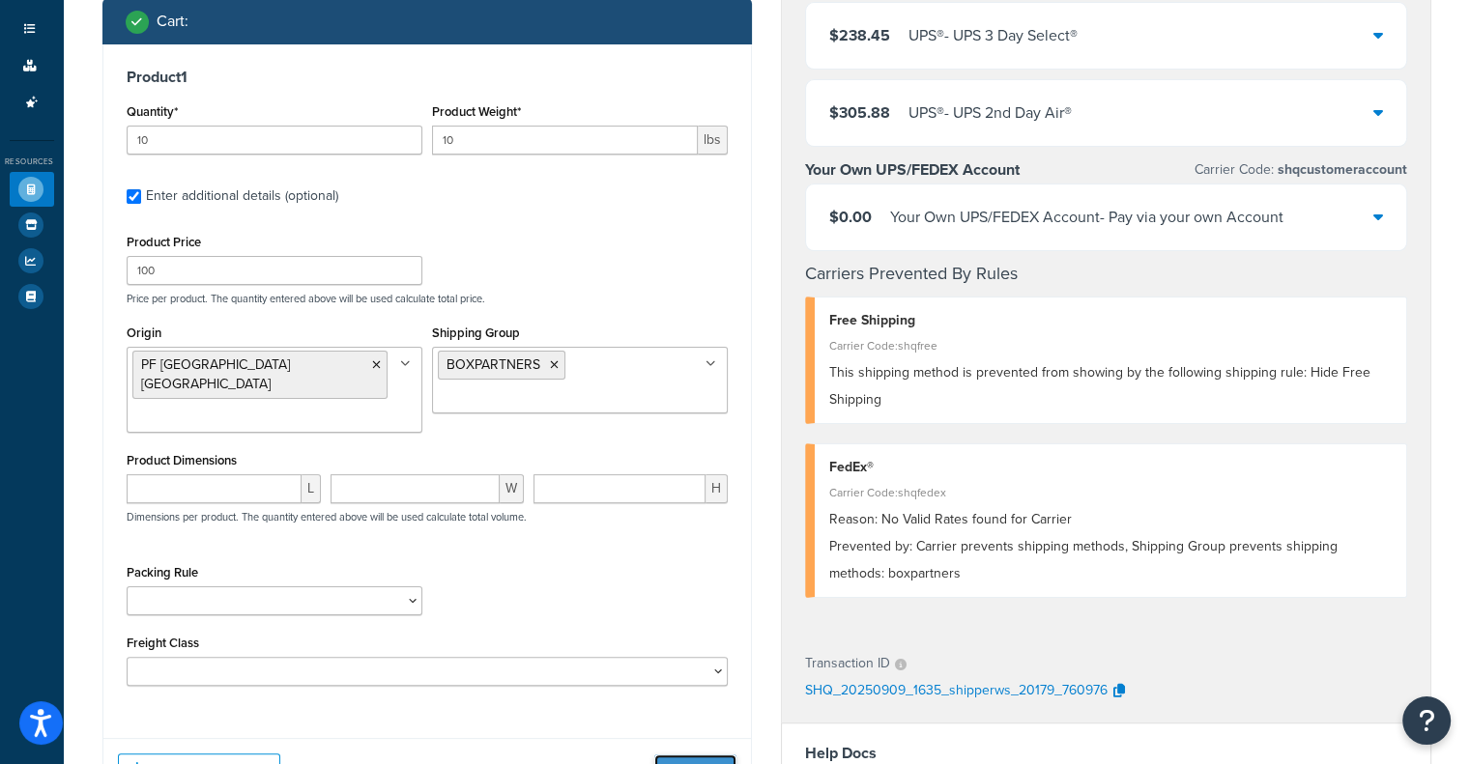
click at [696, 755] on button "Get Rates" at bounding box center [695, 770] width 82 height 31
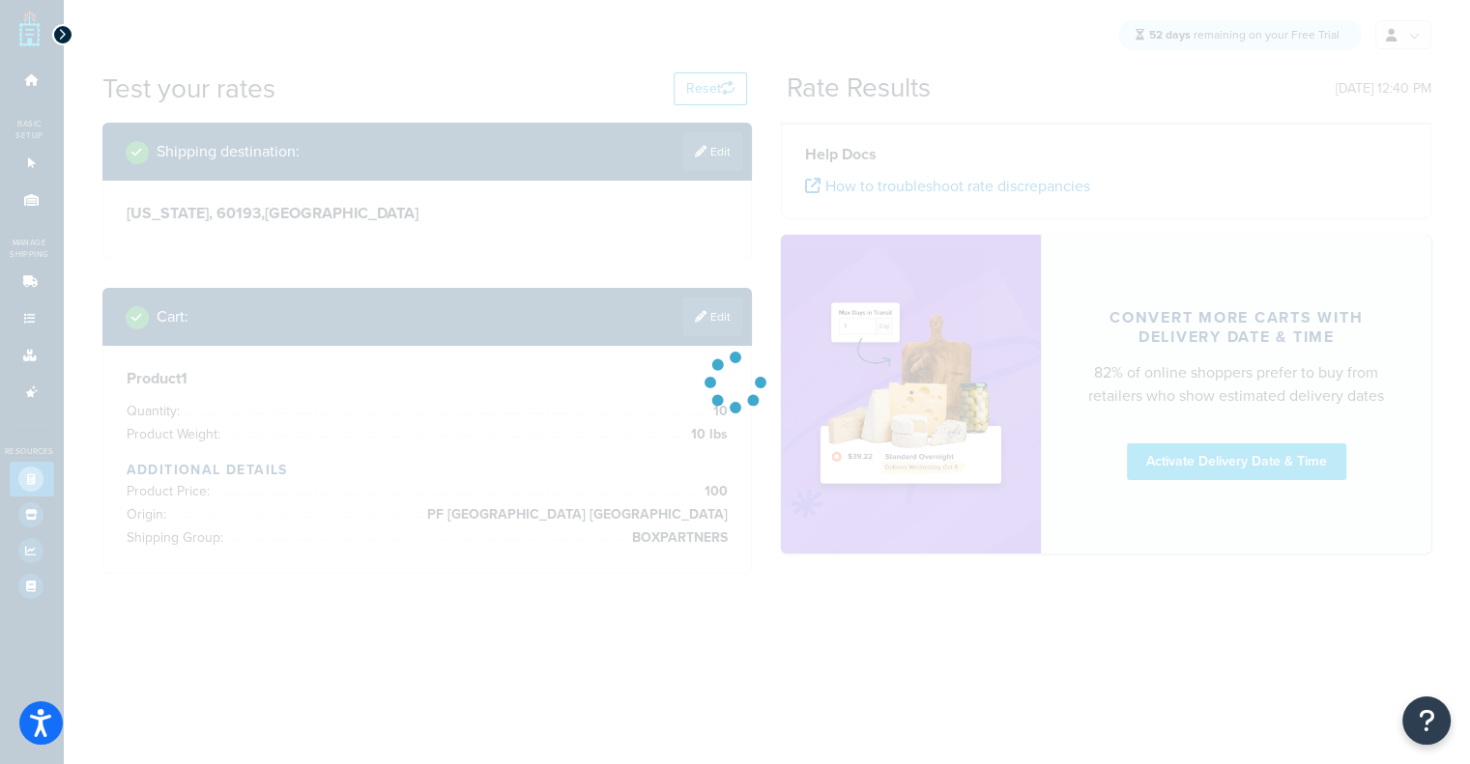
scroll to position [0, 0]
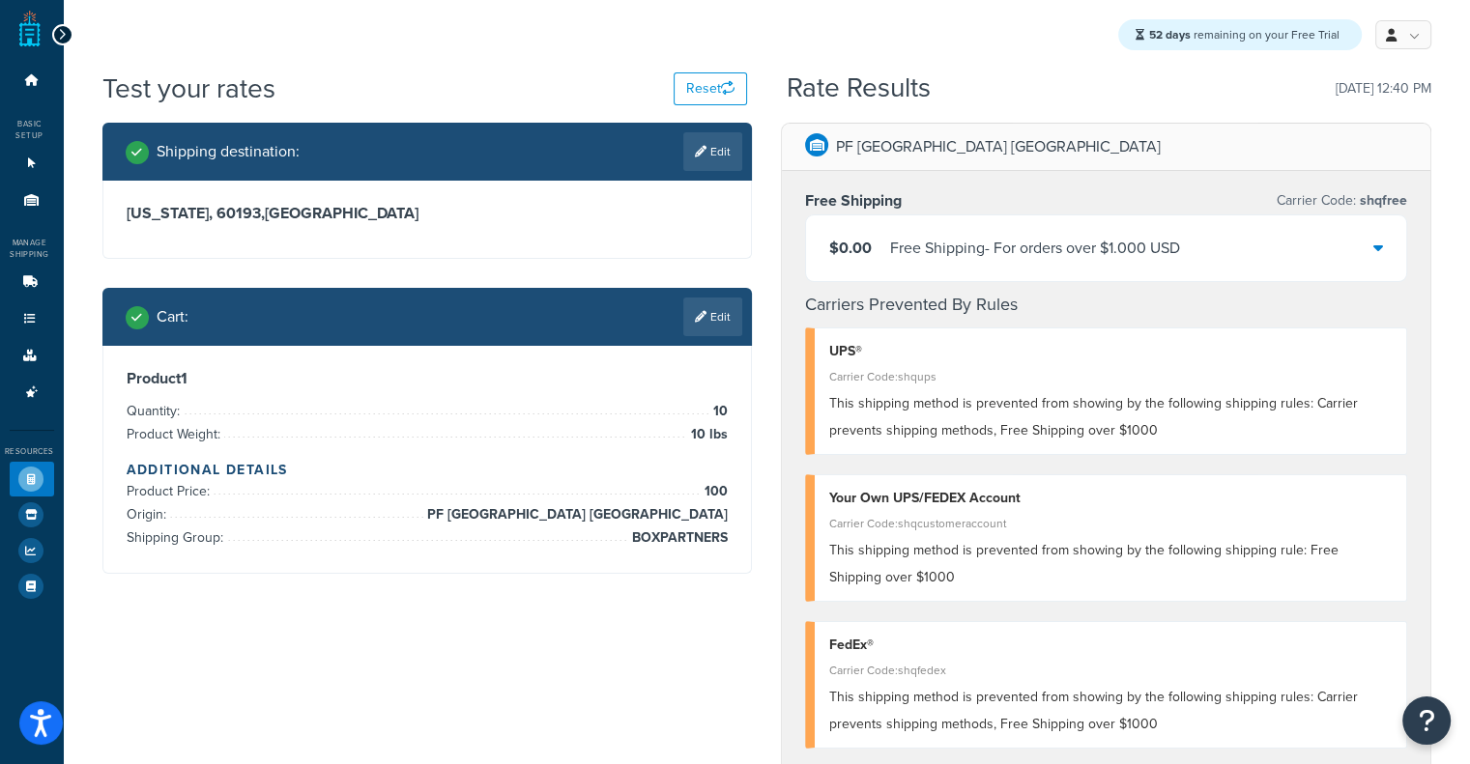
click at [1104, 243] on div "Free Shipping - For orders over $1.000 USD" at bounding box center [1035, 248] width 290 height 27
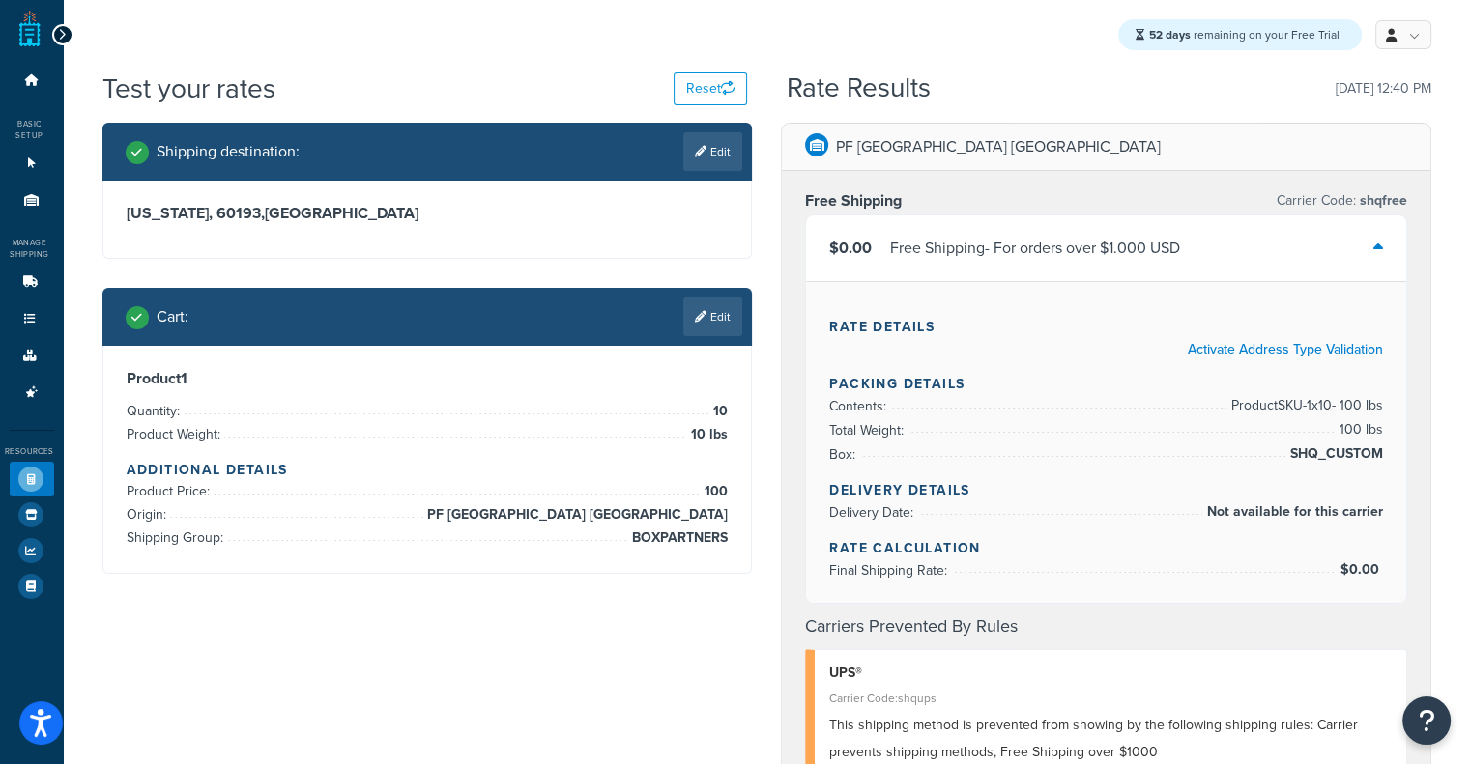
click at [1104, 243] on div "Free Shipping - For orders over $1.000 USD" at bounding box center [1035, 248] width 290 height 27
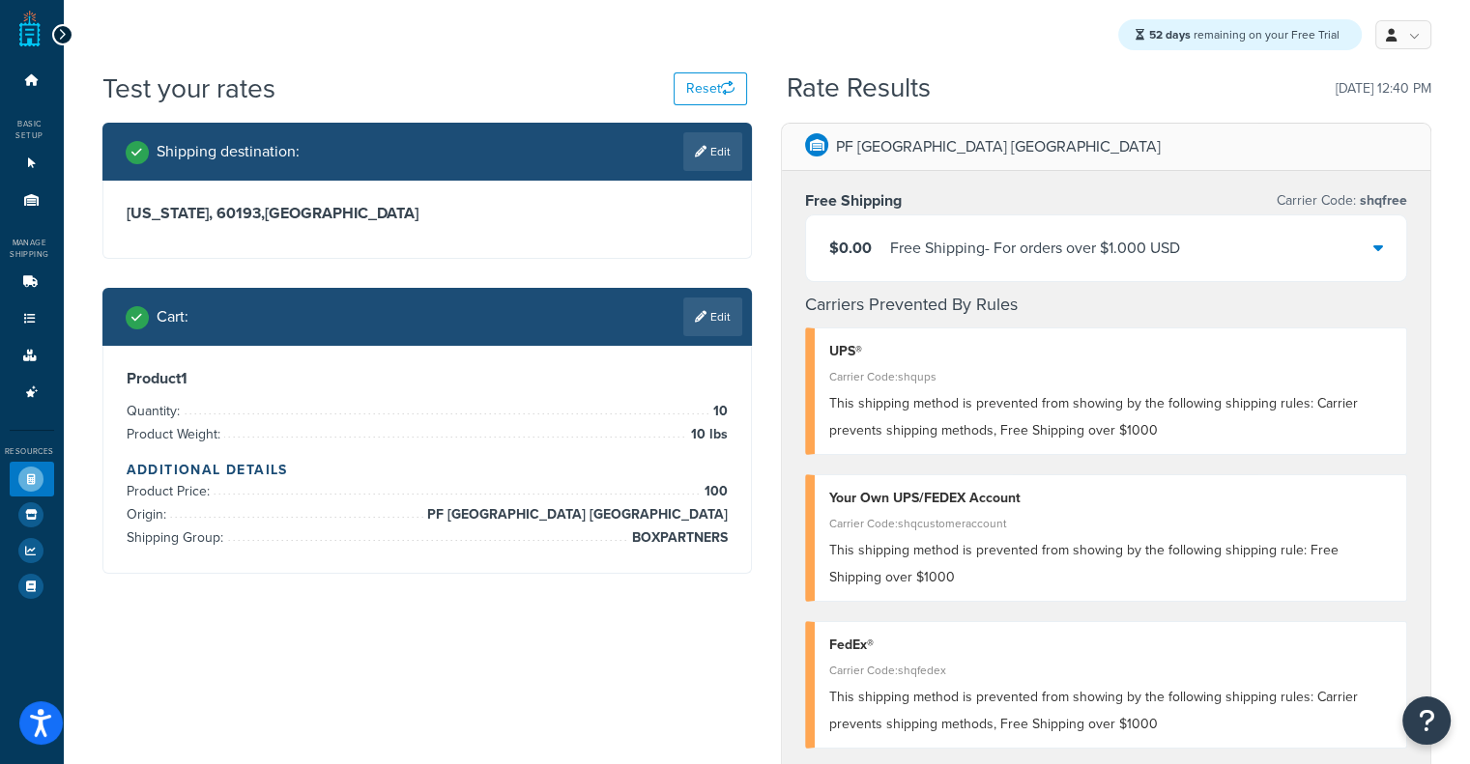
click at [1061, 227] on div "$0.00 Free Shipping - For orders over $1.000 USD" at bounding box center [1106, 249] width 600 height 66
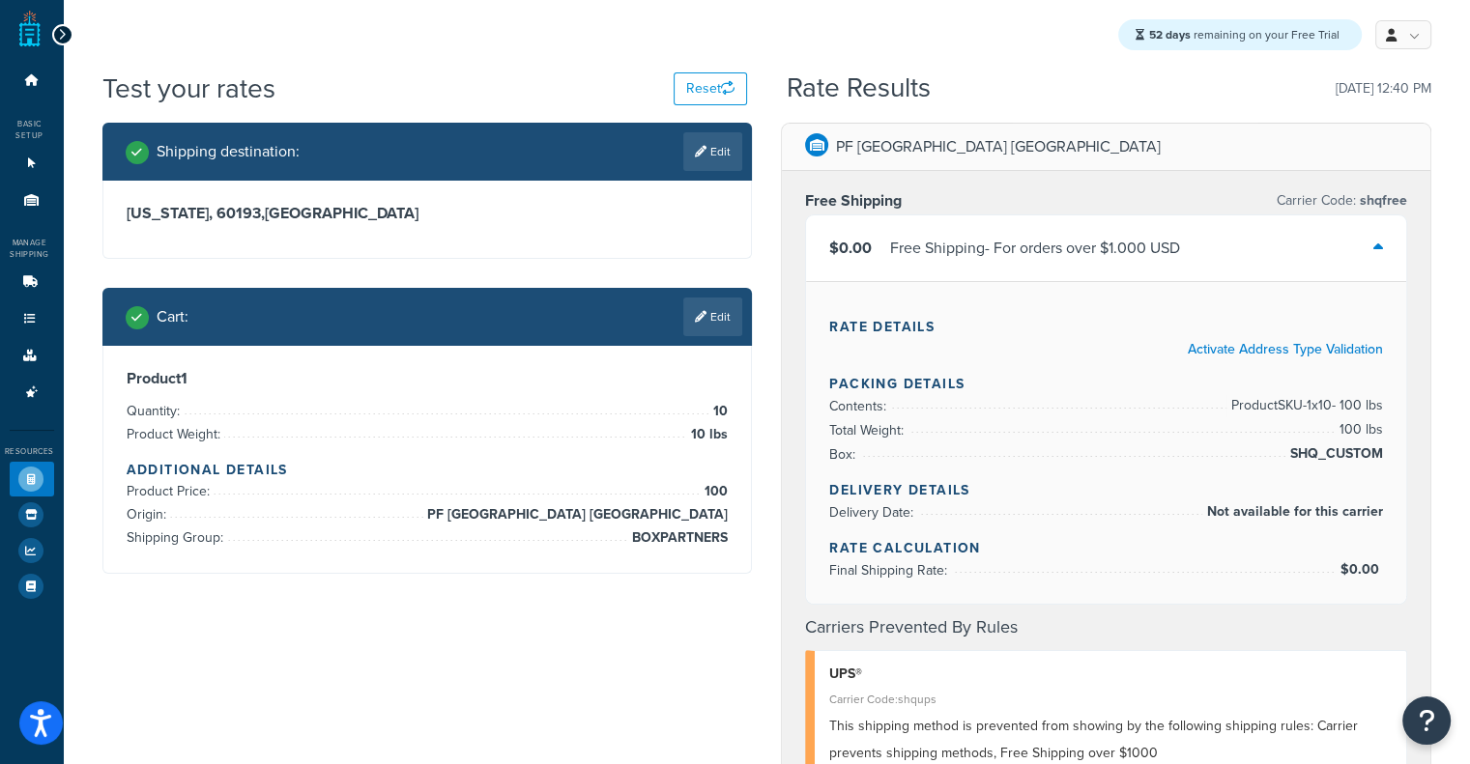
click at [1061, 227] on div "$0.00 Free Shipping - For orders over $1.000 USD" at bounding box center [1106, 249] width 600 height 66
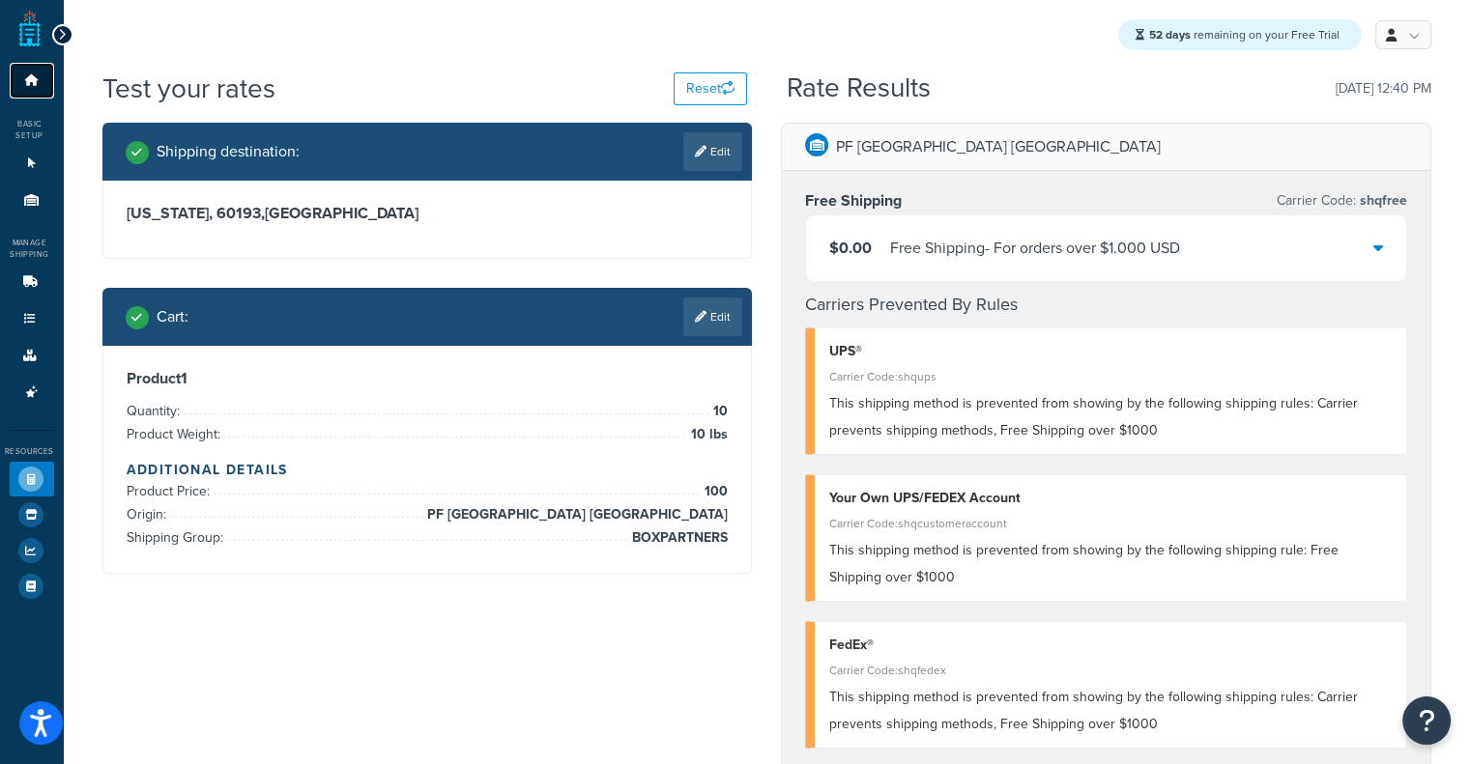
click at [19, 76] on link "Dashboard" at bounding box center [32, 81] width 44 height 36
